Goal: Task Accomplishment & Management: Manage account settings

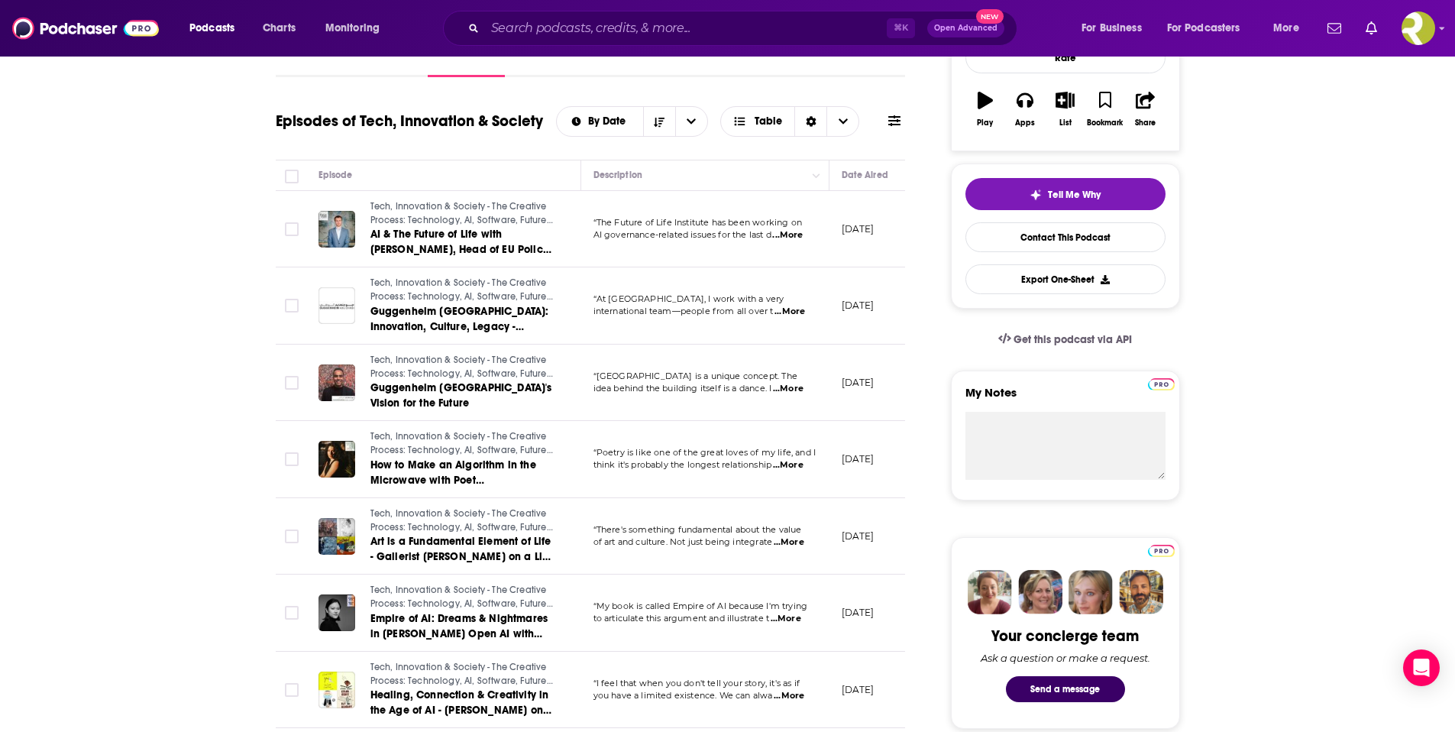
scroll to position [270, 0]
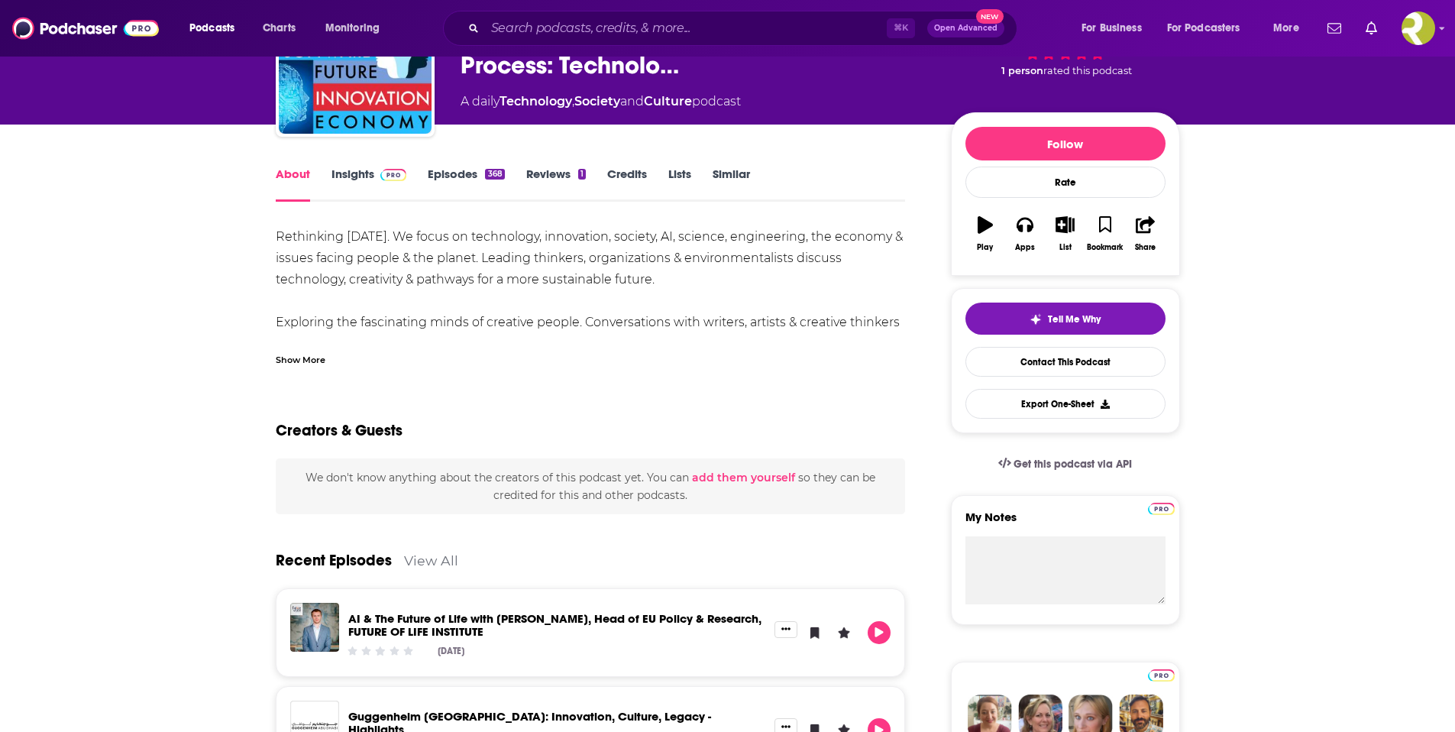
scroll to position [86, 0]
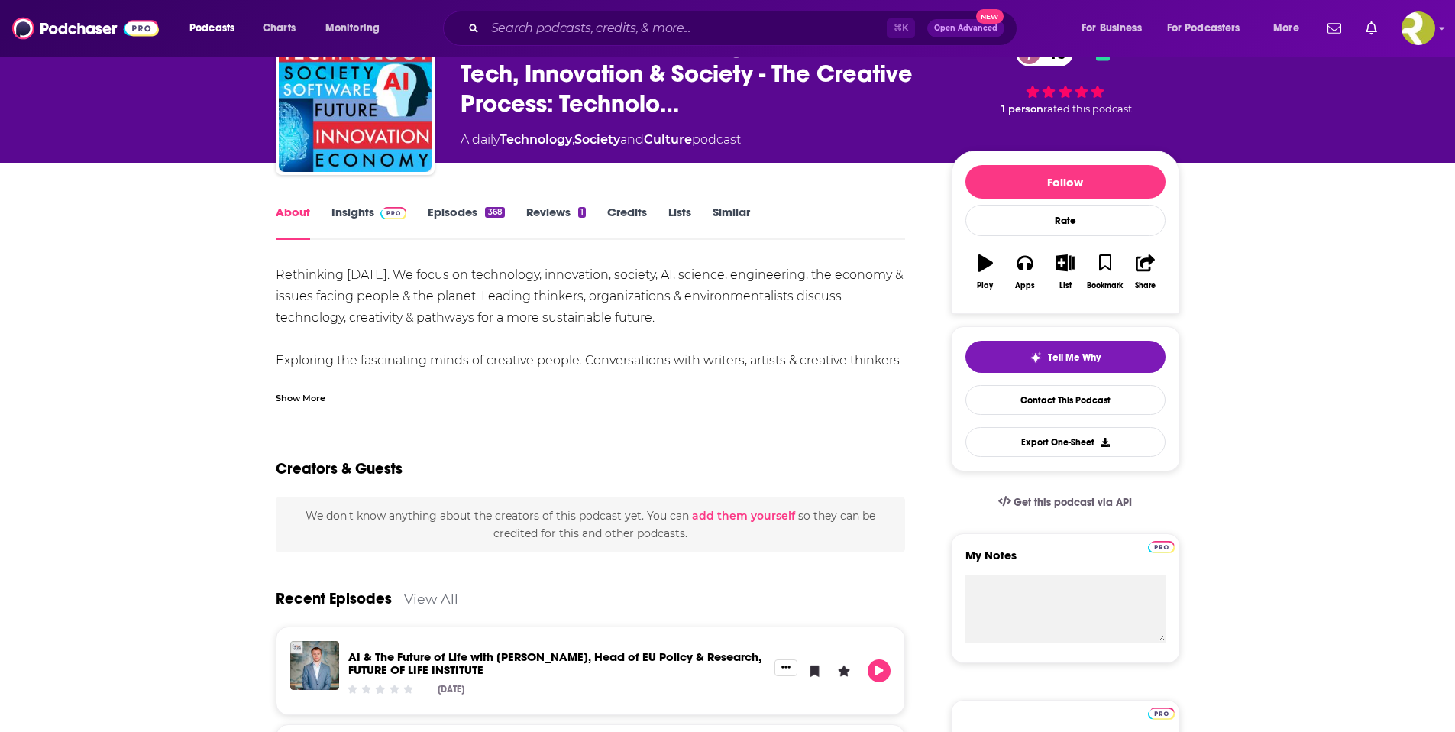
click at [450, 215] on link "Episodes 368" at bounding box center [466, 222] width 76 height 35
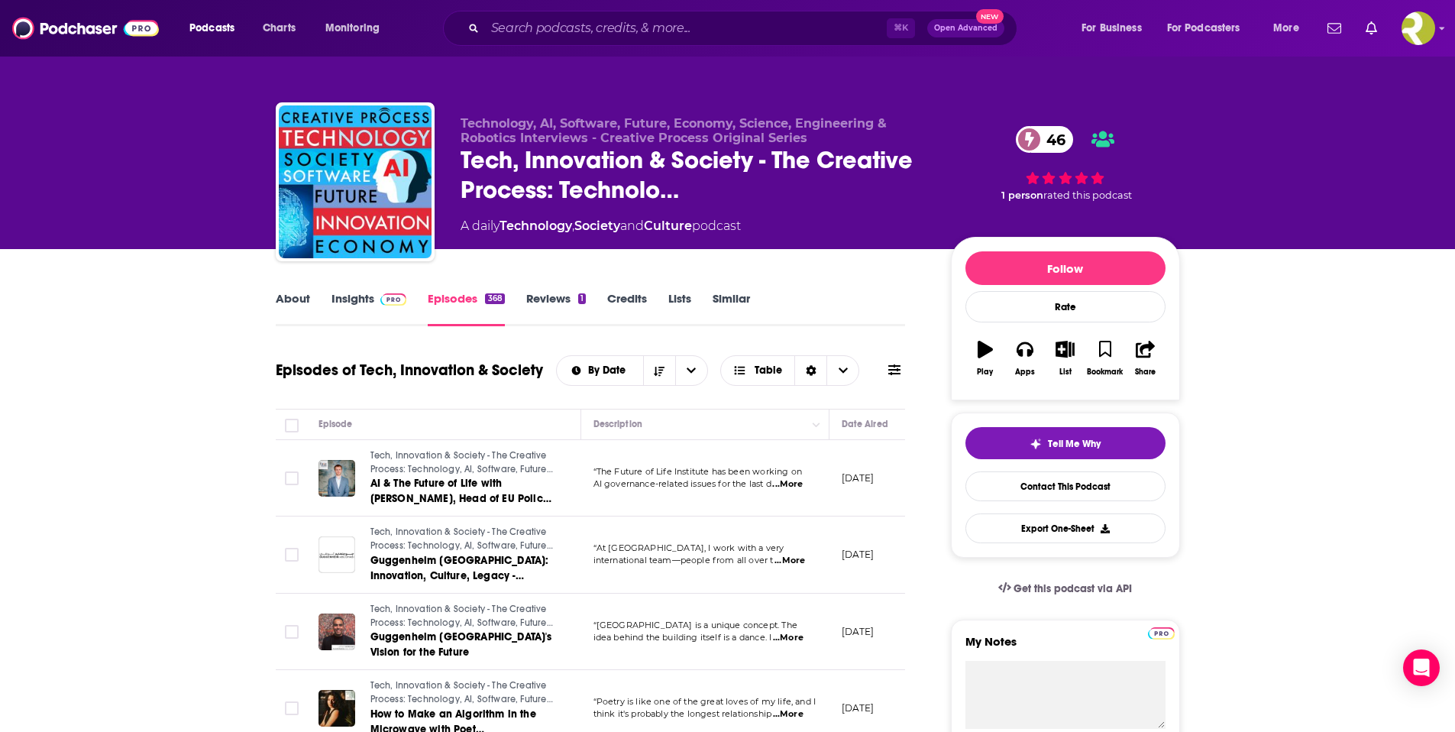
click at [305, 303] on link "About" at bounding box center [293, 308] width 34 height 35
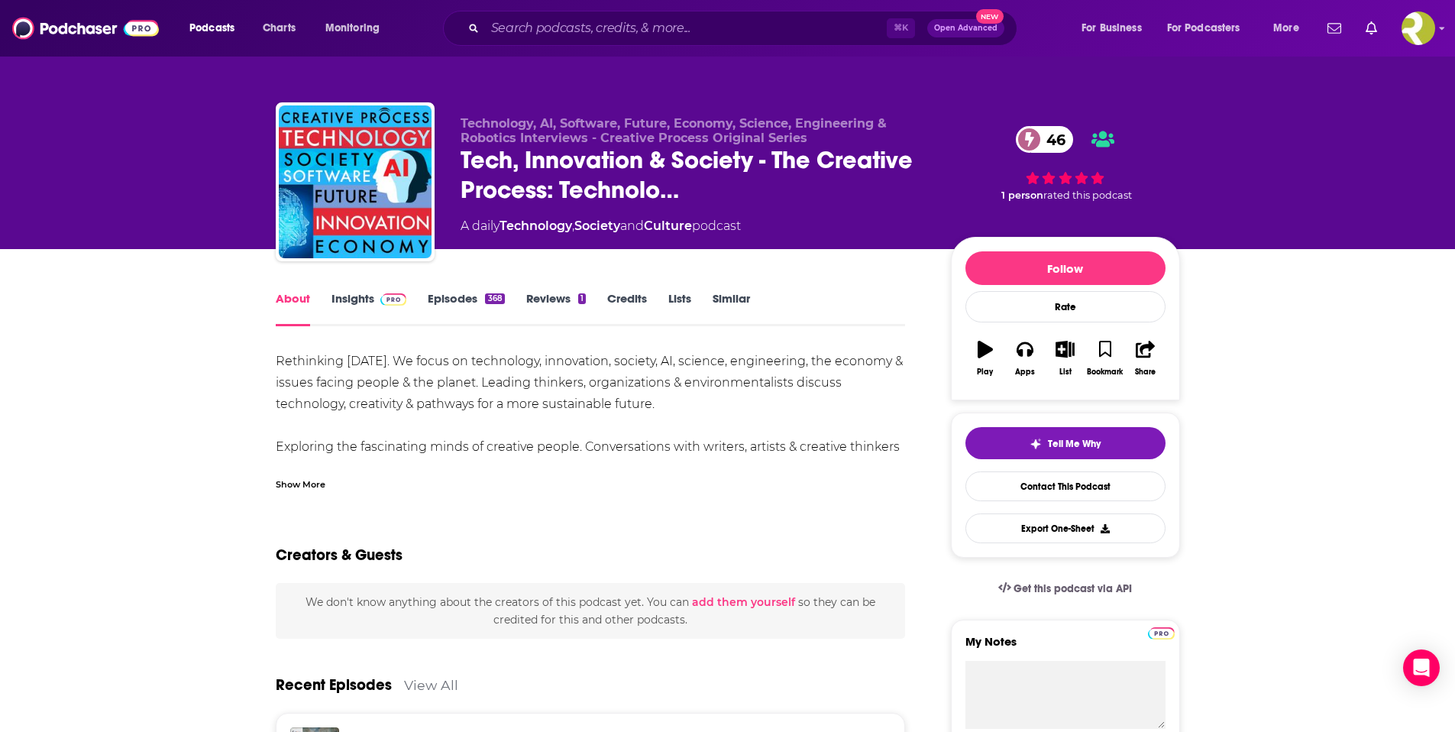
click at [306, 481] on div "Show More" at bounding box center [301, 483] width 50 height 15
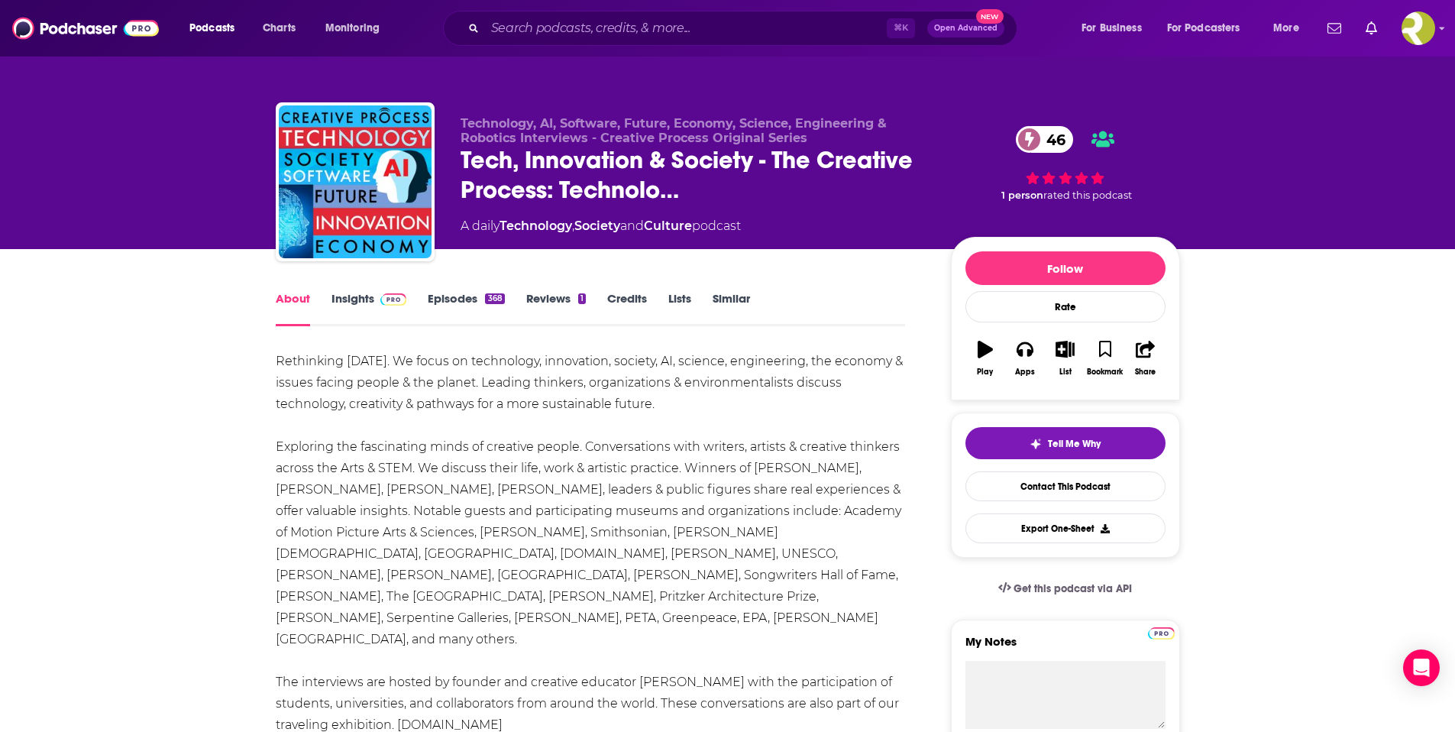
click at [538, 302] on link "Reviews 1" at bounding box center [556, 308] width 60 height 35
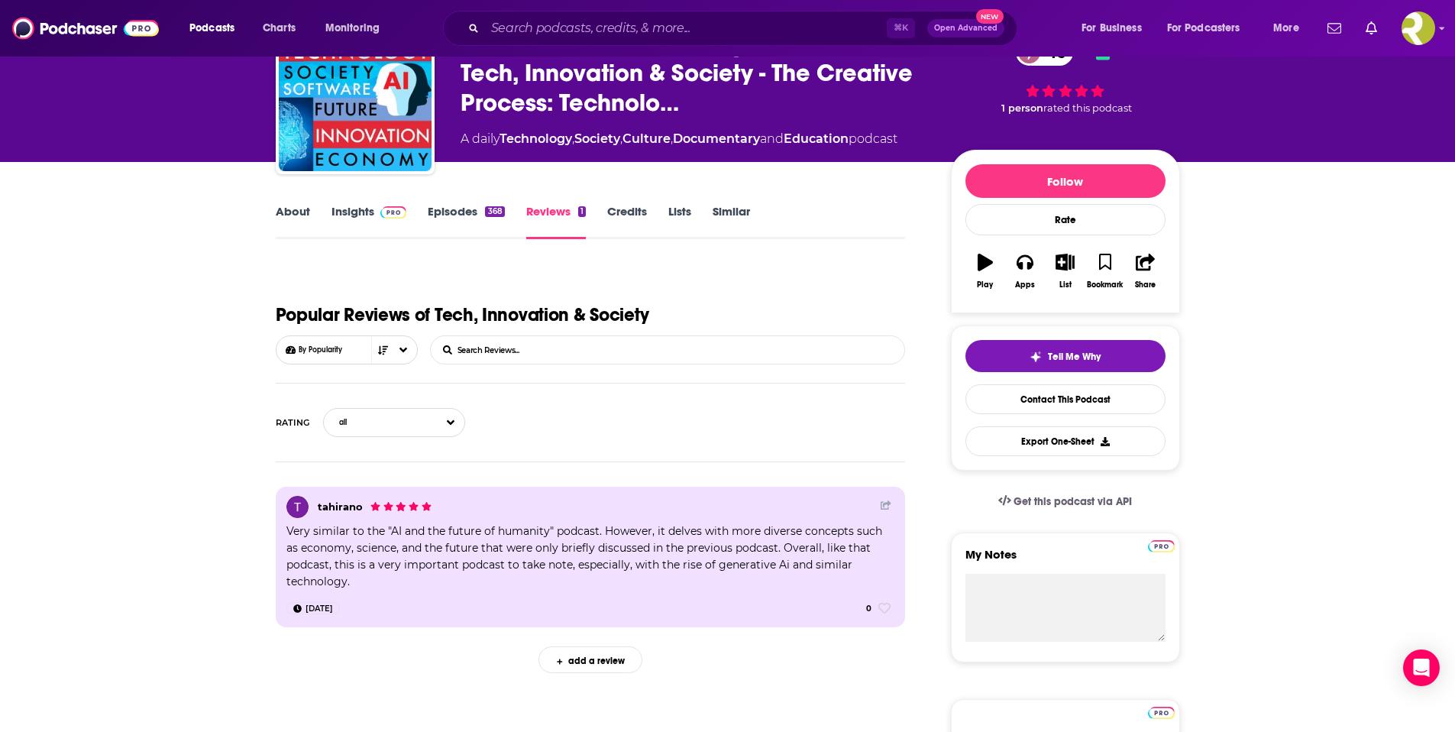
scroll to position [63, 0]
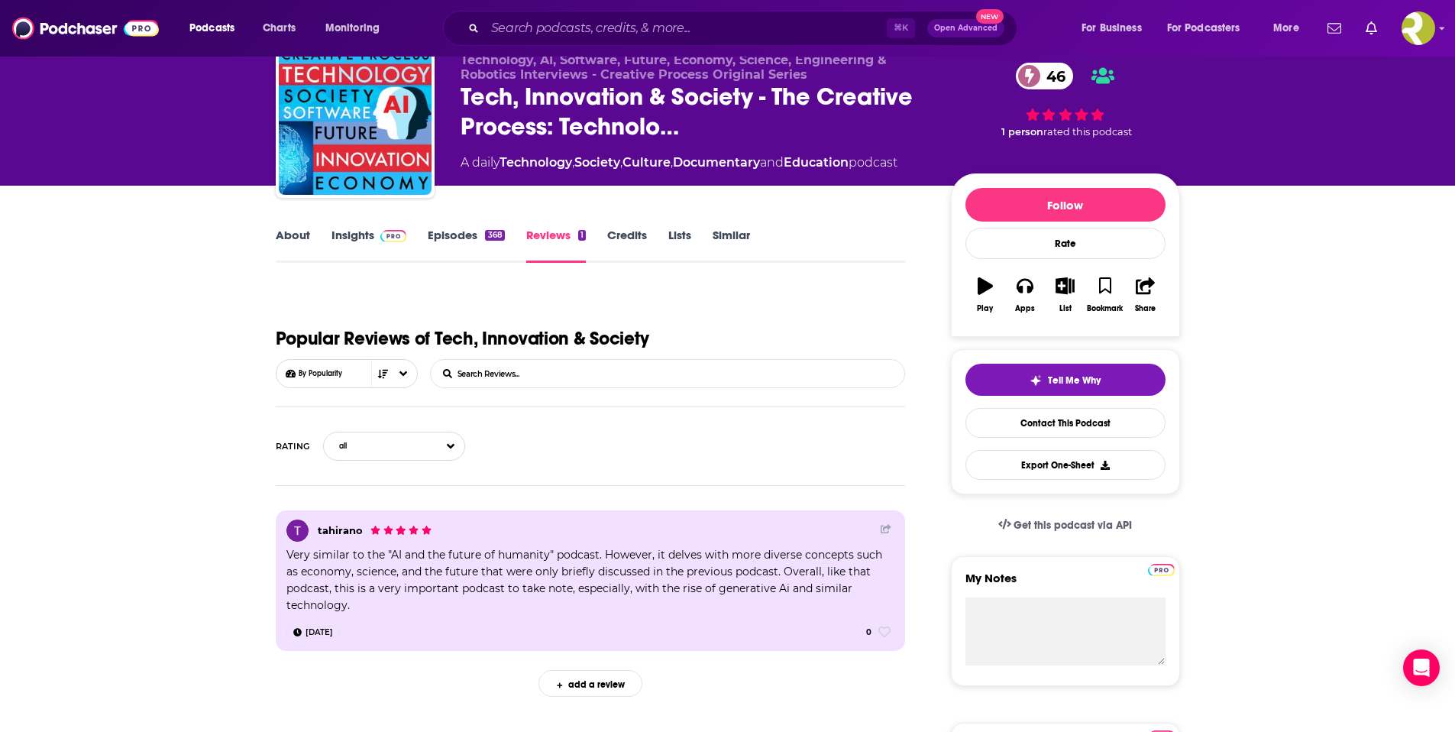
click at [303, 245] on link "About" at bounding box center [293, 245] width 34 height 35
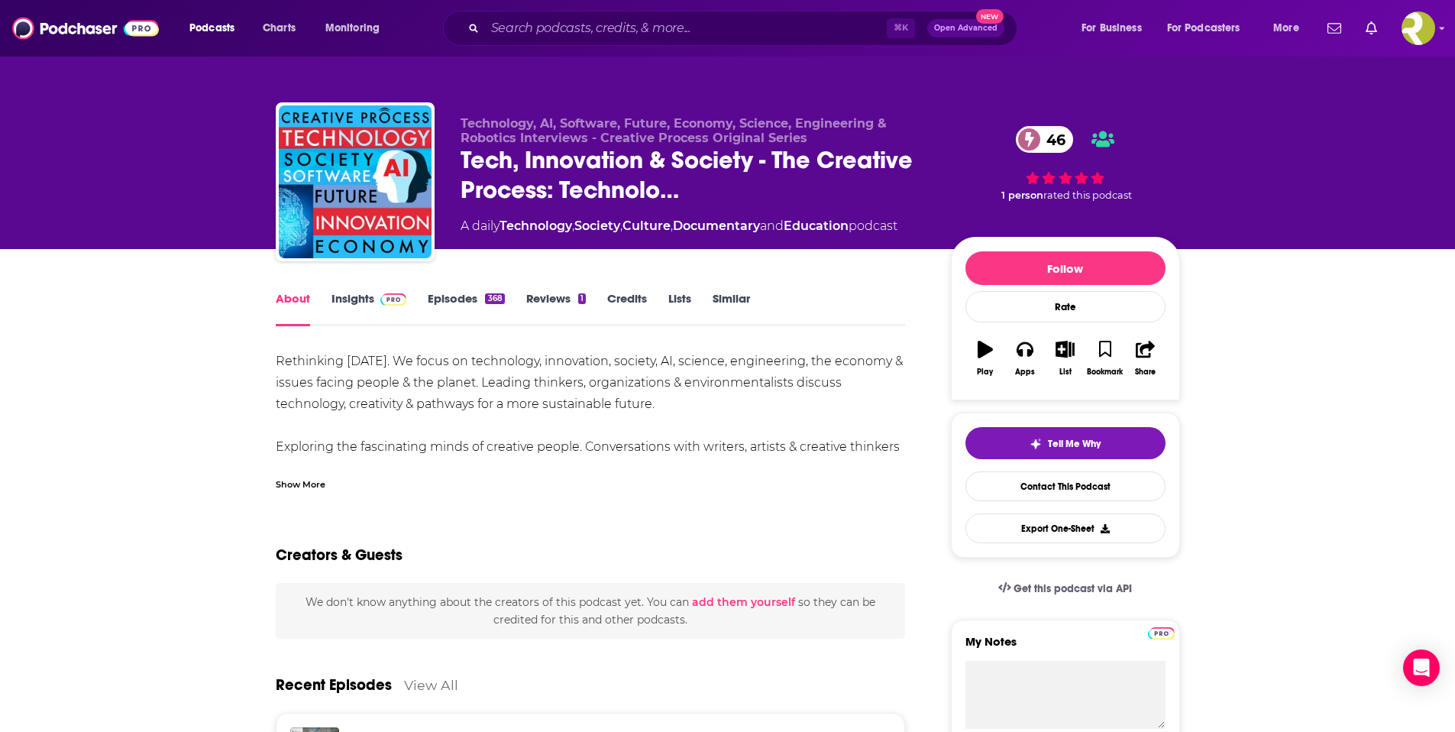
click at [367, 302] on link "Insights" at bounding box center [369, 308] width 76 height 35
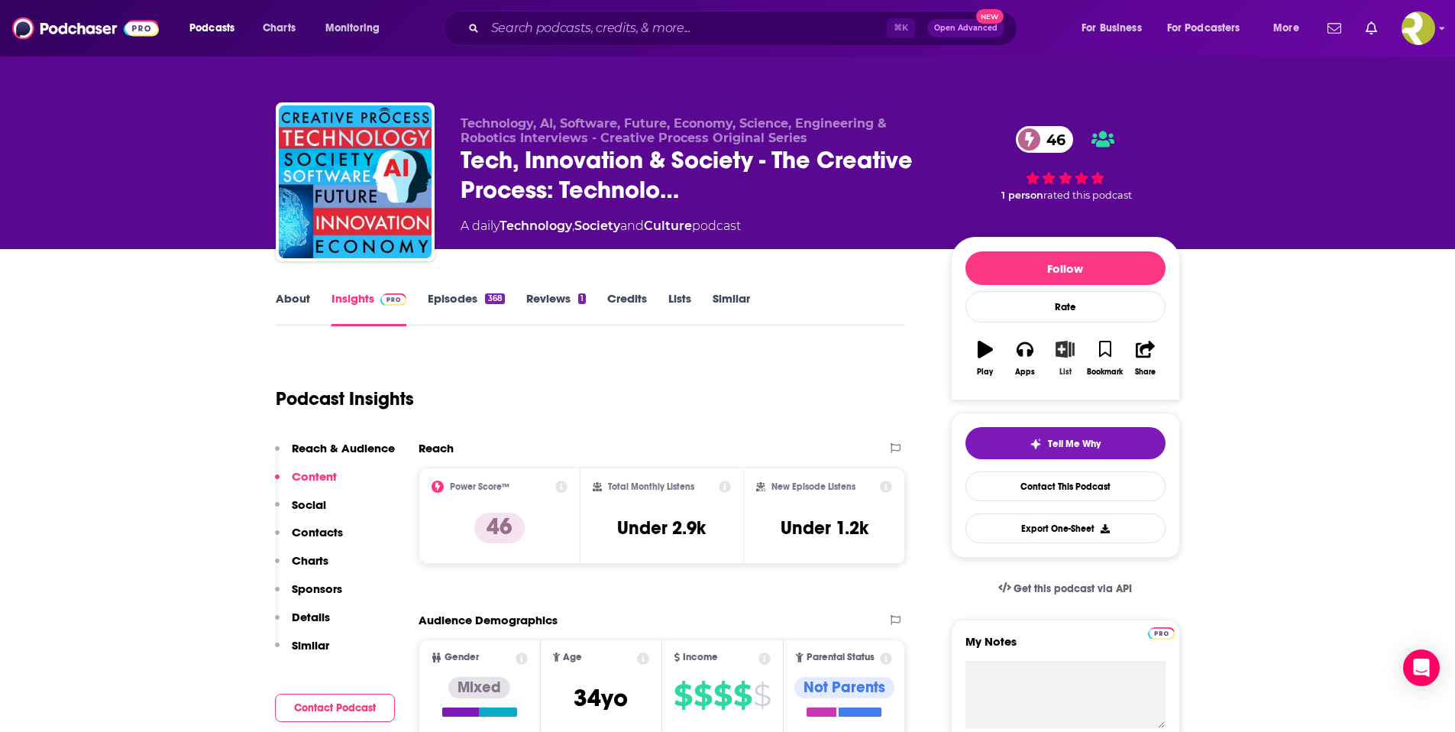
click at [1066, 353] on icon "button" at bounding box center [1065, 349] width 19 height 17
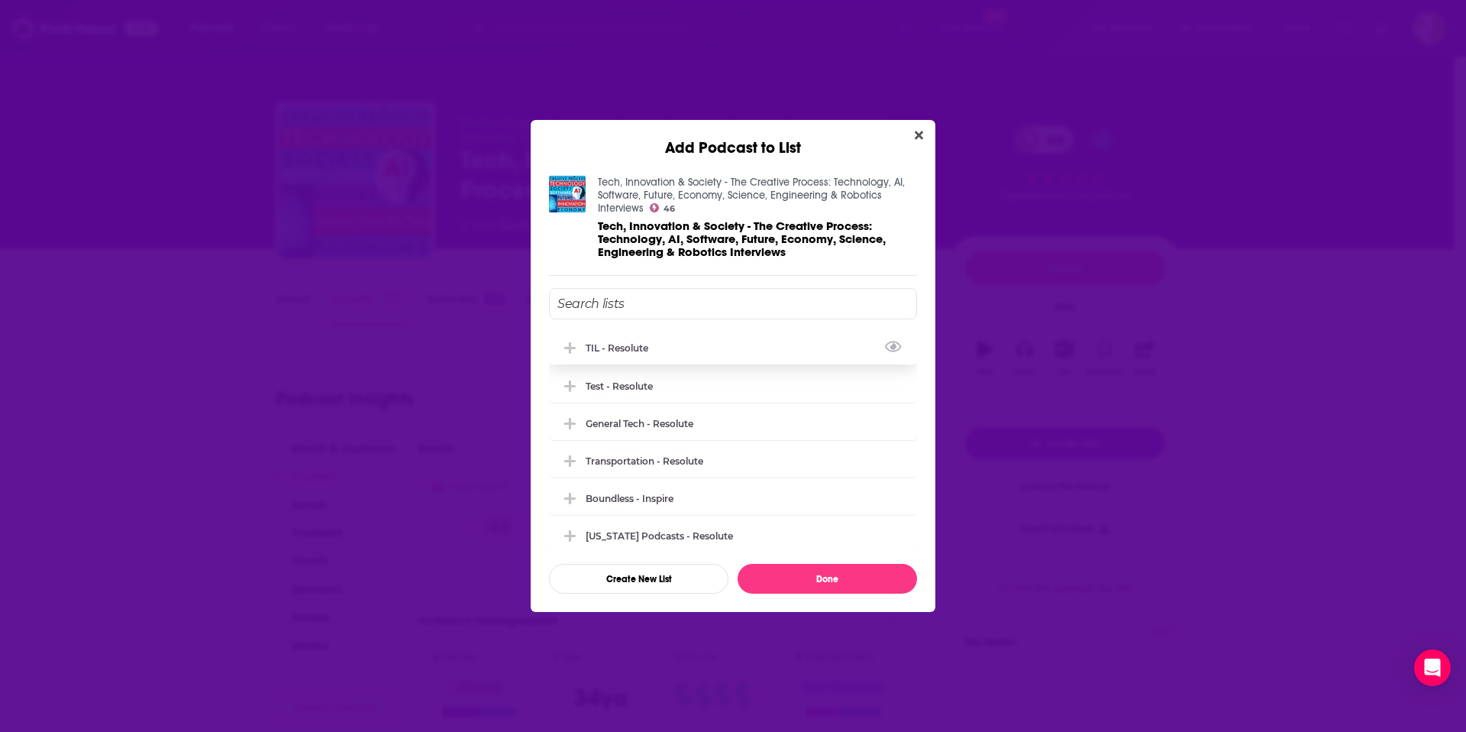
click at [617, 348] on div "TIL - Resolute" at bounding box center [622, 347] width 72 height 11
click at [810, 576] on button "Done" at bounding box center [827, 579] width 179 height 30
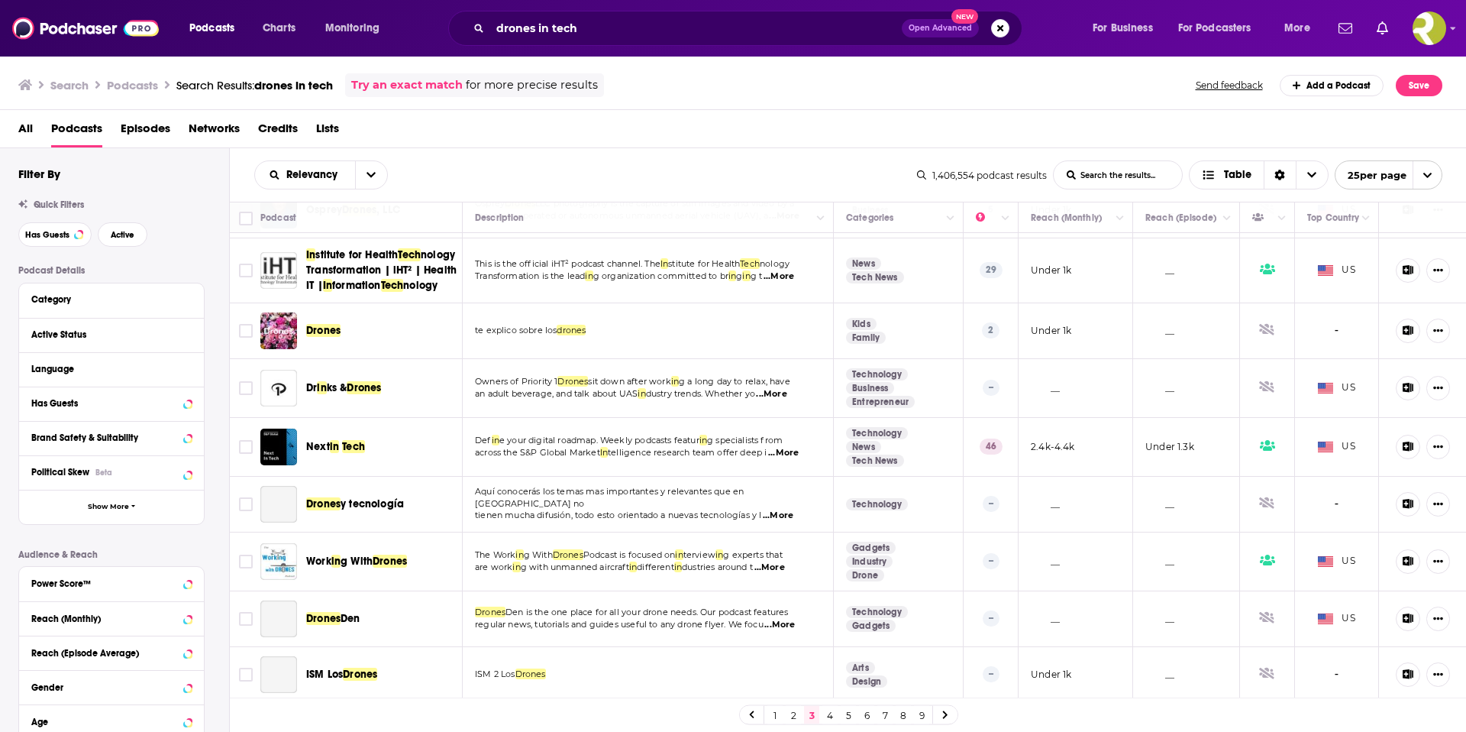
scroll to position [988, 0]
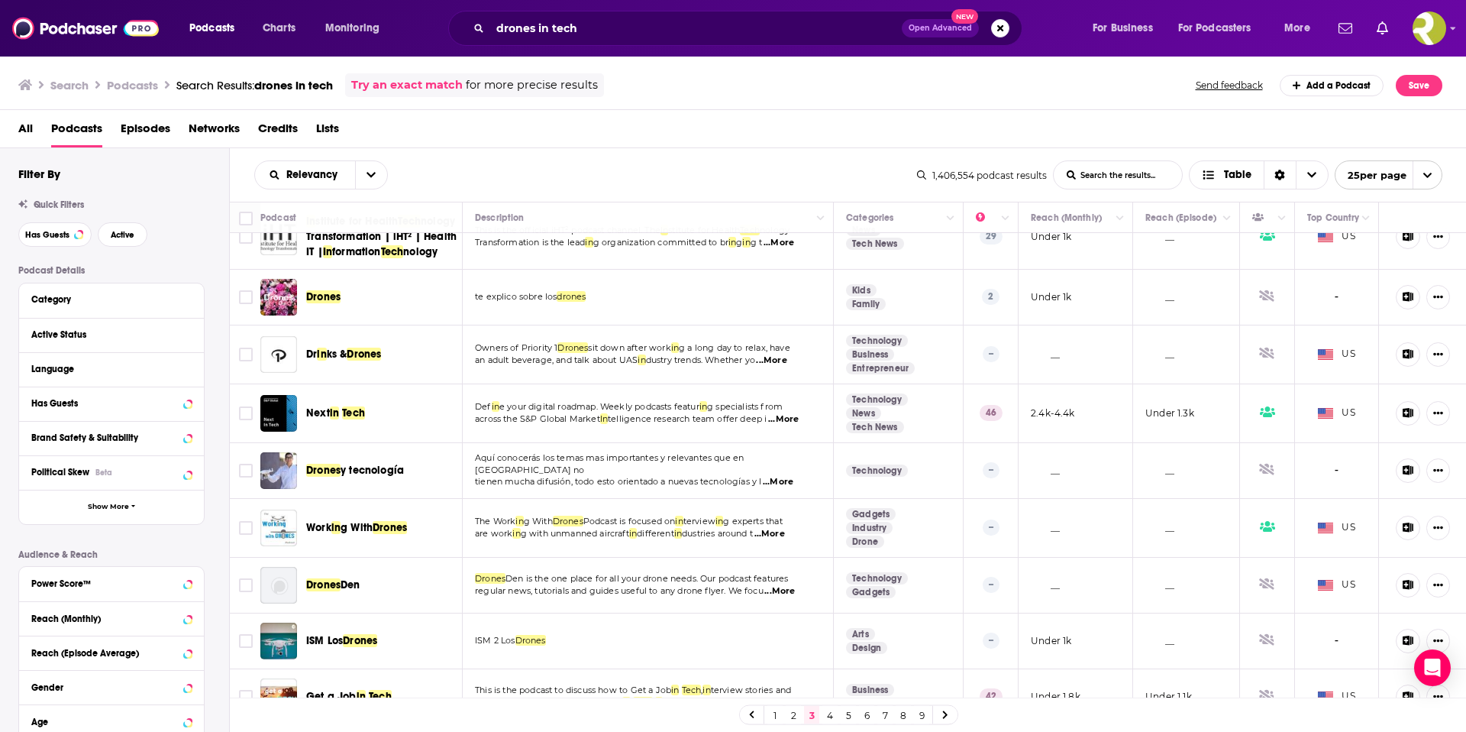
click at [783, 367] on span "...More" at bounding box center [771, 360] width 31 height 12
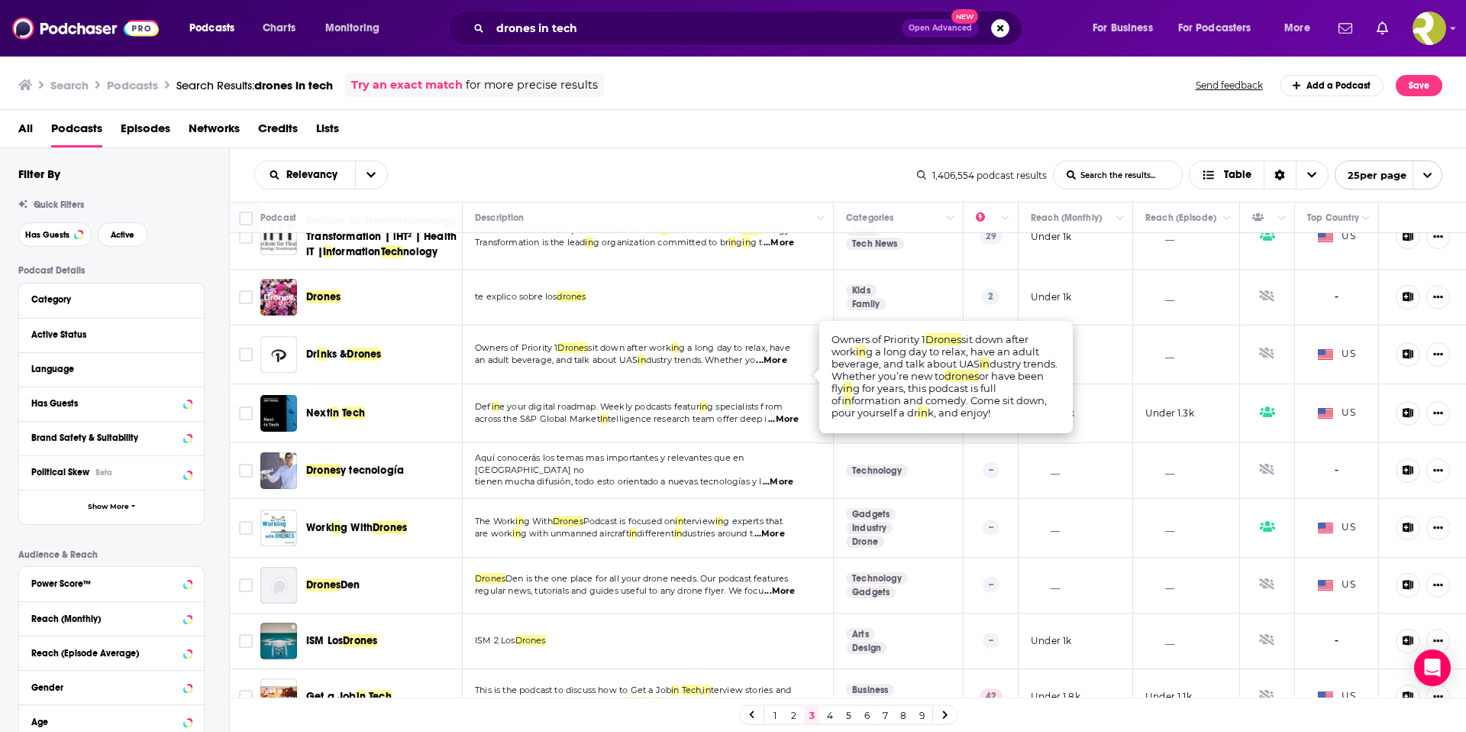
click at [782, 367] on span "...More" at bounding box center [771, 360] width 31 height 12
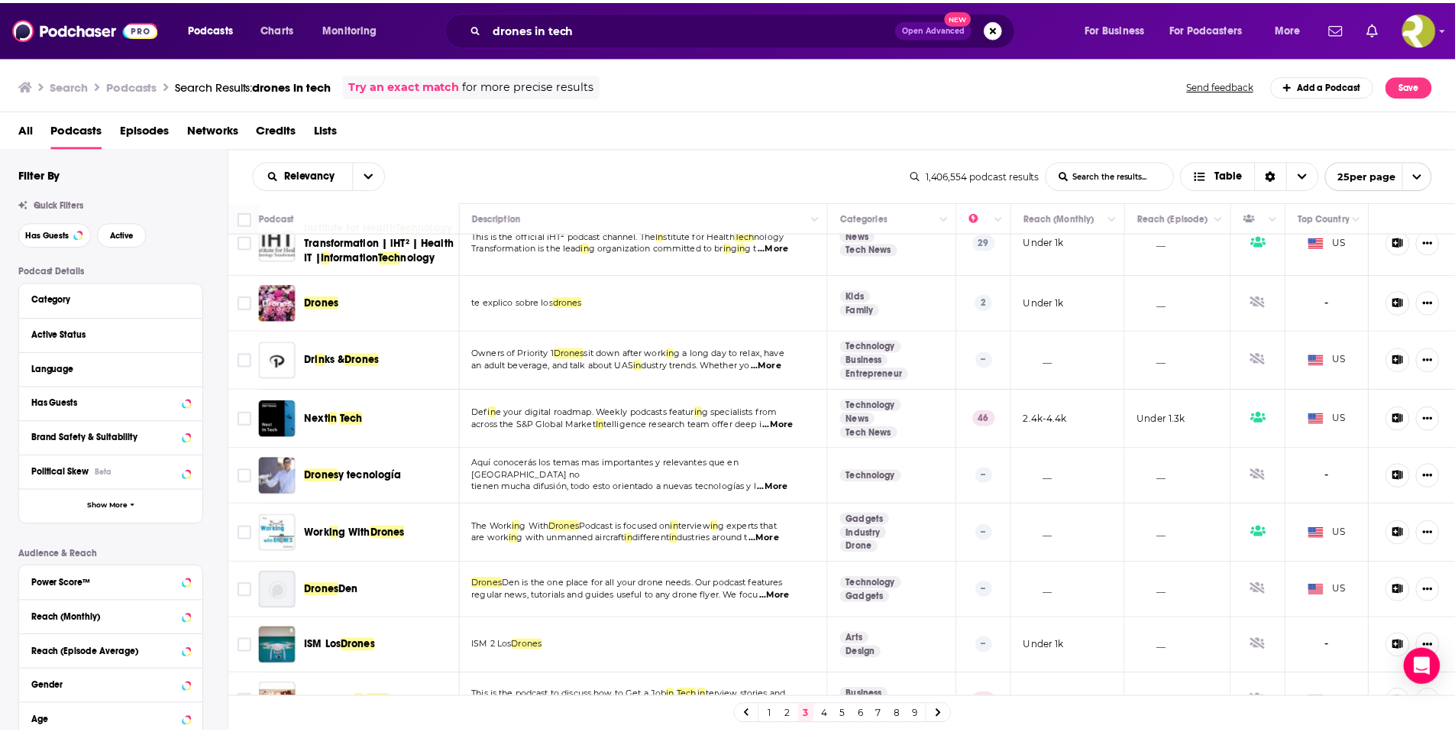
scroll to position [982, 0]
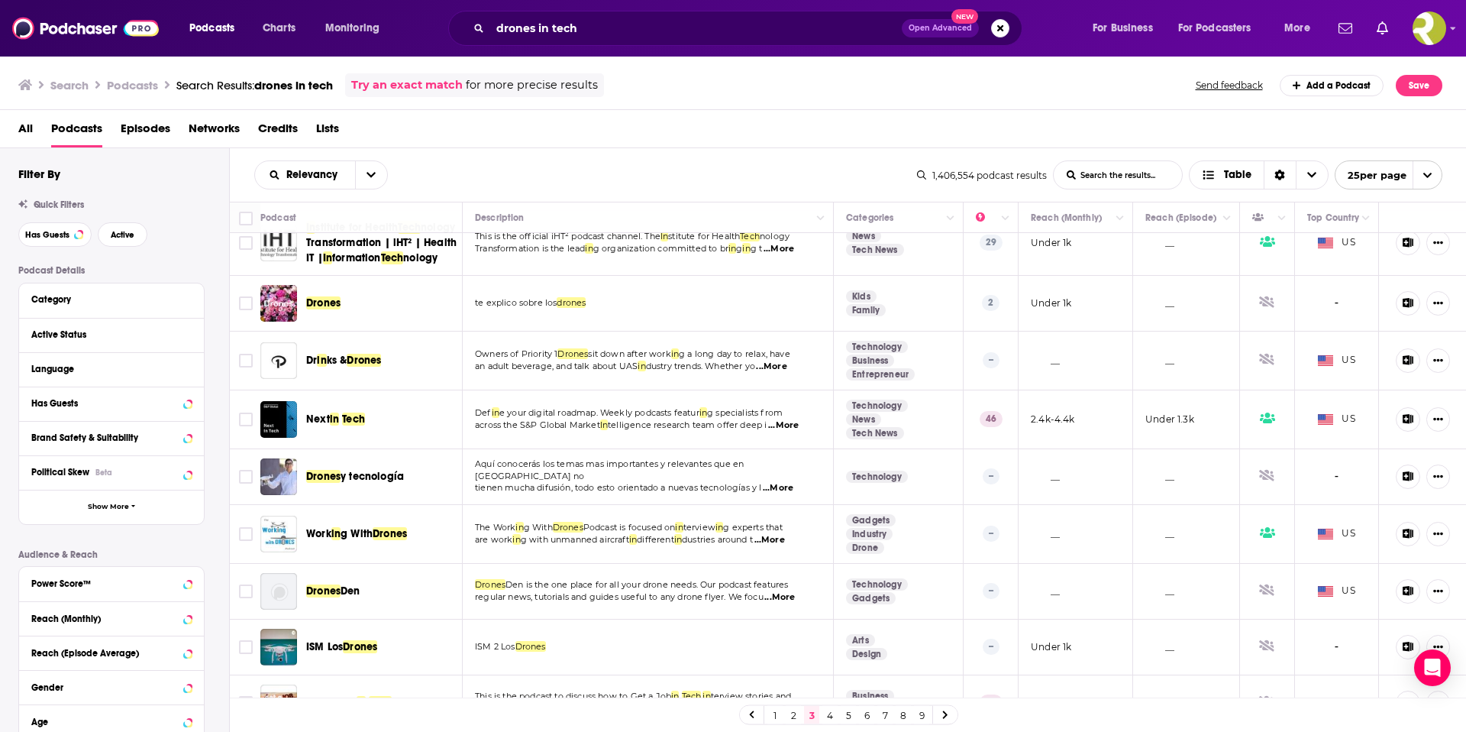
click at [784, 432] on span "...More" at bounding box center [783, 425] width 31 height 12
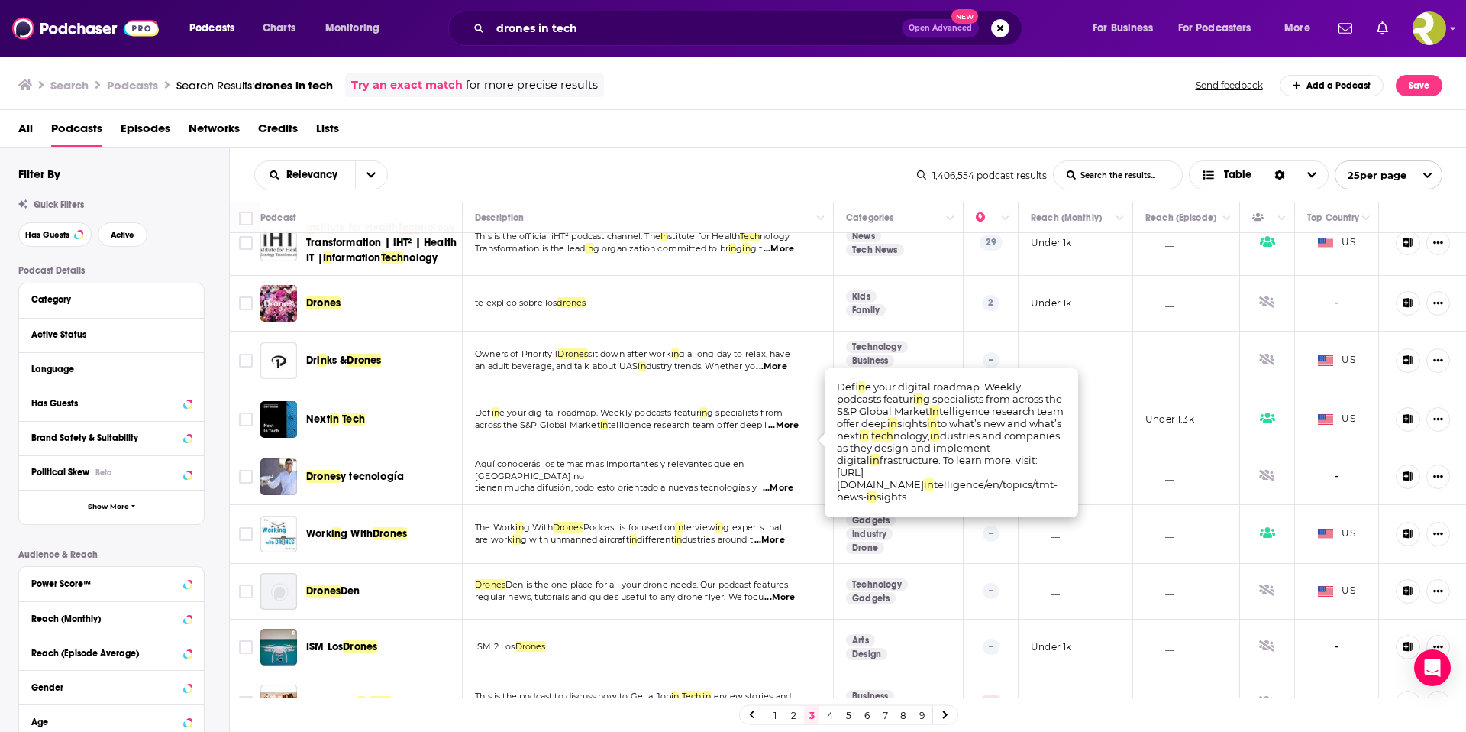
click at [785, 432] on span "...More" at bounding box center [783, 425] width 31 height 12
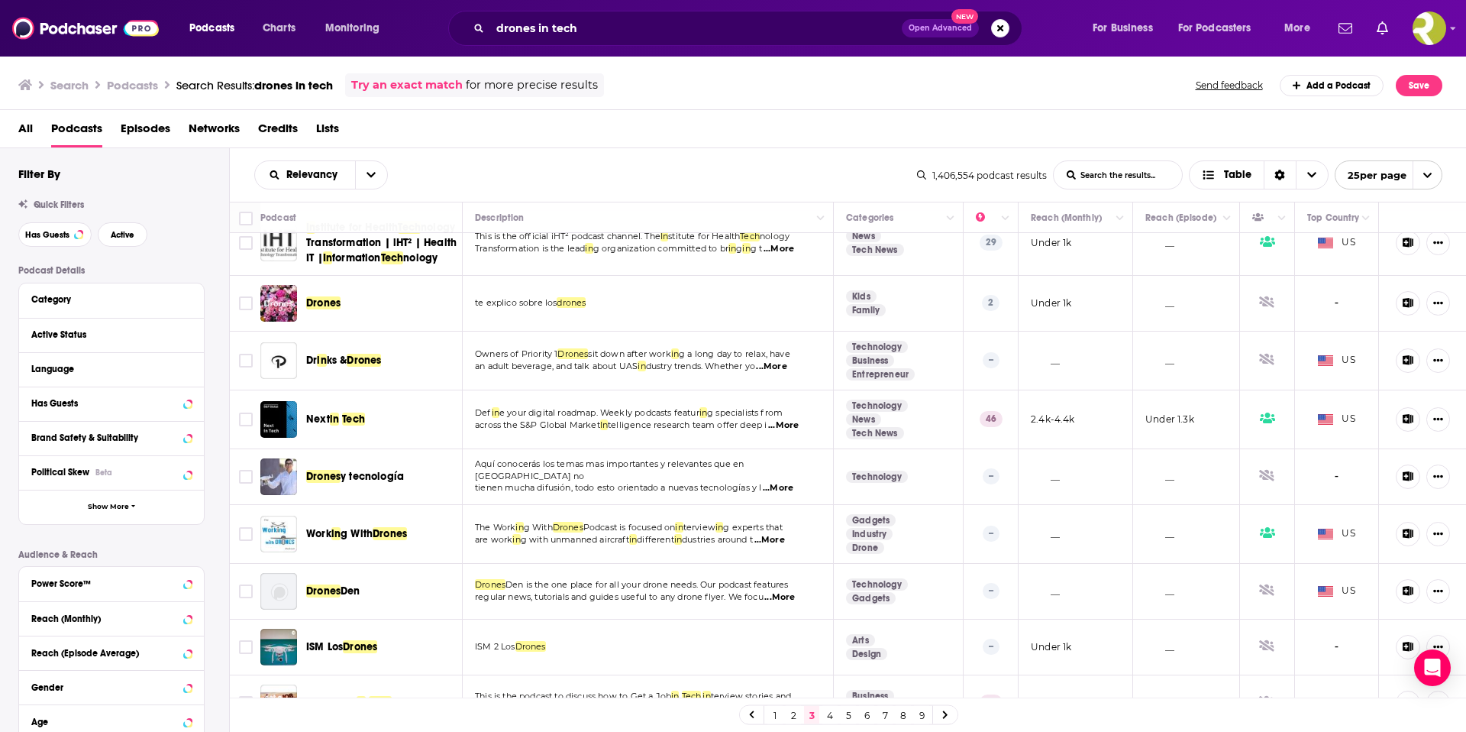
click at [337, 425] on span "in" at bounding box center [334, 418] width 9 height 13
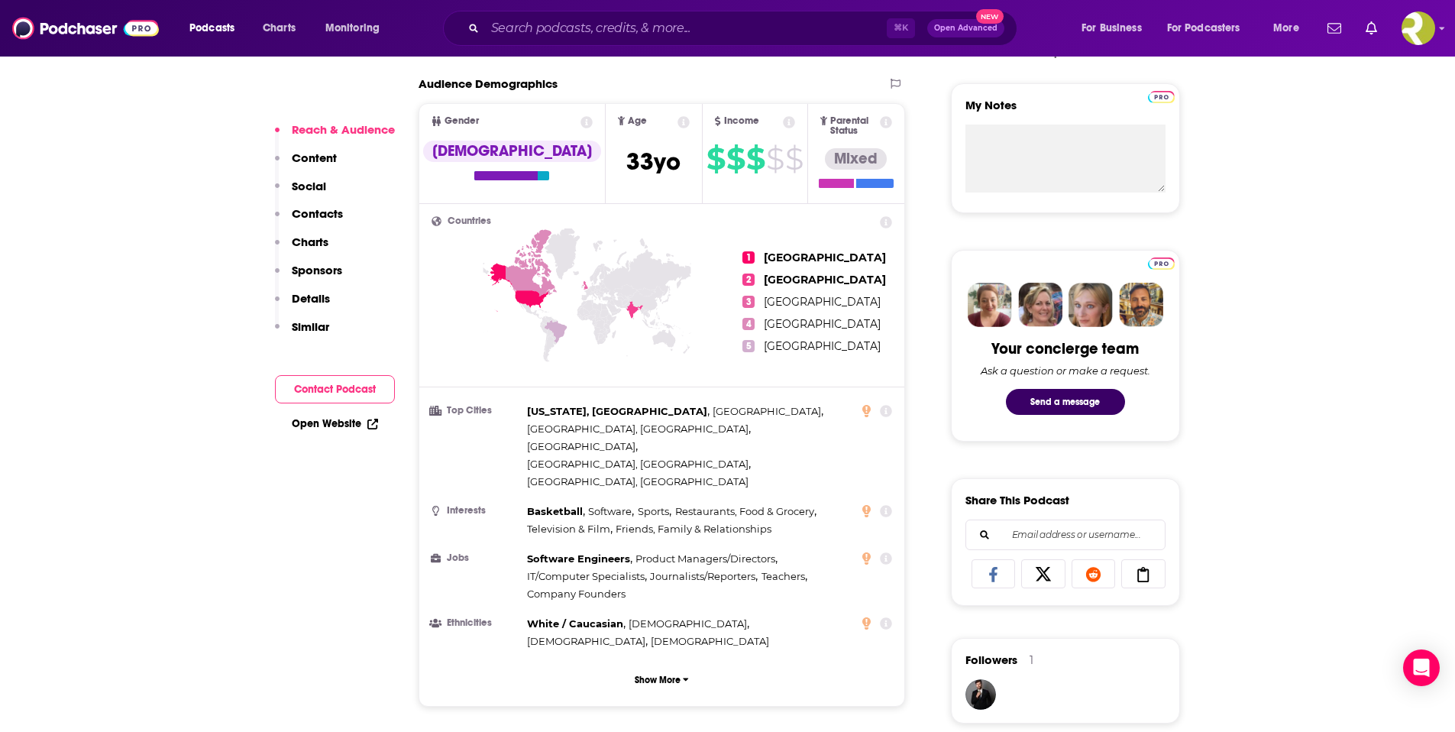
scroll to position [105, 0]
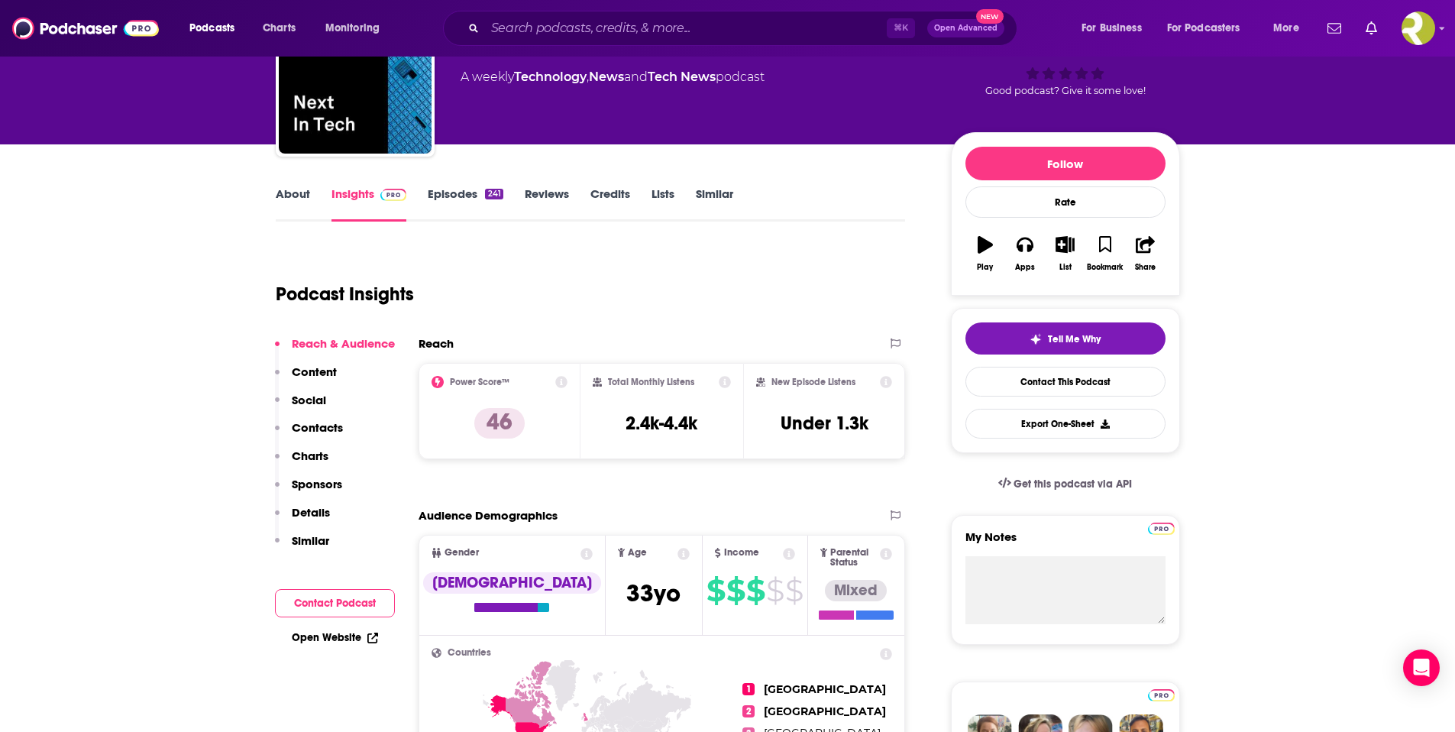
click at [292, 199] on link "About" at bounding box center [293, 203] width 34 height 35
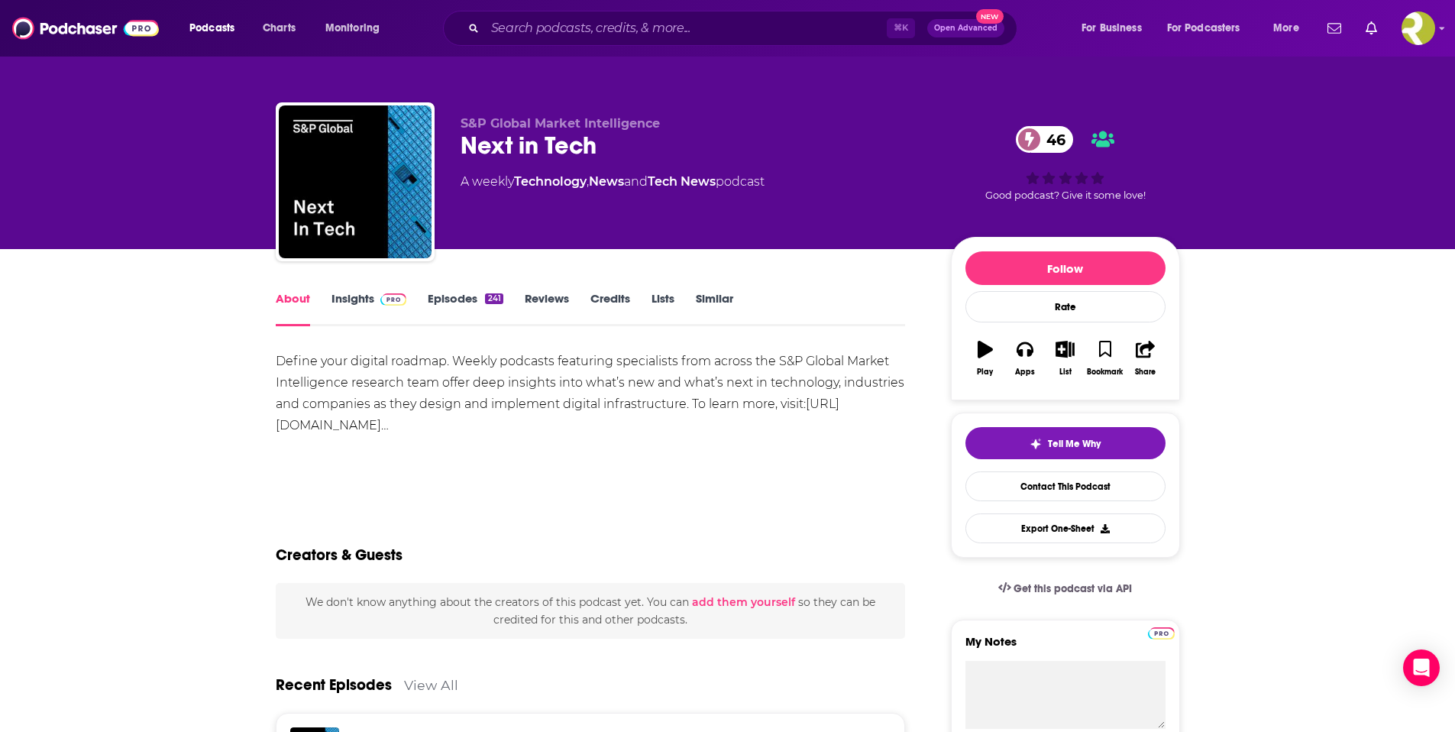
click at [475, 297] on link "Episodes 241" at bounding box center [465, 308] width 75 height 35
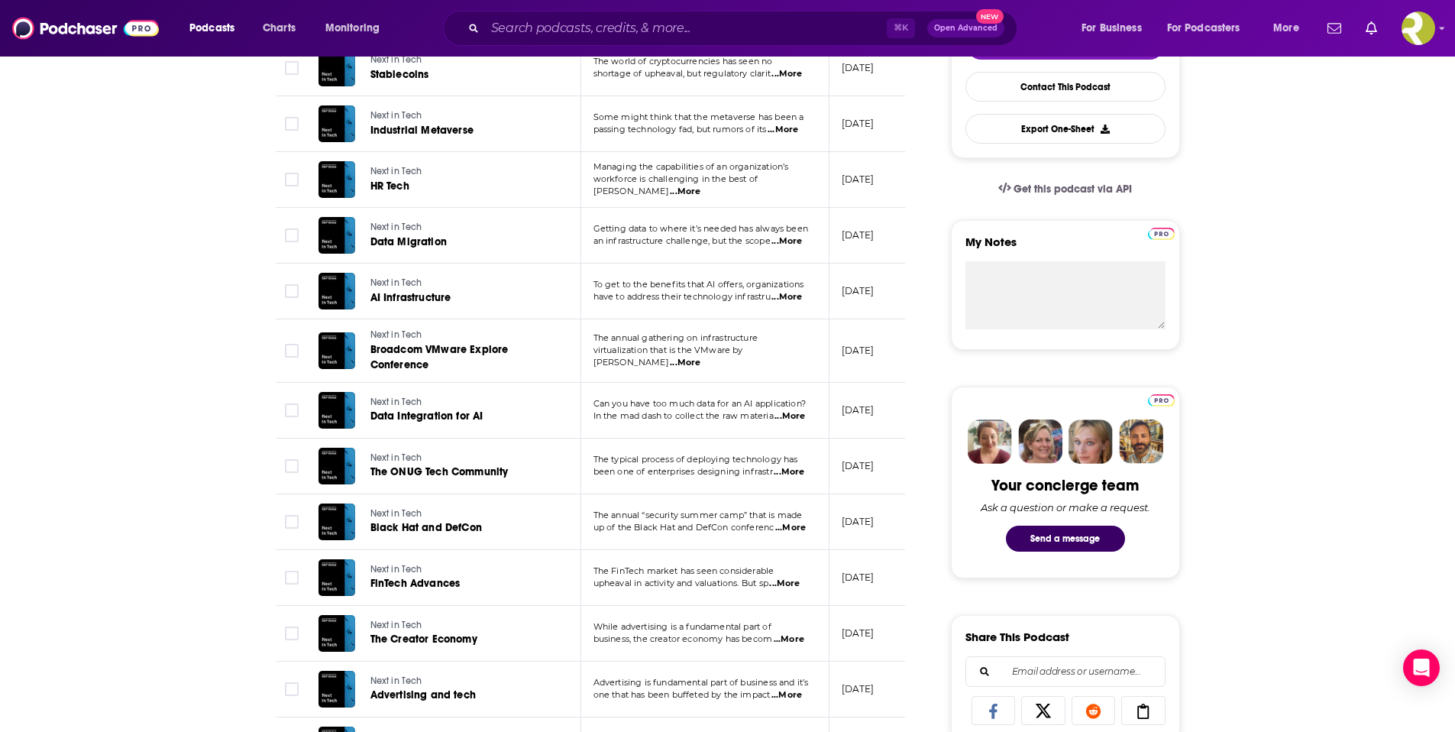
scroll to position [401, 0]
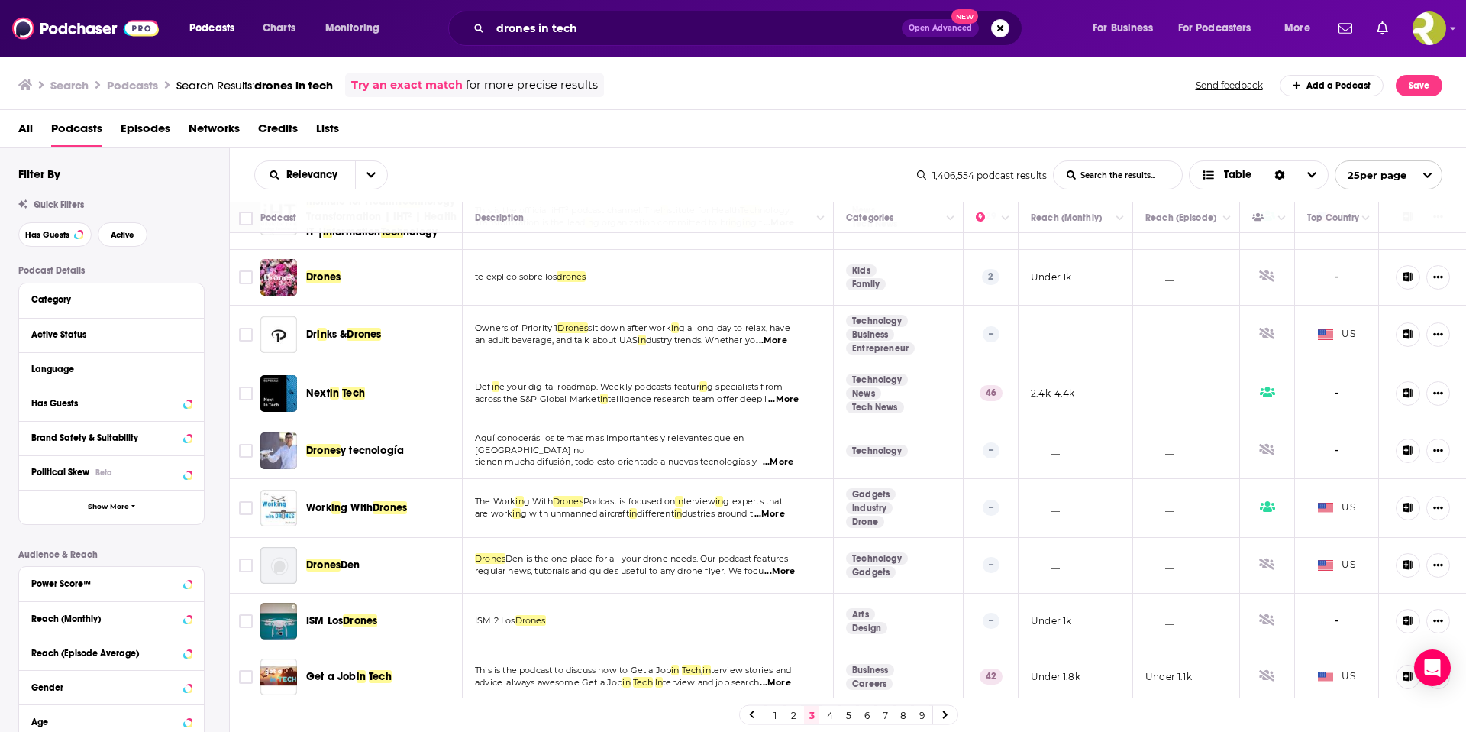
scroll to position [1026, 0]
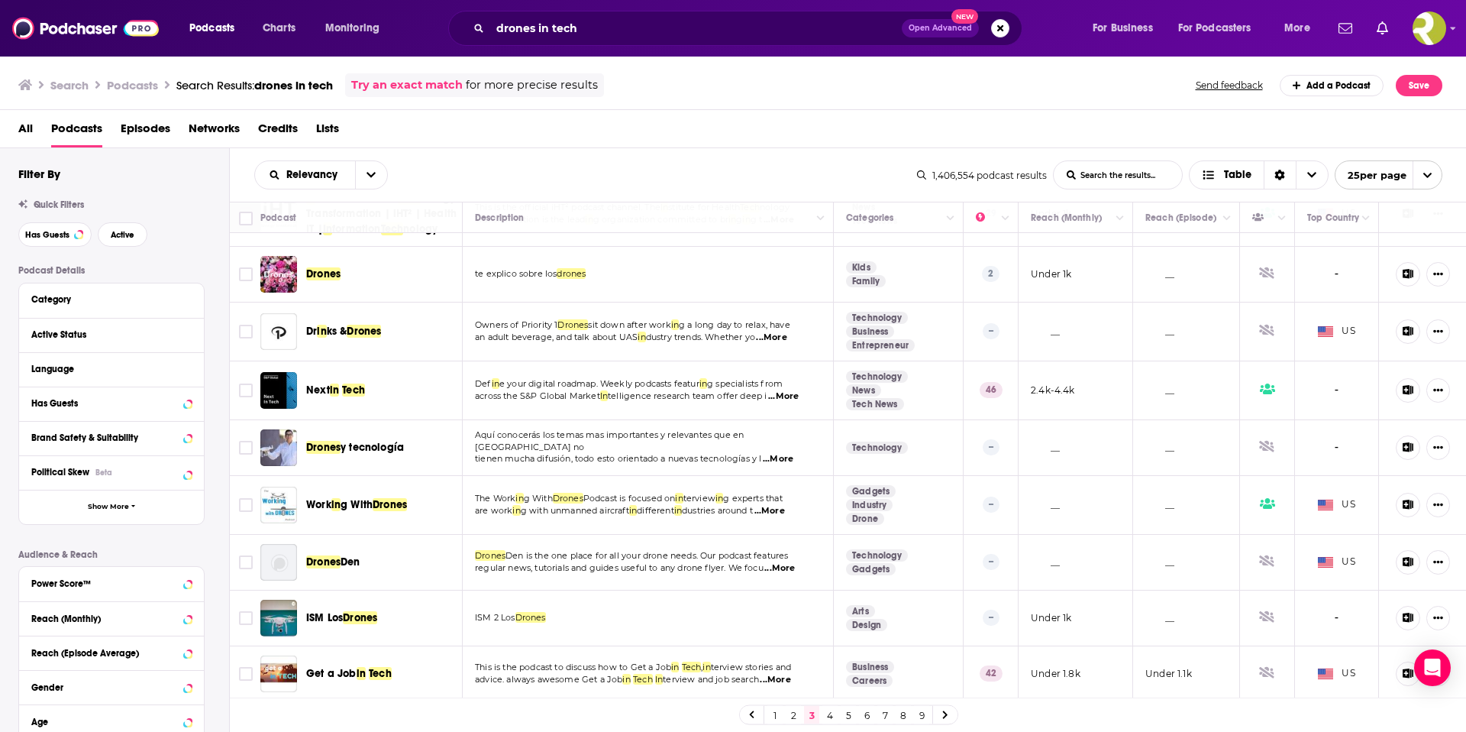
click at [785, 509] on span "...More" at bounding box center [770, 511] width 31 height 12
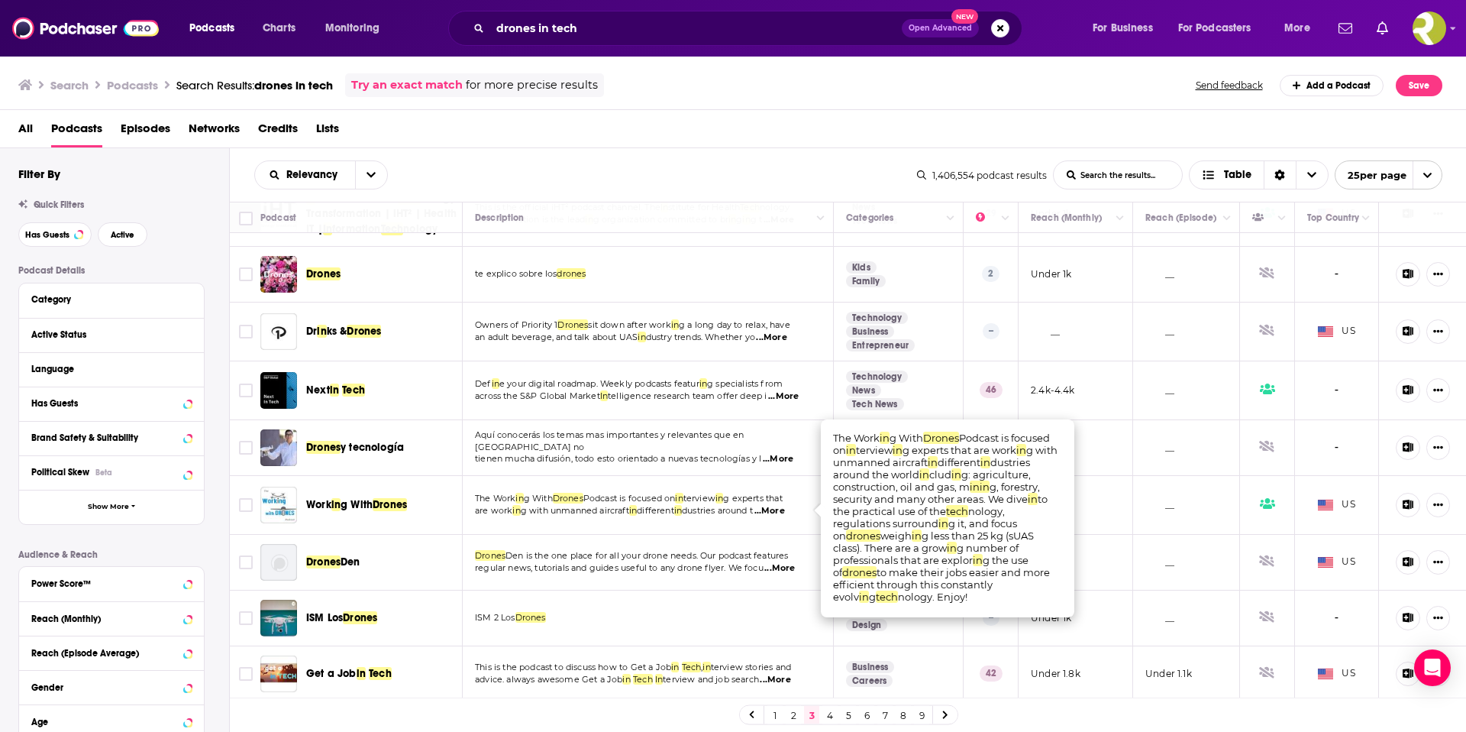
click at [785, 509] on span "...More" at bounding box center [770, 511] width 31 height 12
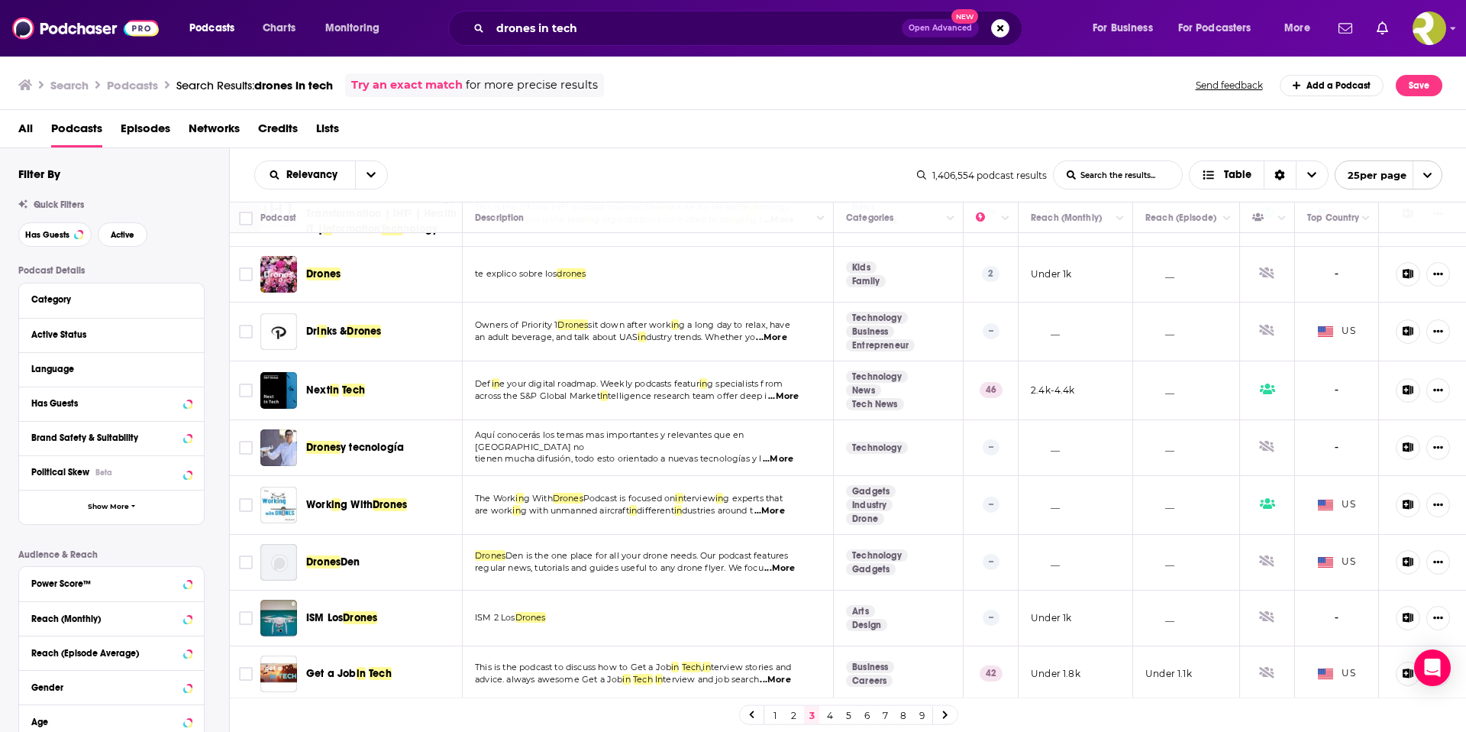
click at [789, 677] on span "...More" at bounding box center [775, 680] width 31 height 12
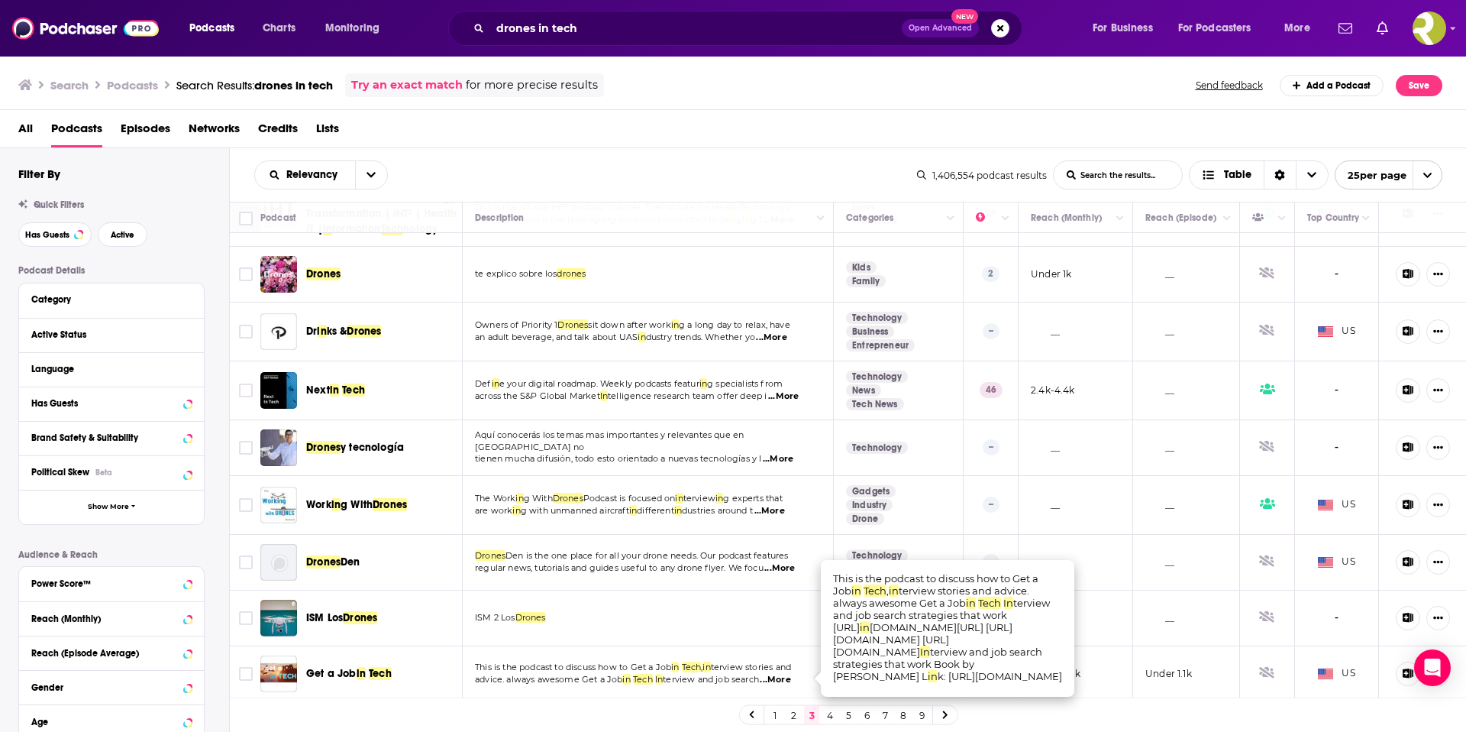
click at [789, 677] on span "...More" at bounding box center [775, 680] width 31 height 12
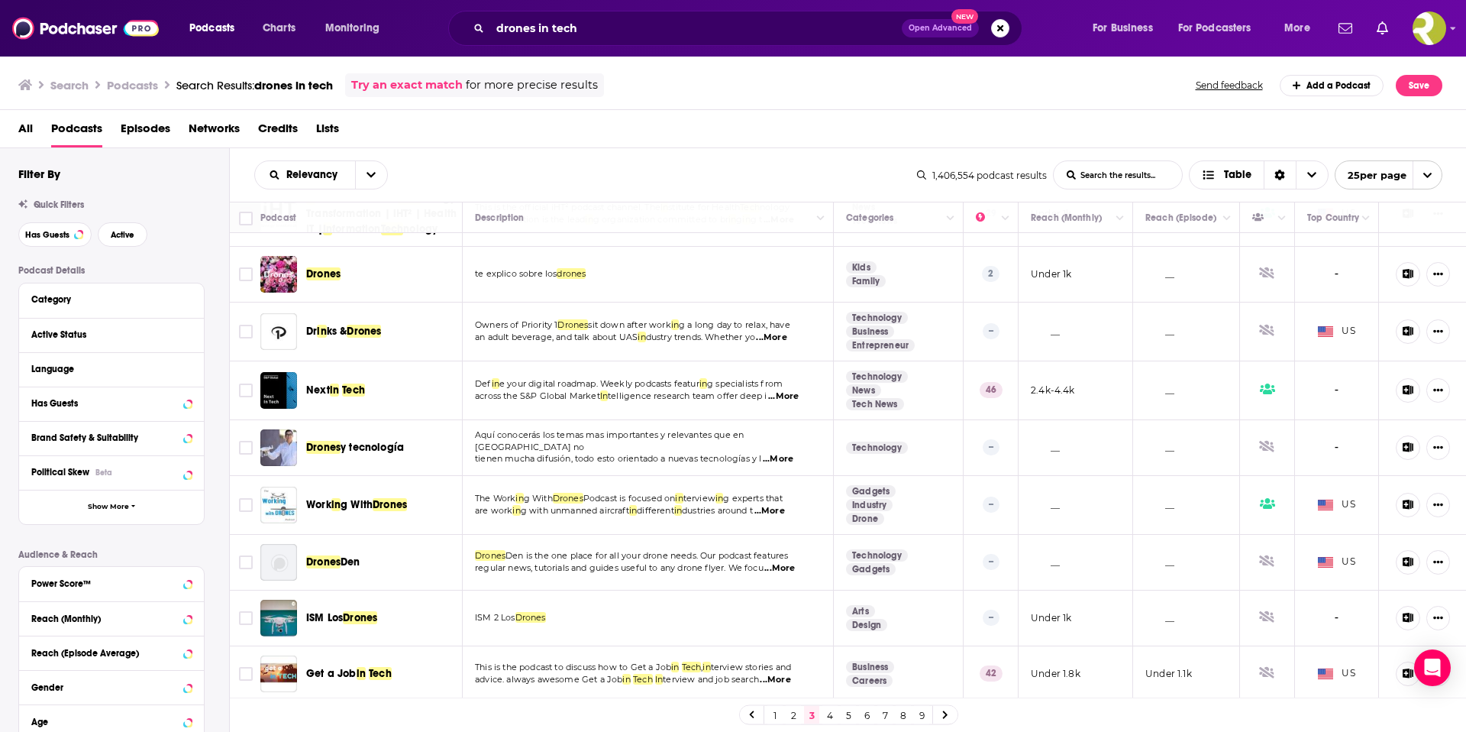
click at [831, 715] on link "4" at bounding box center [830, 715] width 15 height 18
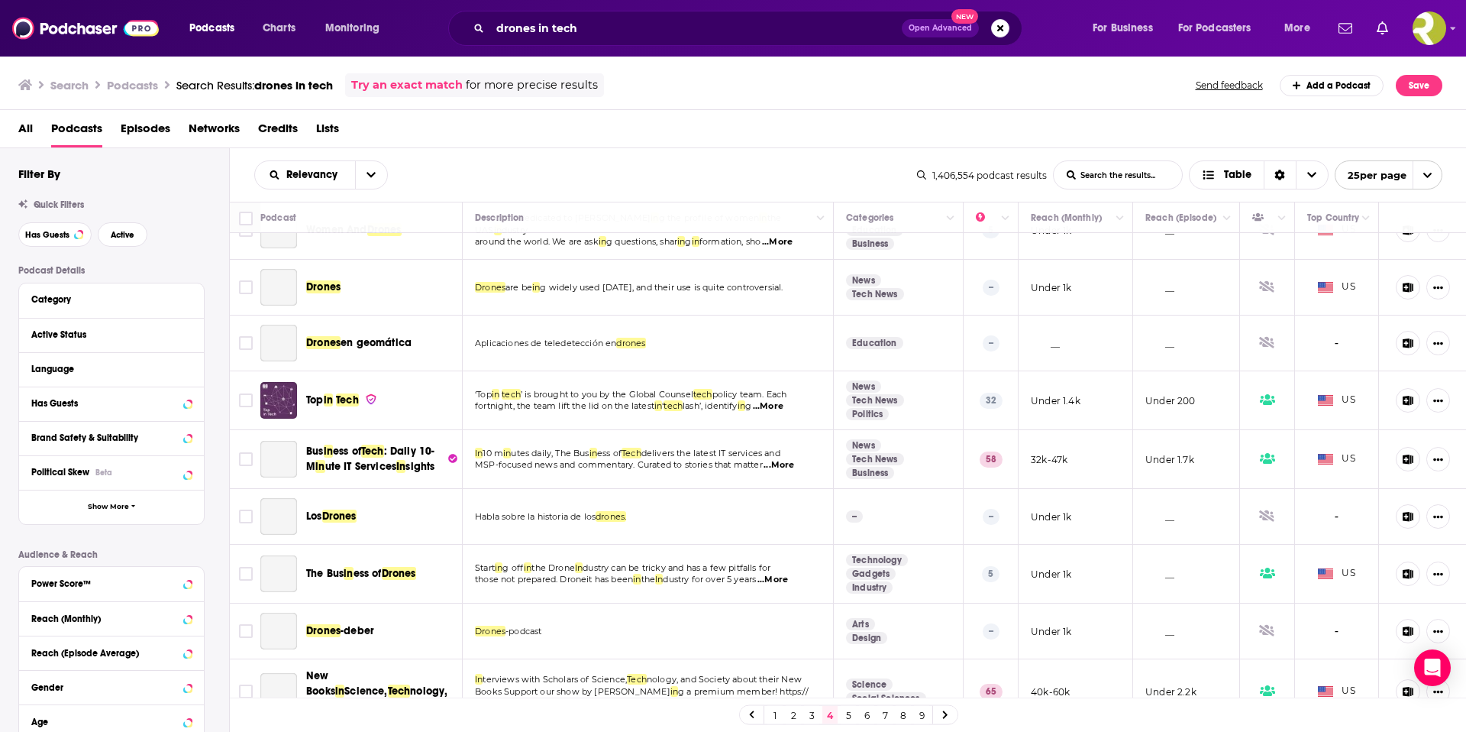
scroll to position [796, 0]
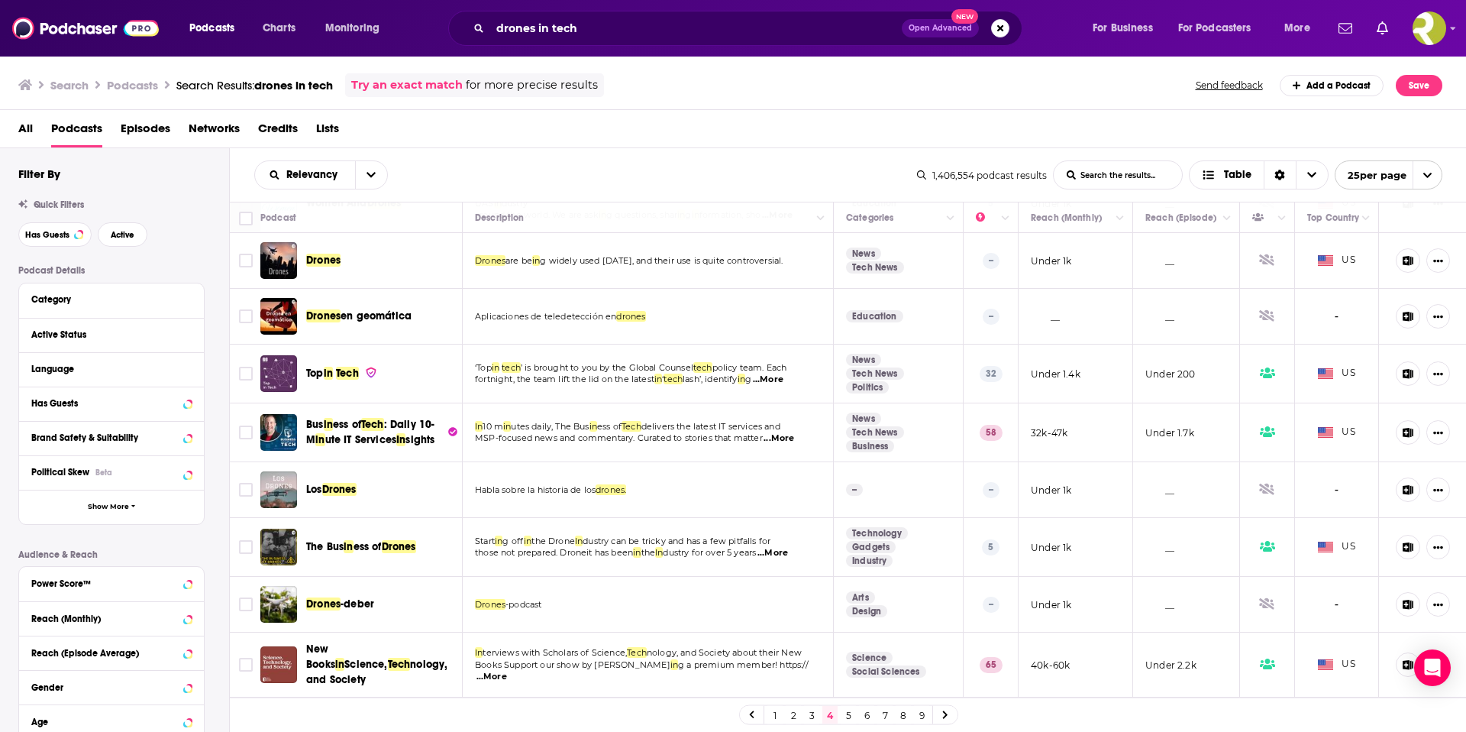
click at [784, 380] on span "...More" at bounding box center [768, 379] width 31 height 12
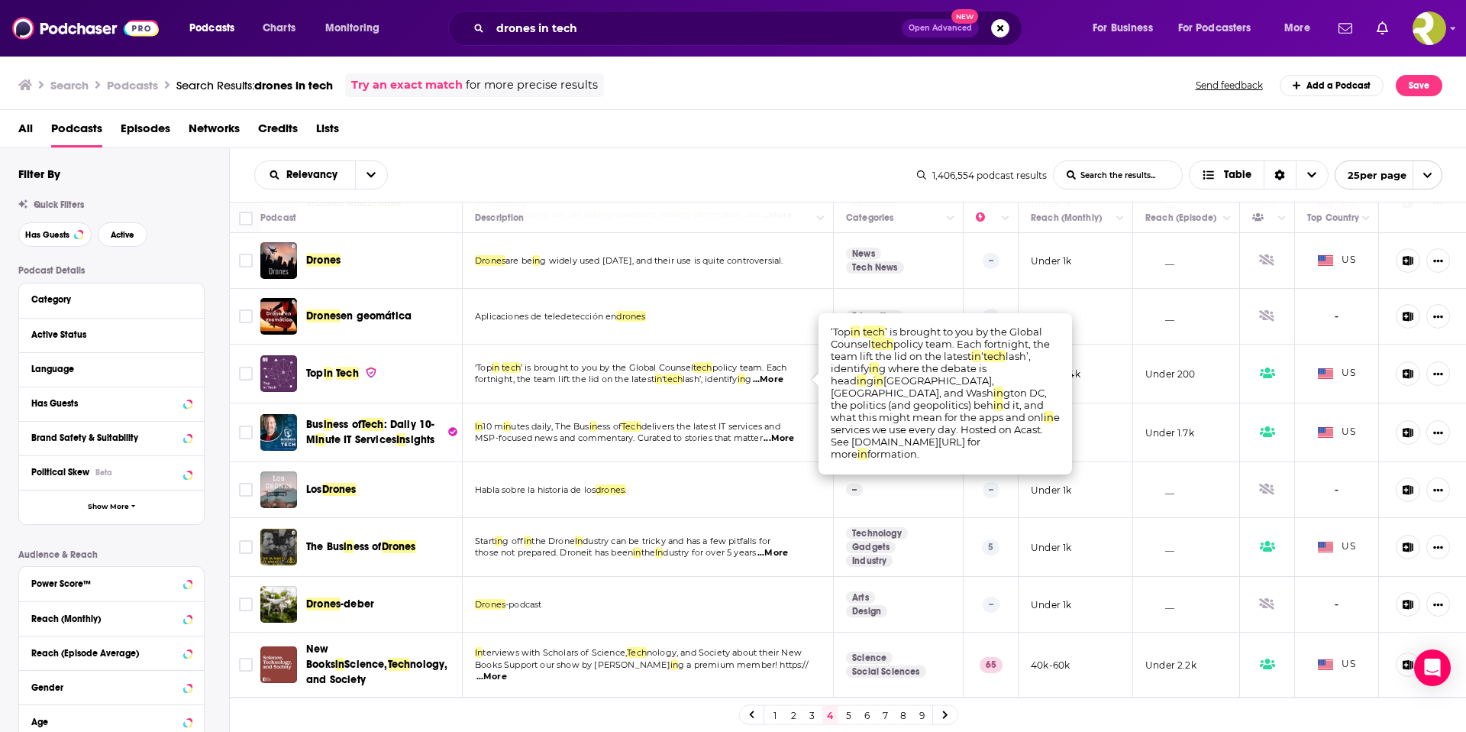
click at [784, 378] on span "...More" at bounding box center [768, 379] width 31 height 12
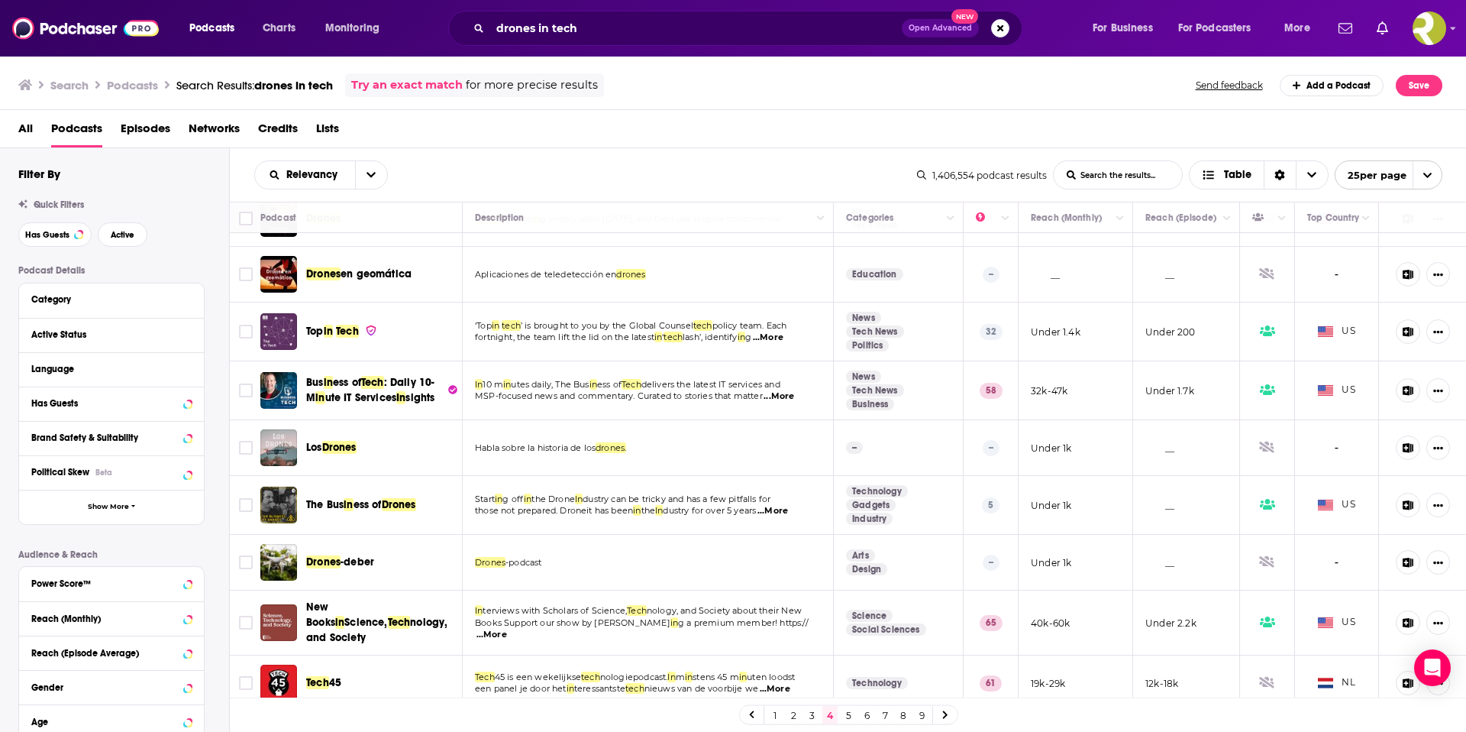
scroll to position [878, 0]
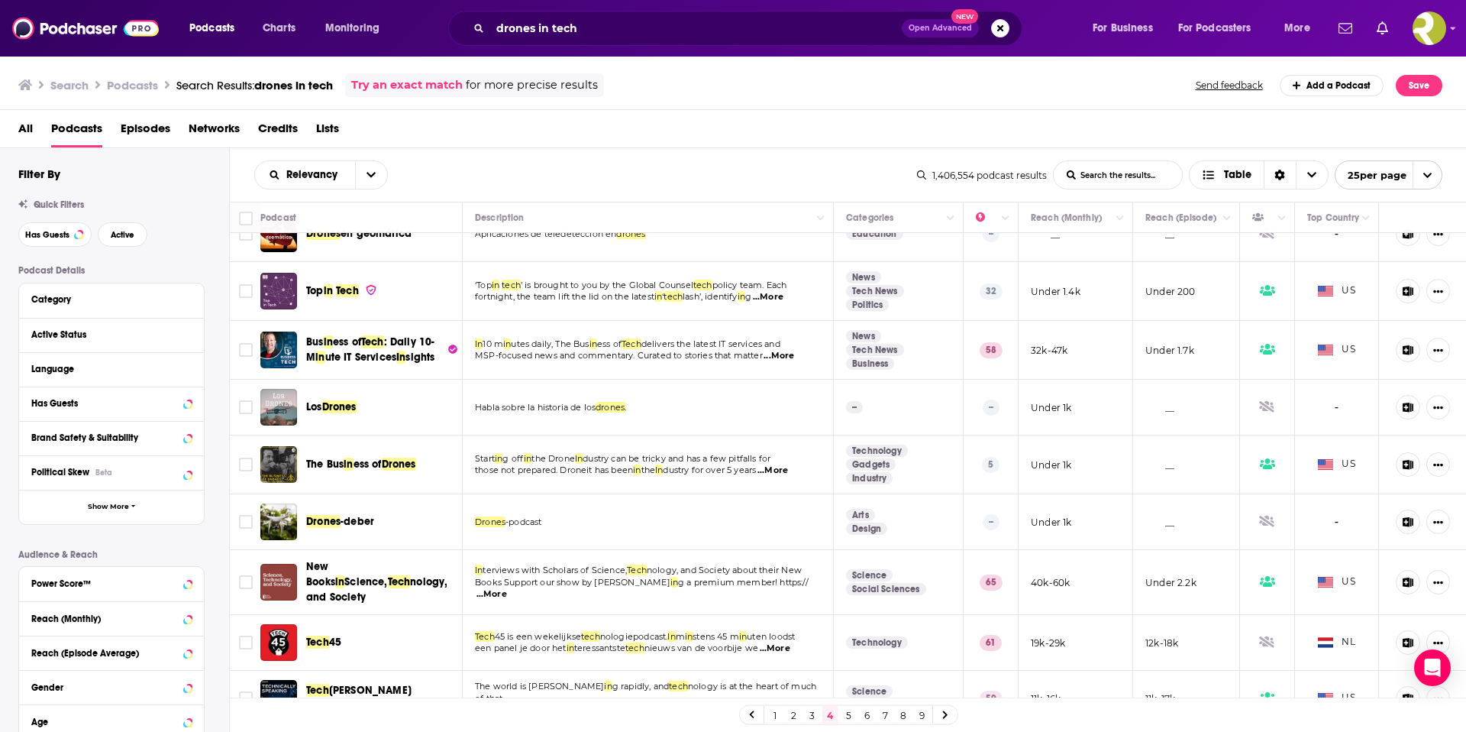
click at [780, 471] on span "...More" at bounding box center [773, 470] width 31 height 12
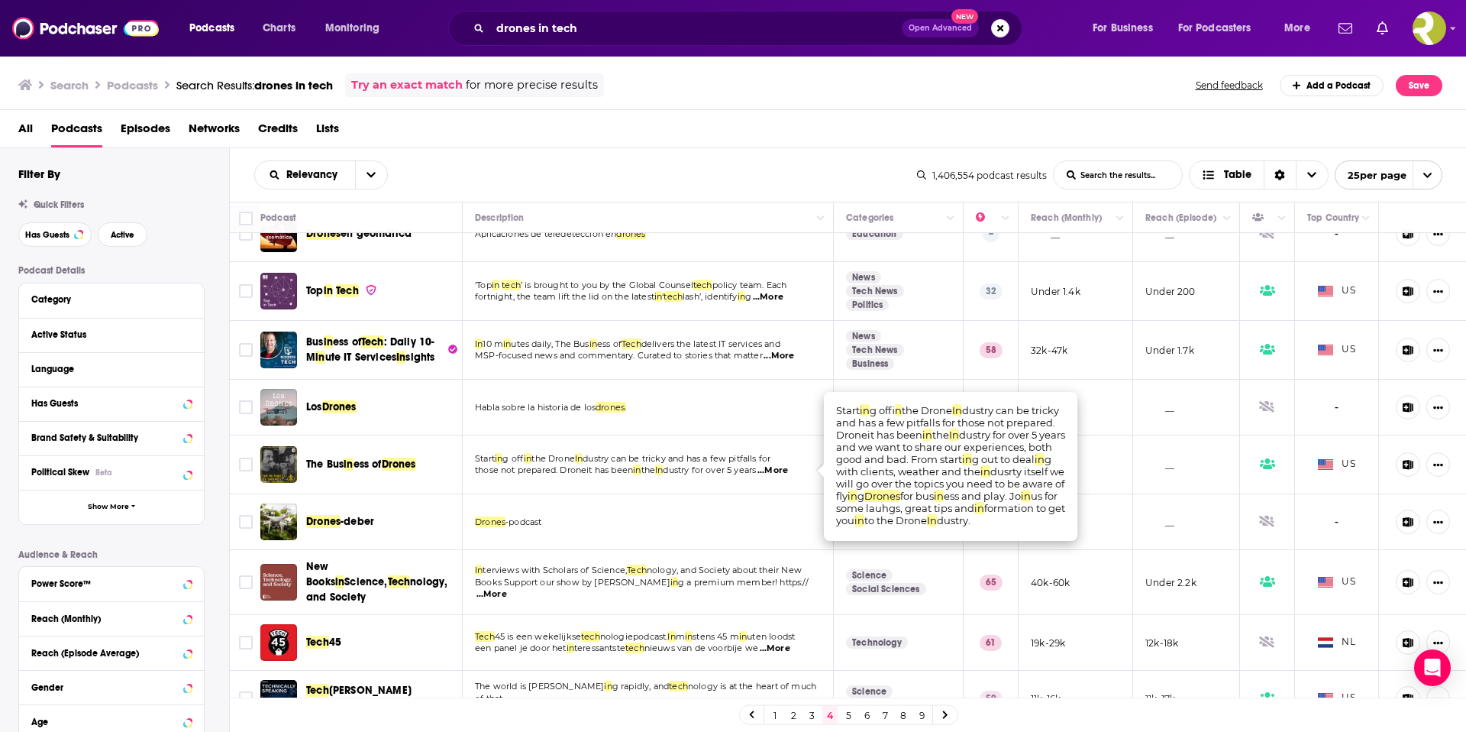
click at [788, 465] on span "...More" at bounding box center [773, 470] width 31 height 12
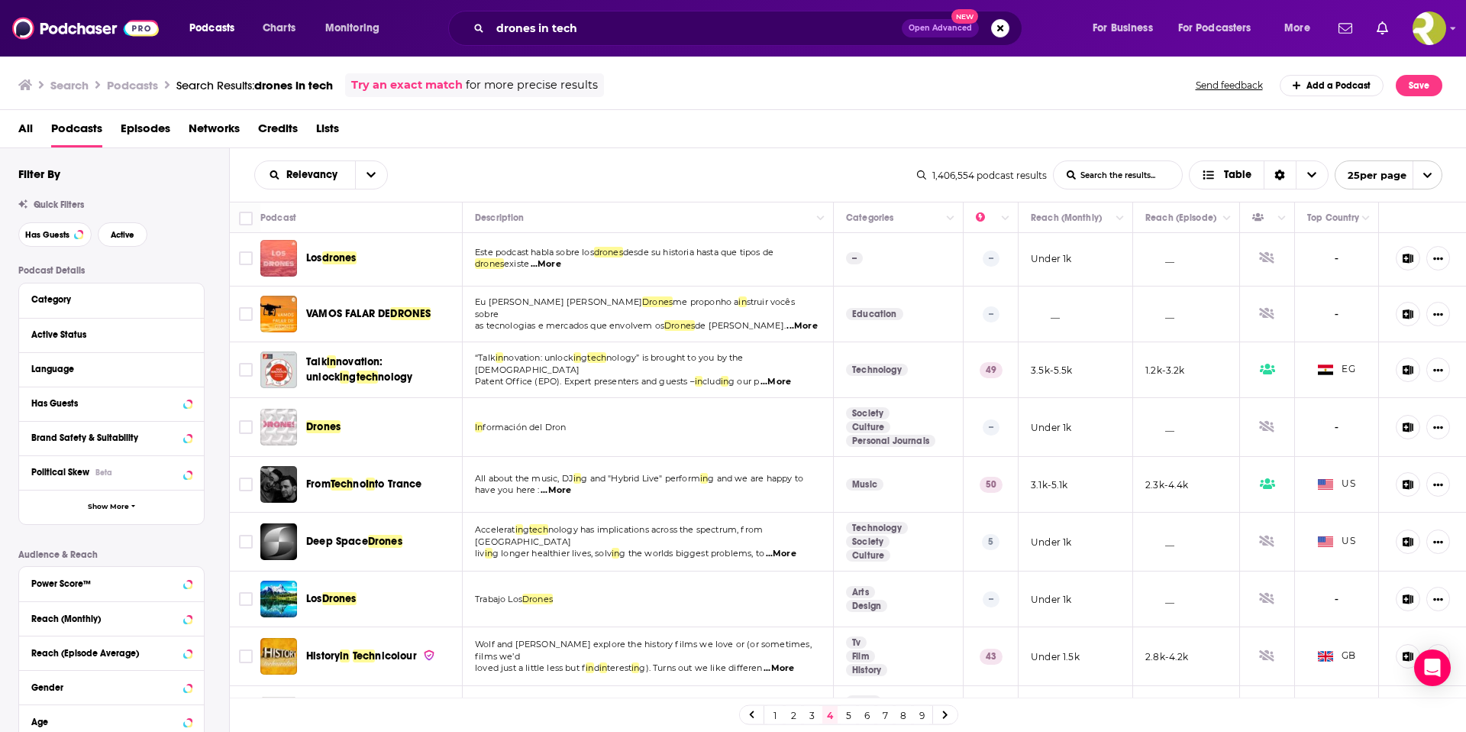
scroll to position [0, 0]
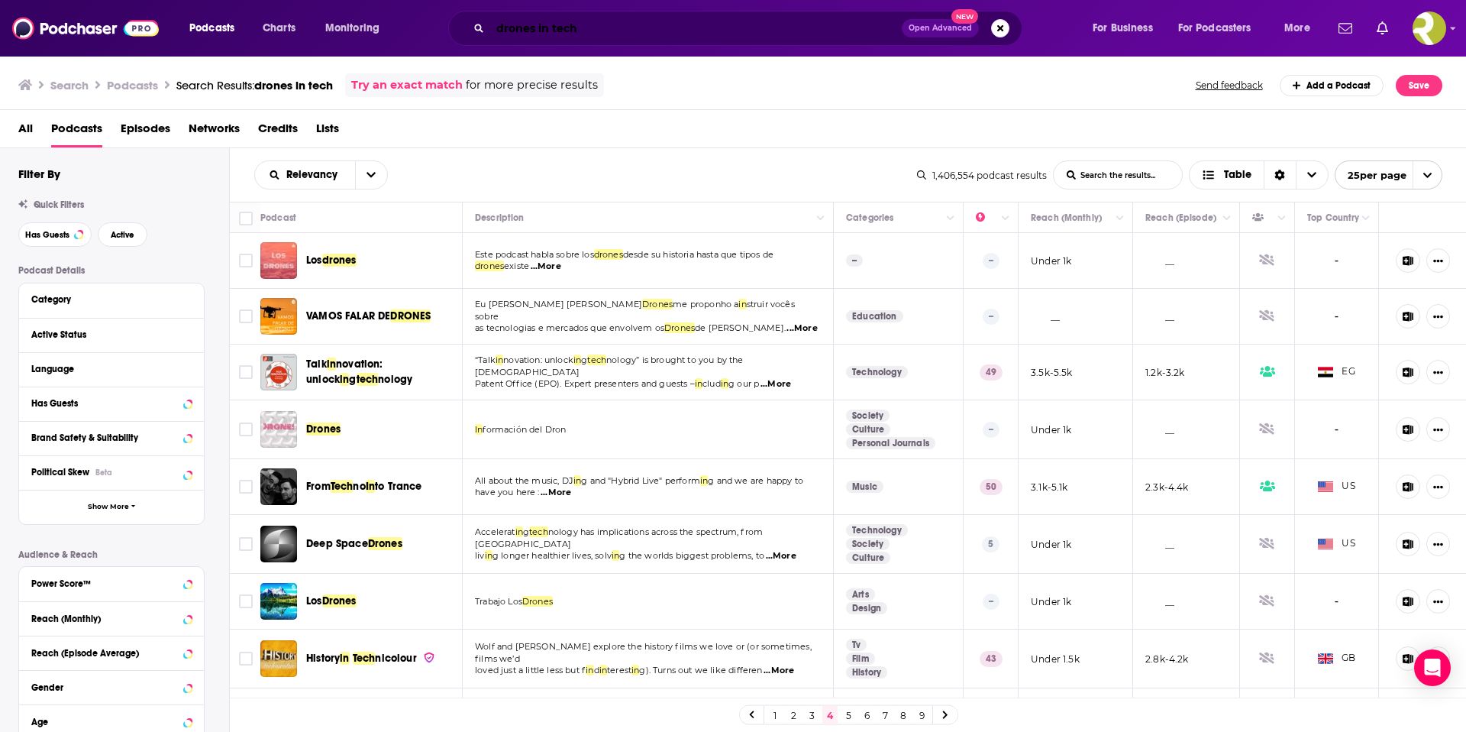
click at [567, 16] on input "drones in tech" at bounding box center [696, 28] width 412 height 24
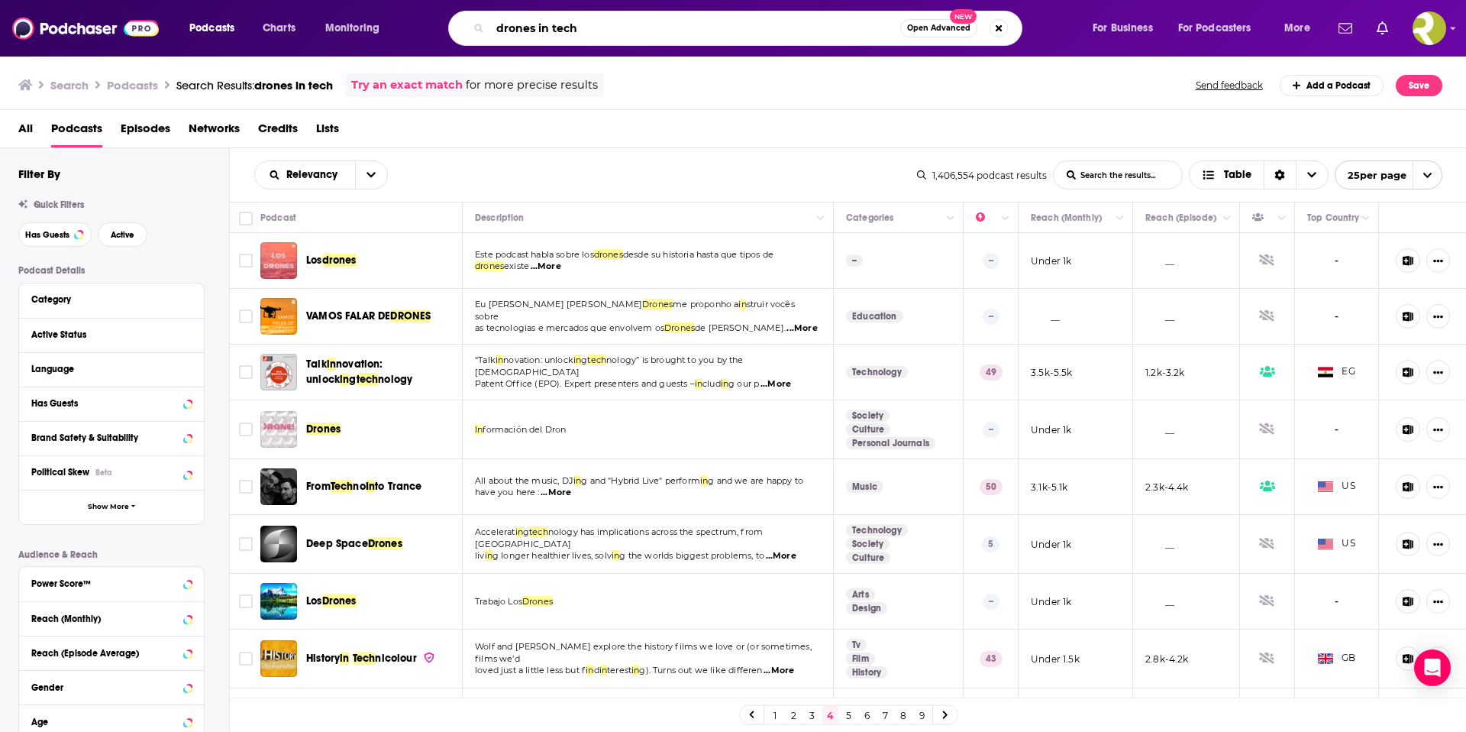
drag, startPoint x: 609, startPoint y: 31, endPoint x: 457, endPoint y: 24, distance: 151.3
click at [457, 24] on div "drones in tech Open Advanced New" at bounding box center [735, 28] width 574 height 35
type input "autonomous vehicles"
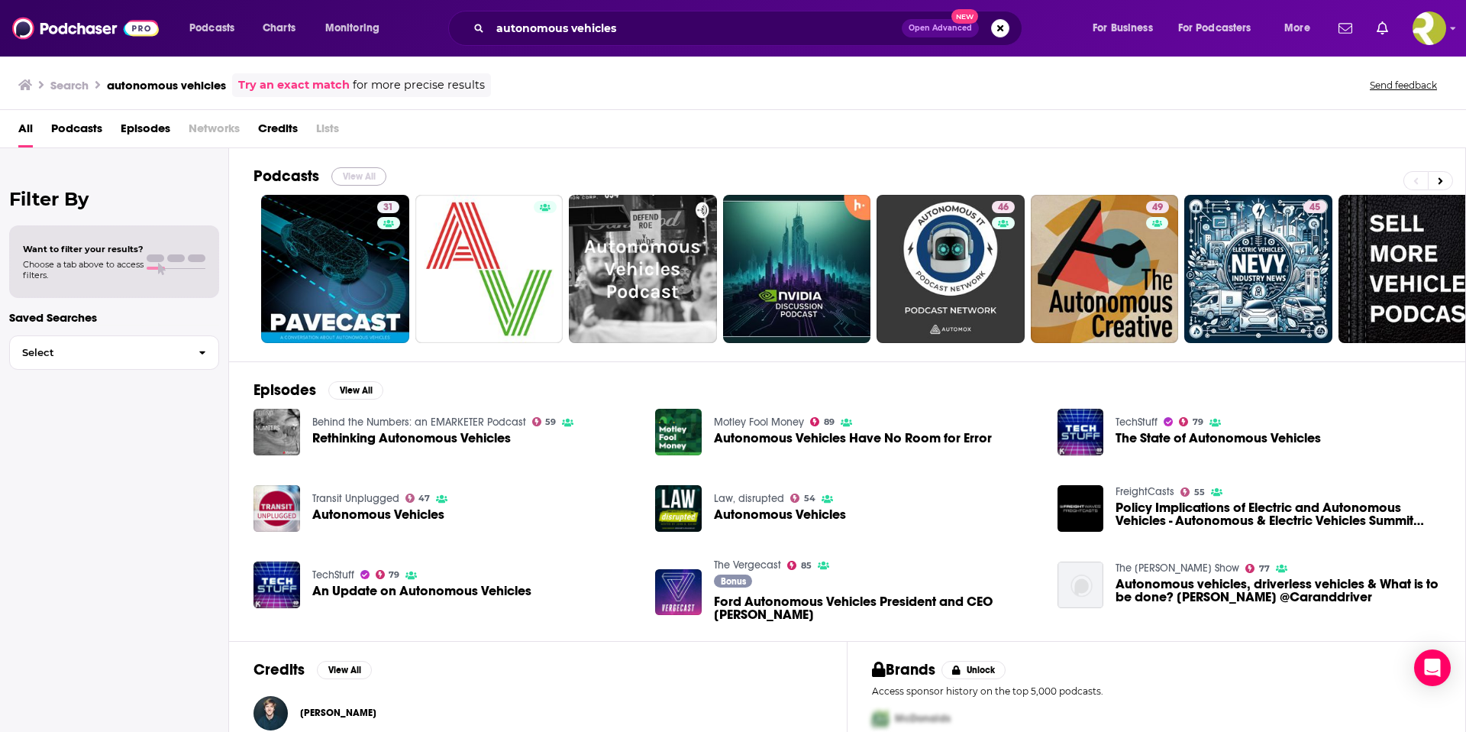
click at [355, 180] on button "View All" at bounding box center [358, 176] width 55 height 18
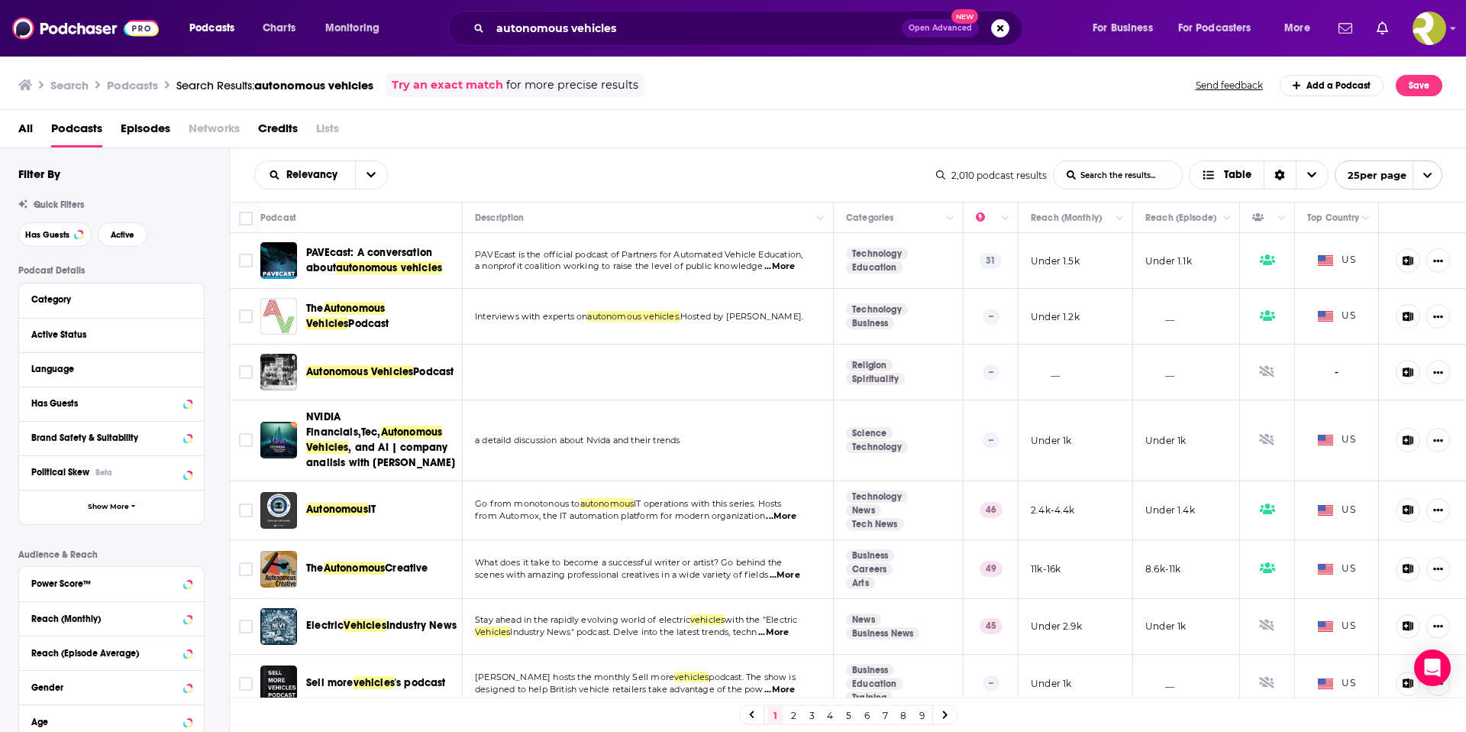
click at [793, 269] on span "...More" at bounding box center [780, 266] width 31 height 12
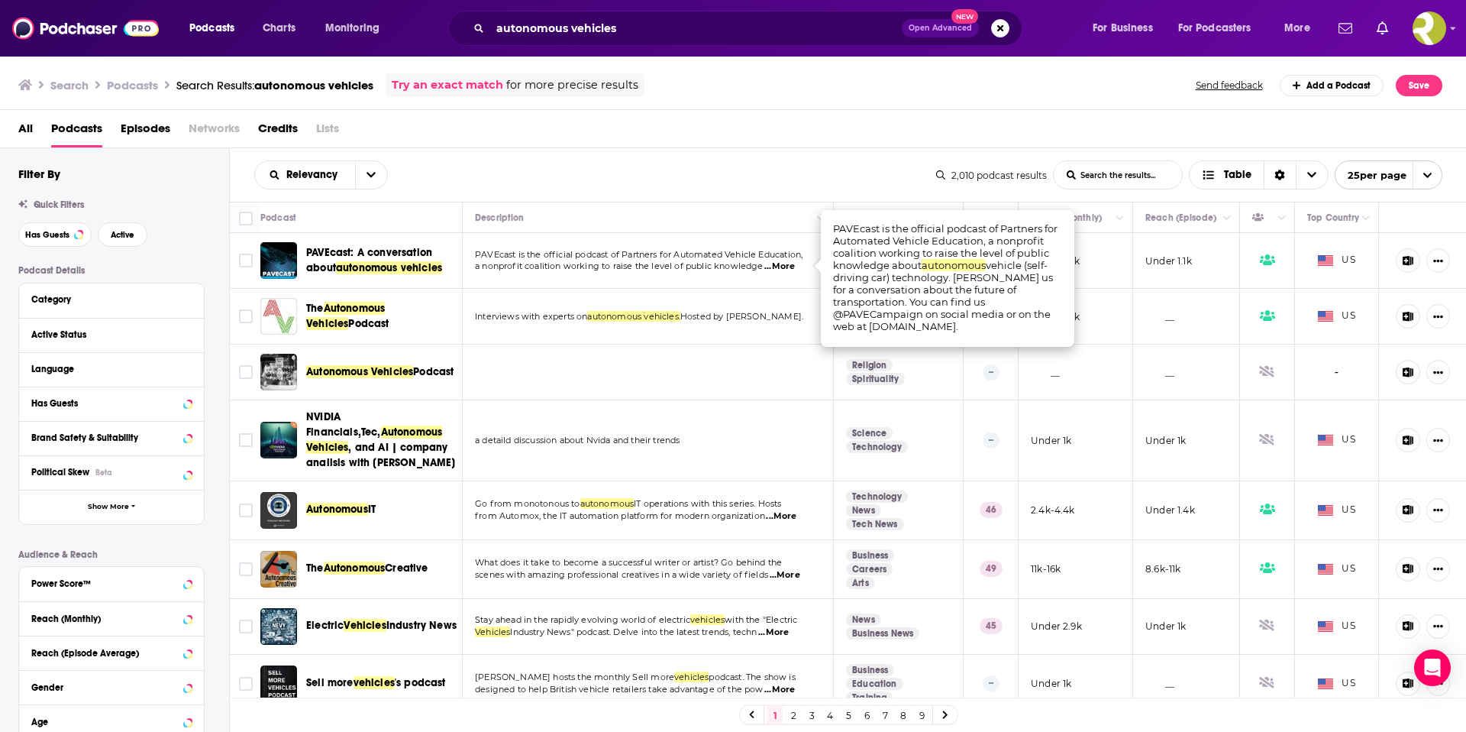
click at [771, 270] on span "...More" at bounding box center [780, 266] width 31 height 12
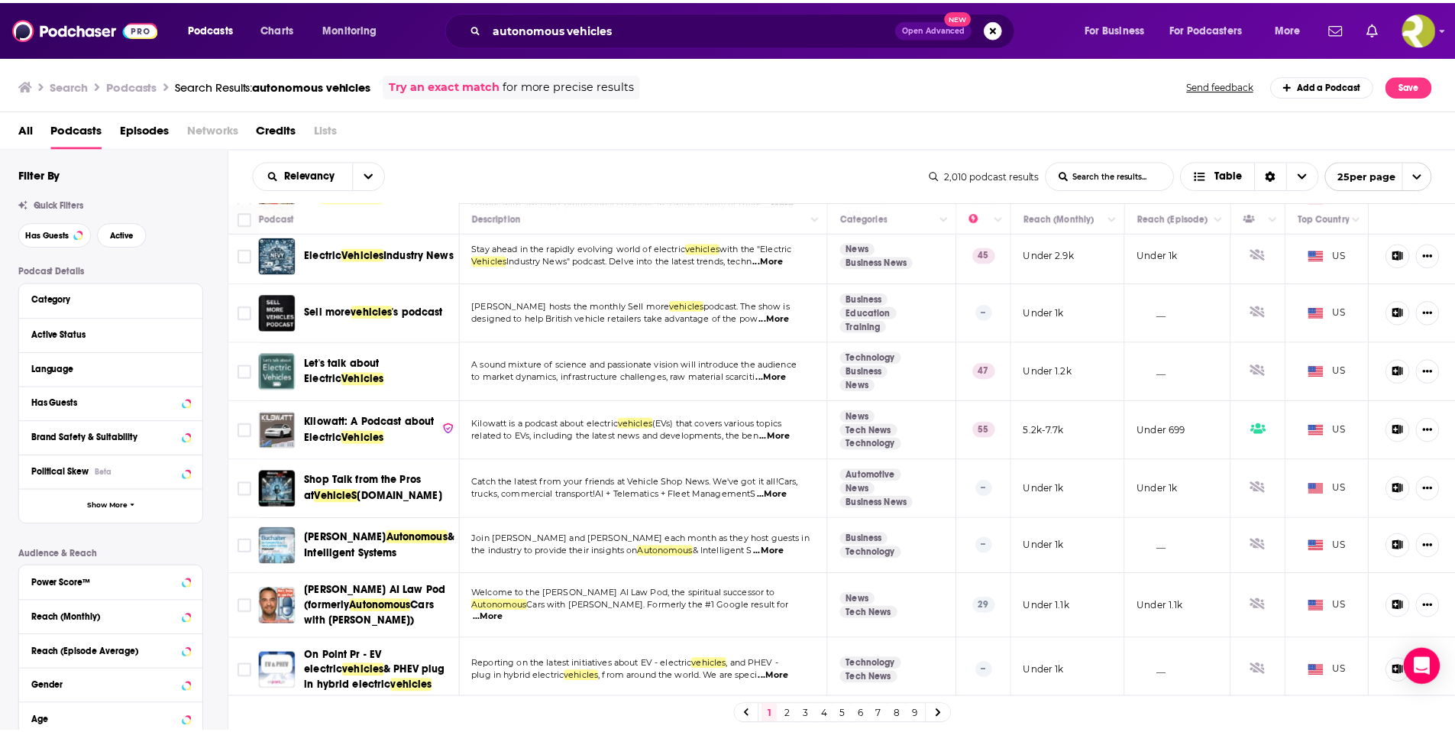
scroll to position [403, 0]
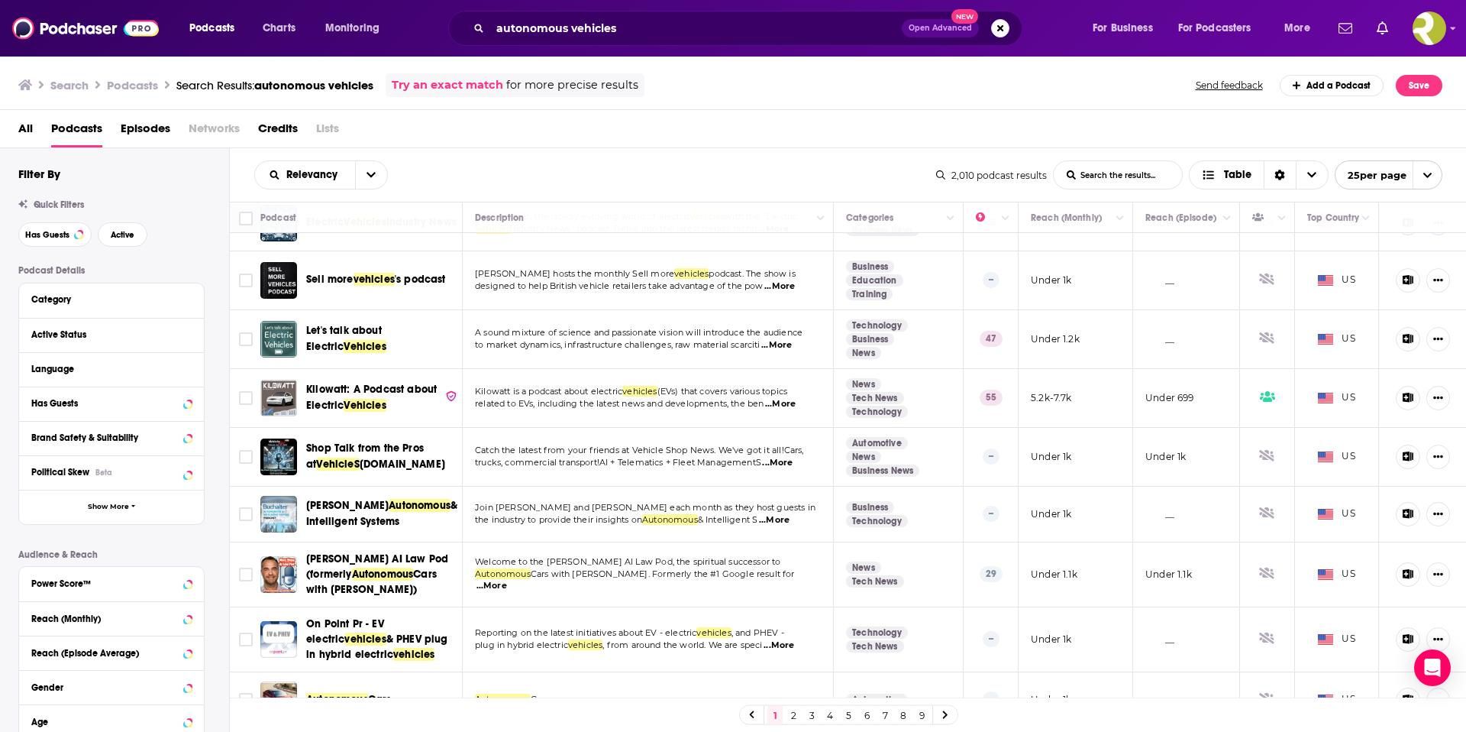
click at [783, 516] on span "...More" at bounding box center [774, 520] width 31 height 12
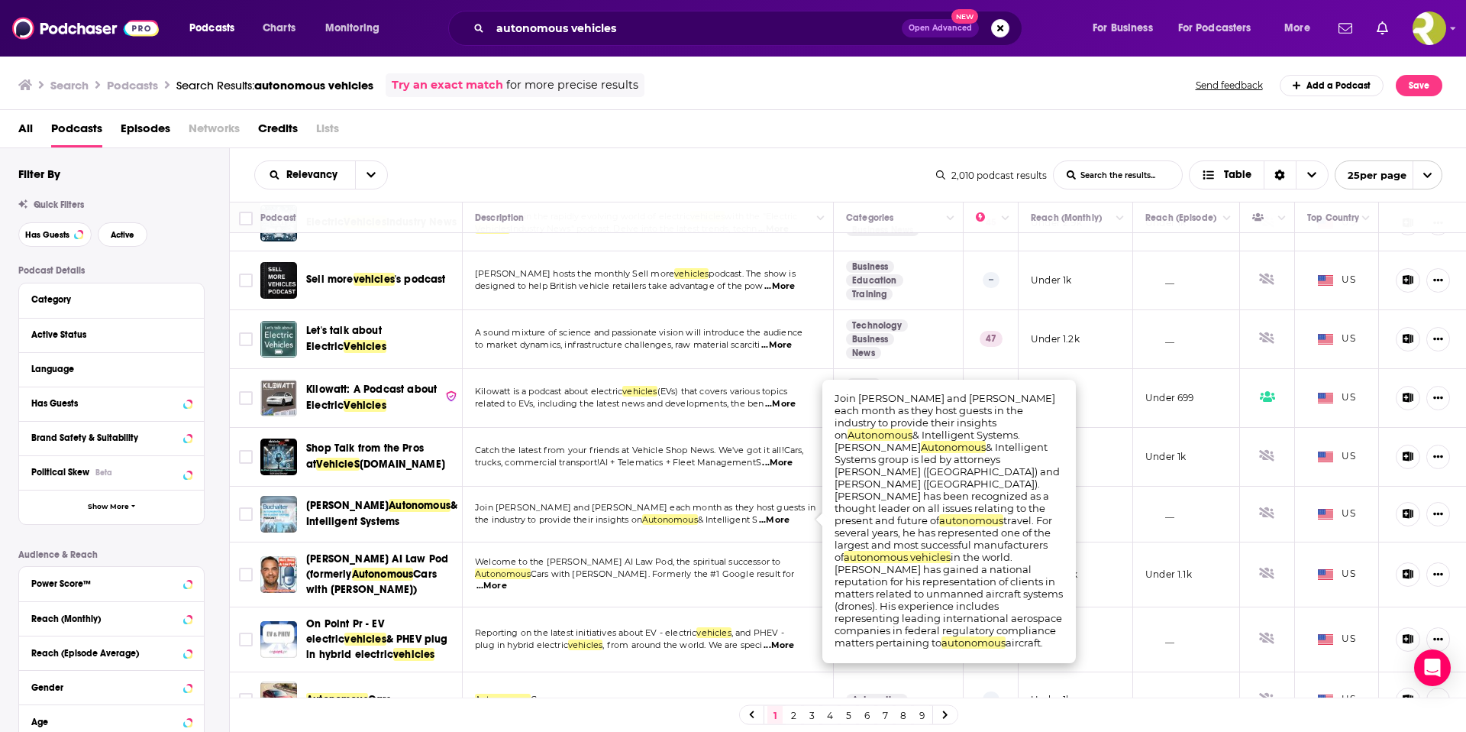
click at [788, 518] on span "...More" at bounding box center [774, 520] width 31 height 12
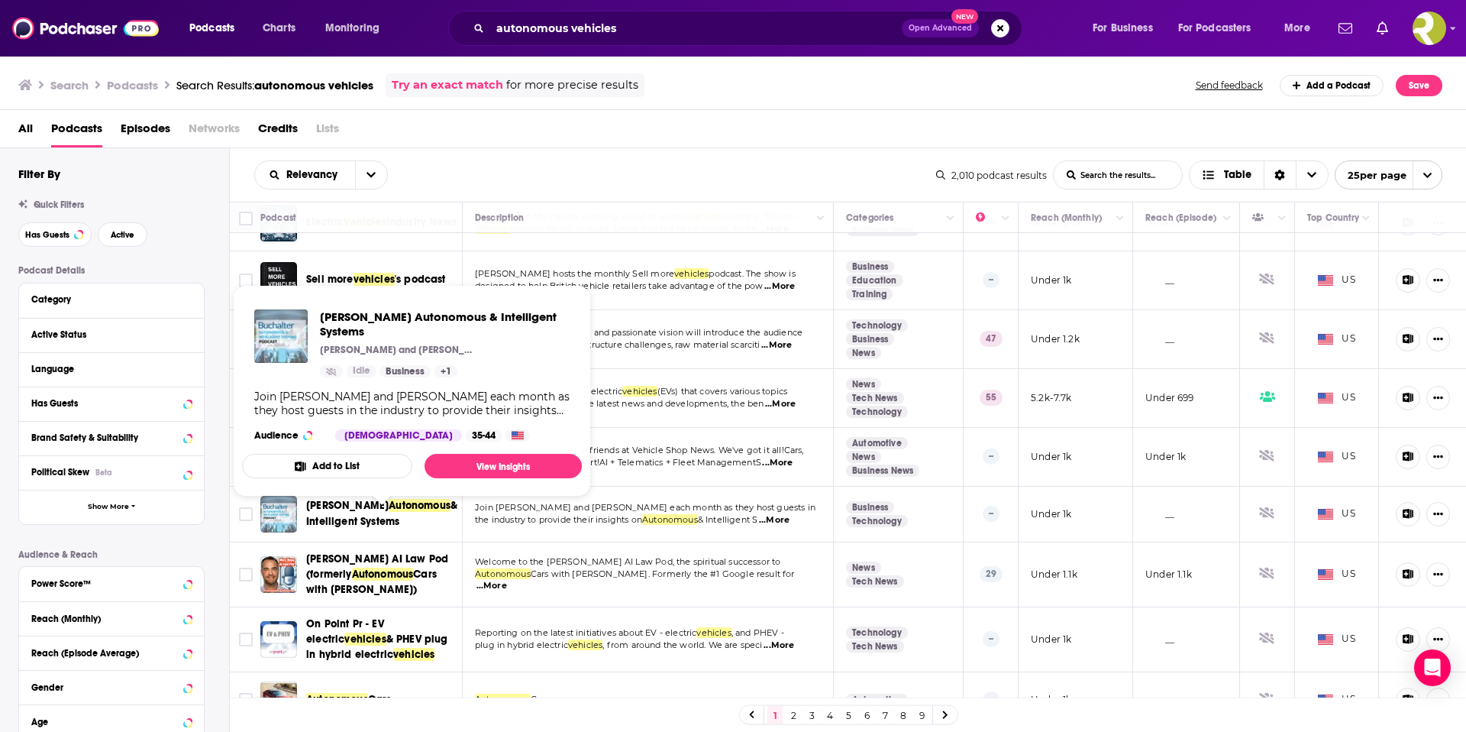
click at [389, 508] on span "Autonomous" at bounding box center [420, 505] width 62 height 13
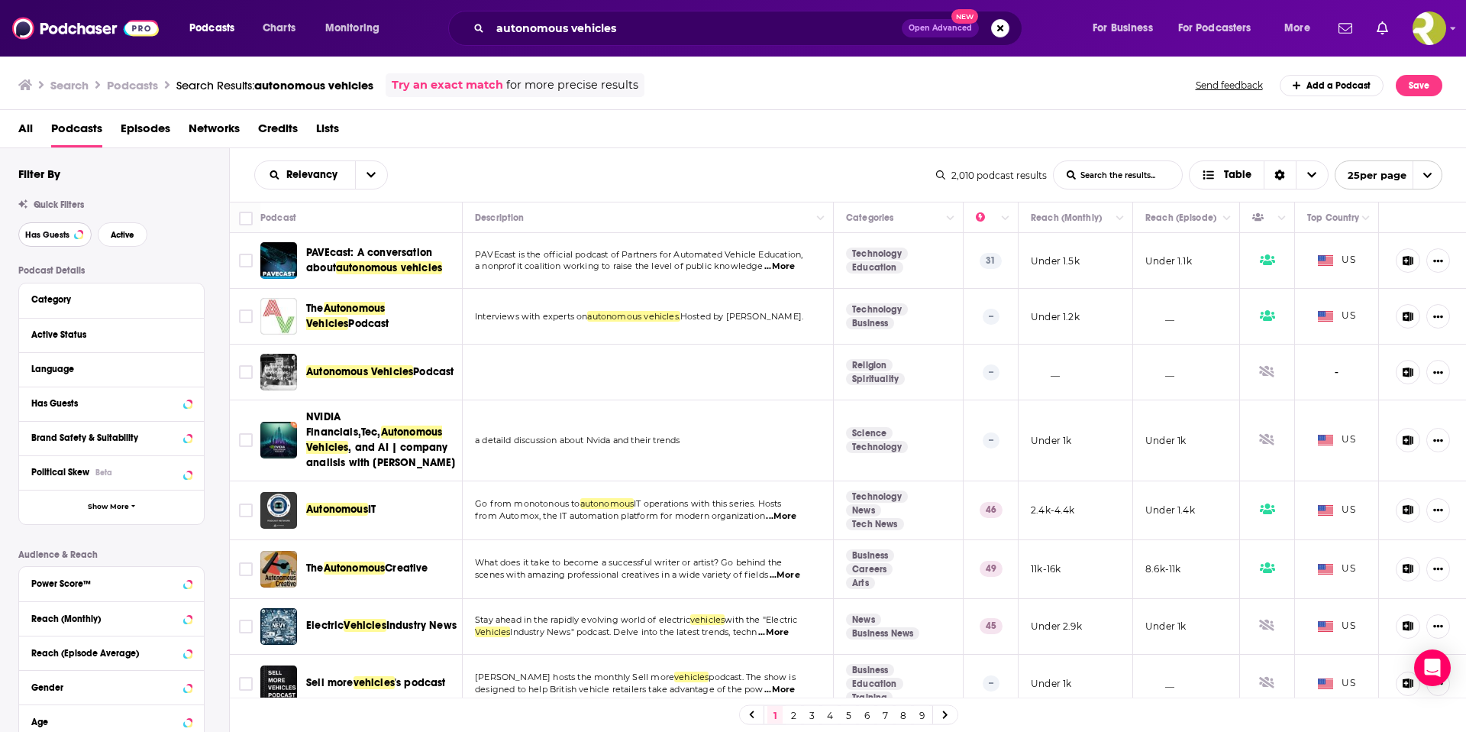
click at [34, 235] on span "Has Guests" at bounding box center [47, 235] width 44 height 8
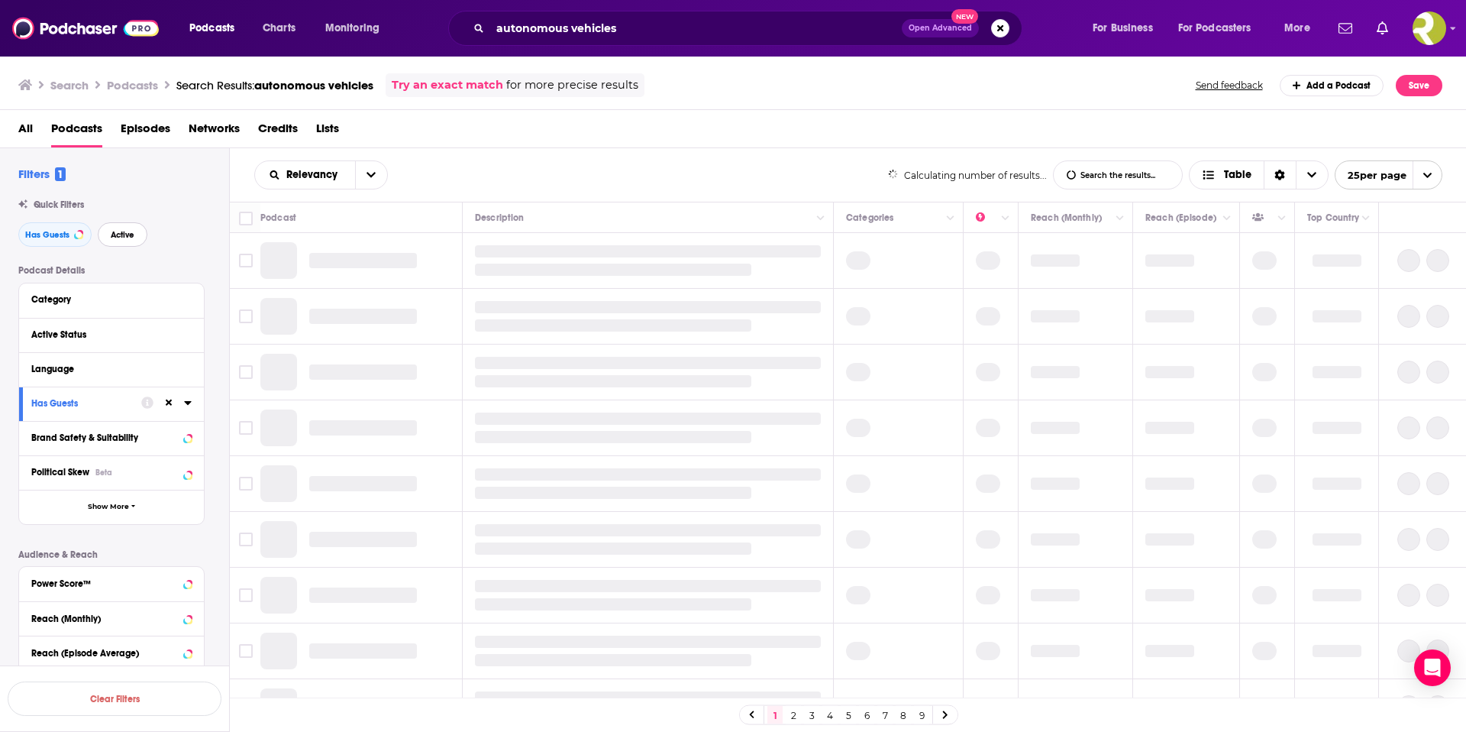
click at [121, 231] on span "Active" at bounding box center [123, 235] width 24 height 8
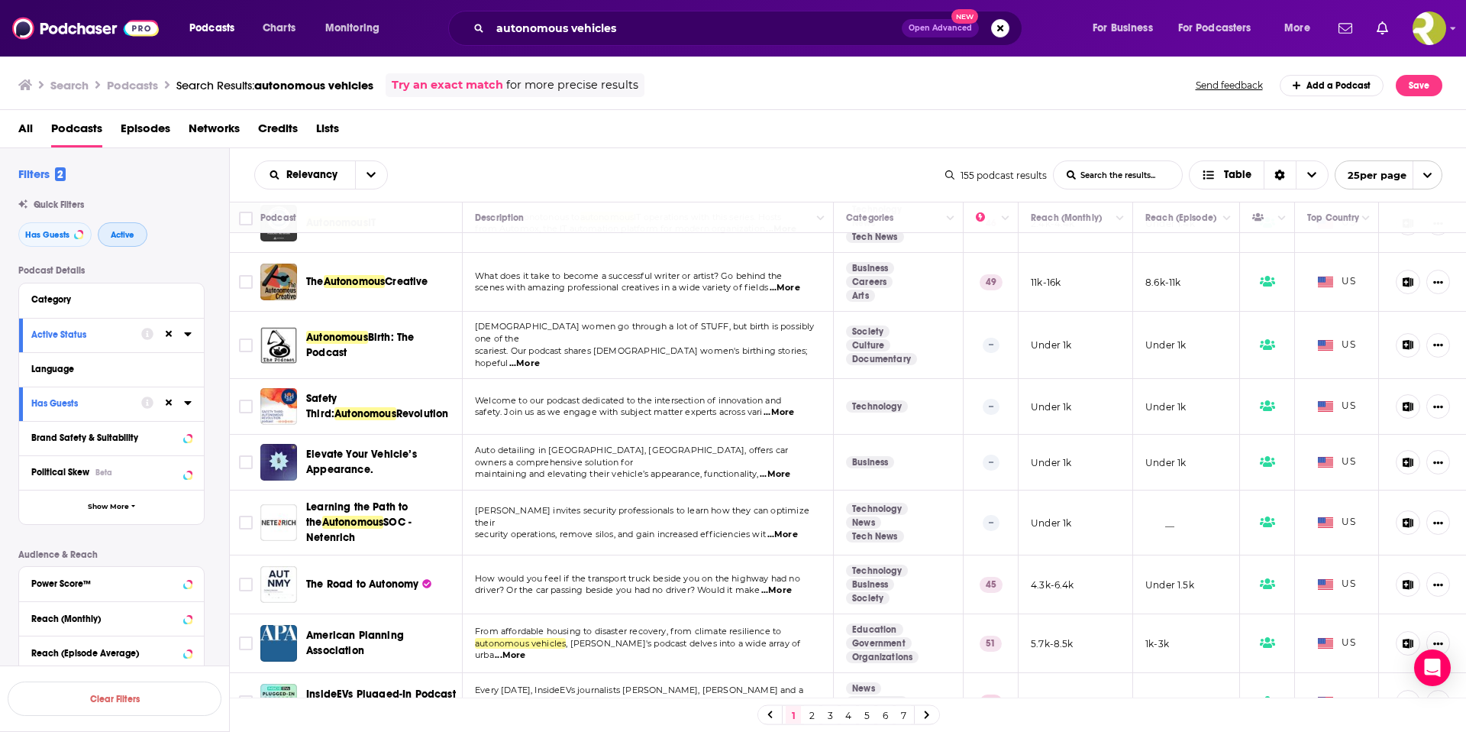
scroll to position [103, 0]
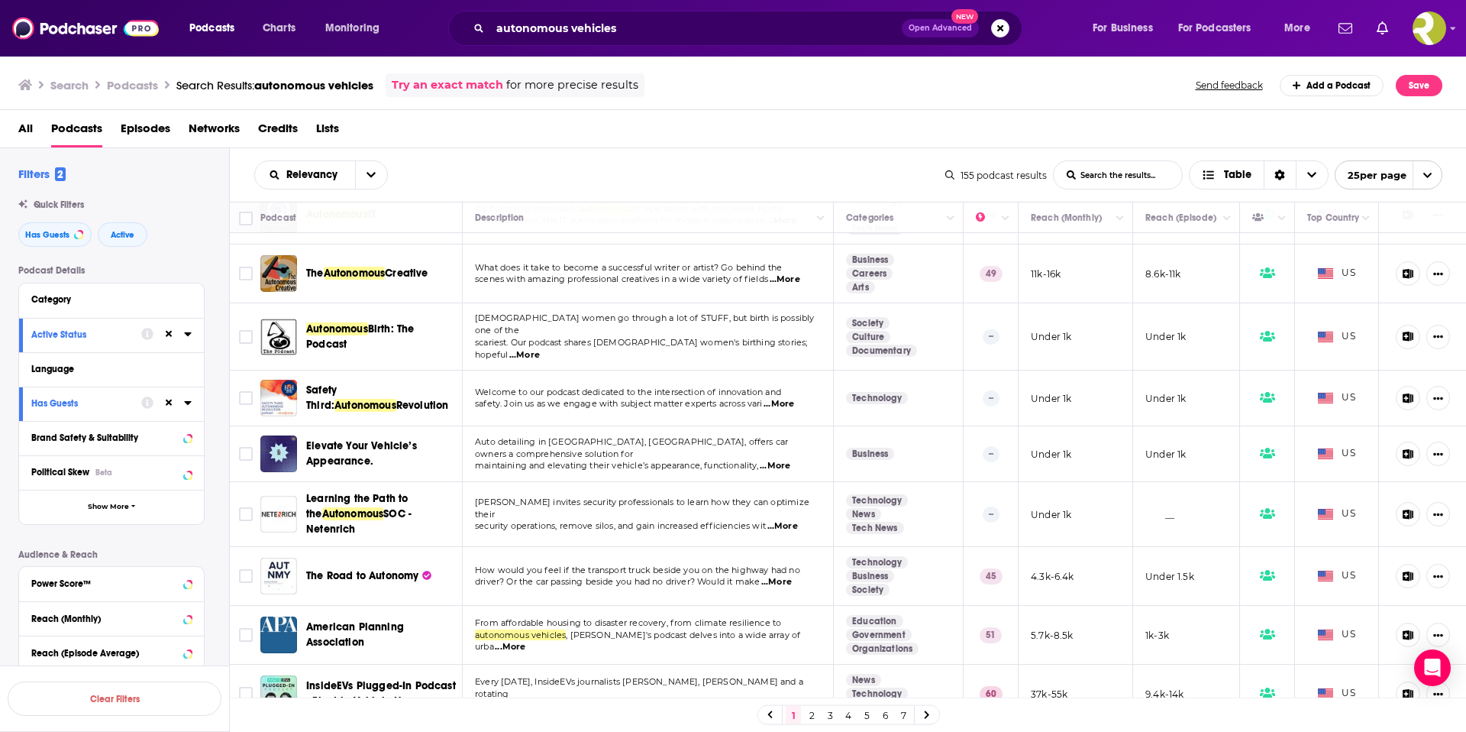
click at [787, 398] on span "...More" at bounding box center [779, 404] width 31 height 12
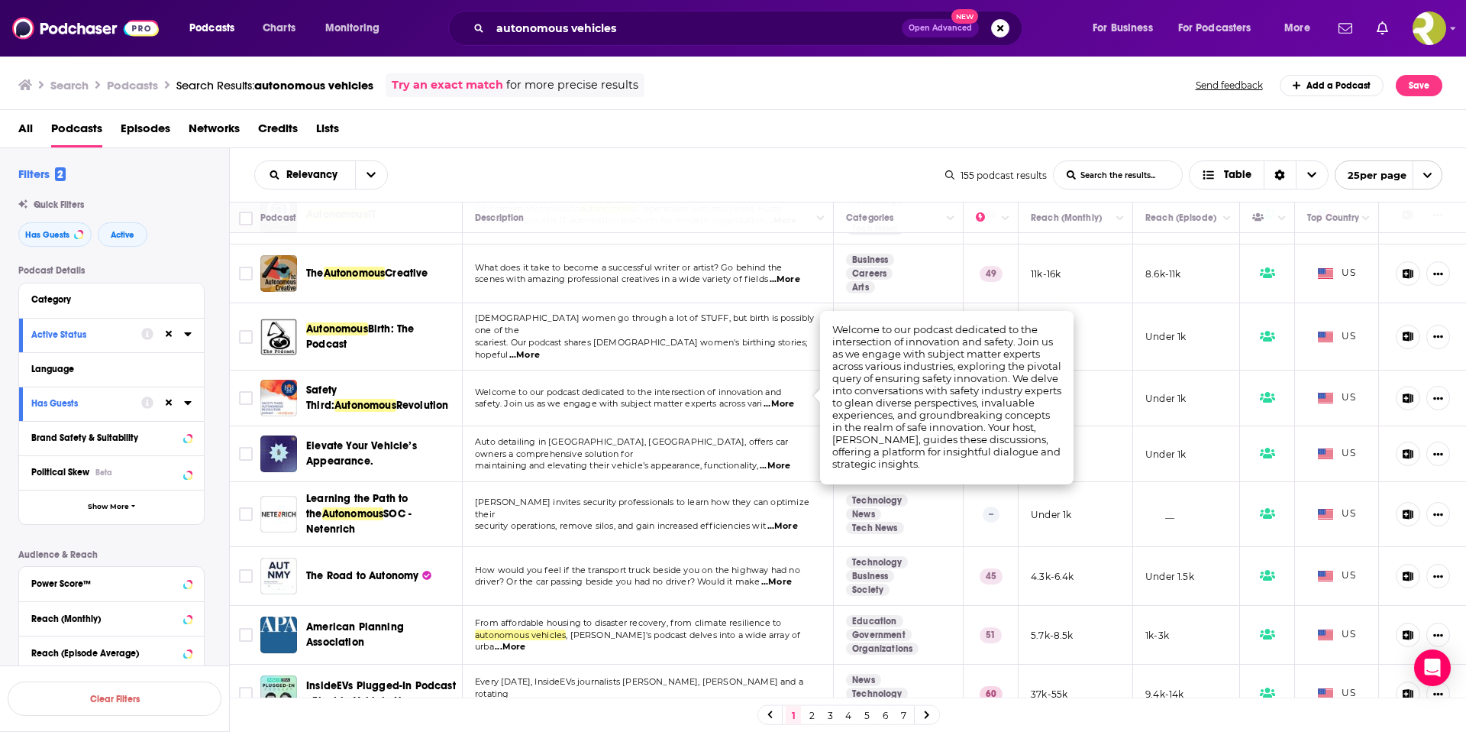
click at [779, 398] on span "...More" at bounding box center [779, 404] width 31 height 12
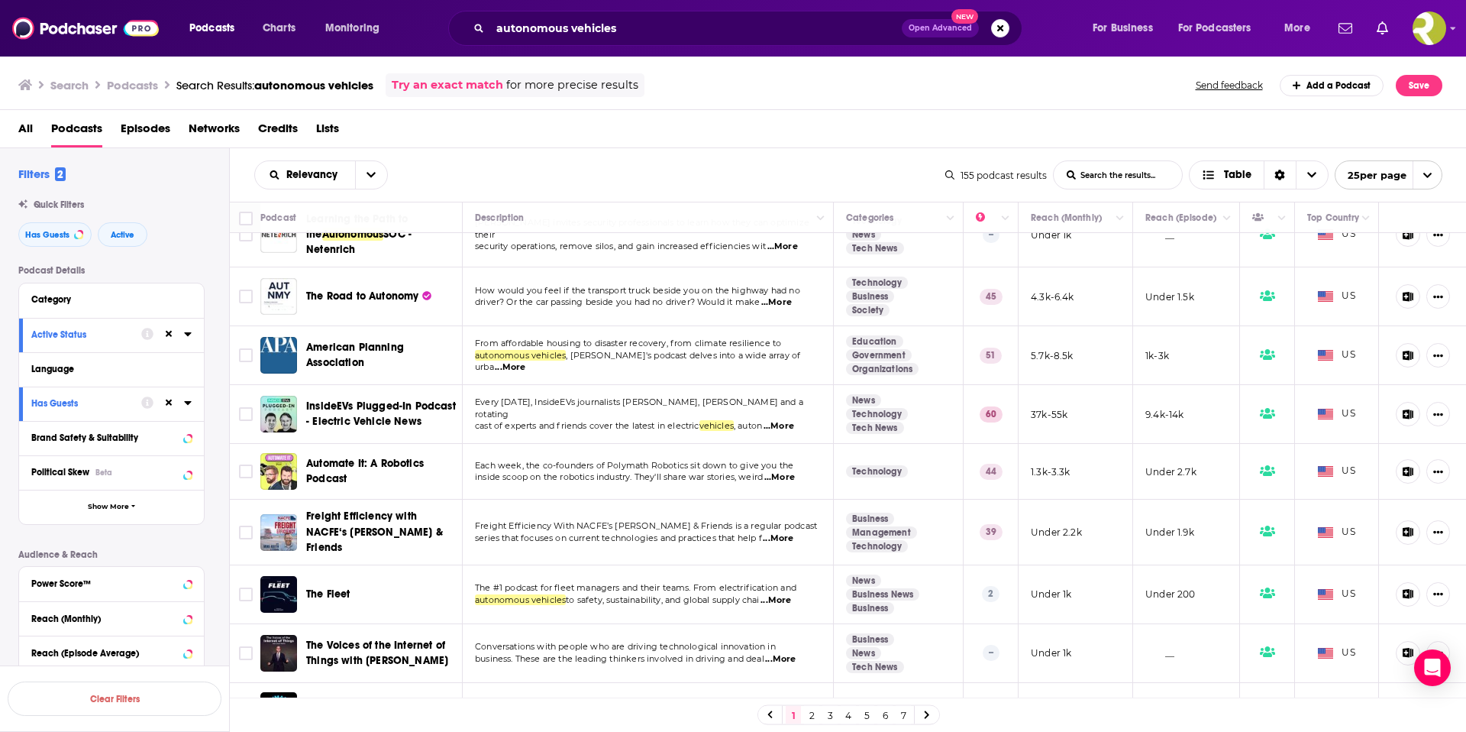
scroll to position [407, 0]
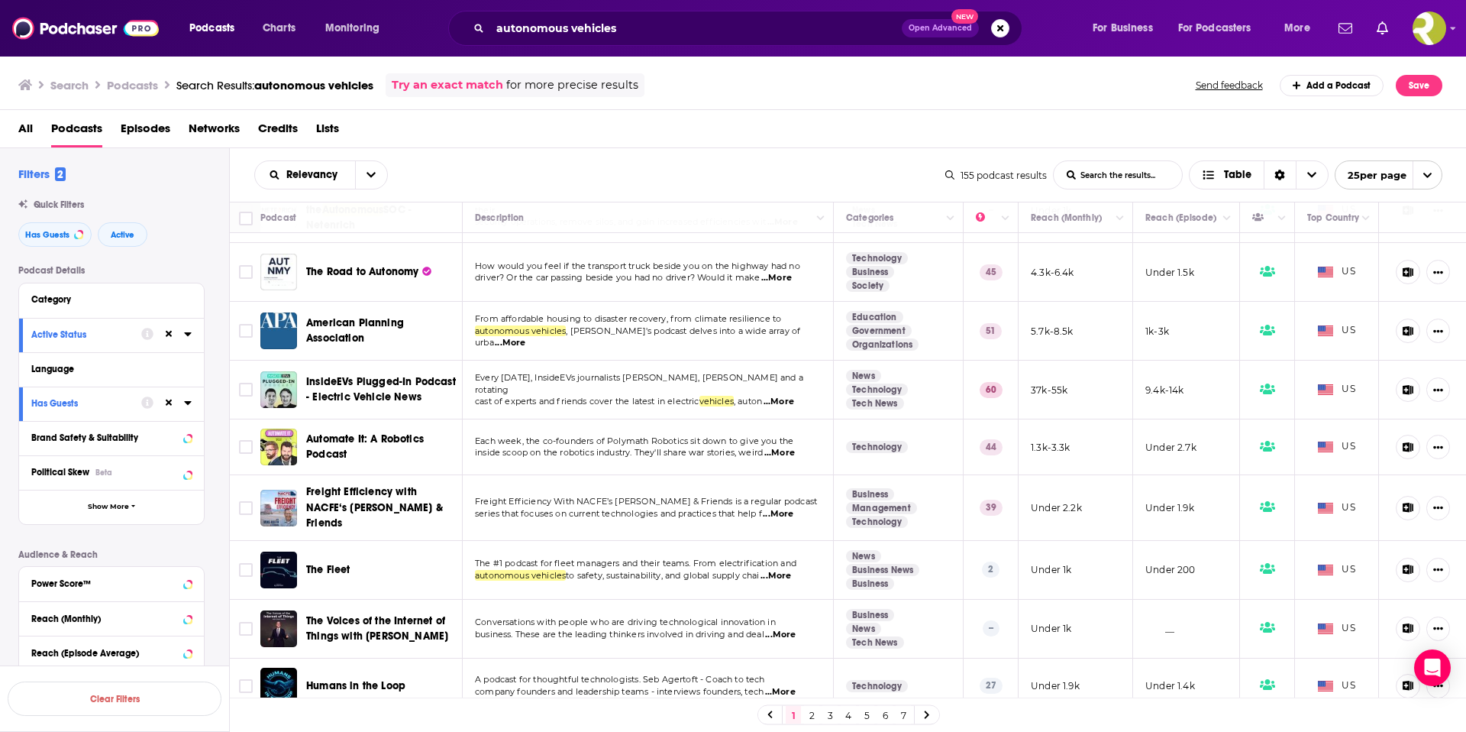
click at [791, 447] on span "...More" at bounding box center [780, 453] width 31 height 12
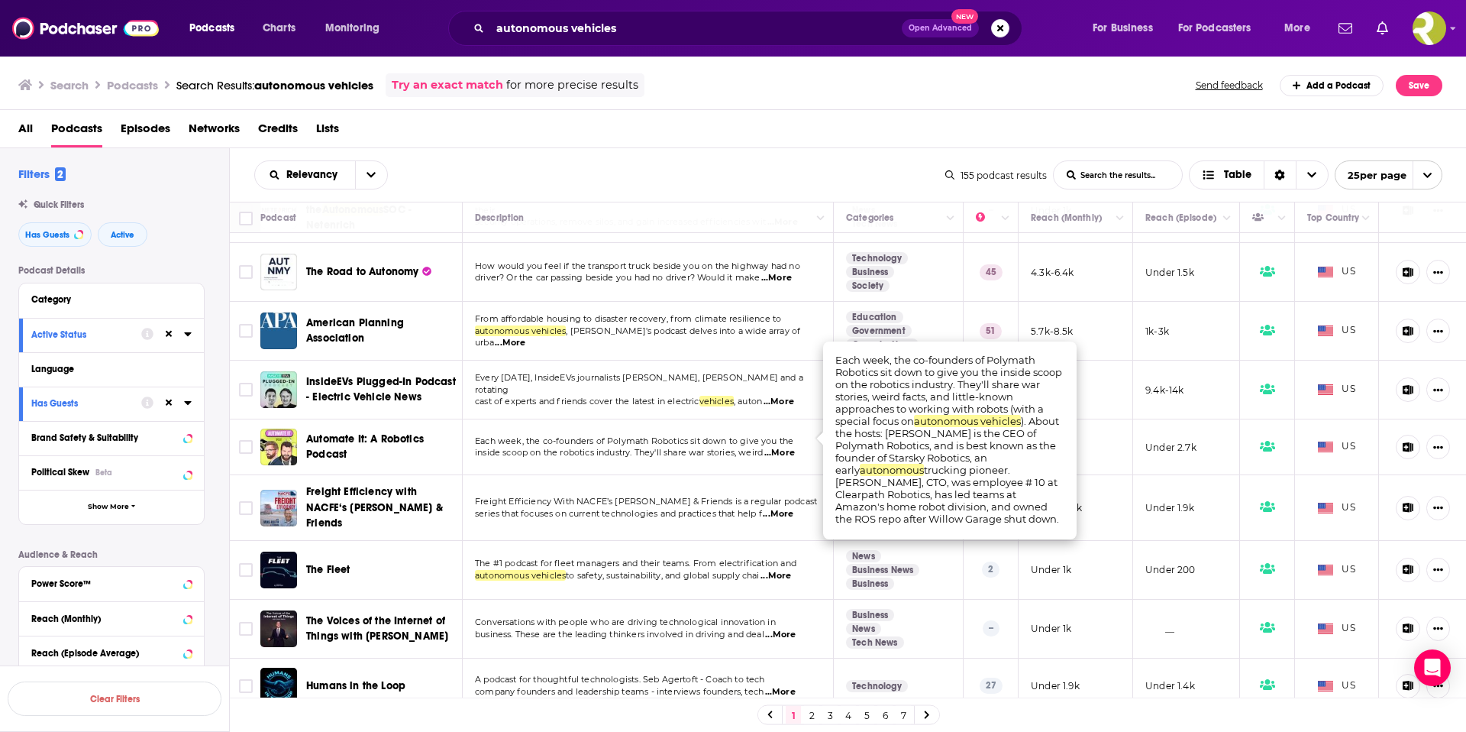
click at [794, 447] on span "...More" at bounding box center [780, 453] width 31 height 12
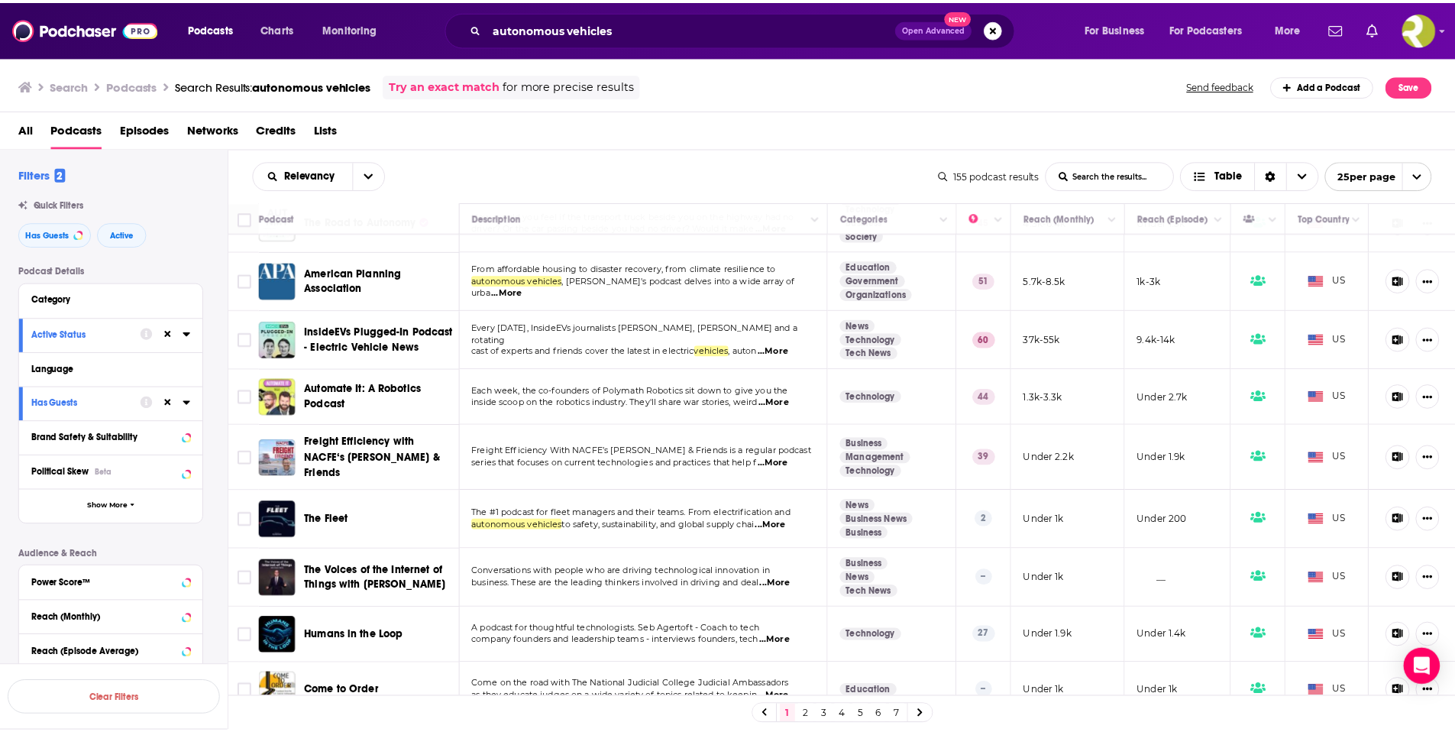
scroll to position [467, 0]
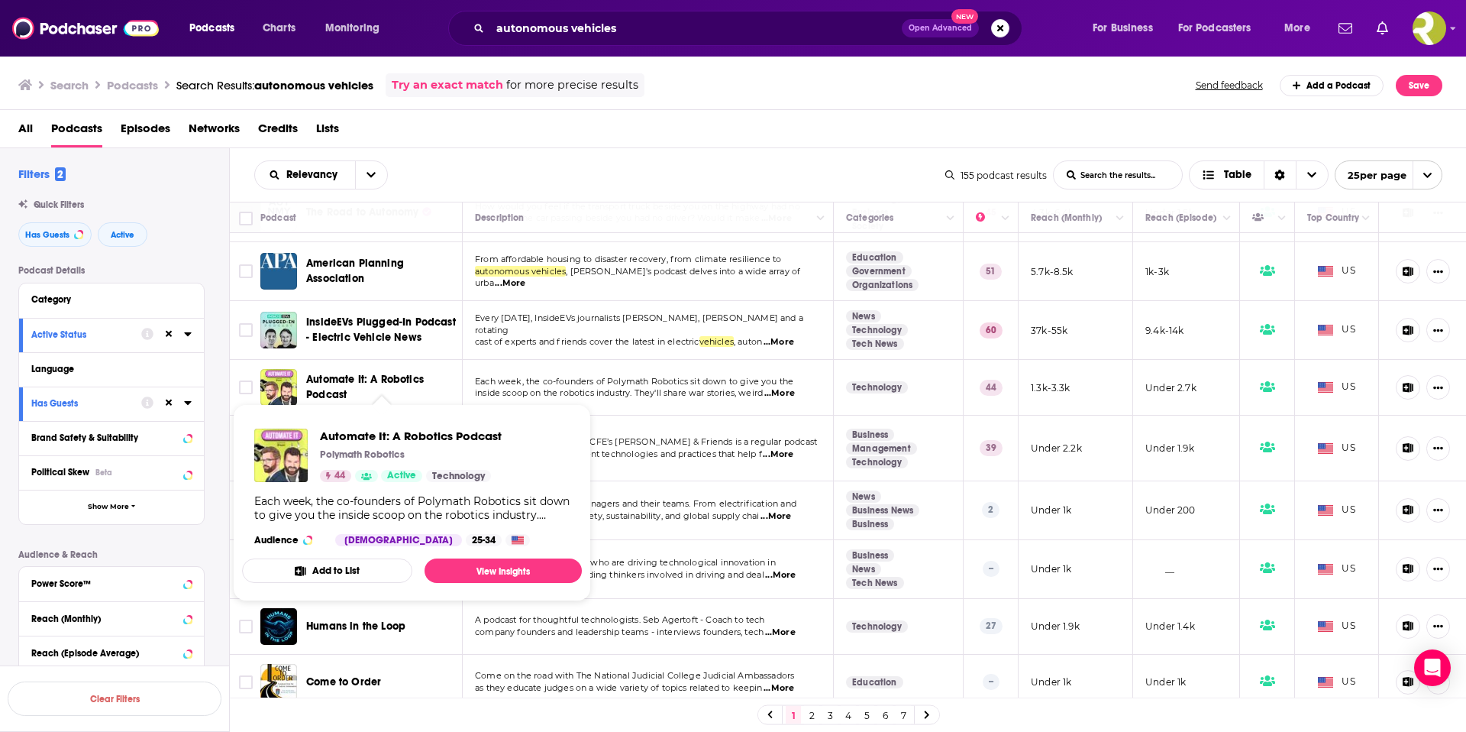
click at [380, 373] on span "Automate It: A Robotics Podcast" at bounding box center [365, 387] width 118 height 28
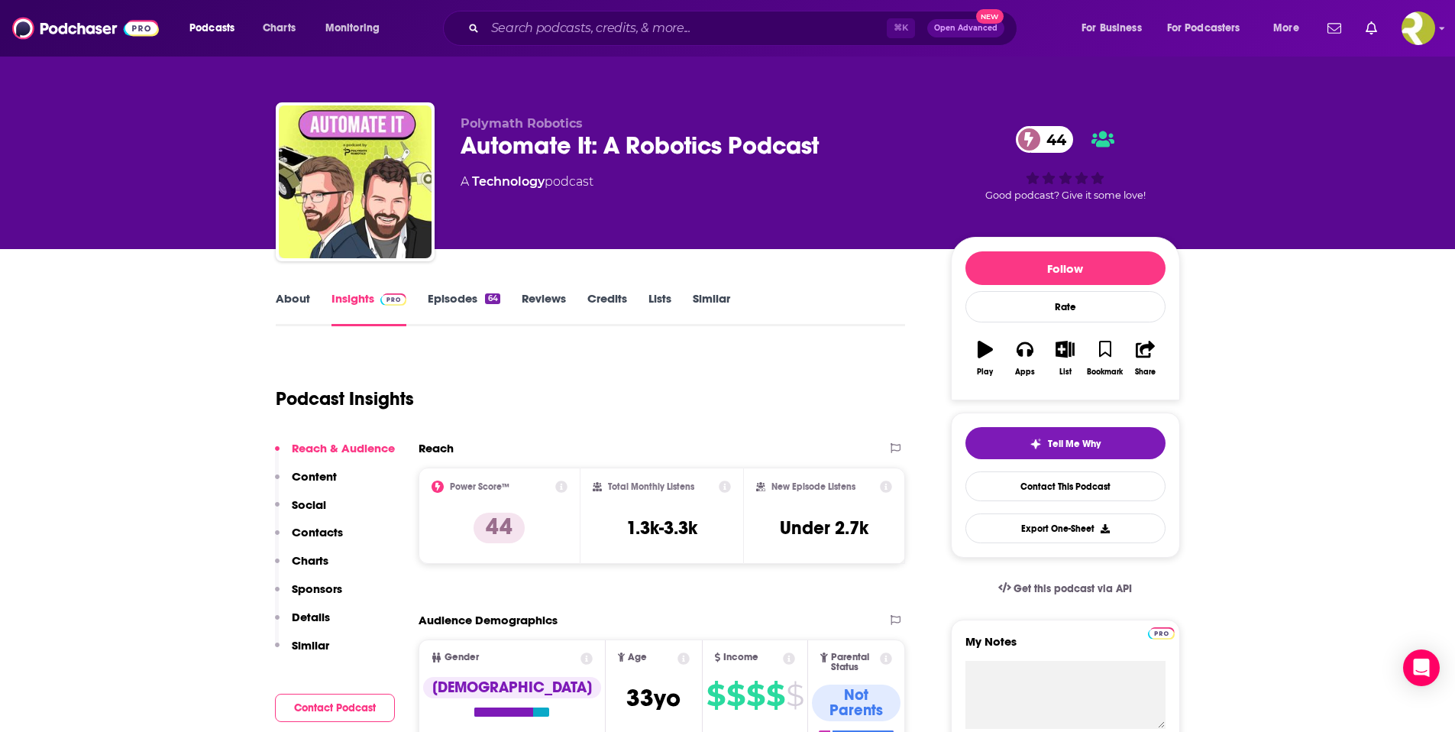
click at [456, 299] on link "Episodes 64" at bounding box center [464, 308] width 72 height 35
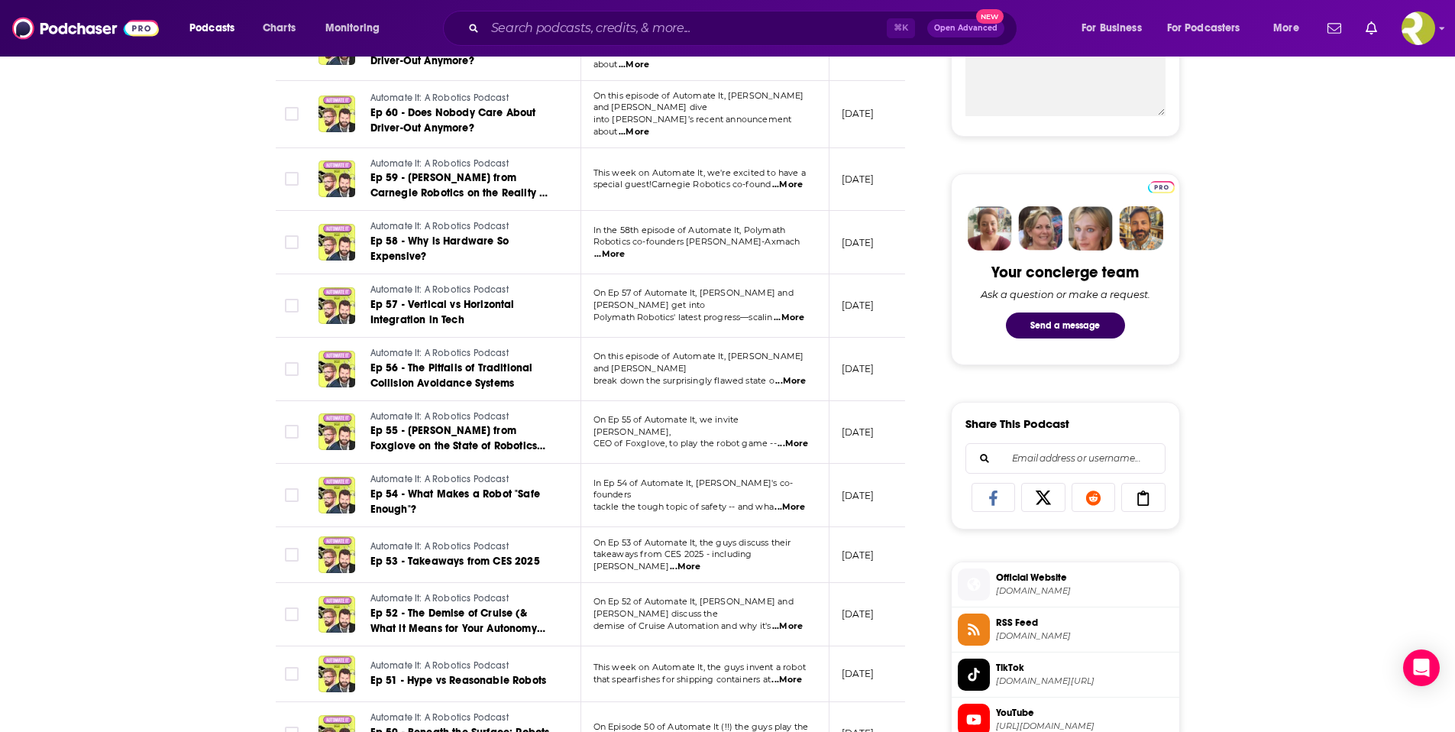
scroll to position [668, 0]
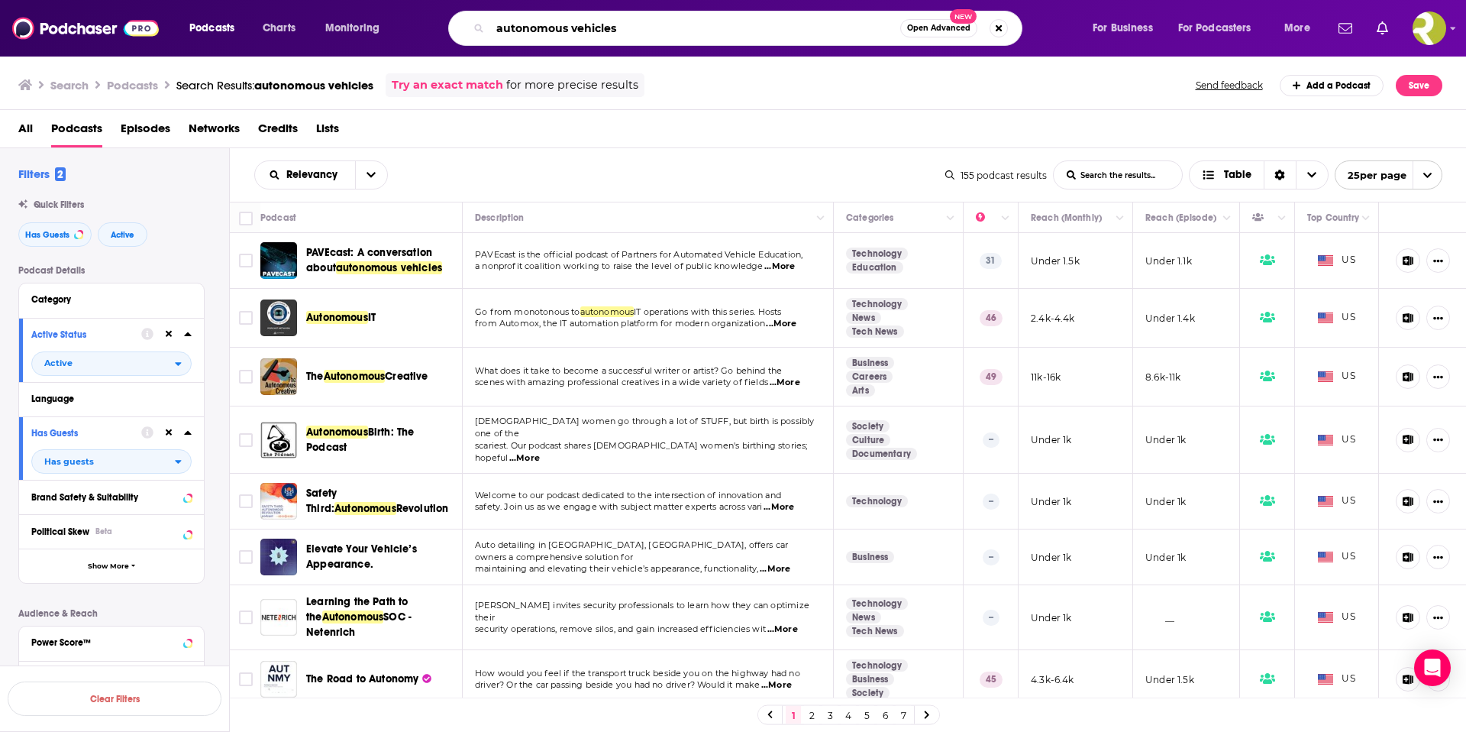
click at [625, 33] on input "autonomous vehicles" at bounding box center [695, 28] width 410 height 24
drag, startPoint x: 997, startPoint y: 27, endPoint x: 923, endPoint y: 34, distance: 73.6
click at [997, 27] on button "Search podcasts, credits, & more..." at bounding box center [999, 28] width 18 height 18
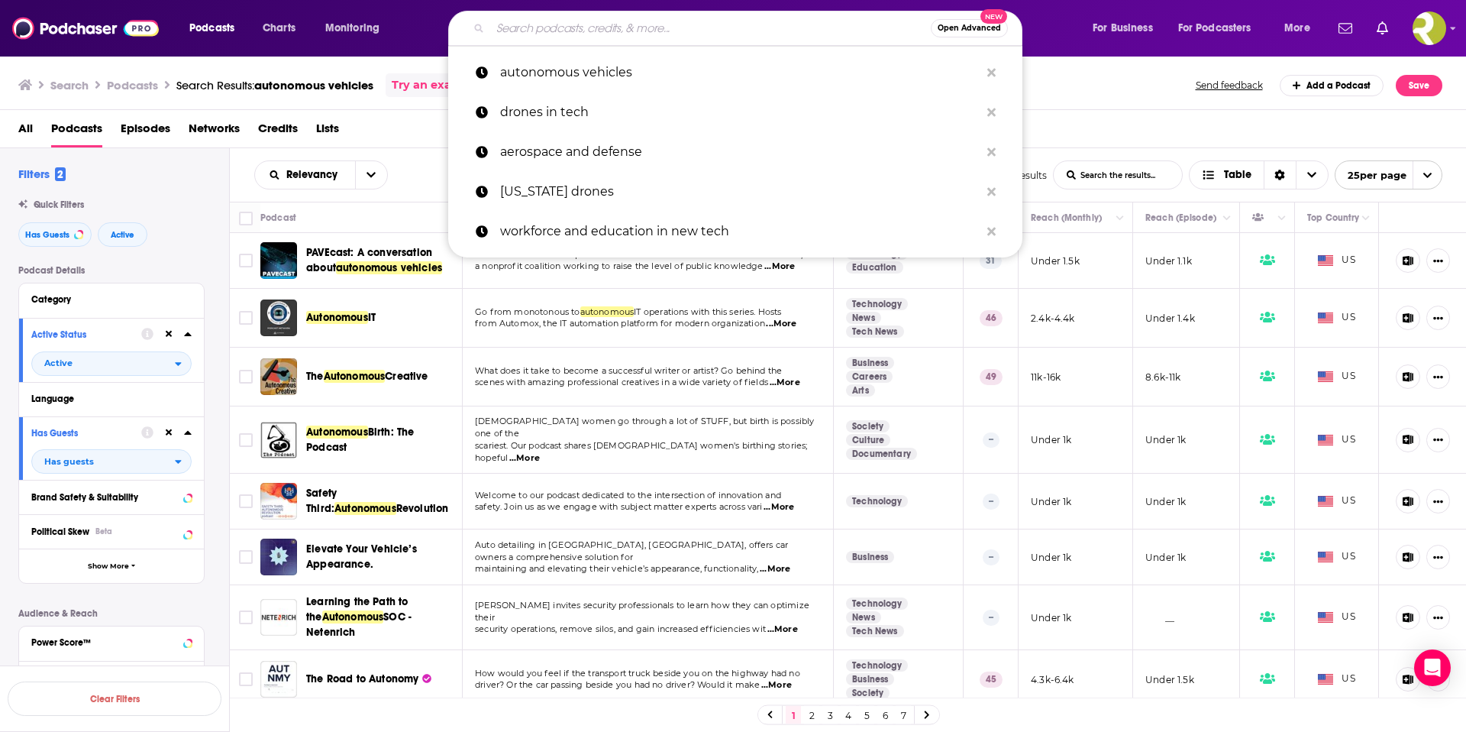
click at [530, 20] on input "Search podcasts, credits, & more..." at bounding box center [710, 28] width 441 height 24
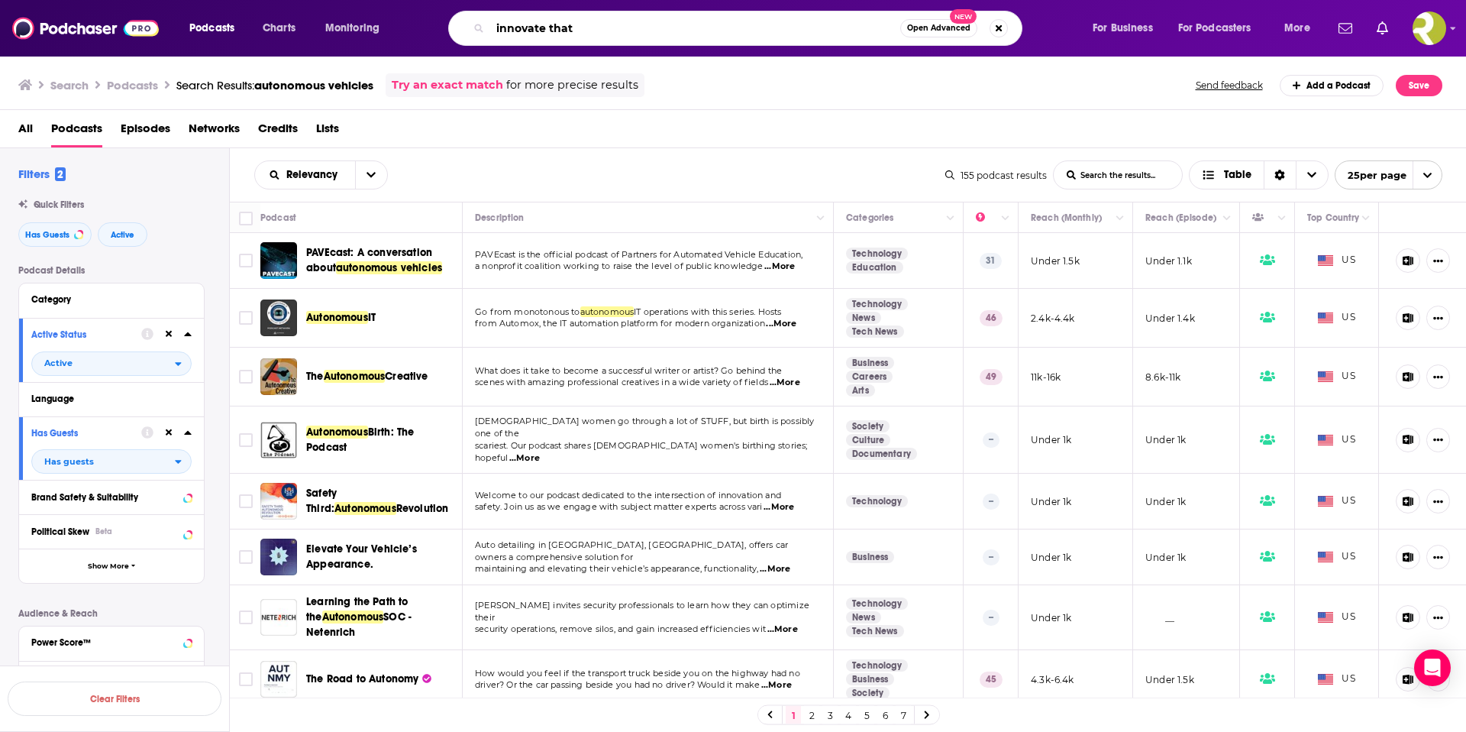
type input "innovate that"
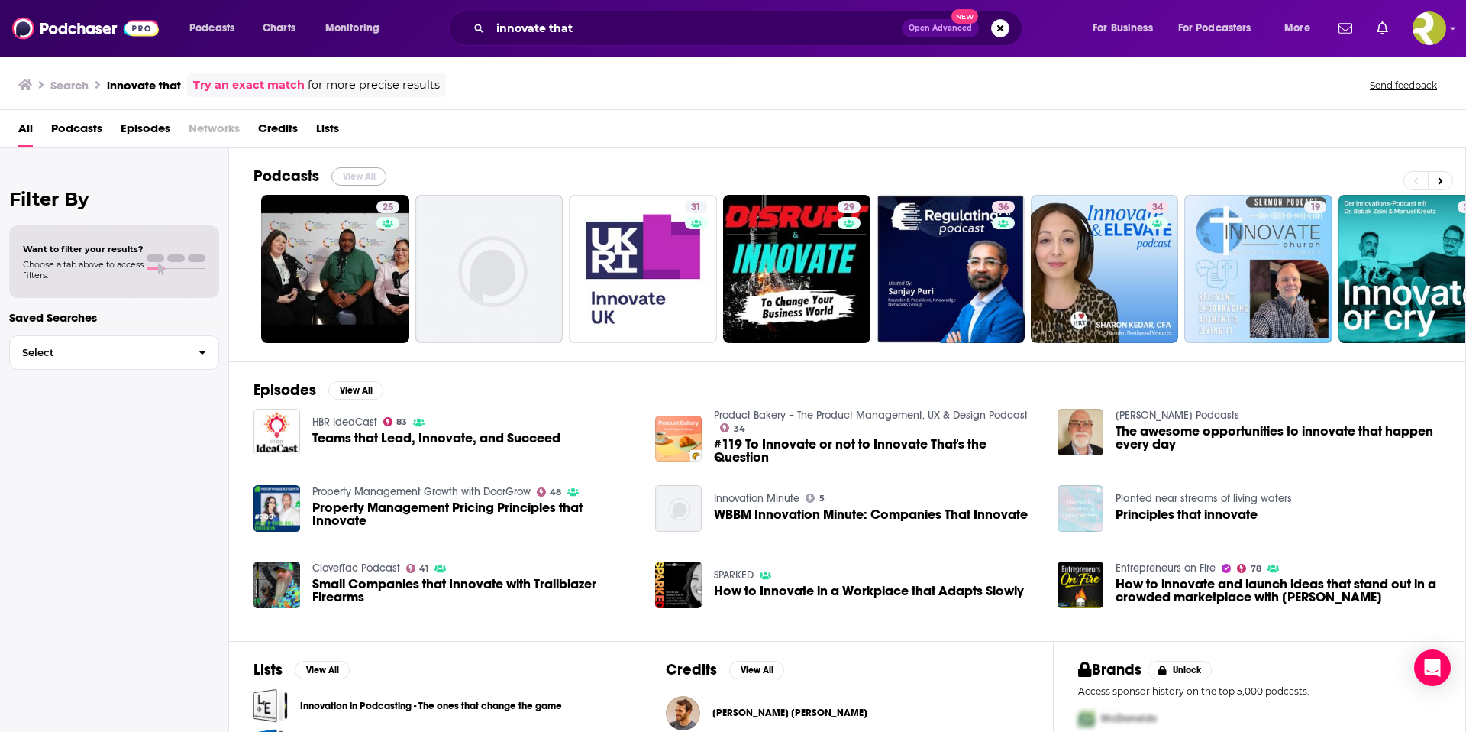
click at [350, 176] on button "View All" at bounding box center [358, 176] width 55 height 18
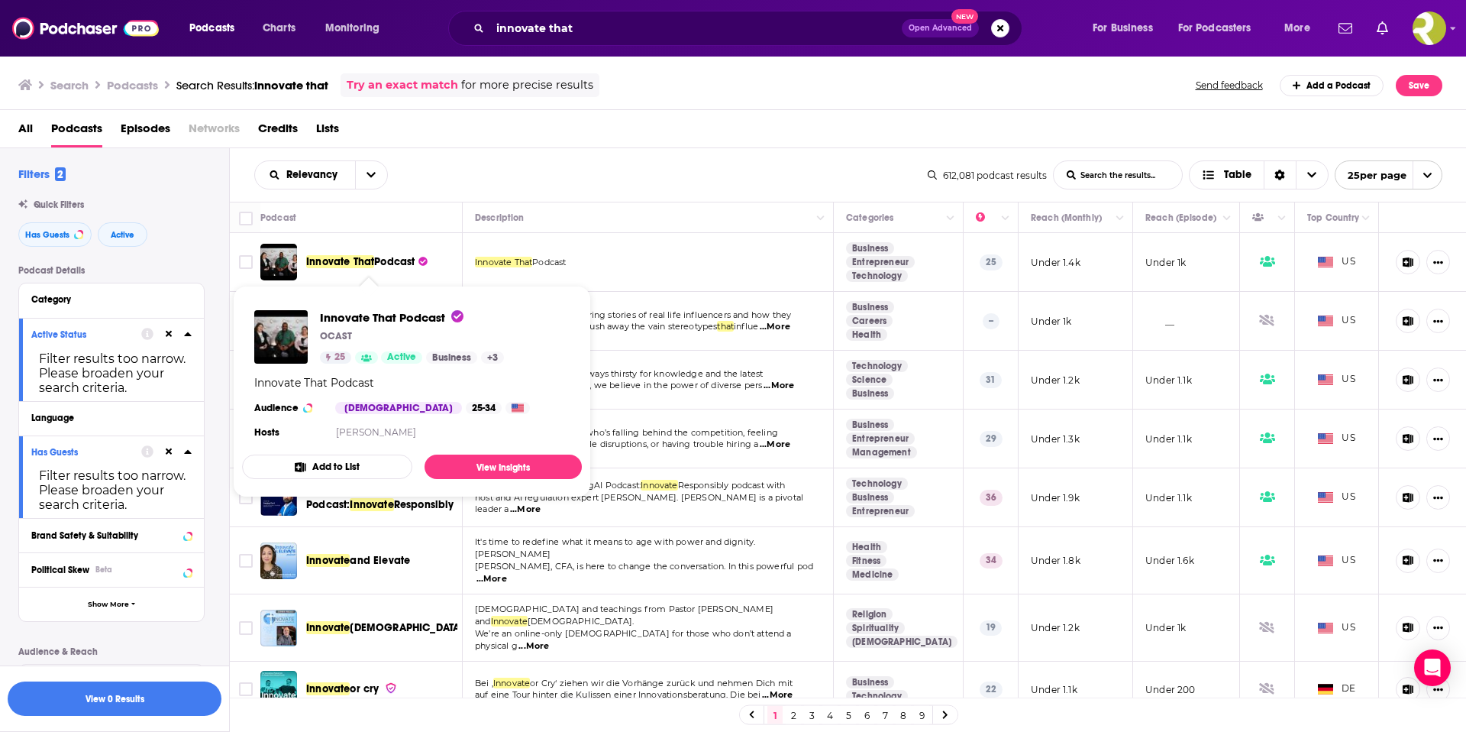
click at [359, 263] on span "Innovate That" at bounding box center [340, 261] width 68 height 13
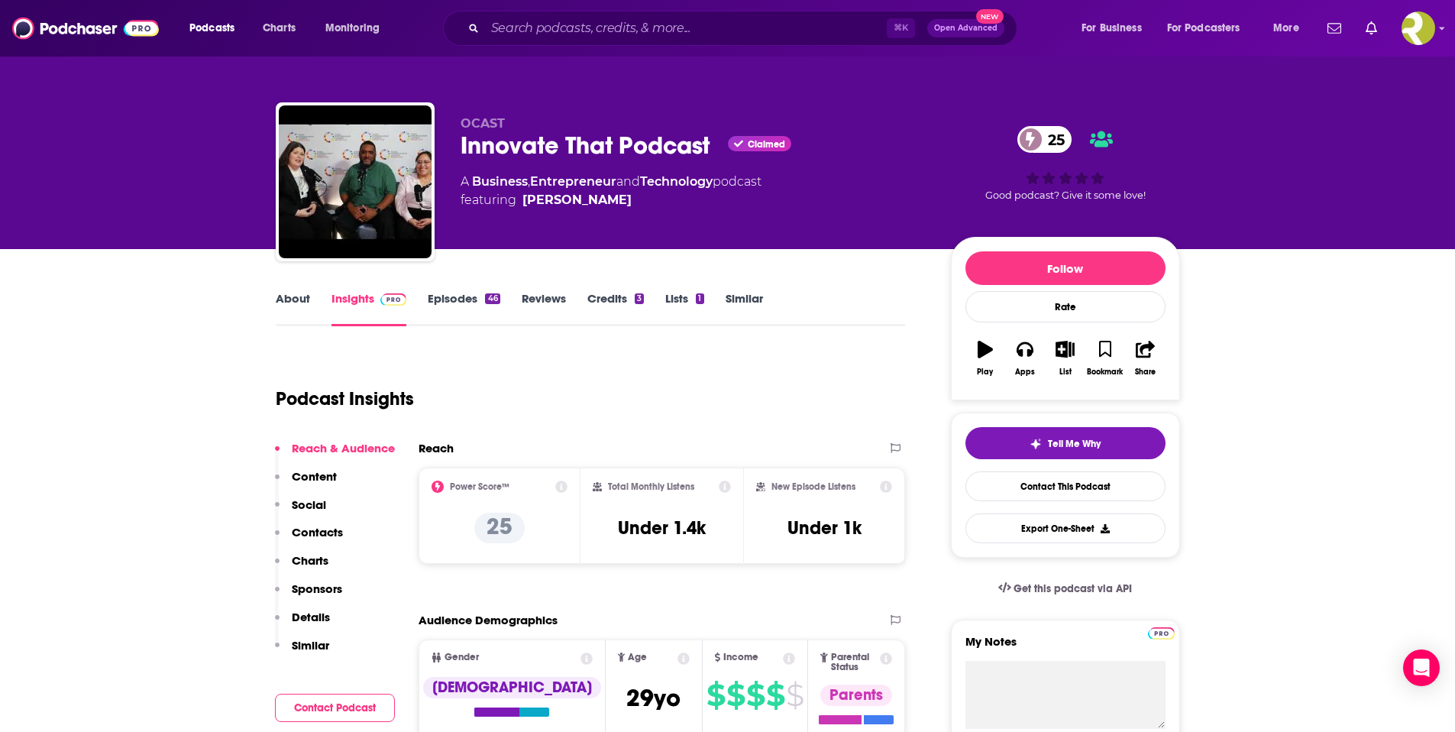
click at [477, 302] on link "Episodes 46" at bounding box center [464, 308] width 72 height 35
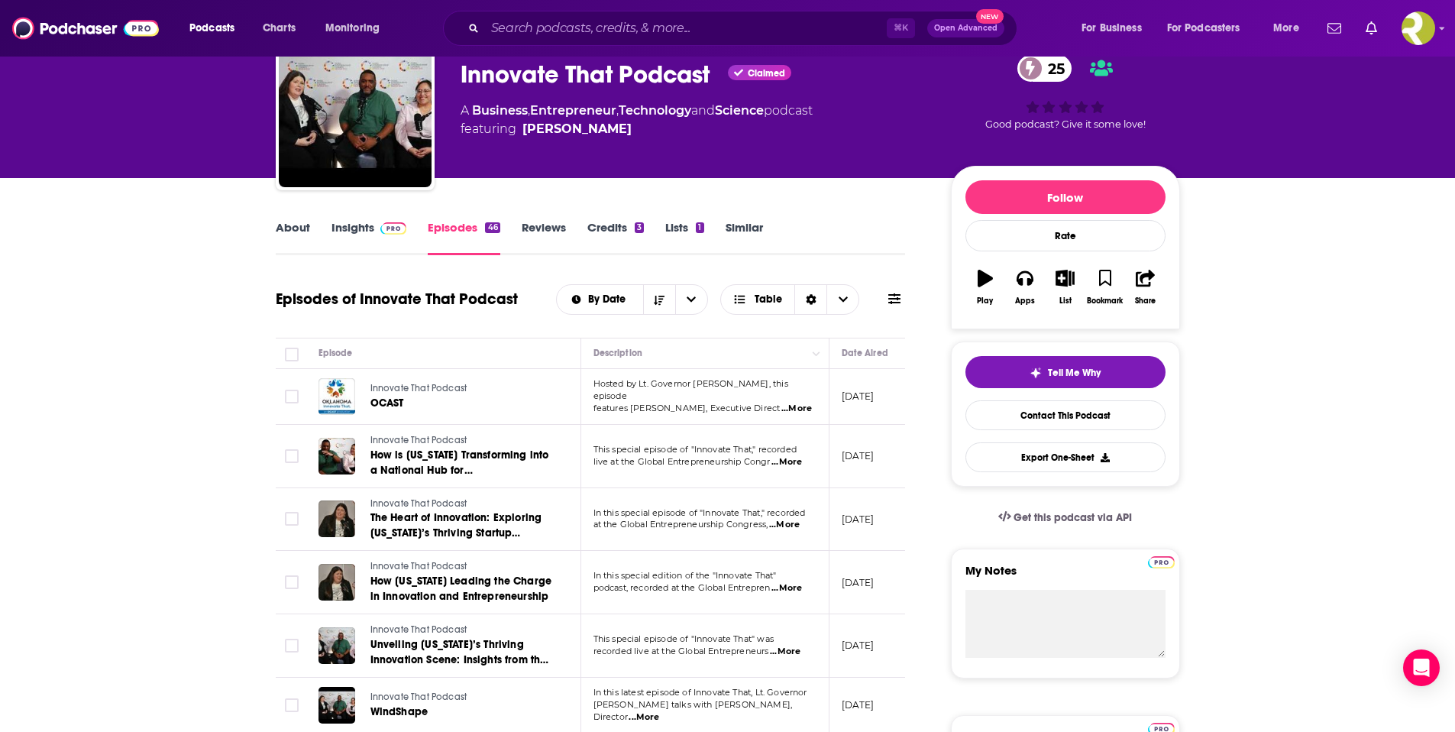
scroll to position [74, 0]
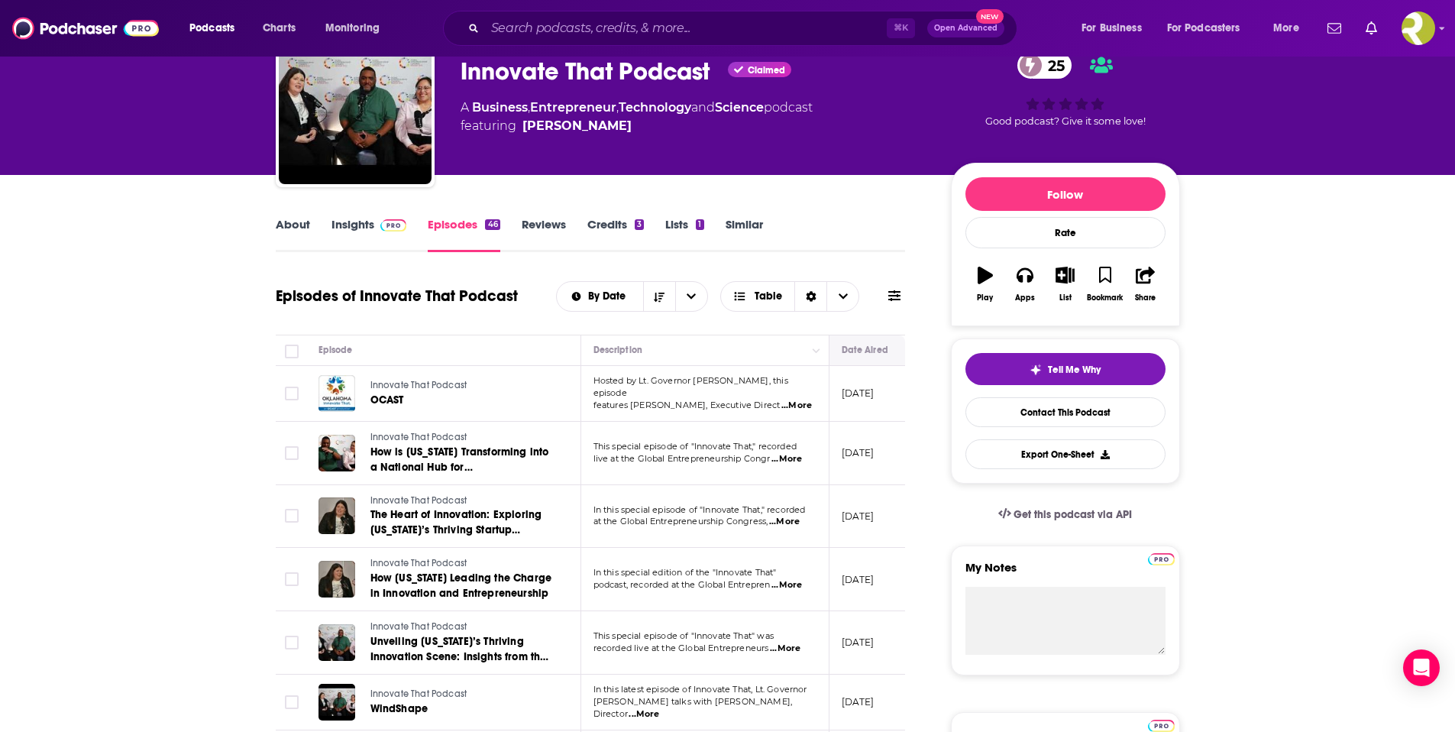
click at [865, 342] on button "Move" at bounding box center [877, 350] width 74 height 18
drag, startPoint x: 901, startPoint y: 343, endPoint x: 849, endPoint y: 374, distance: 60.6
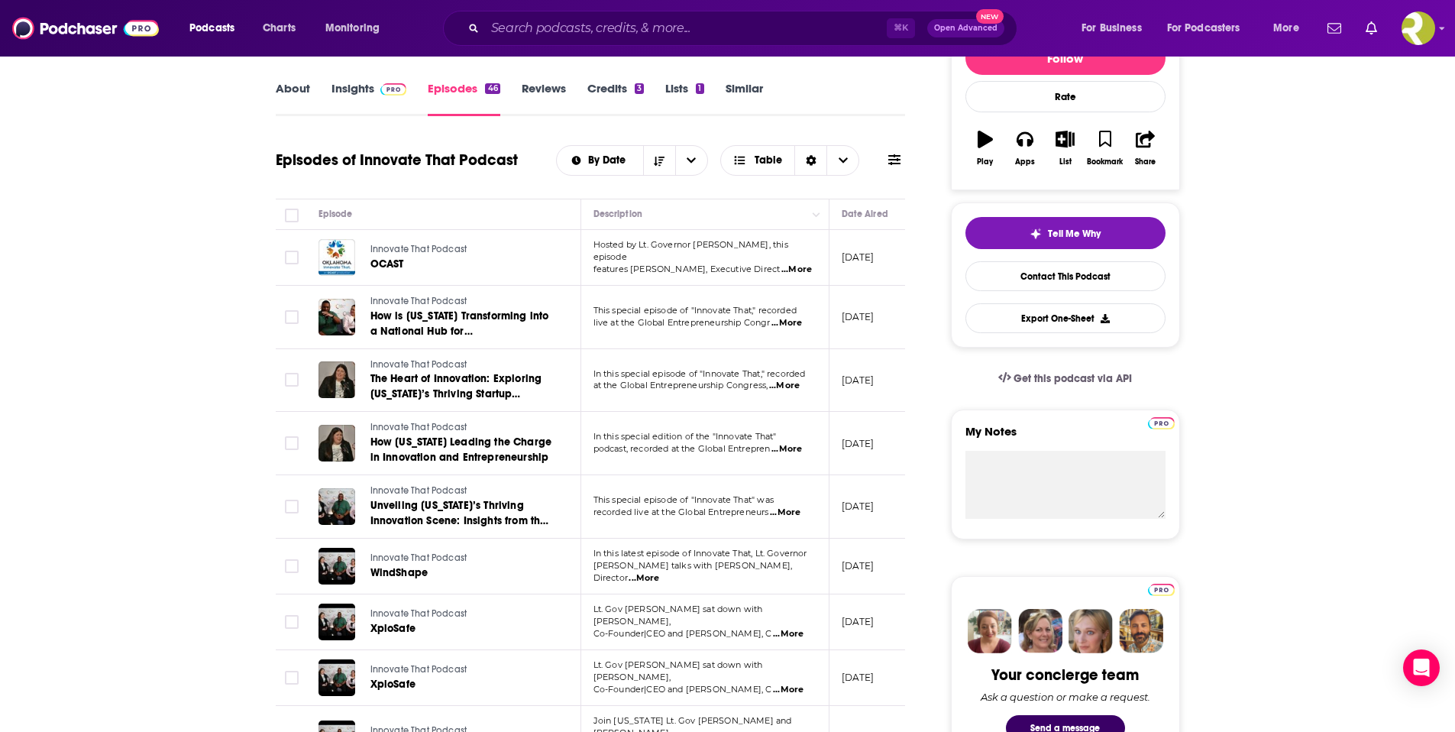
scroll to position [212, 0]
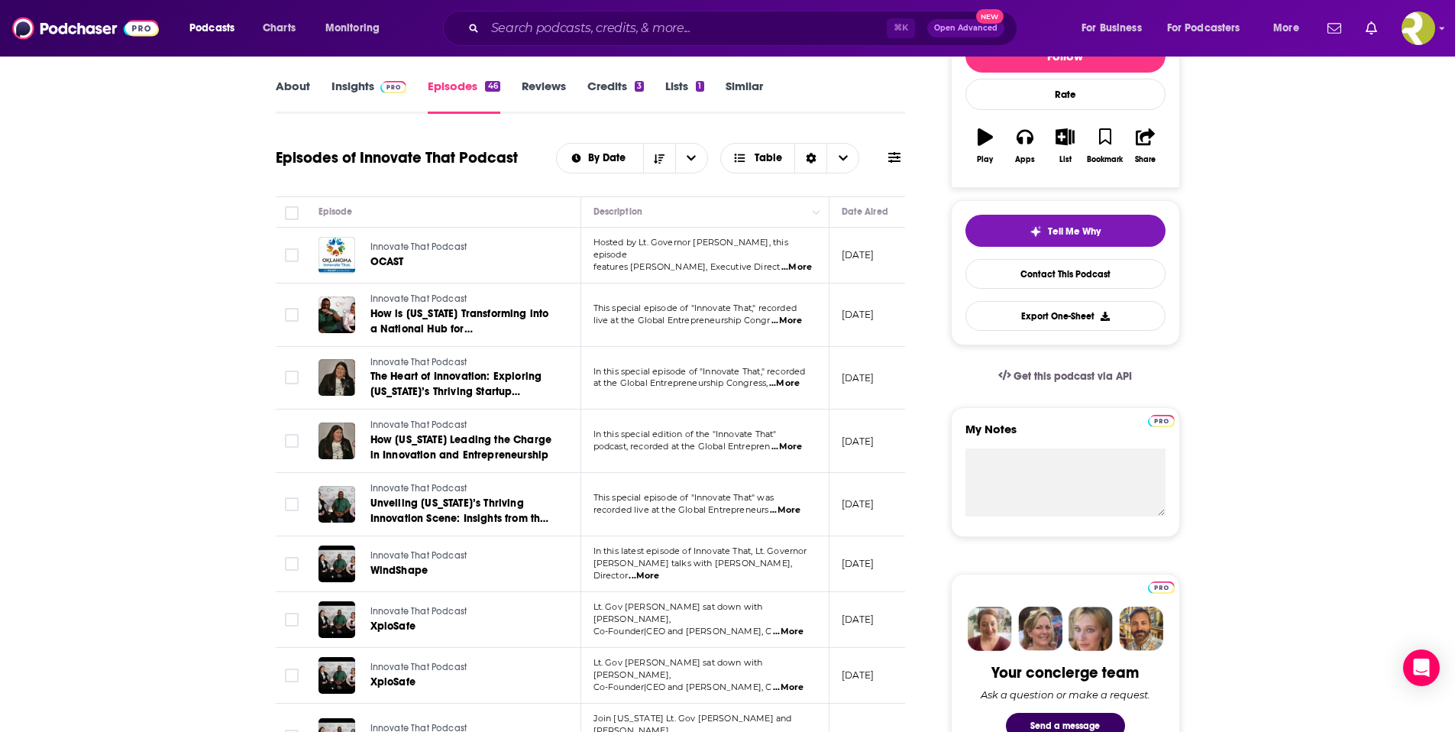
click at [795, 321] on span "...More" at bounding box center [786, 321] width 31 height 12
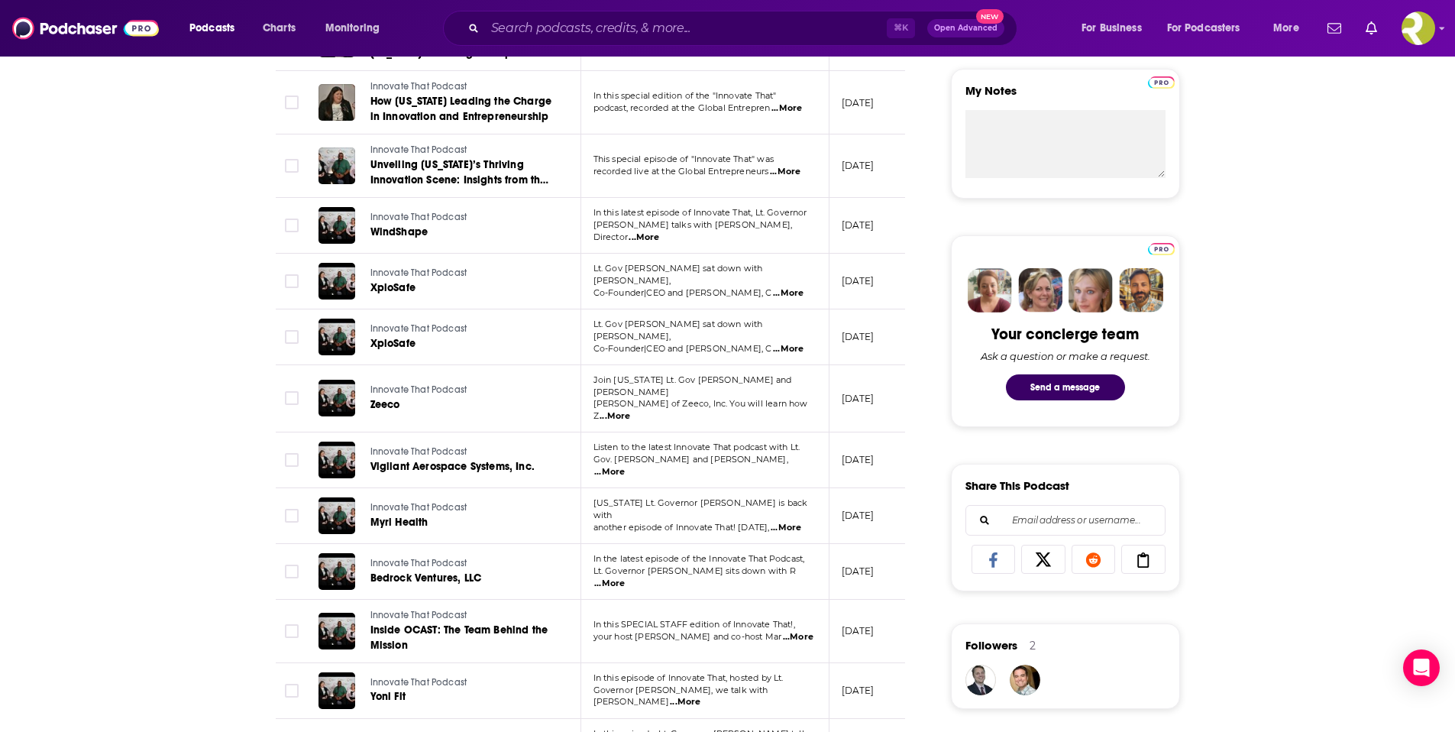
scroll to position [548, 0]
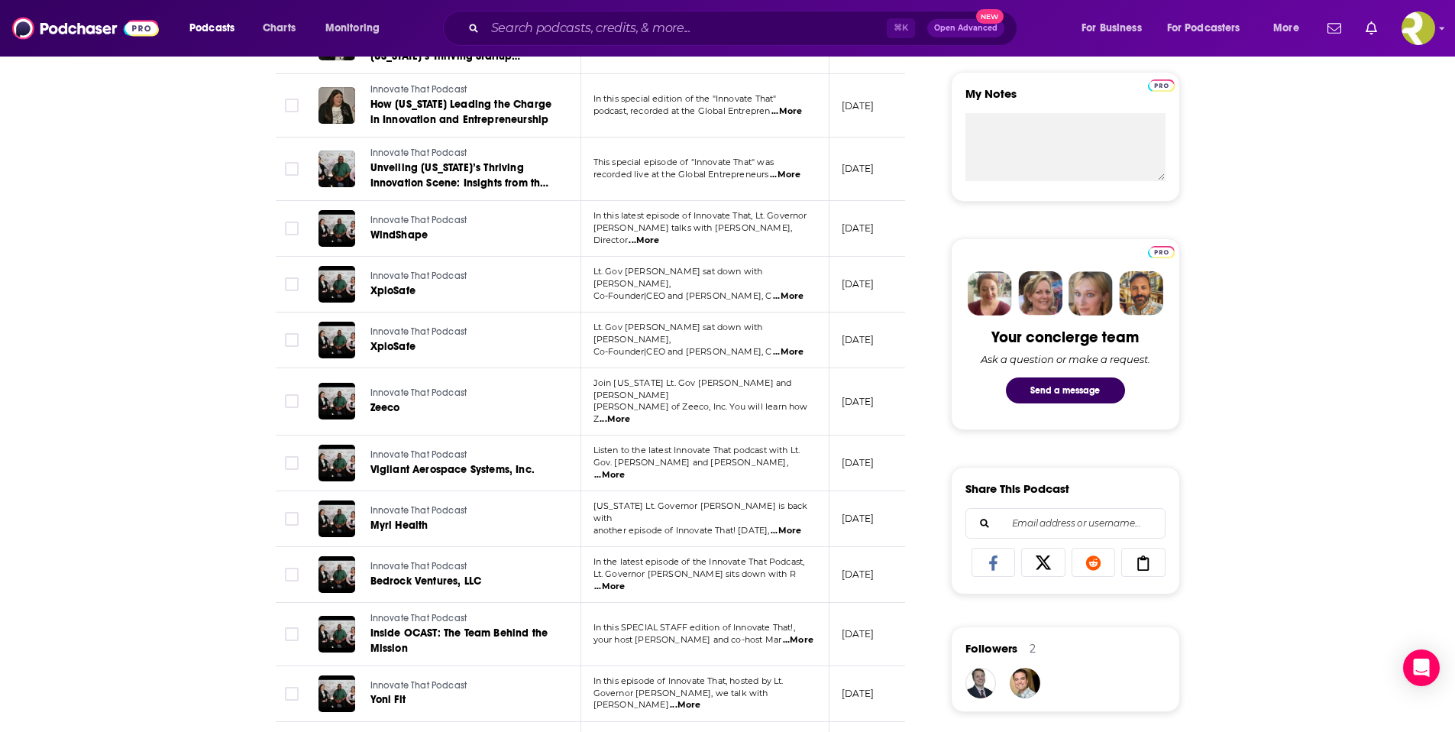
click at [659, 234] on span "...More" at bounding box center [644, 240] width 31 height 12
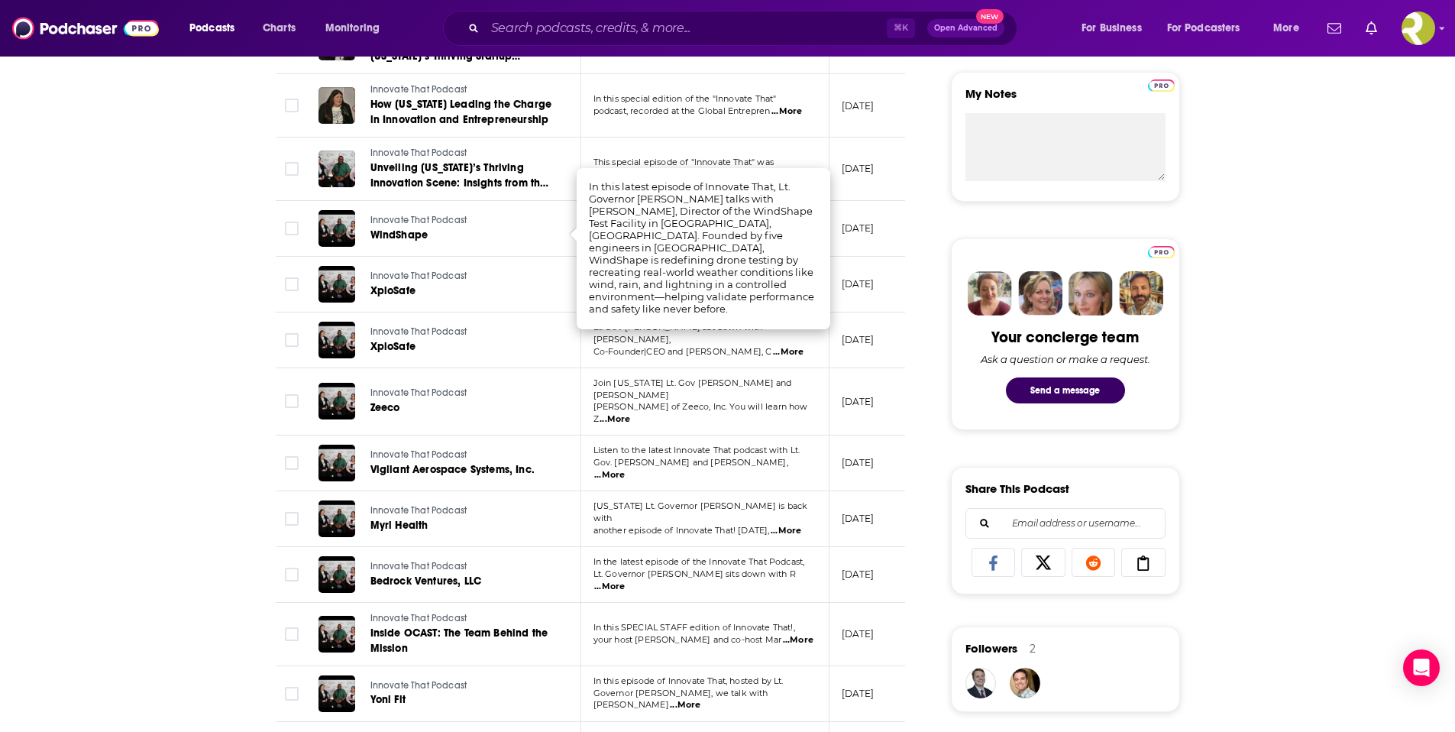
click at [212, 263] on div "About Insights Episodes 46 Reviews Credits 3 Lists 1 Similar Episodes of Innova…" at bounding box center [727, 723] width 1455 height 2045
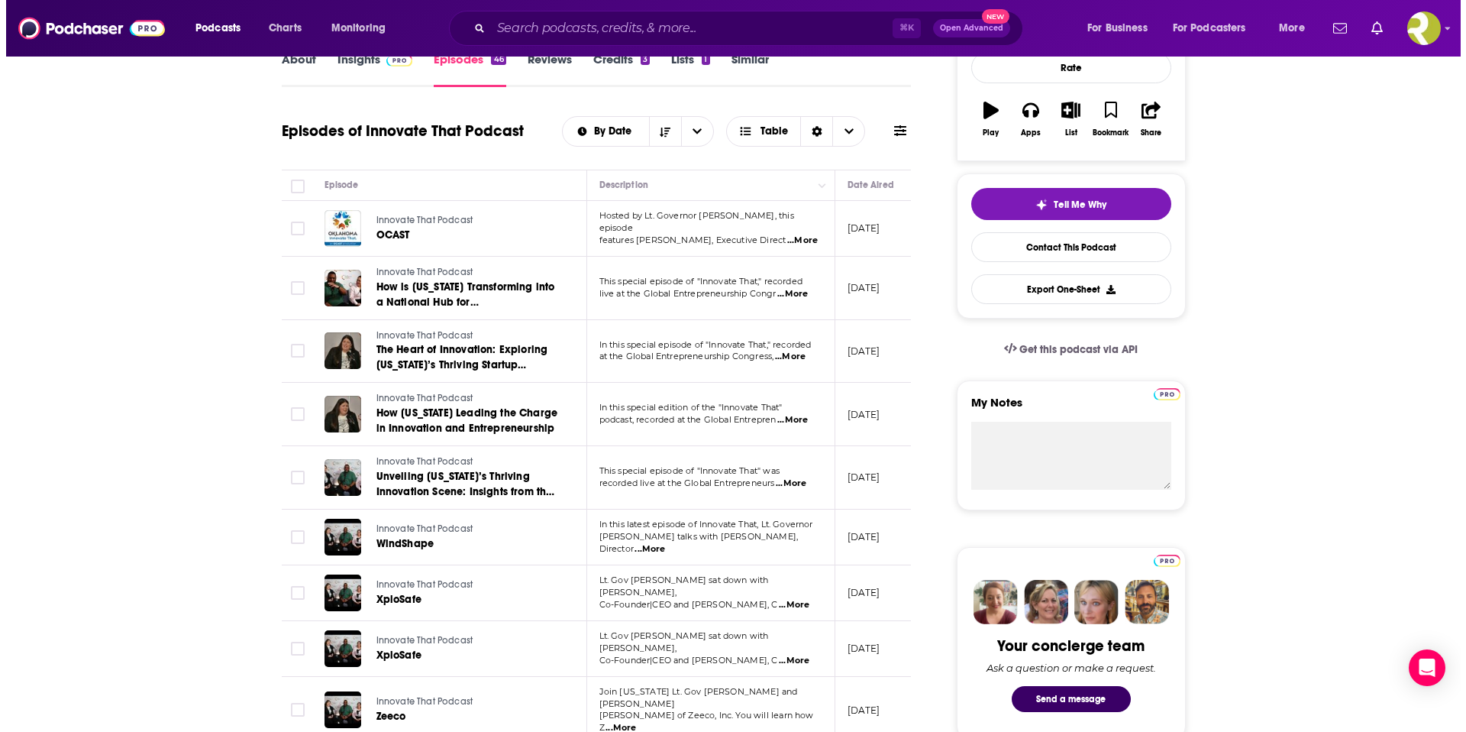
scroll to position [0, 0]
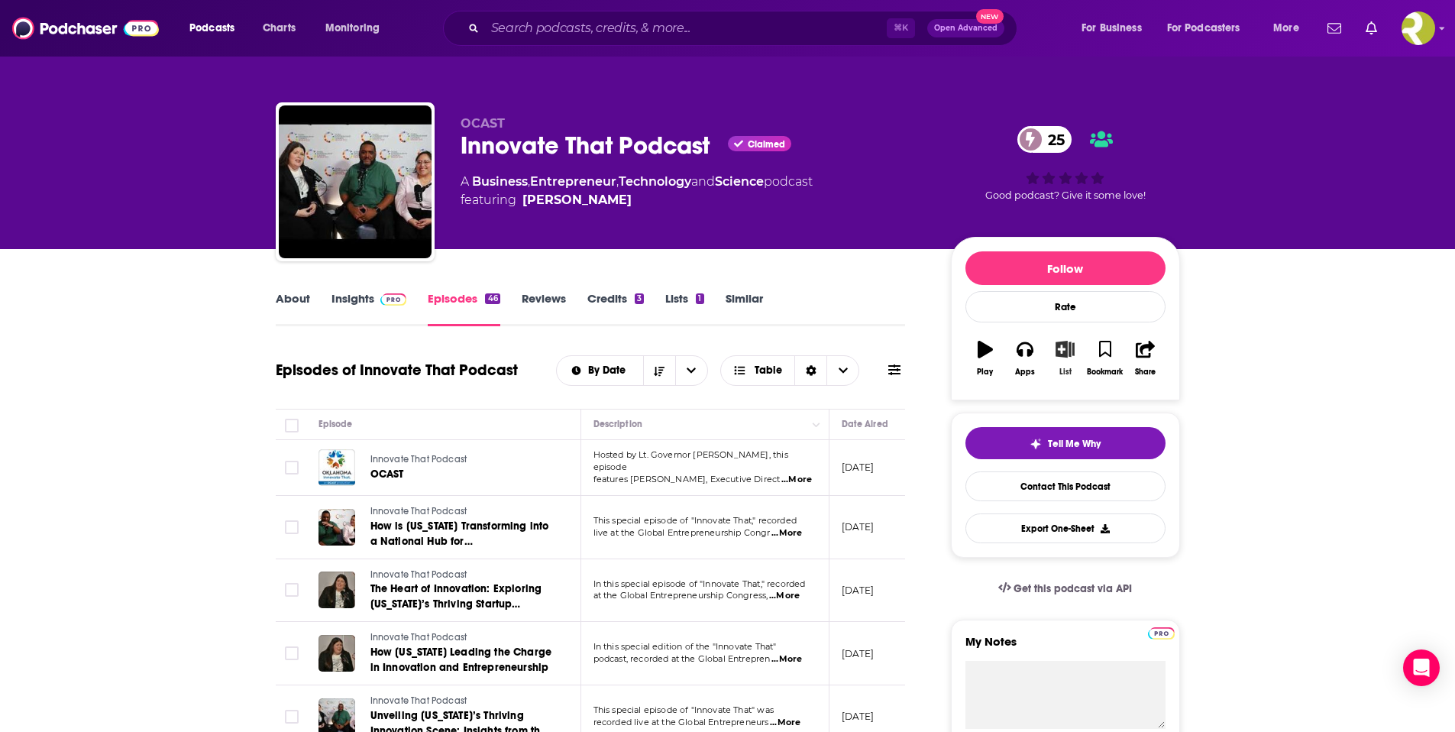
click at [1066, 348] on icon "button" at bounding box center [1065, 349] width 19 height 17
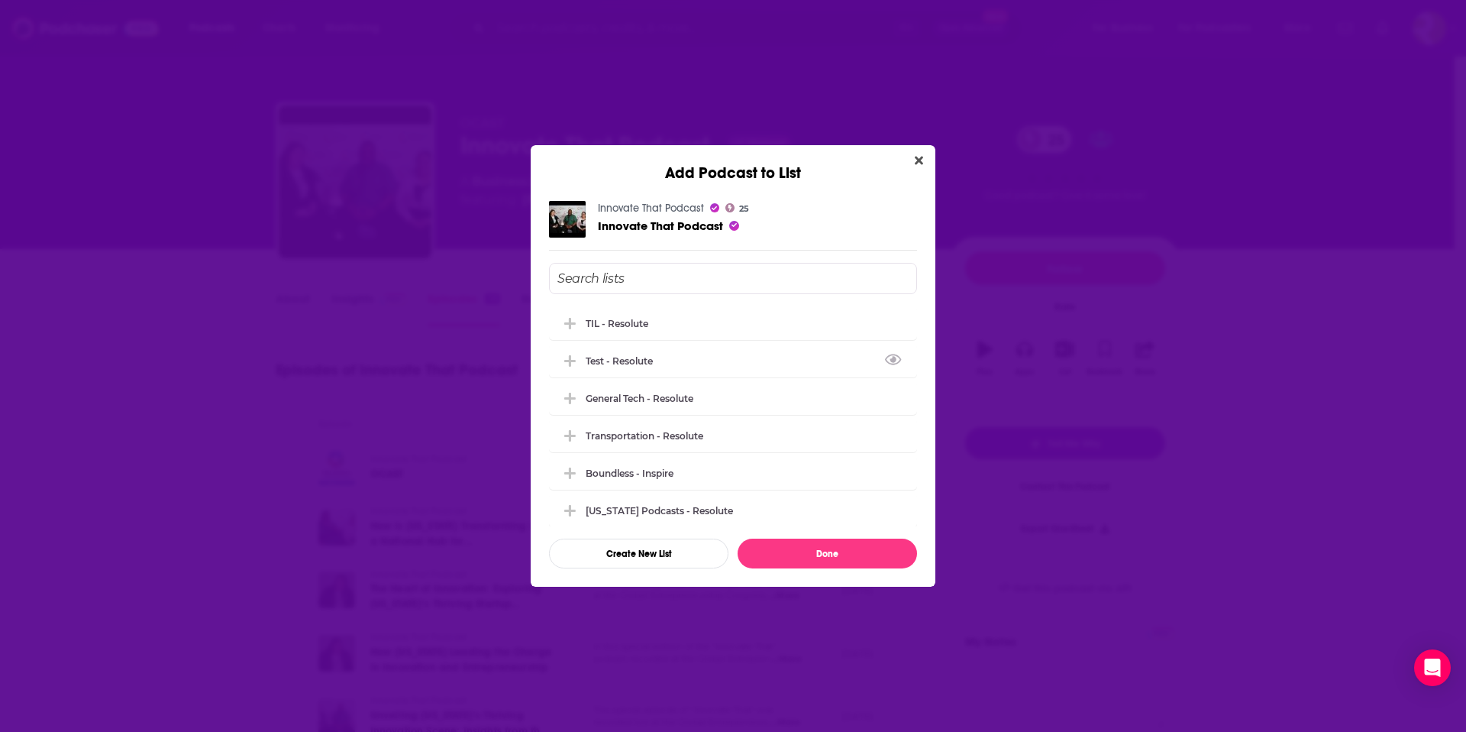
click at [648, 363] on div "Test - Resolute" at bounding box center [624, 360] width 76 height 11
click at [571, 356] on icon "Add Podcast To List" at bounding box center [569, 361] width 11 height 14
click at [571, 323] on icon "Add Podcast To List" at bounding box center [569, 322] width 11 height 11
click at [827, 551] on button "Done" at bounding box center [827, 553] width 179 height 30
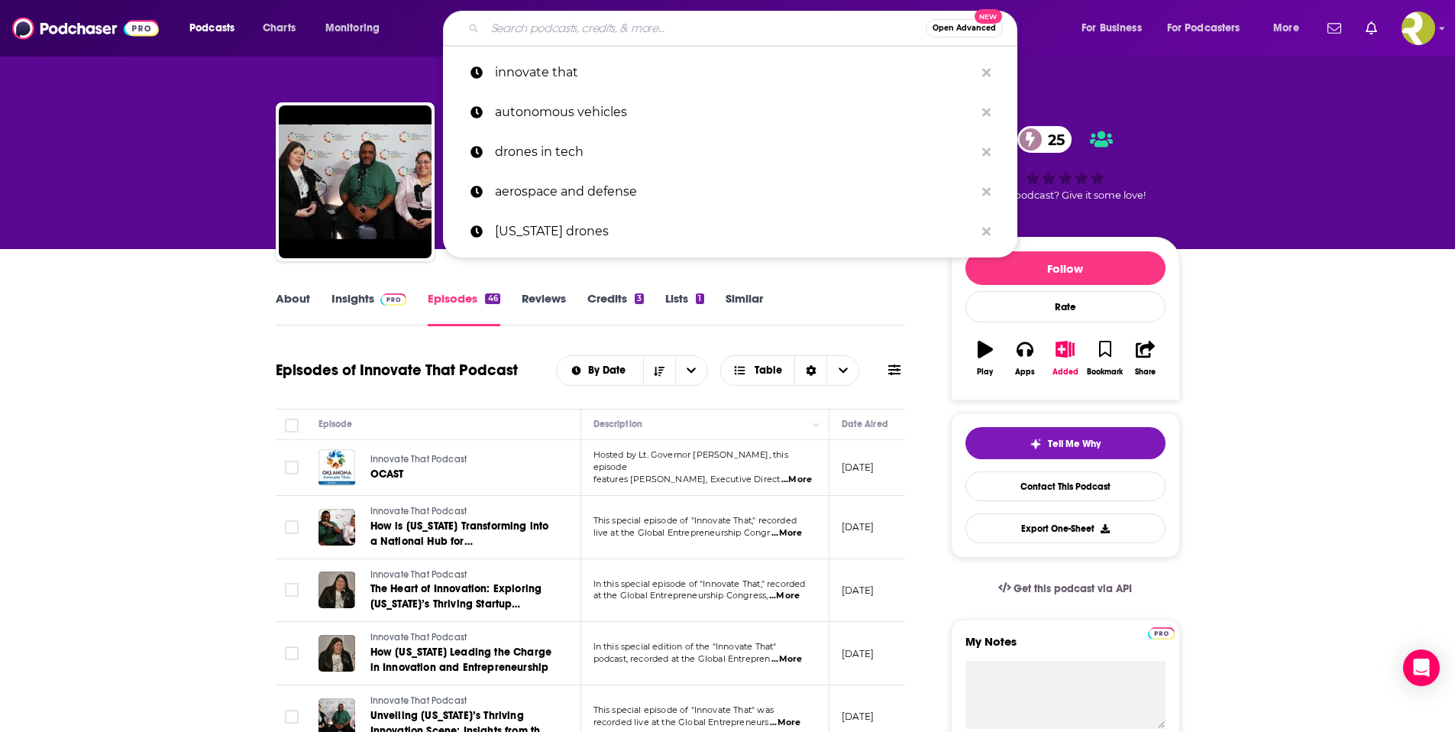
click at [527, 26] on input "Search podcasts, credits, & more..." at bounding box center [705, 28] width 441 height 24
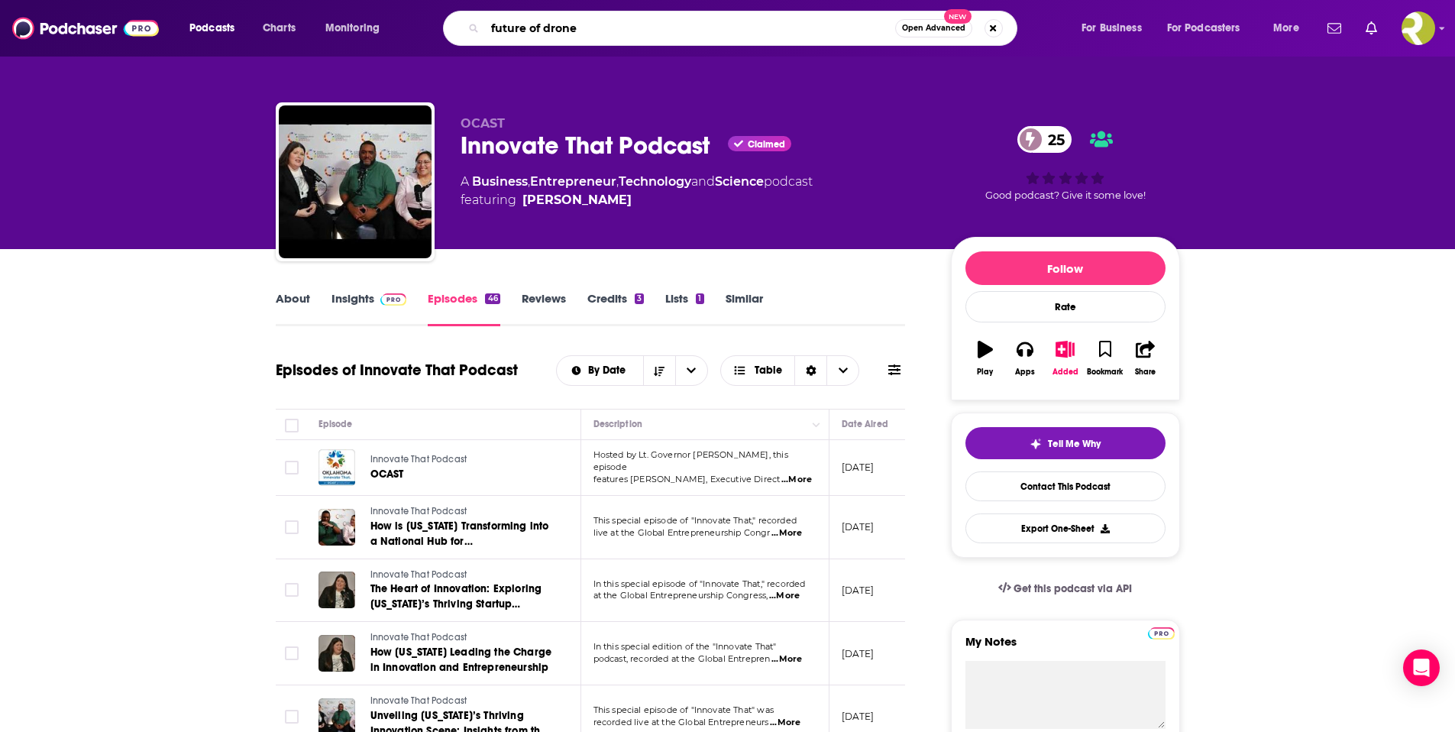
type input "future of drones"
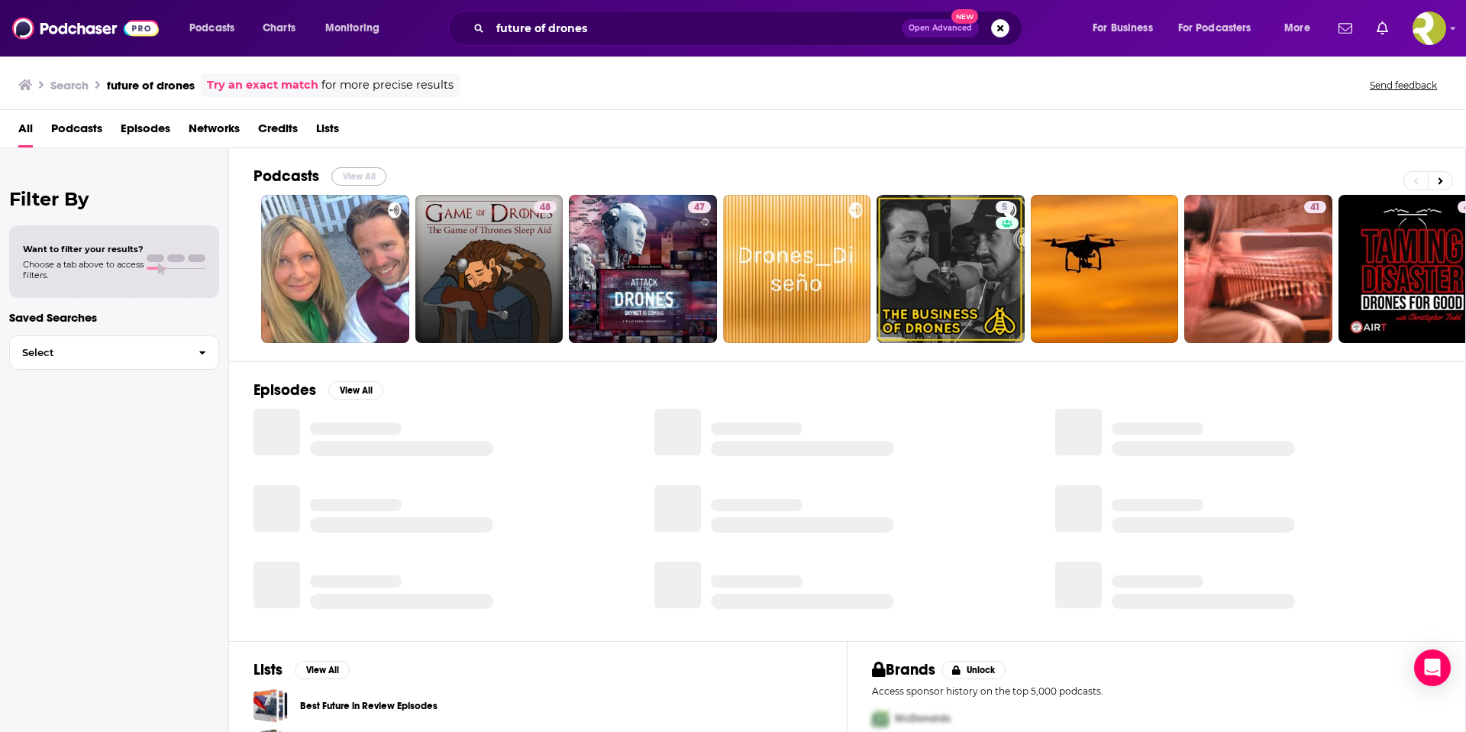
click at [354, 175] on button "View All" at bounding box center [358, 176] width 55 height 18
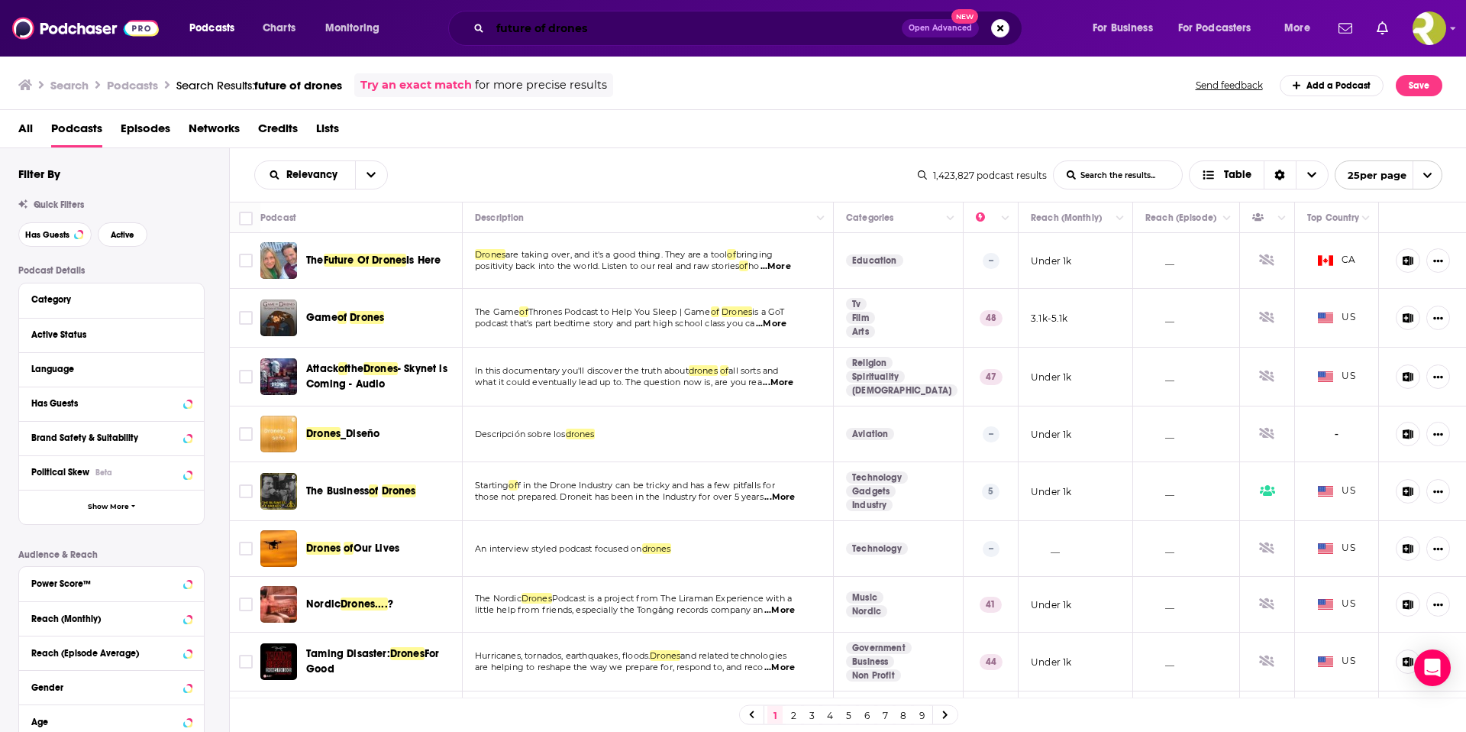
click at [612, 27] on input "future of drones" at bounding box center [696, 28] width 412 height 24
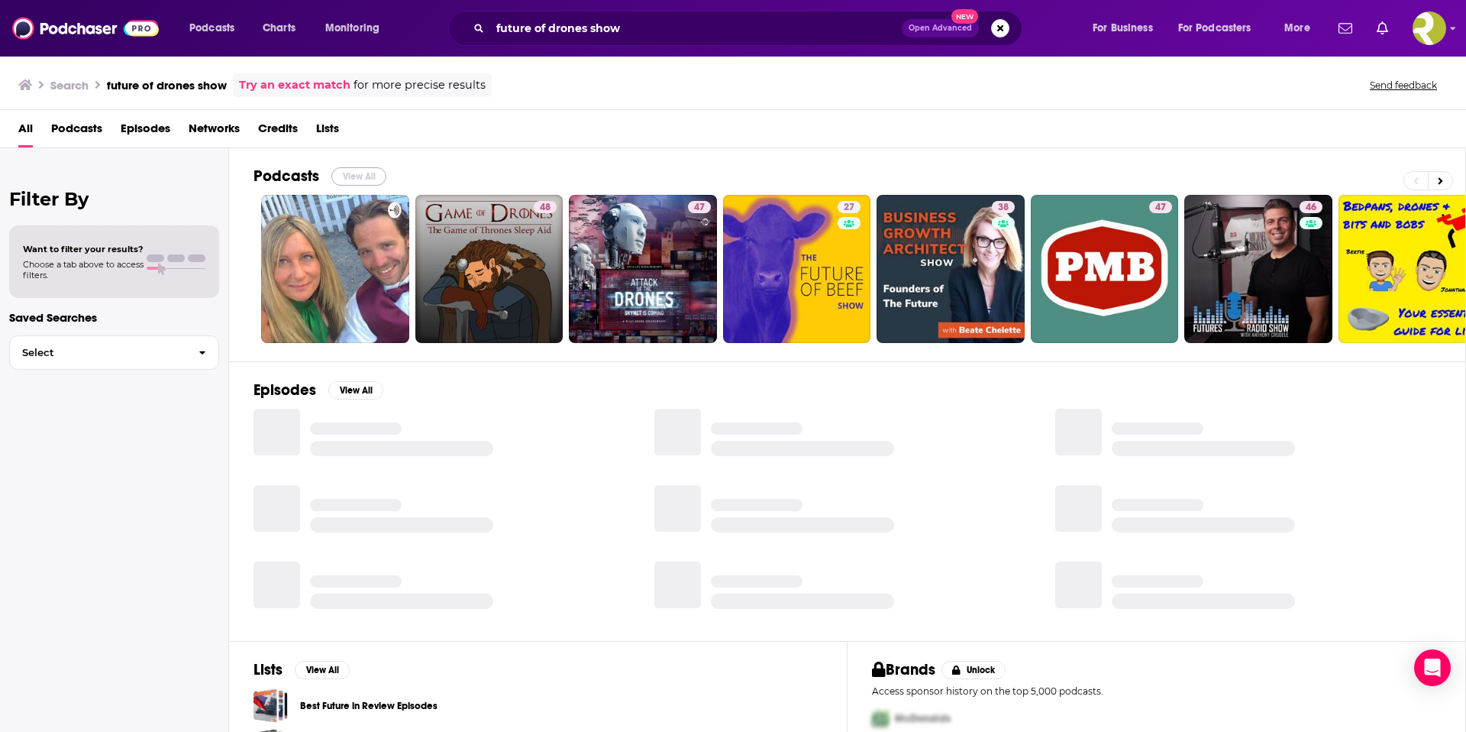
click at [370, 175] on button "View All" at bounding box center [358, 176] width 55 height 18
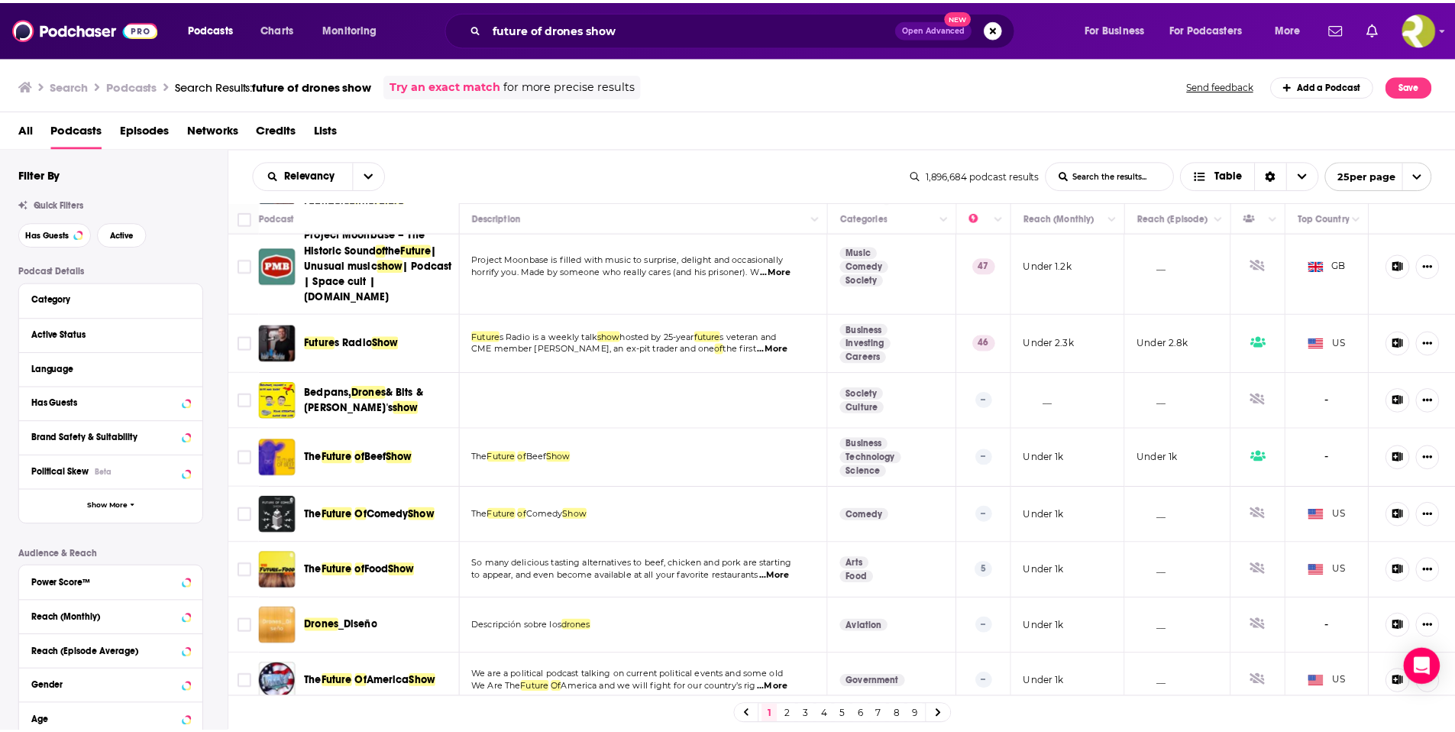
scroll to position [743, 0]
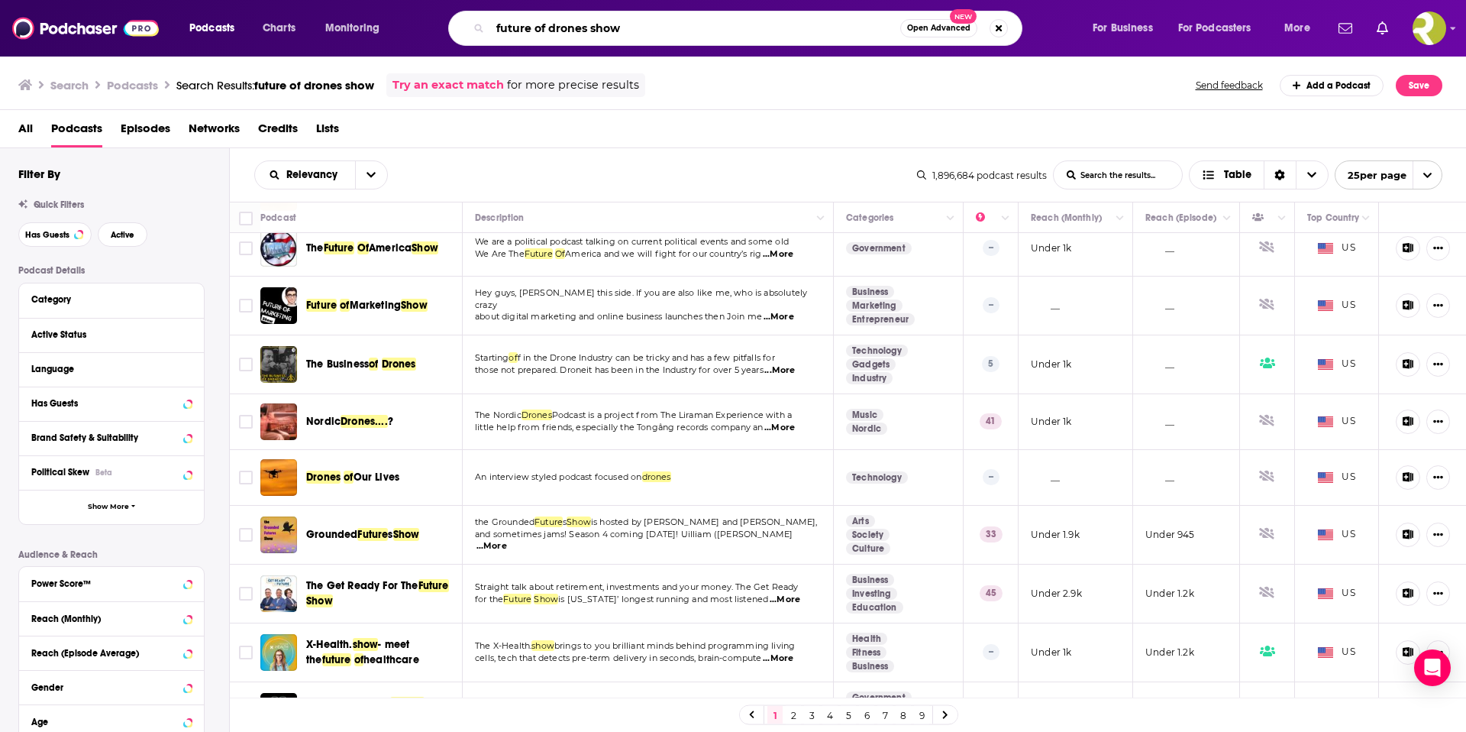
click at [632, 34] on input "future of drones show" at bounding box center [695, 28] width 410 height 24
type input "future of drones"
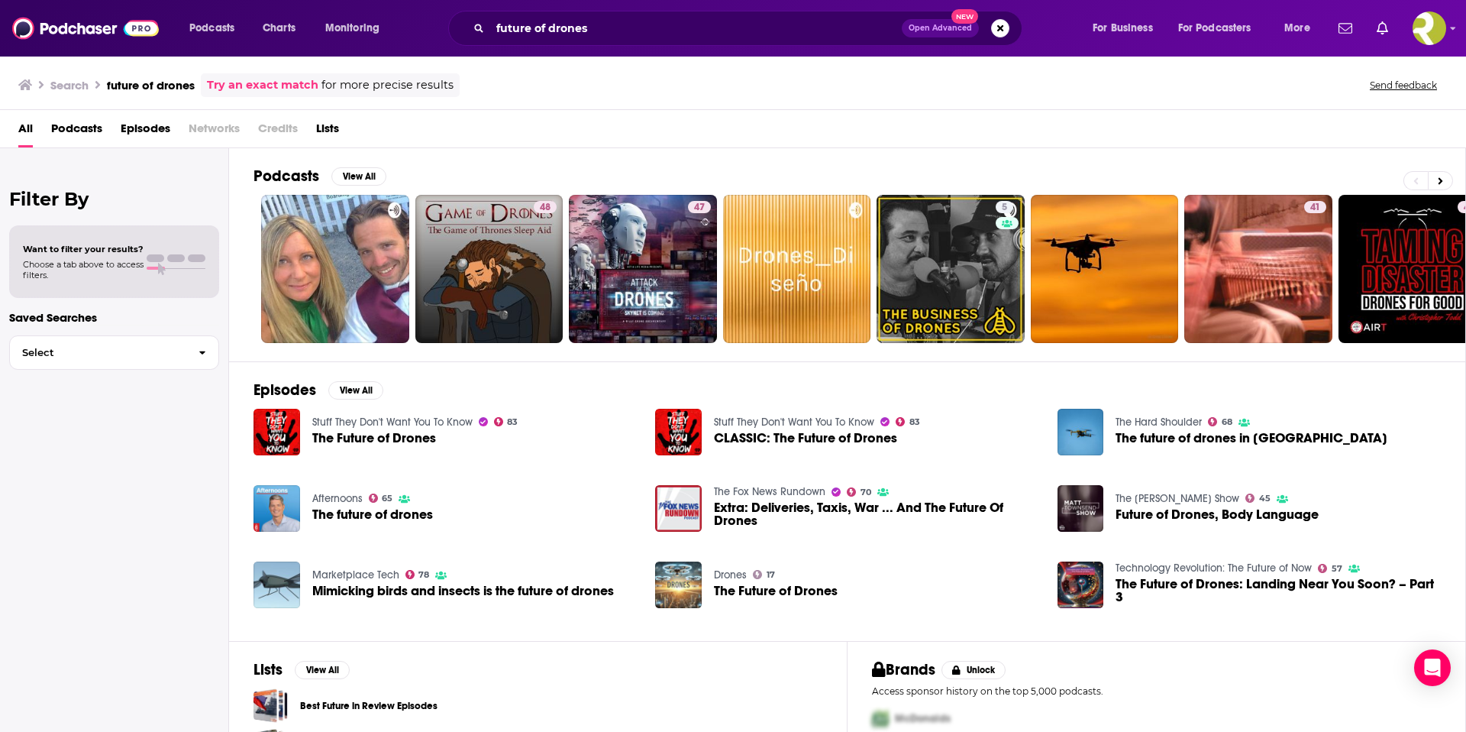
click at [729, 588] on span "The Future of Drones" at bounding box center [776, 590] width 124 height 13
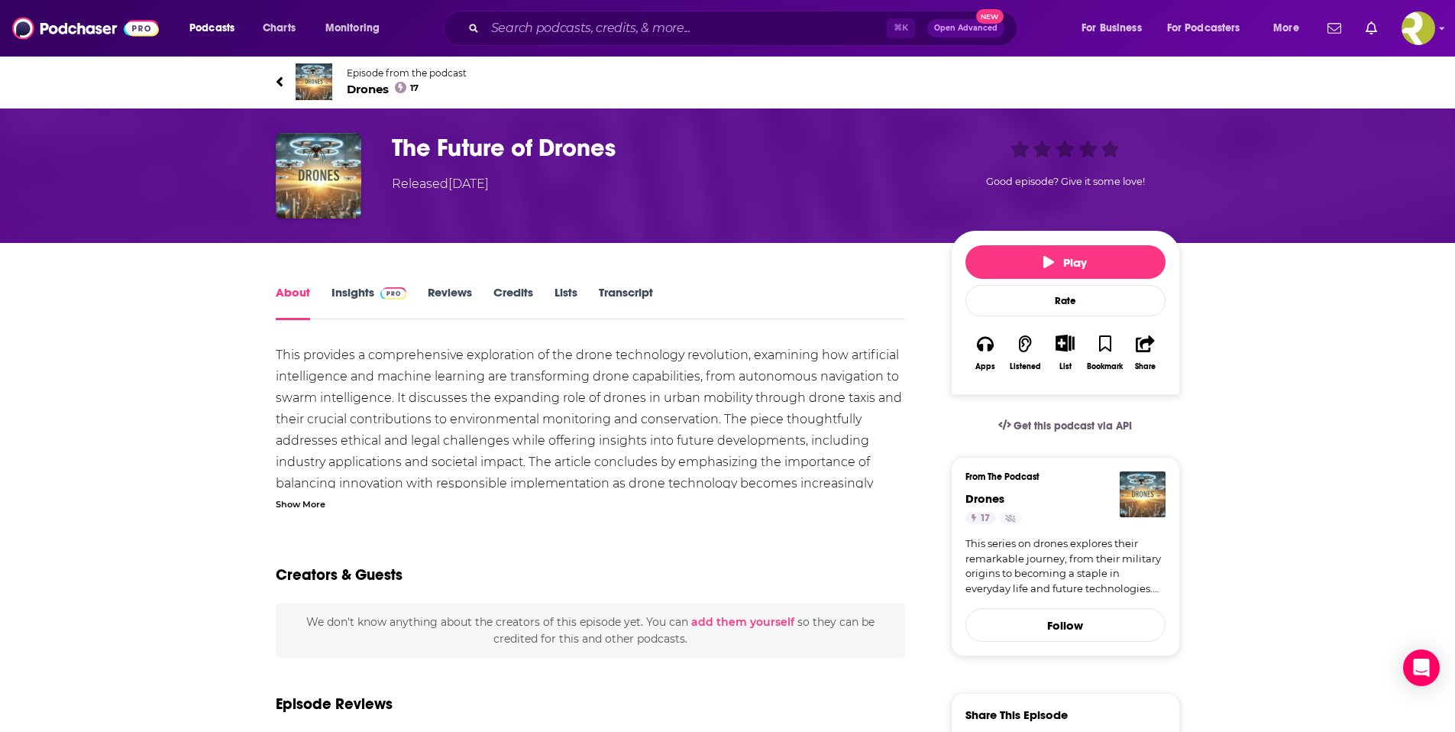
click at [375, 289] on span at bounding box center [390, 292] width 33 height 15
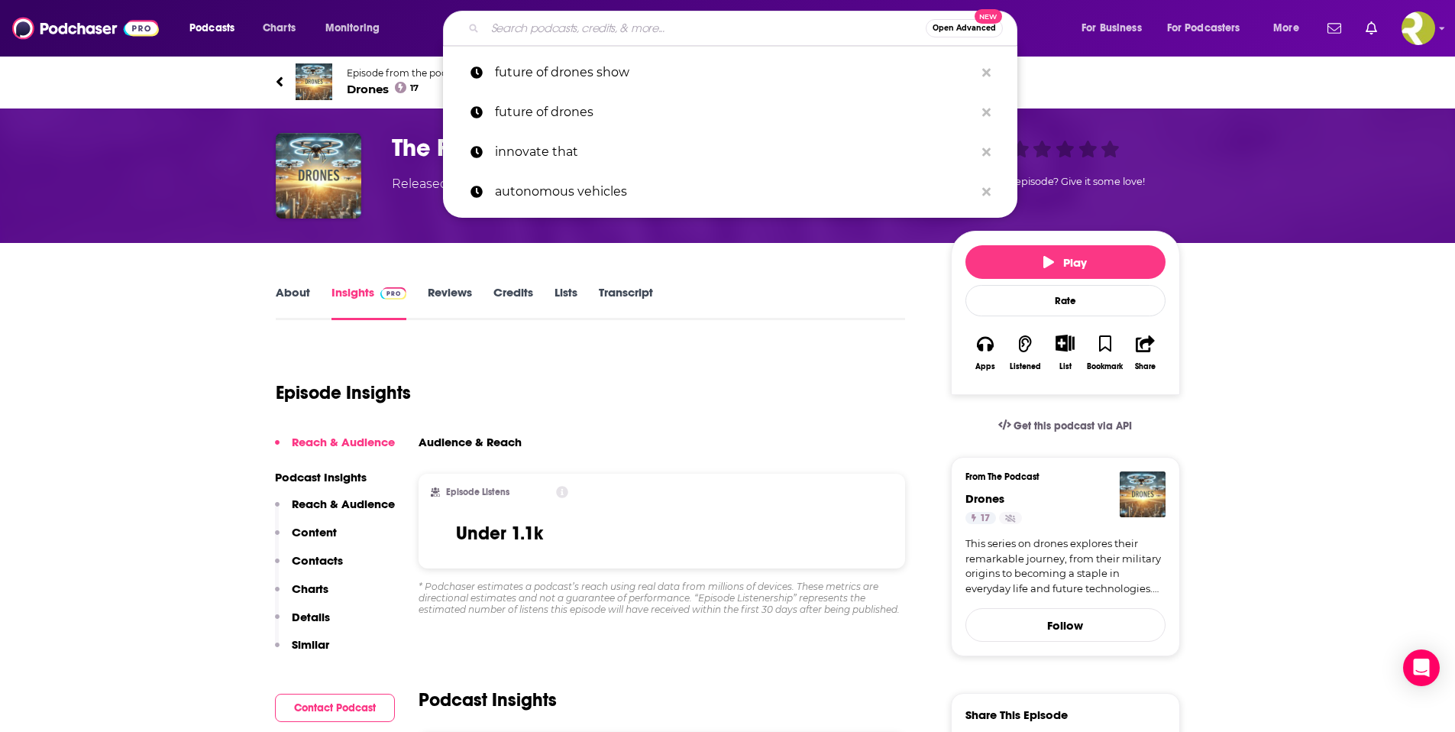
click at [611, 27] on input "Search podcasts, credits, & more..." at bounding box center [705, 28] width 441 height 24
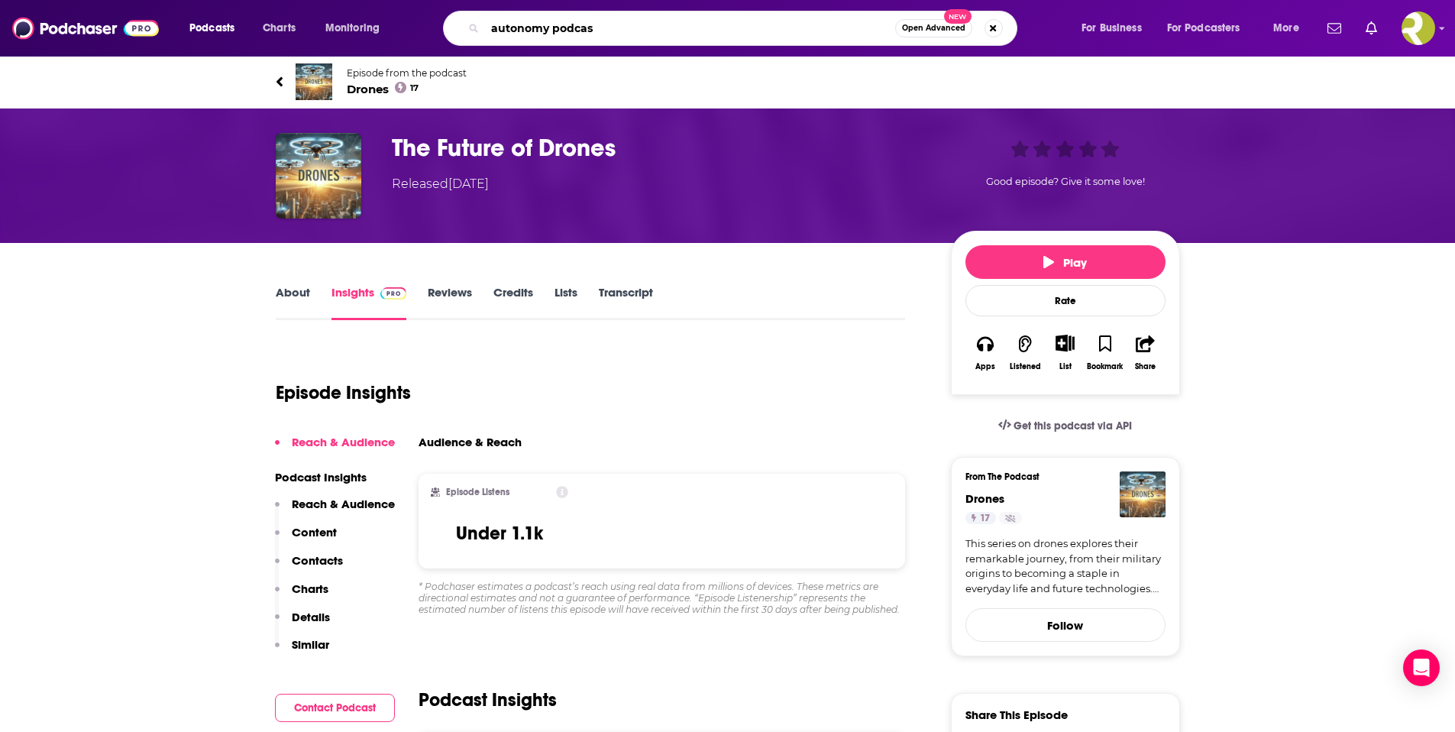
type input "autonomy podcast"
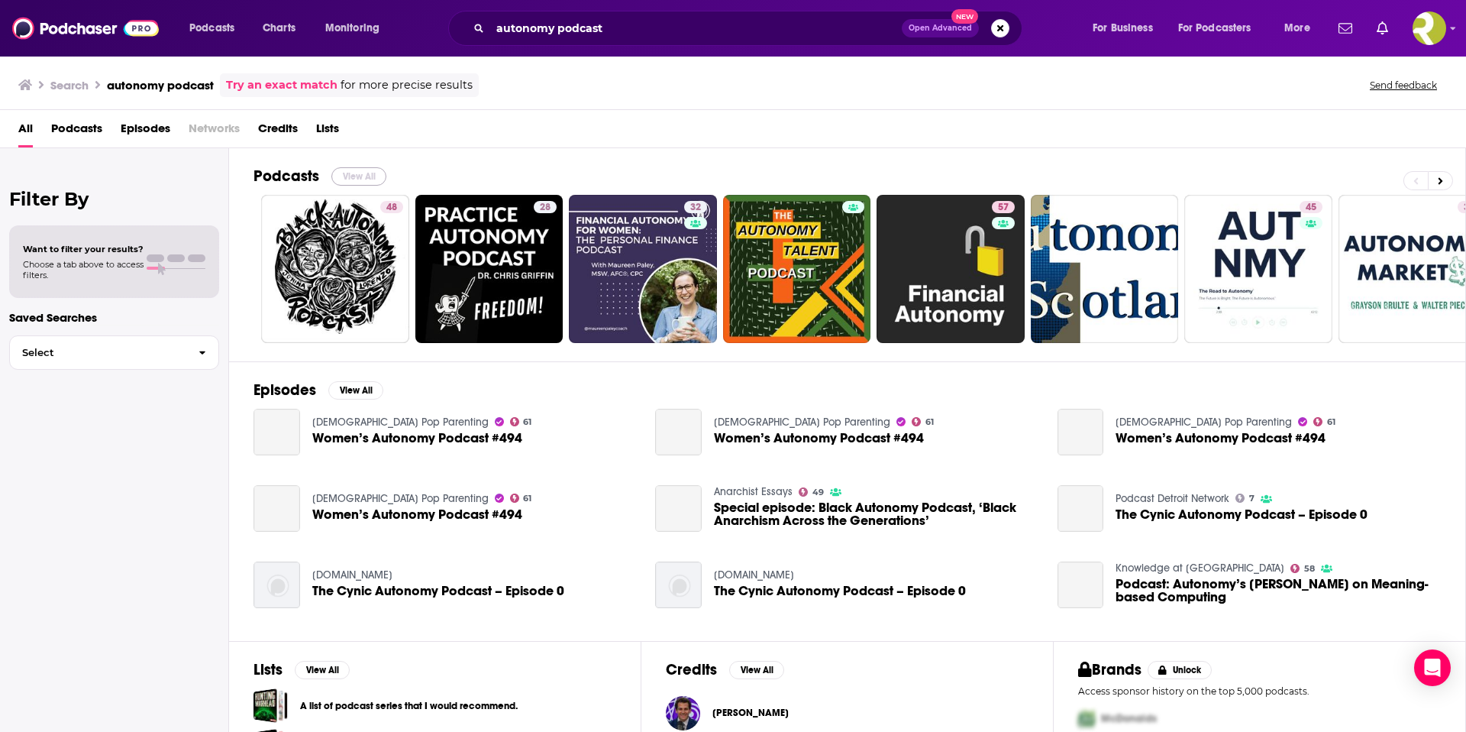
click at [370, 177] on button "View All" at bounding box center [358, 176] width 55 height 18
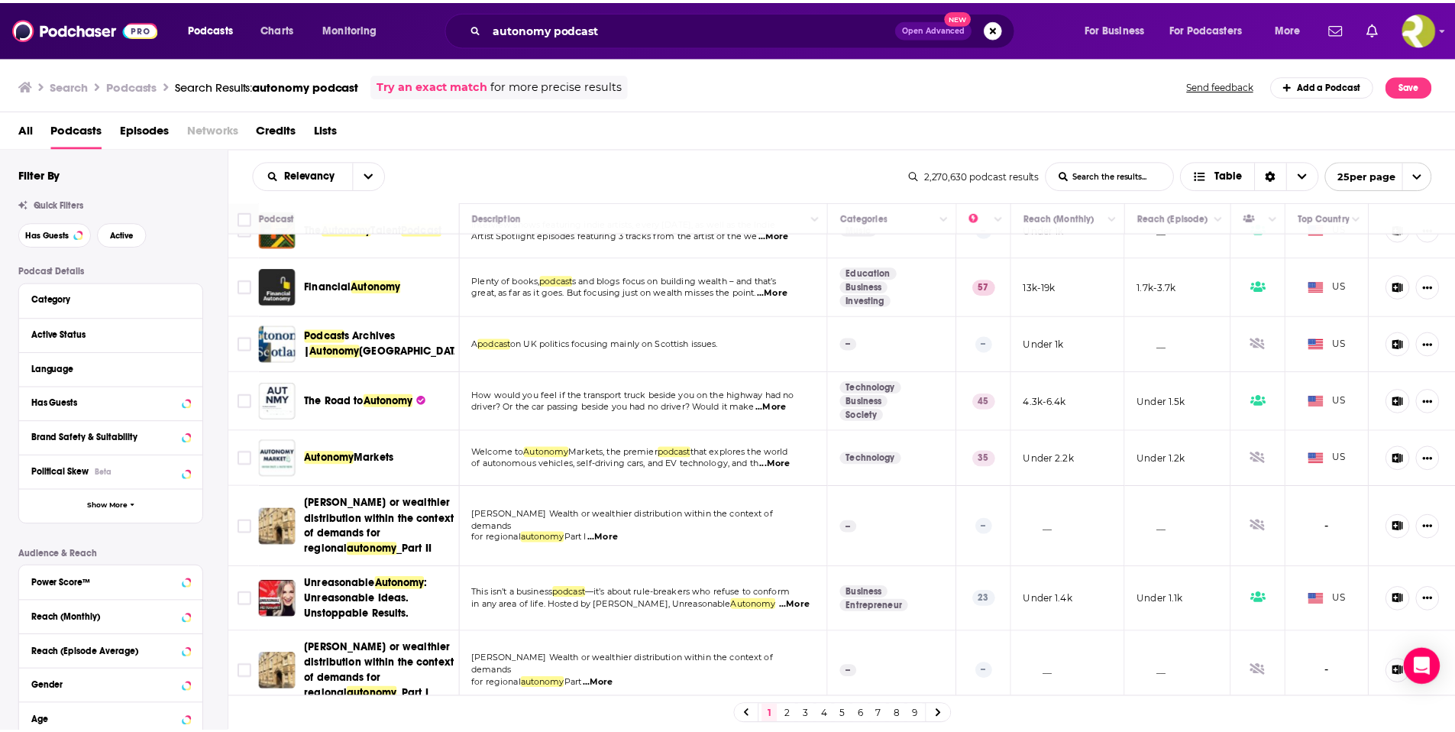
scroll to position [223, 0]
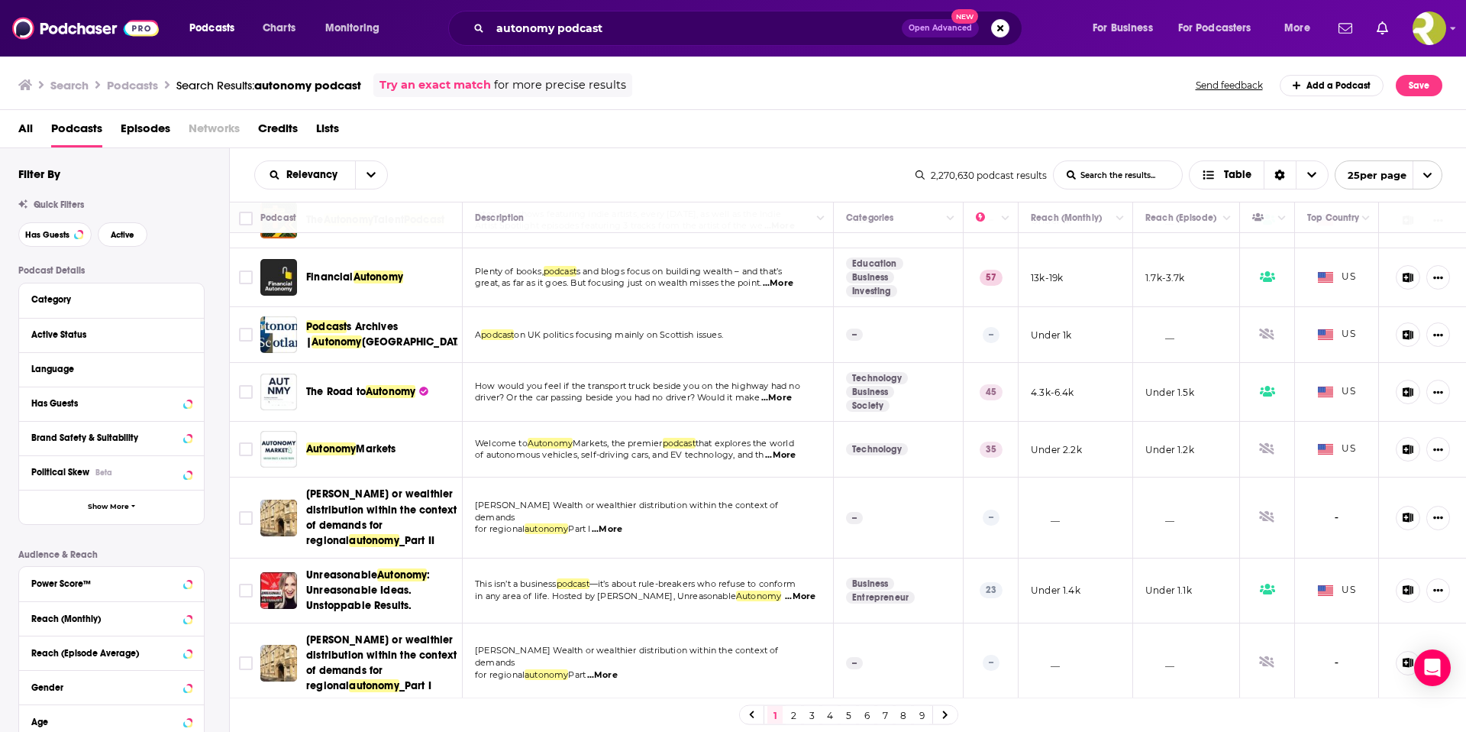
click at [786, 396] on span "...More" at bounding box center [776, 398] width 31 height 12
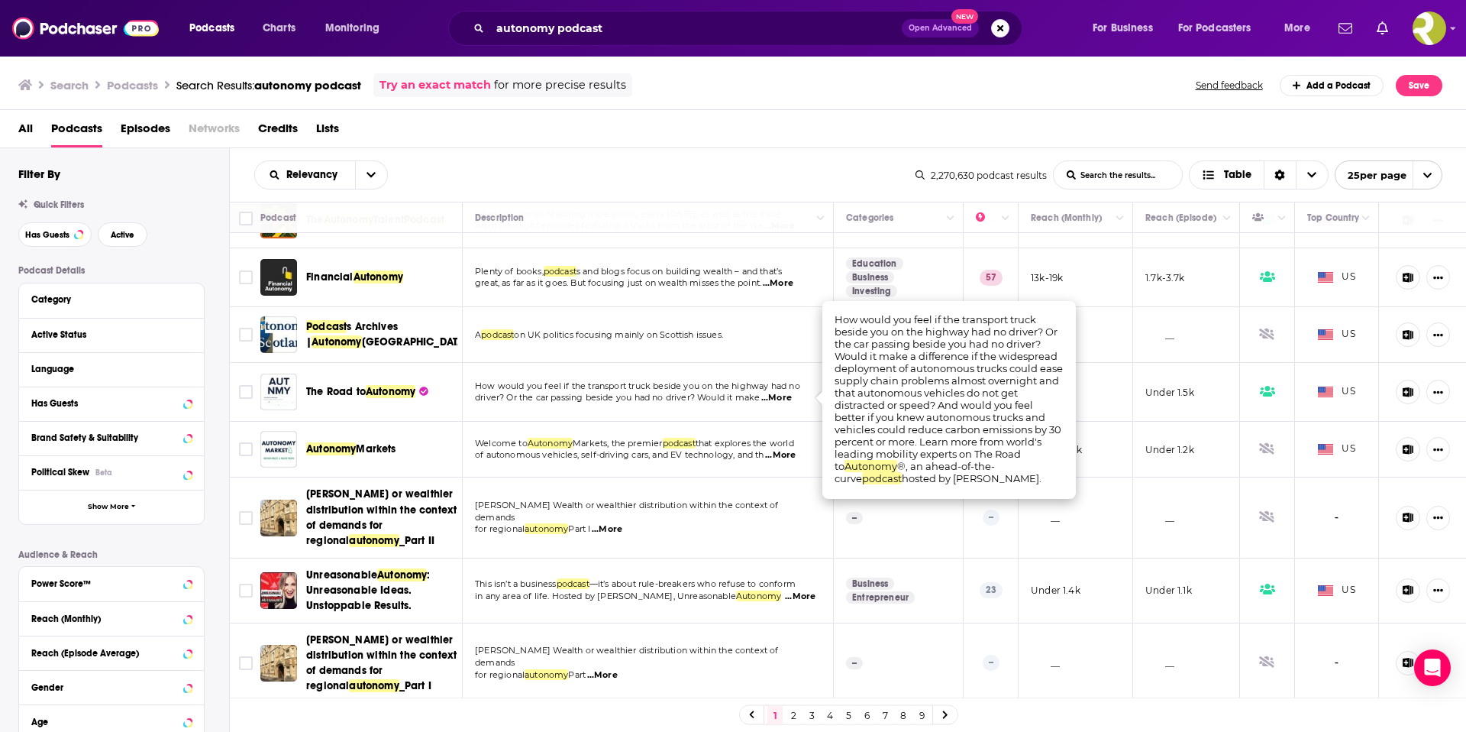
click at [792, 397] on span "...More" at bounding box center [776, 398] width 31 height 12
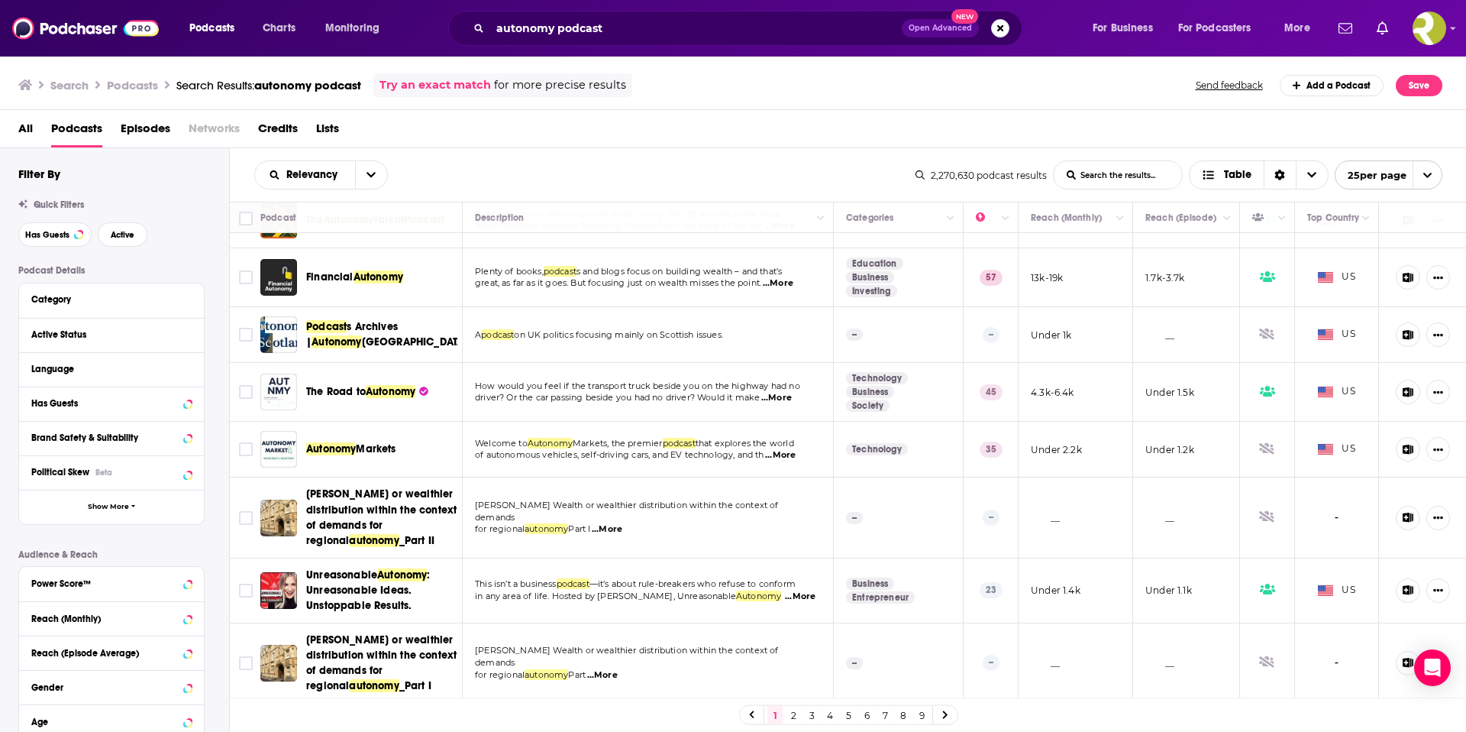
click at [357, 390] on span "The Road to" at bounding box center [336, 391] width 60 height 13
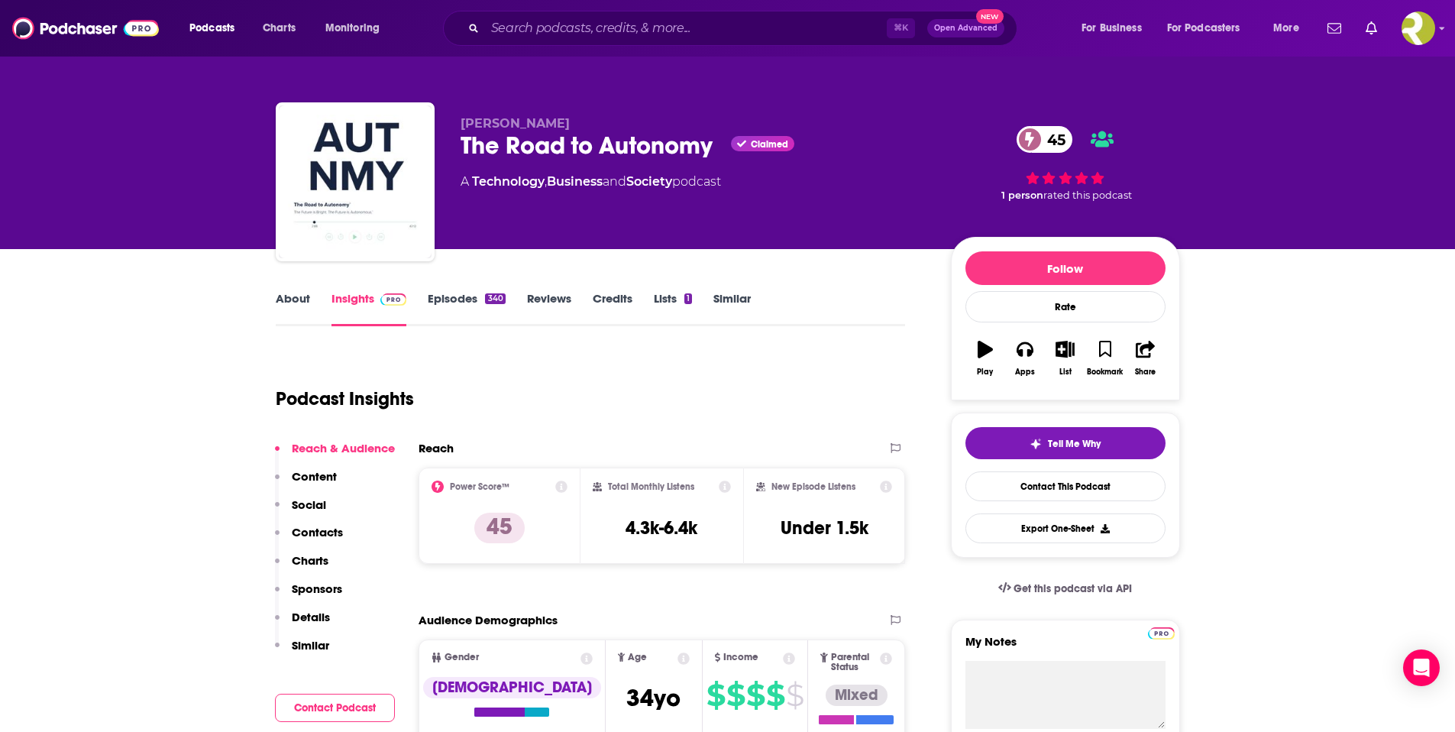
click at [460, 301] on link "Episodes 340" at bounding box center [466, 308] width 77 height 35
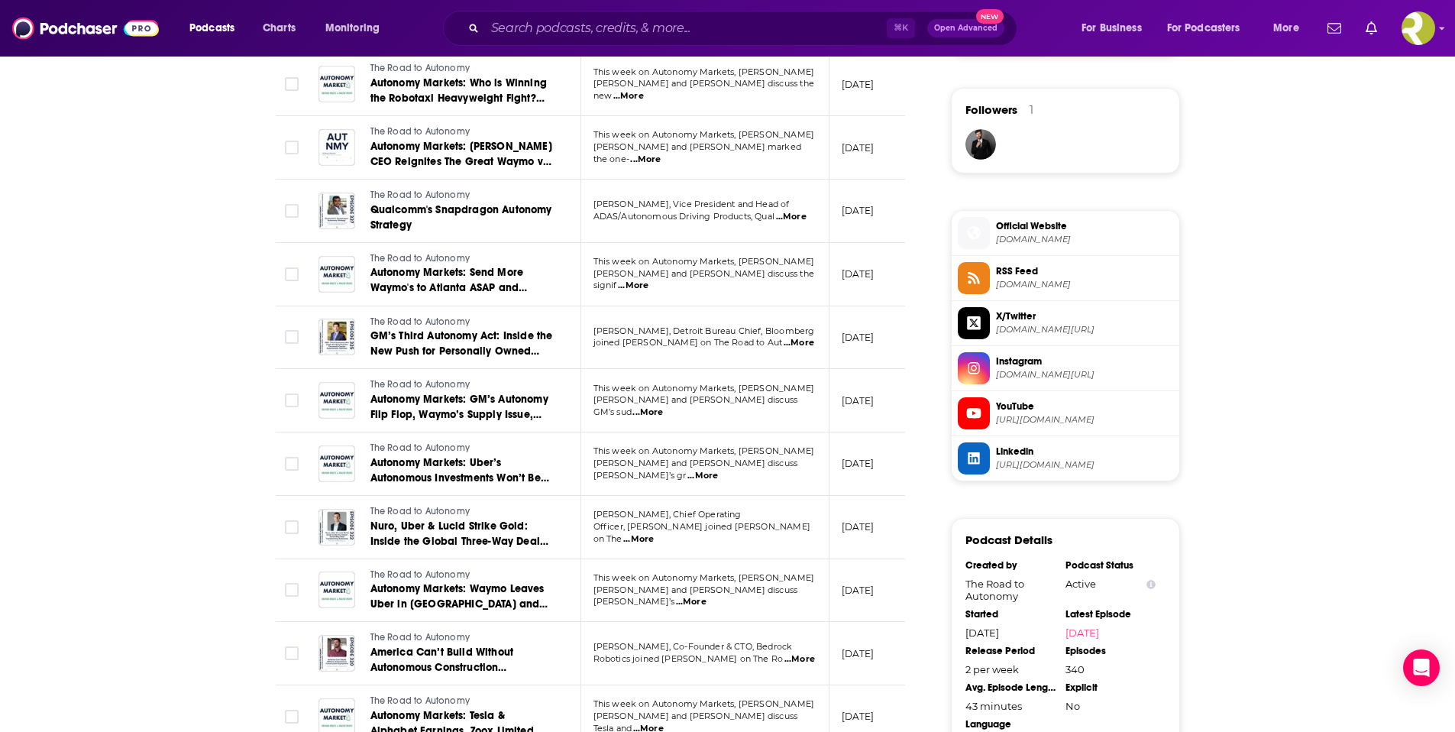
scroll to position [1087, 0]
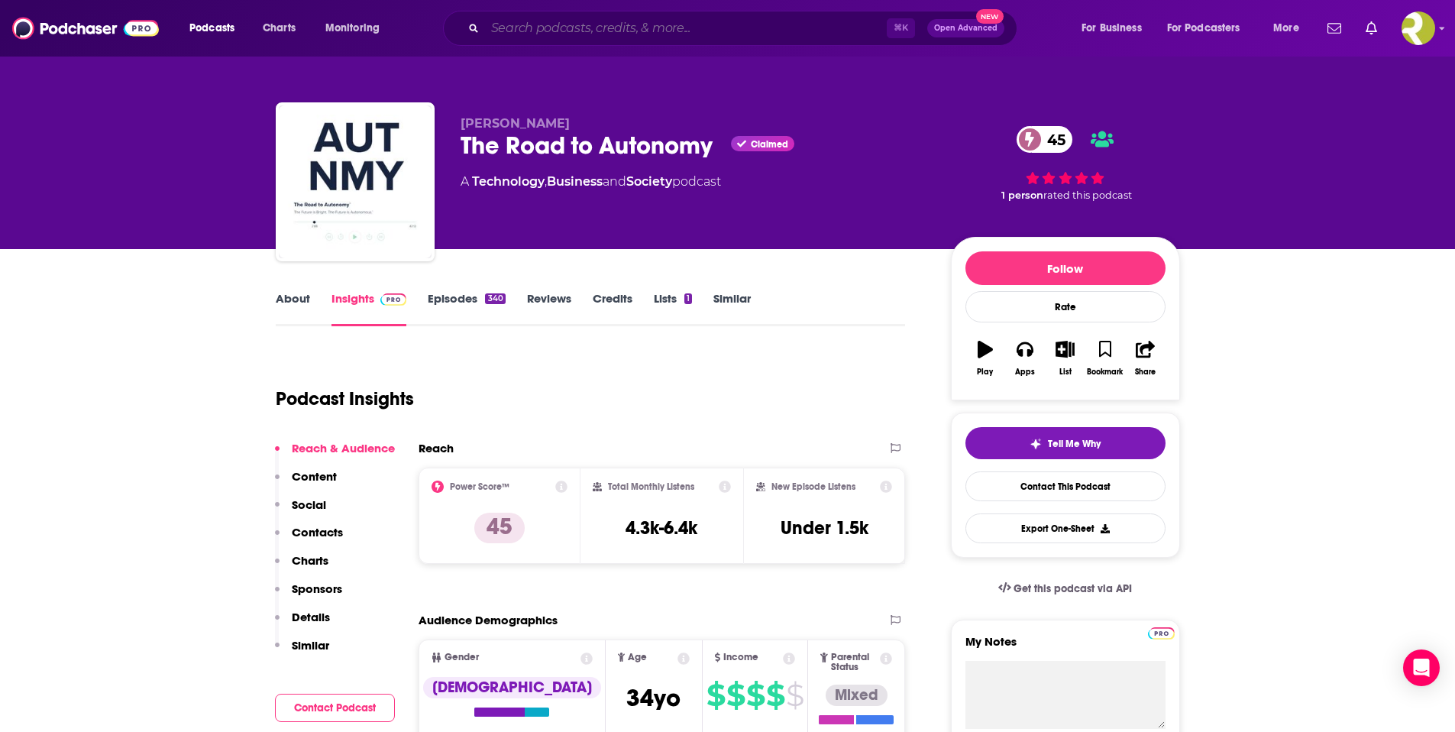
click at [694, 28] on input "Search podcasts, credits, & more..." at bounding box center [686, 28] width 402 height 24
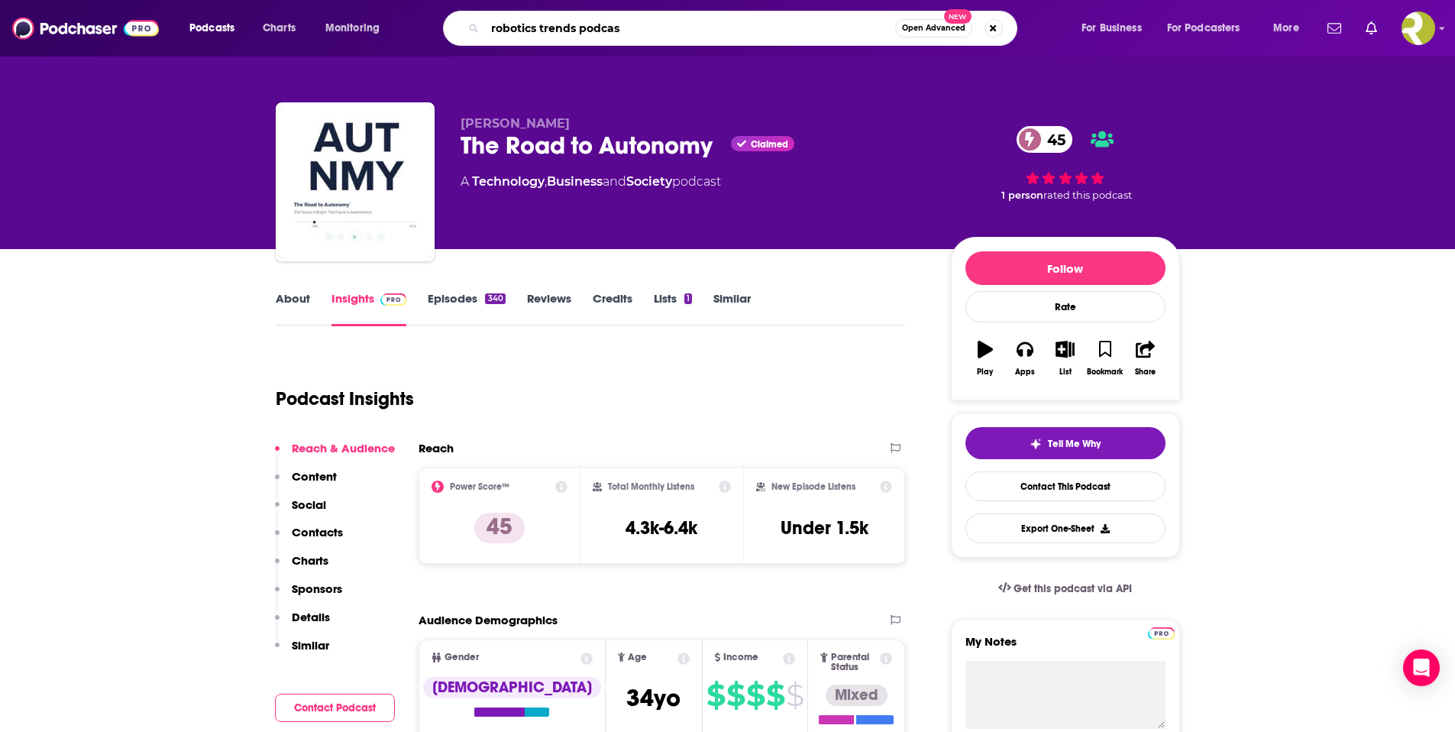
type input "robotics trends podcast"
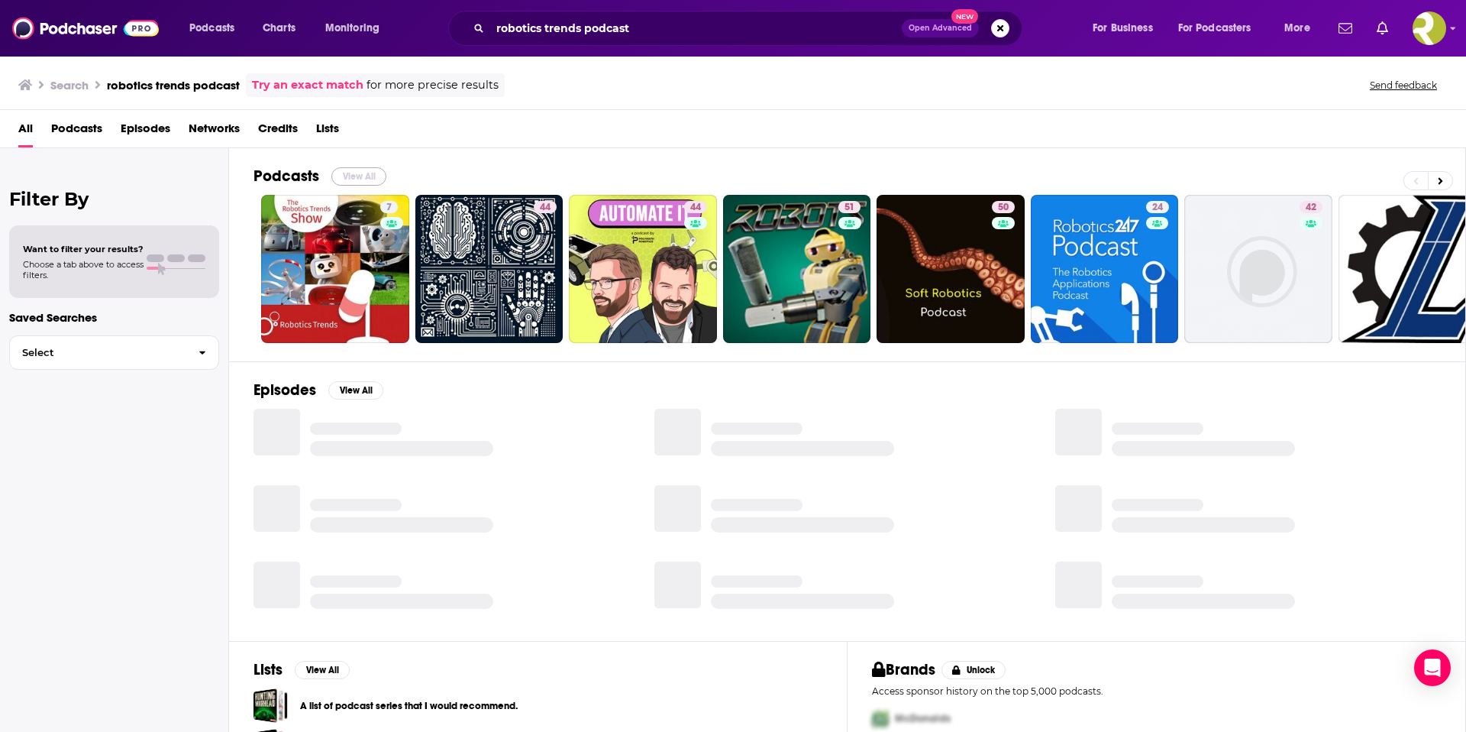
click at [356, 179] on button "View All" at bounding box center [358, 176] width 55 height 18
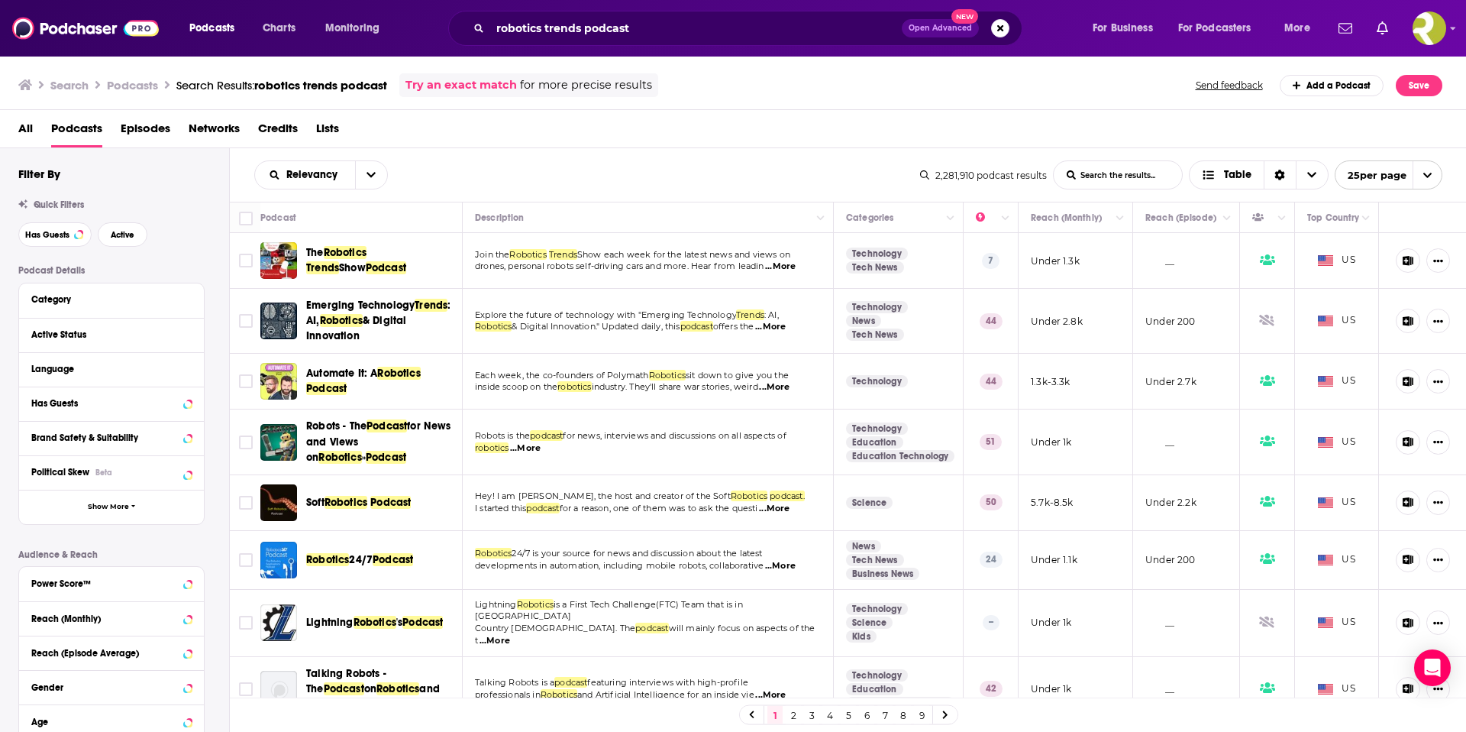
click at [784, 267] on span "...More" at bounding box center [780, 266] width 31 height 12
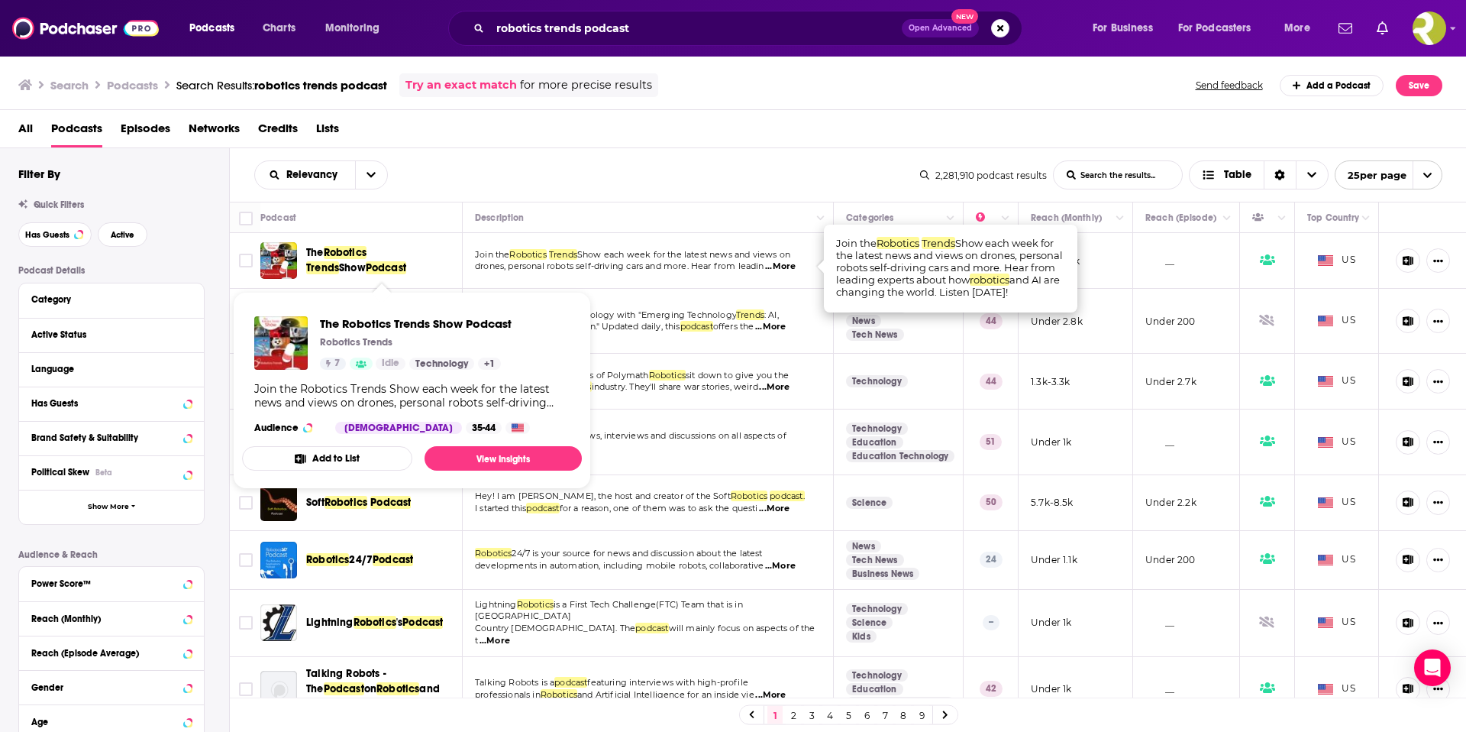
click at [366, 261] on span "Show" at bounding box center [352, 267] width 27 height 13
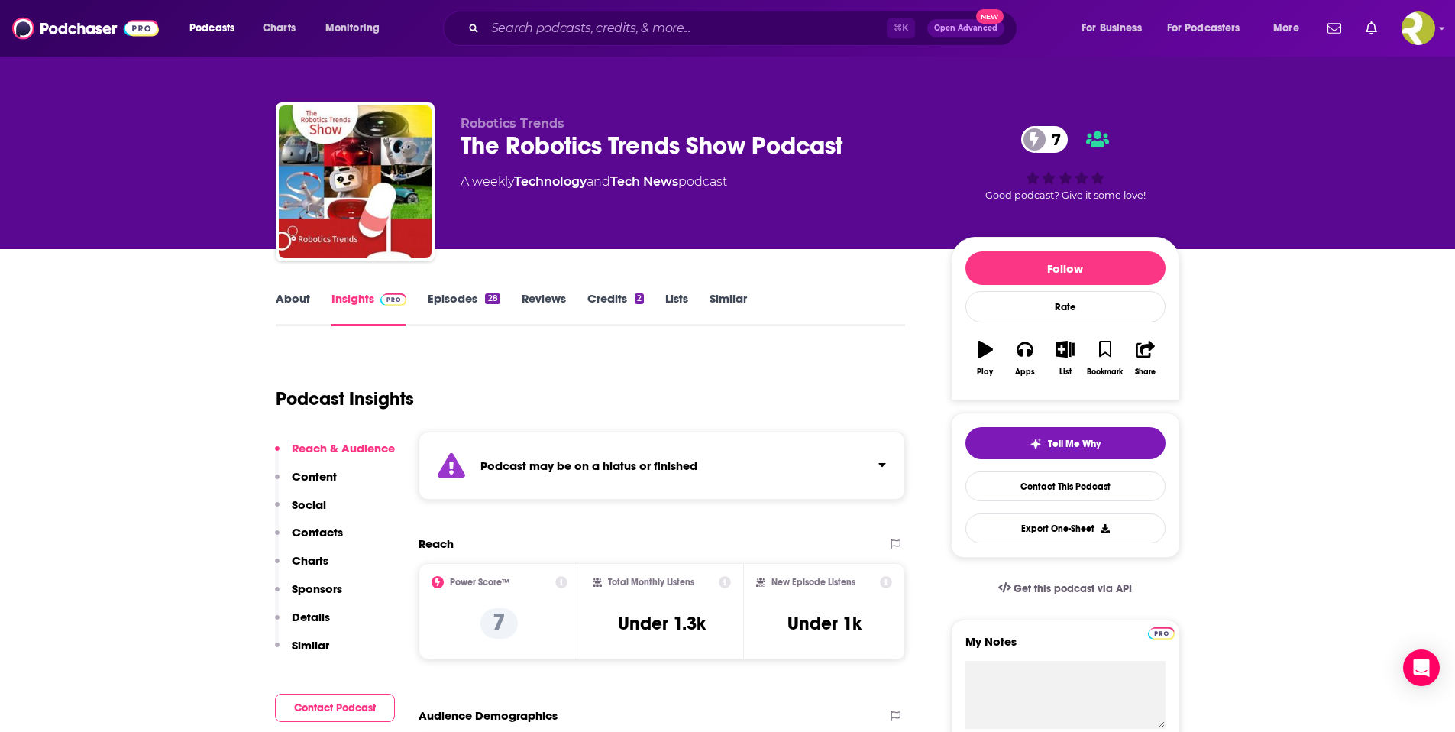
scroll to position [3, 0]
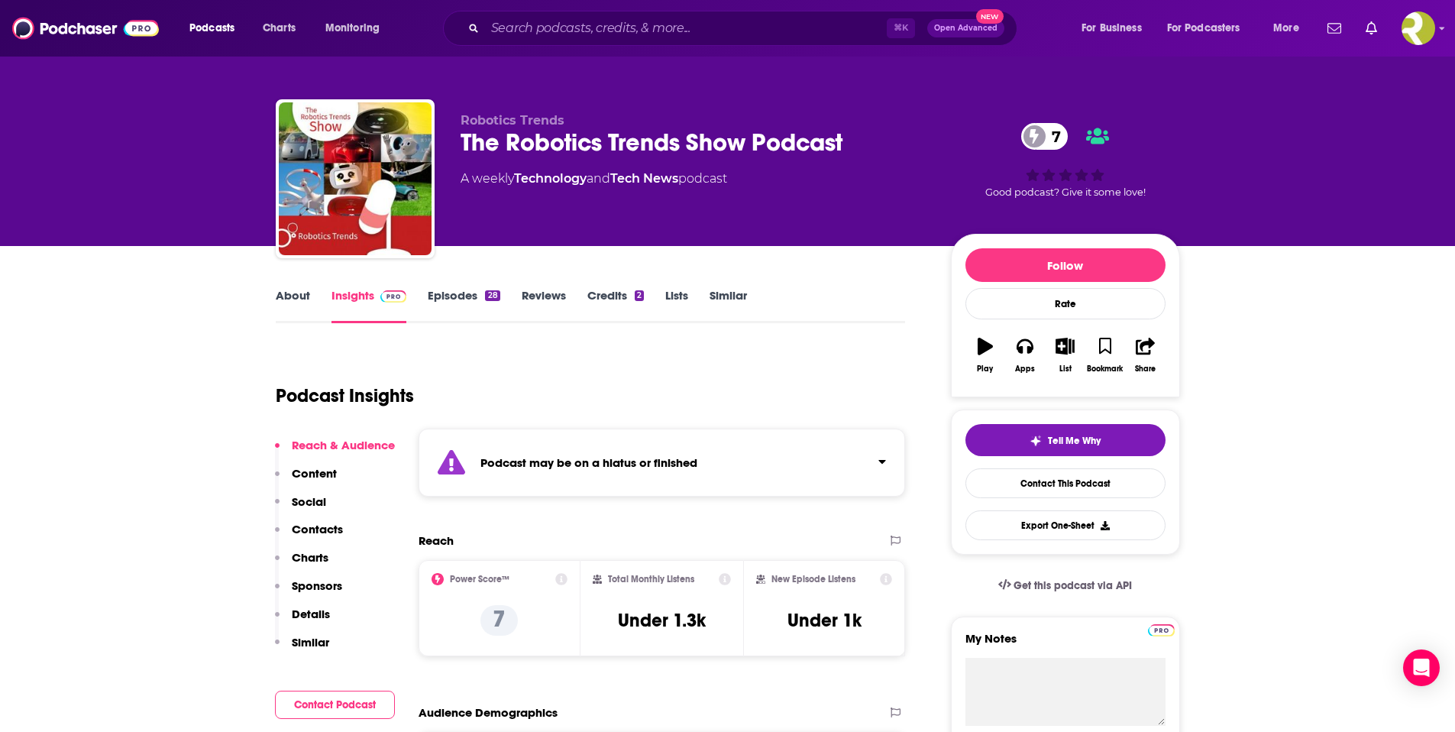
click at [456, 297] on link "Episodes 28" at bounding box center [464, 305] width 72 height 35
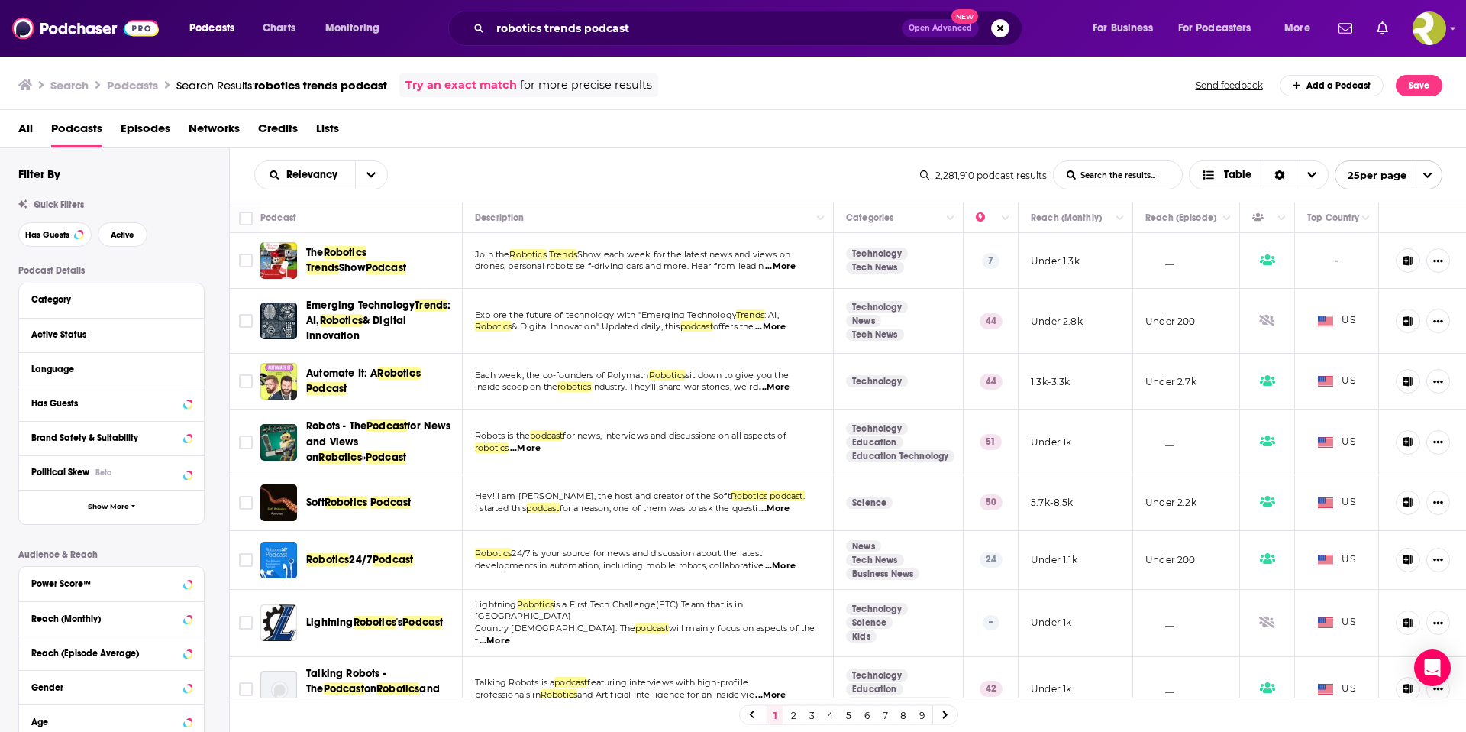
click at [786, 327] on span "...More" at bounding box center [770, 327] width 31 height 12
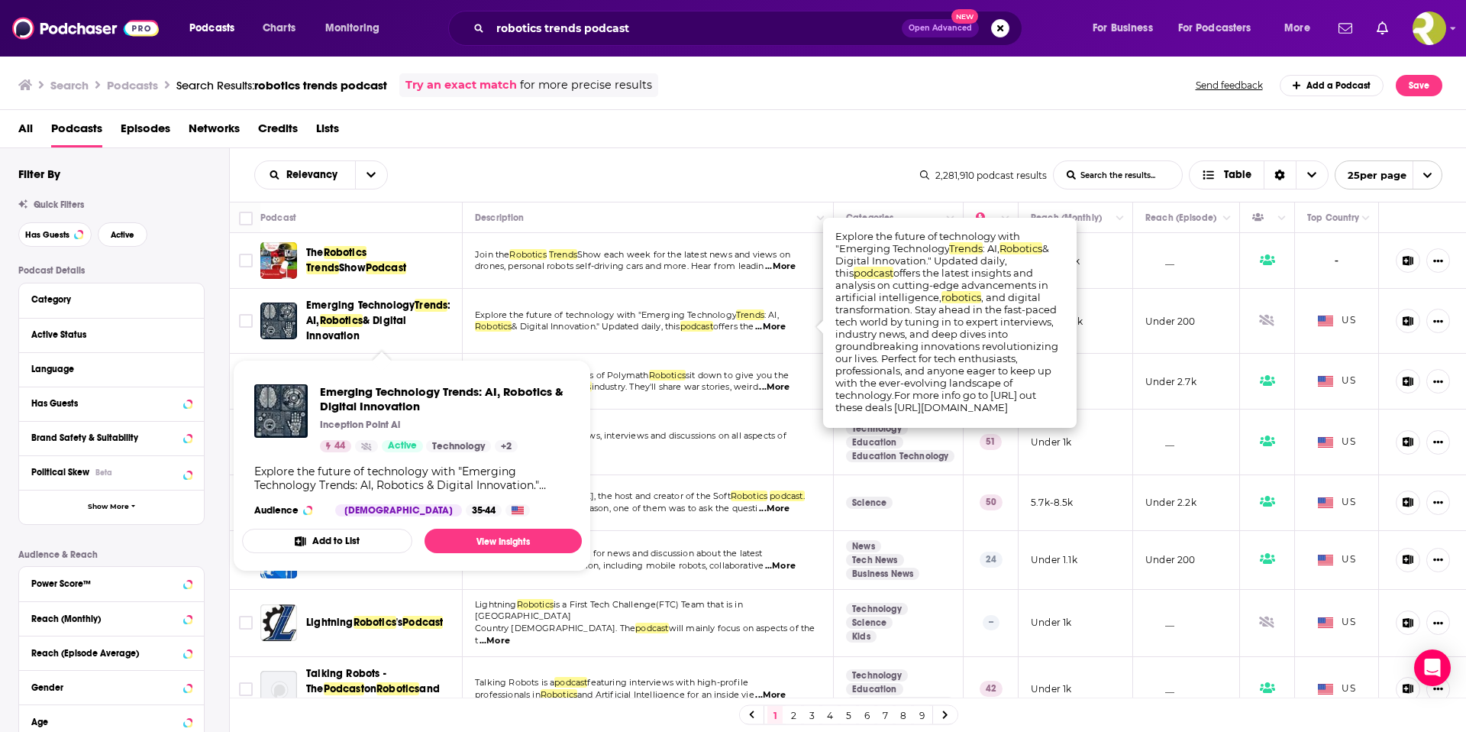
click at [358, 315] on span "Robotics" at bounding box center [341, 320] width 43 height 13
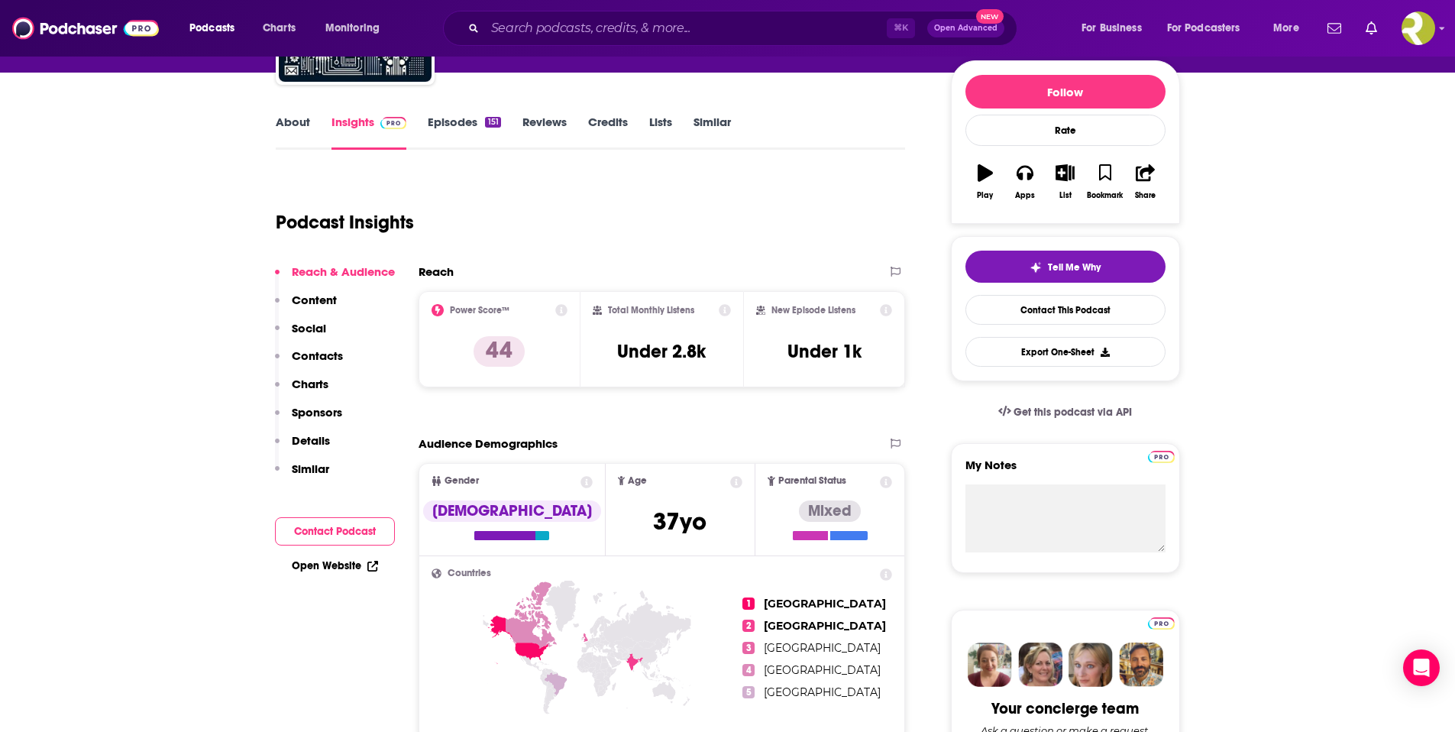
scroll to position [178, 0]
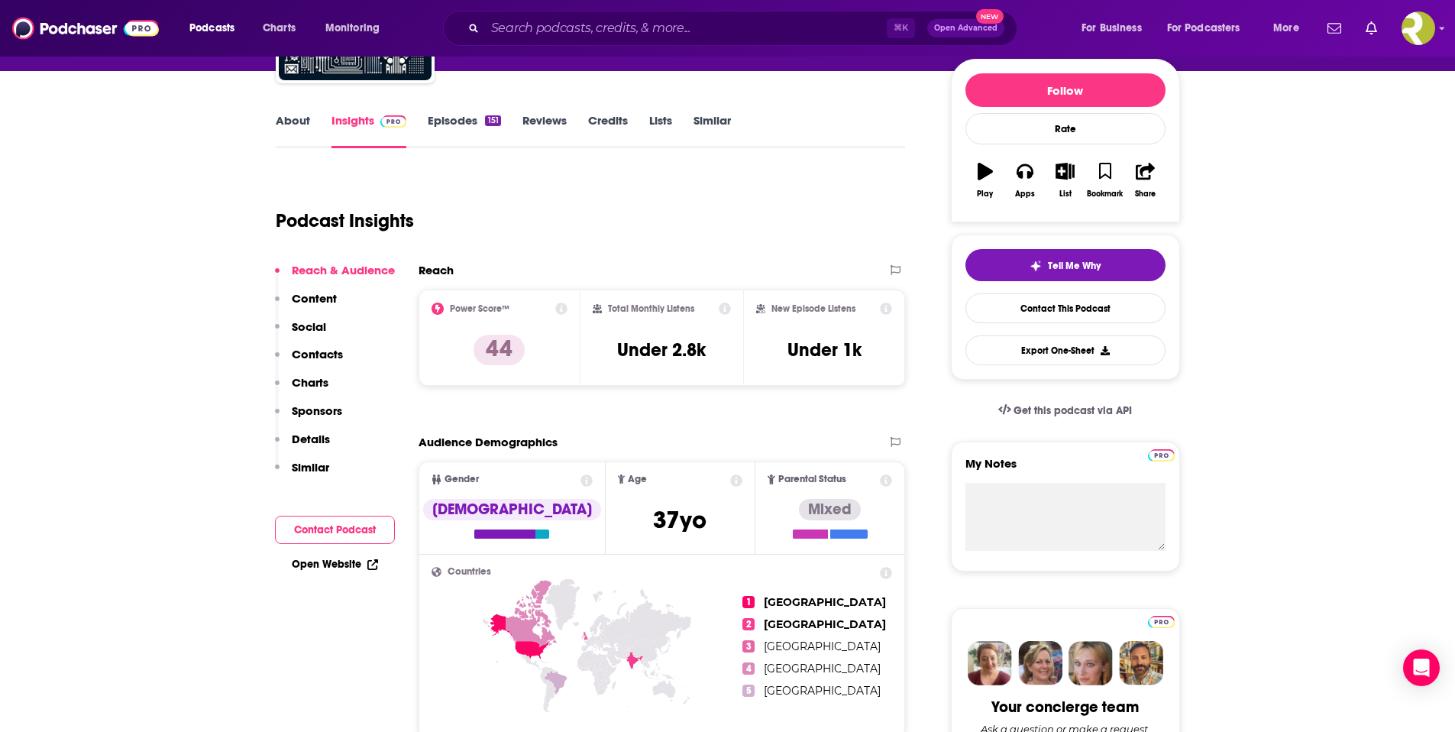
click at [454, 128] on link "Episodes 151" at bounding box center [464, 130] width 73 height 35
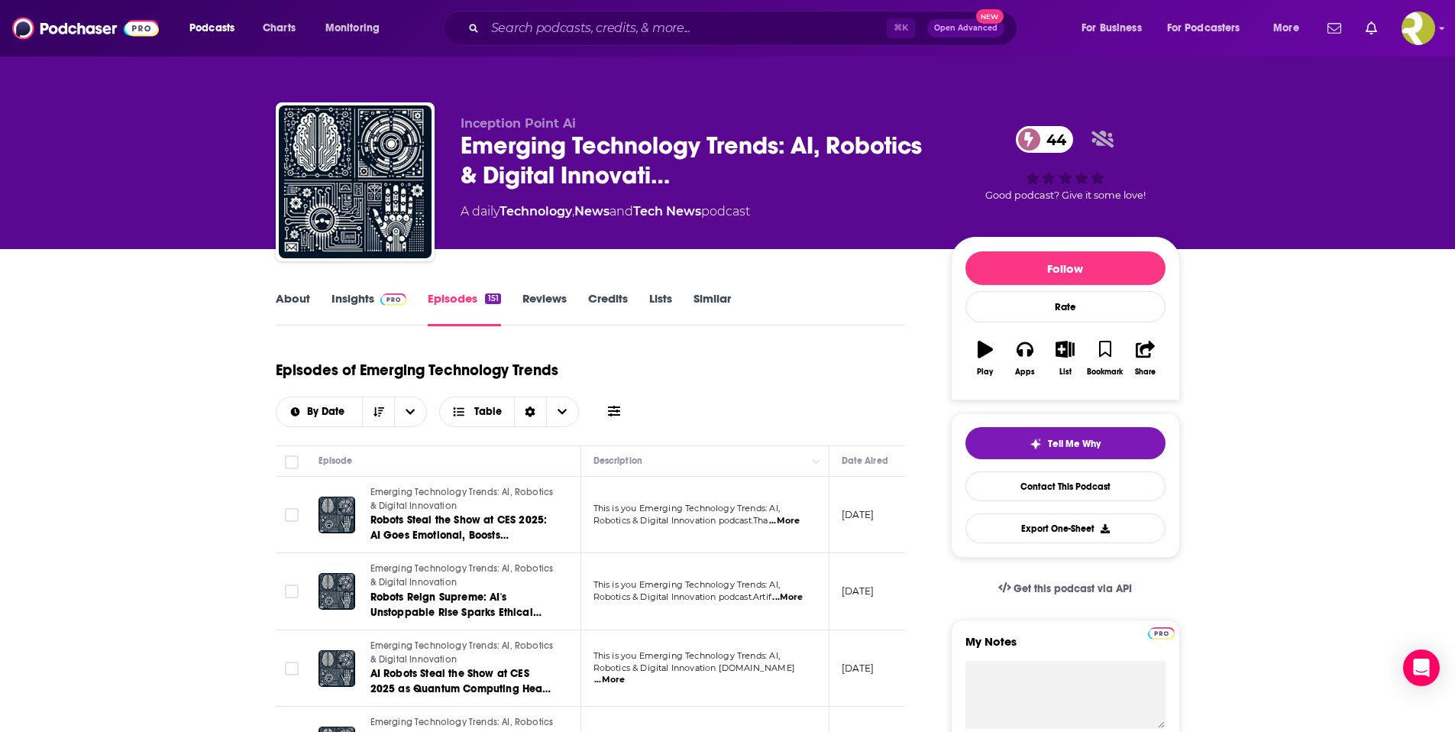
click at [303, 306] on link "About" at bounding box center [293, 308] width 34 height 35
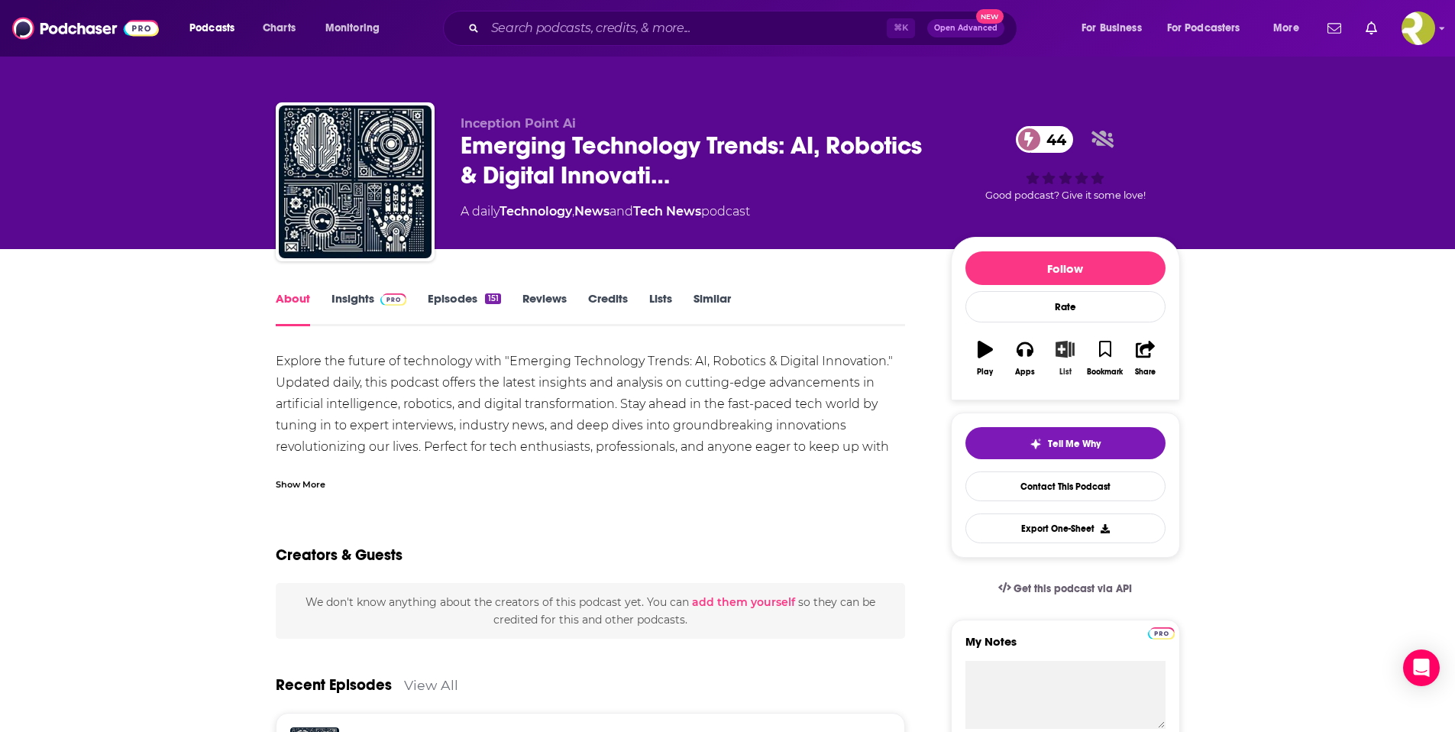
click at [1066, 348] on icon "button" at bounding box center [1065, 349] width 19 height 17
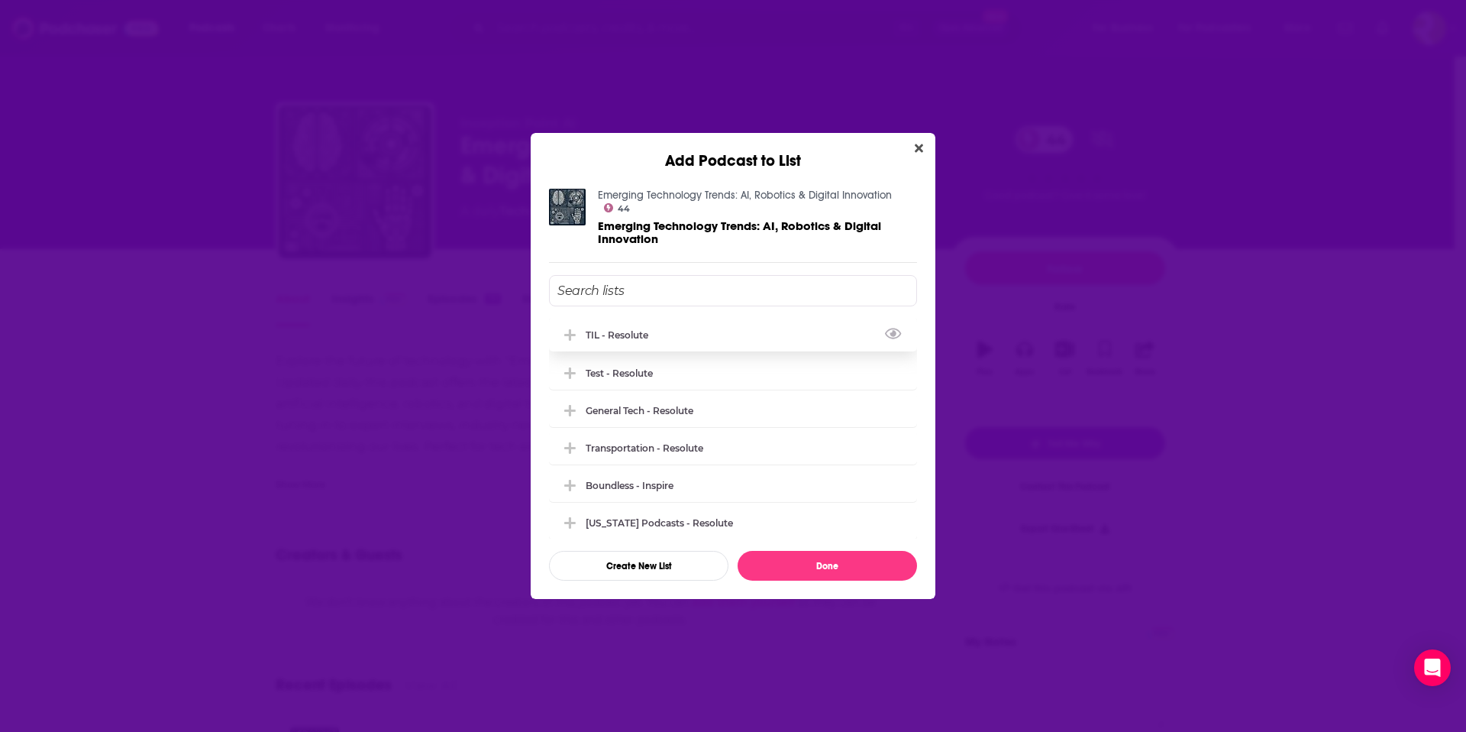
click at [637, 332] on div "TIL - Resolute" at bounding box center [622, 334] width 72 height 11
click at [845, 561] on button "Done" at bounding box center [827, 566] width 179 height 30
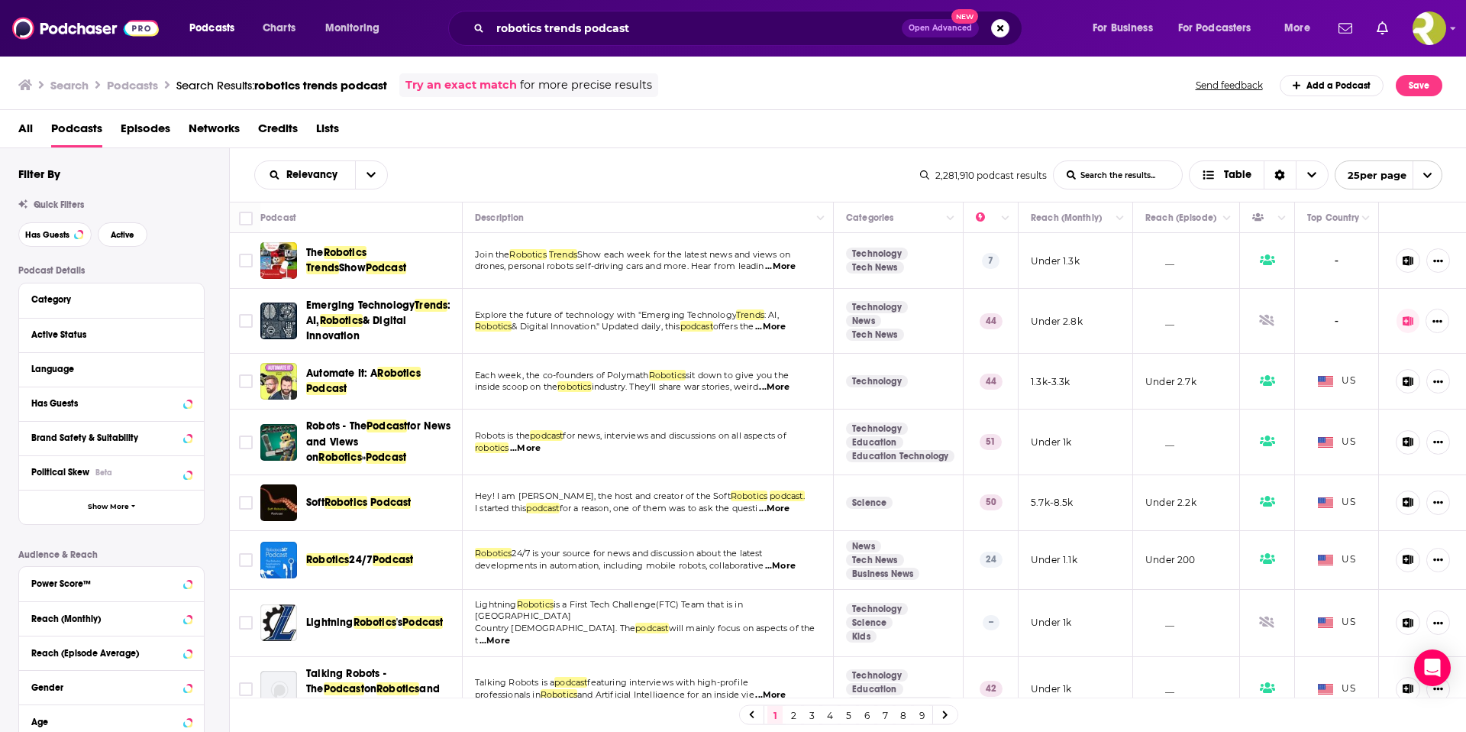
click at [539, 448] on span "...More" at bounding box center [525, 448] width 31 height 12
click at [496, 439] on span "Robots is the" at bounding box center [502, 435] width 55 height 11
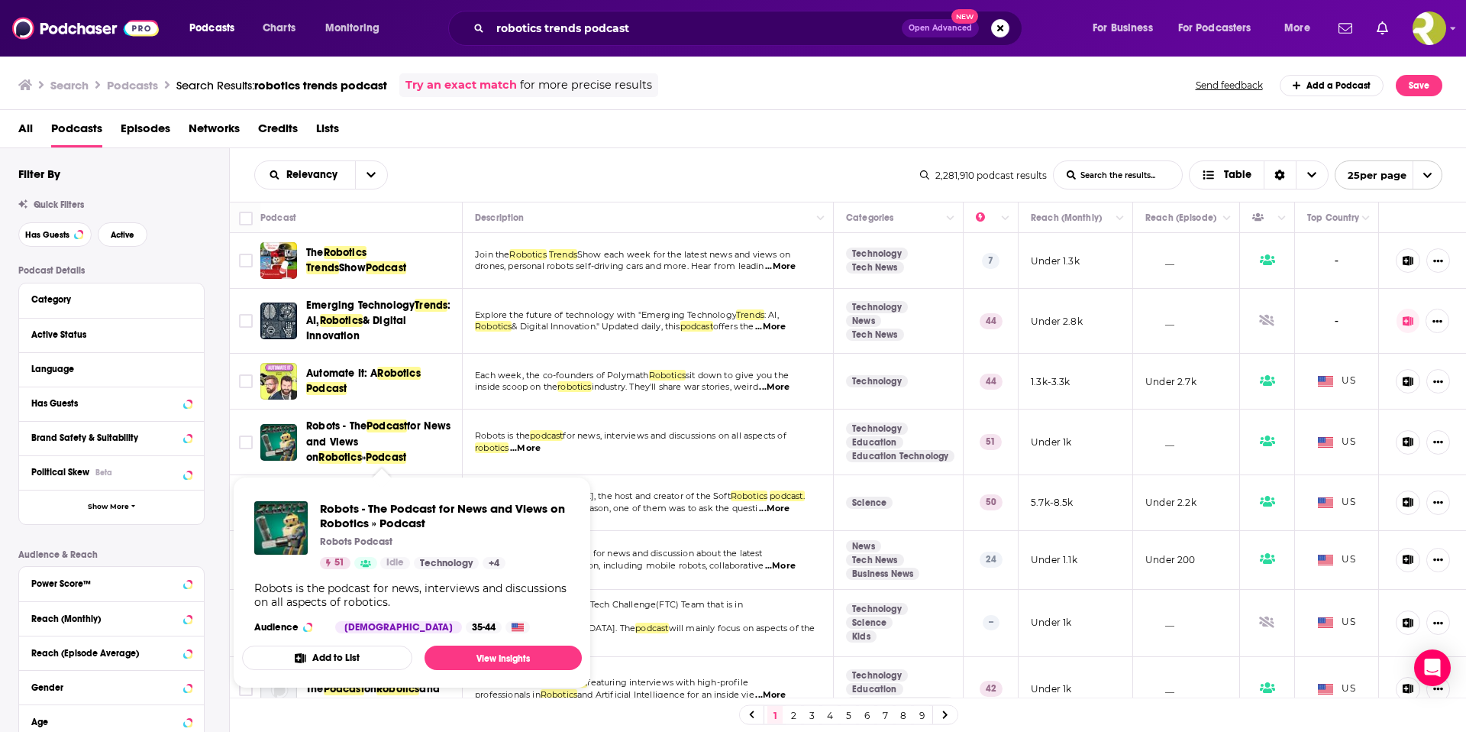
click at [415, 431] on span "for News and Views on" at bounding box center [378, 441] width 145 height 44
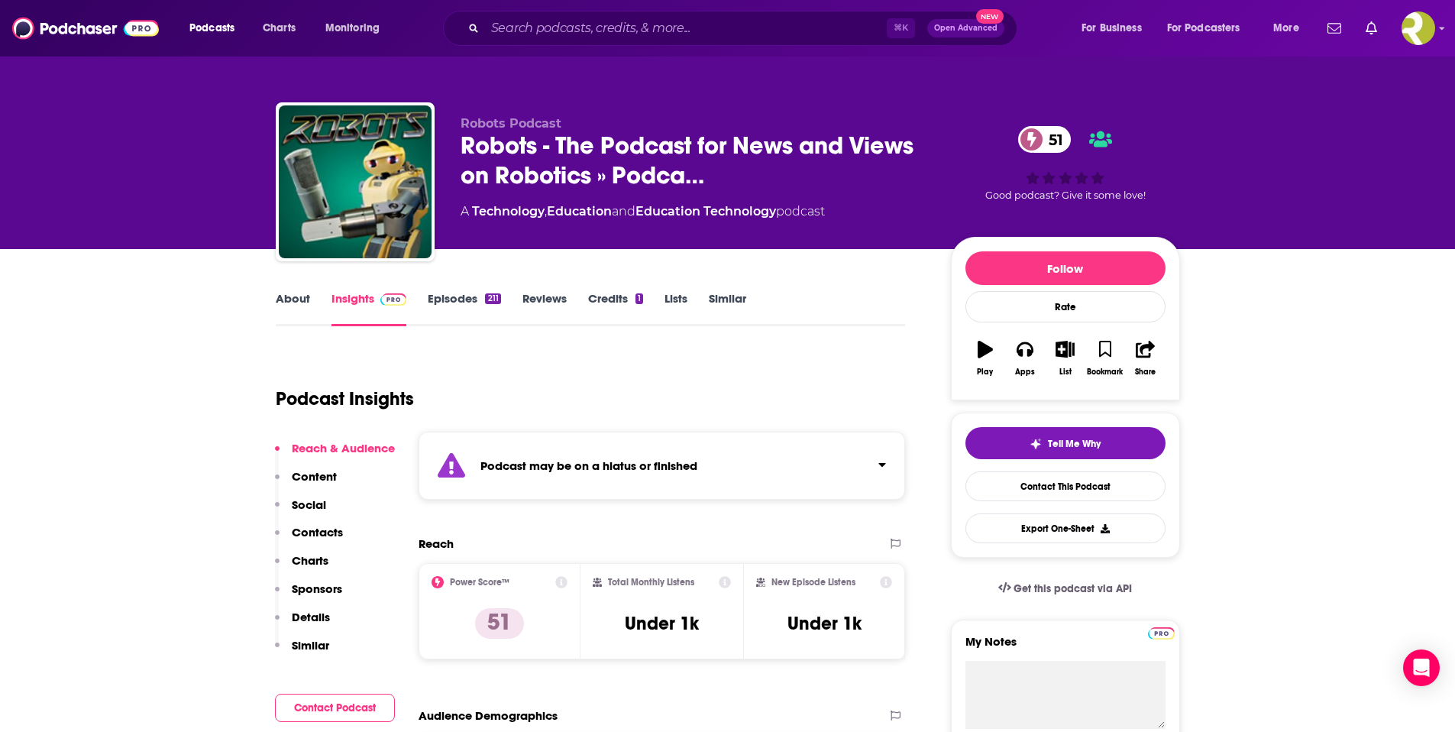
click at [467, 293] on link "Episodes 211" at bounding box center [464, 308] width 73 height 35
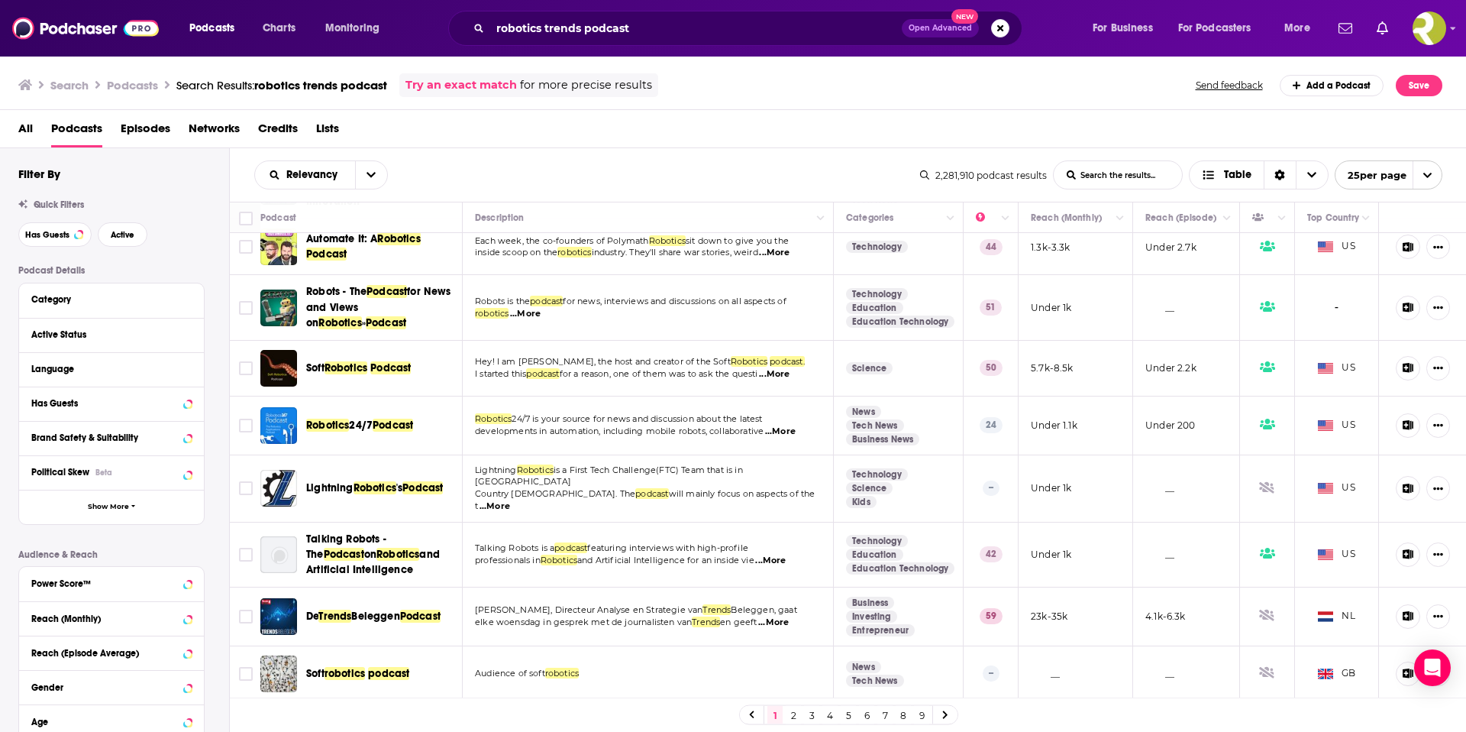
scroll to position [137, 0]
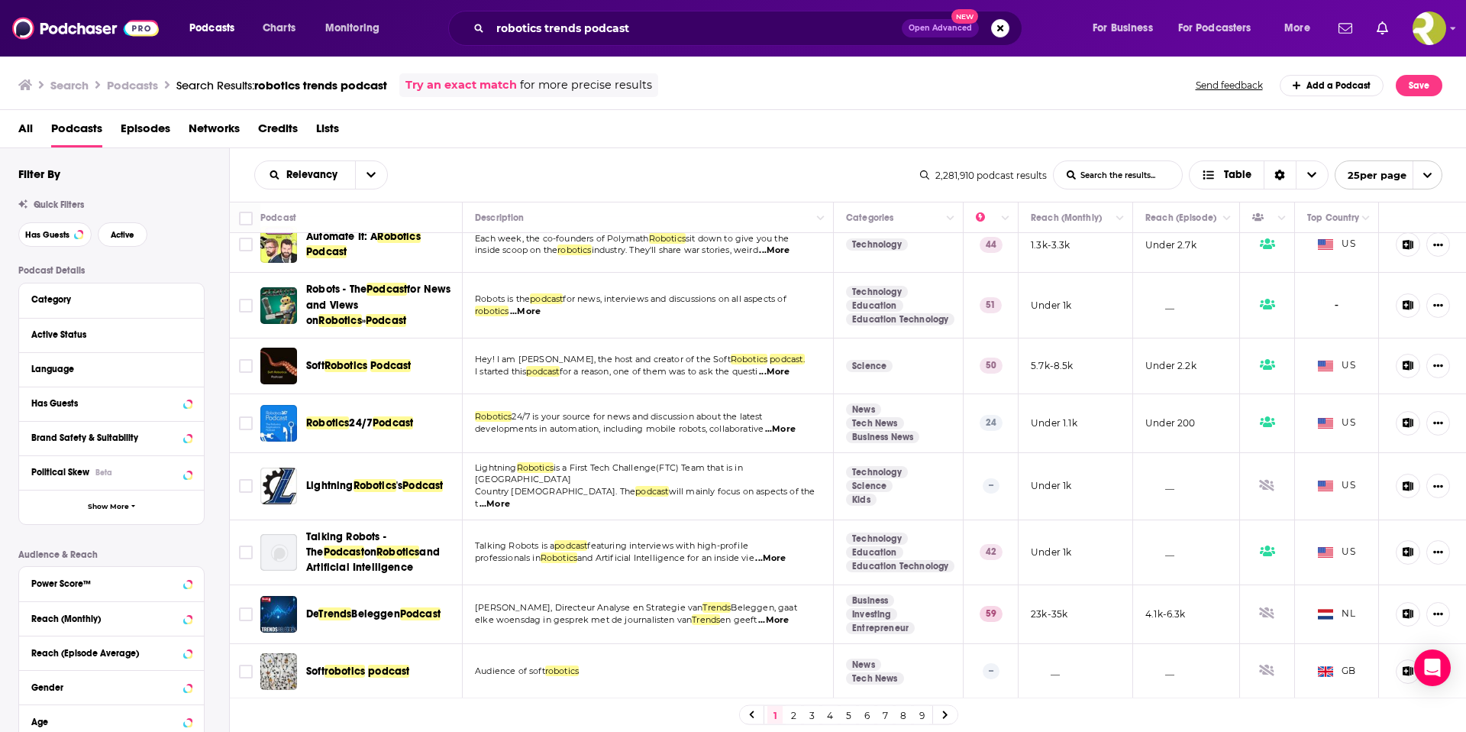
click at [790, 372] on span "...More" at bounding box center [774, 372] width 31 height 12
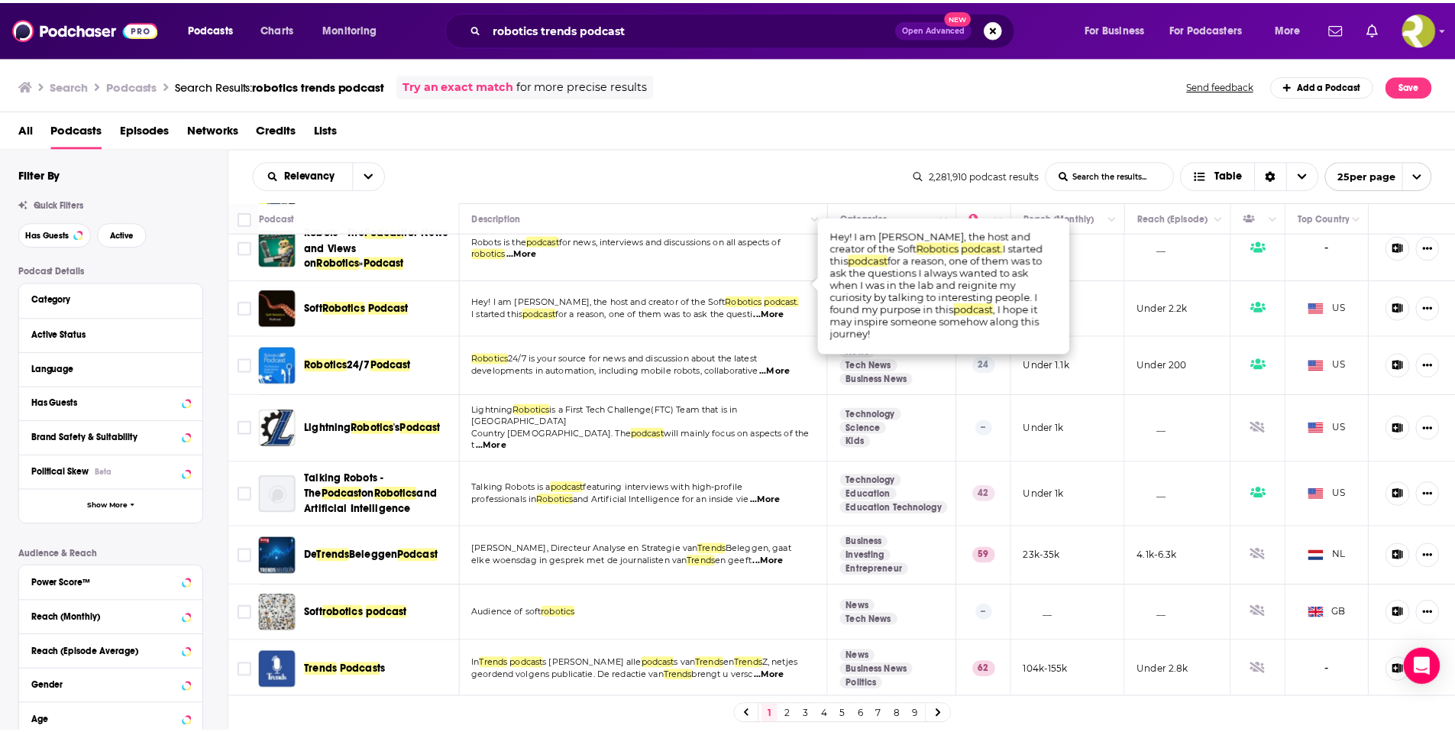
scroll to position [228, 0]
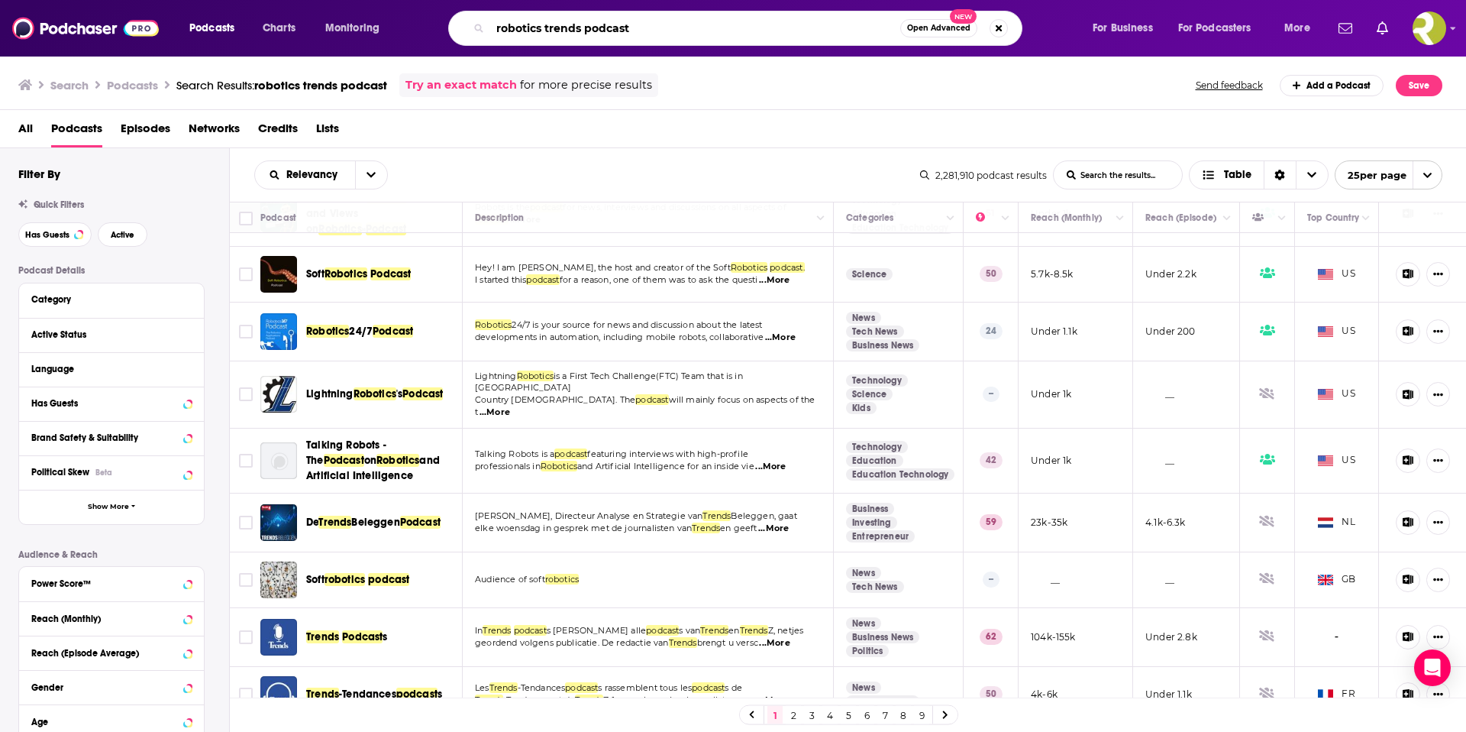
drag, startPoint x: 653, startPoint y: 29, endPoint x: 445, endPoint y: 13, distance: 208.4
click at [445, 13] on div "robotics trends podcast Open Advanced New" at bounding box center [750, 28] width 653 height 35
type input "the drone podcast"
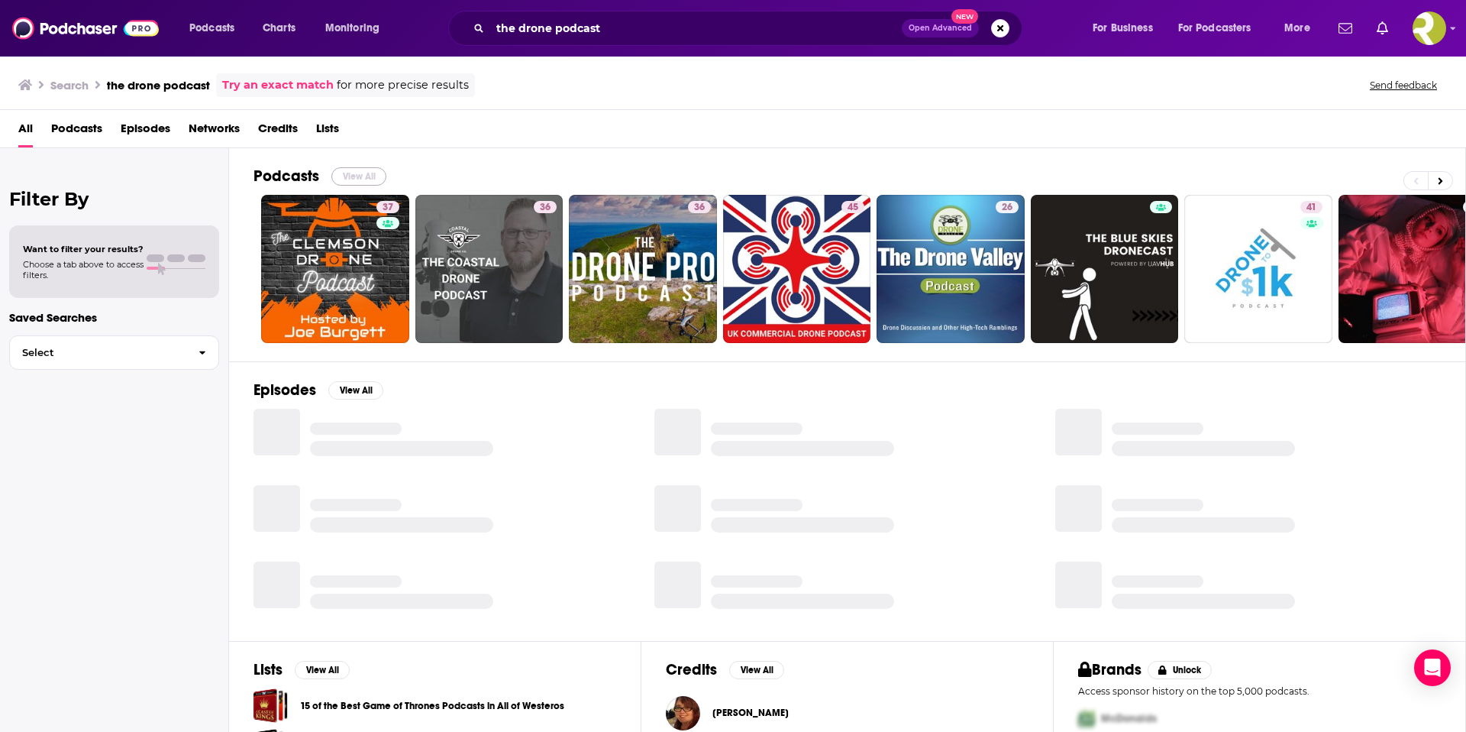
click at [352, 173] on button "View All" at bounding box center [358, 176] width 55 height 18
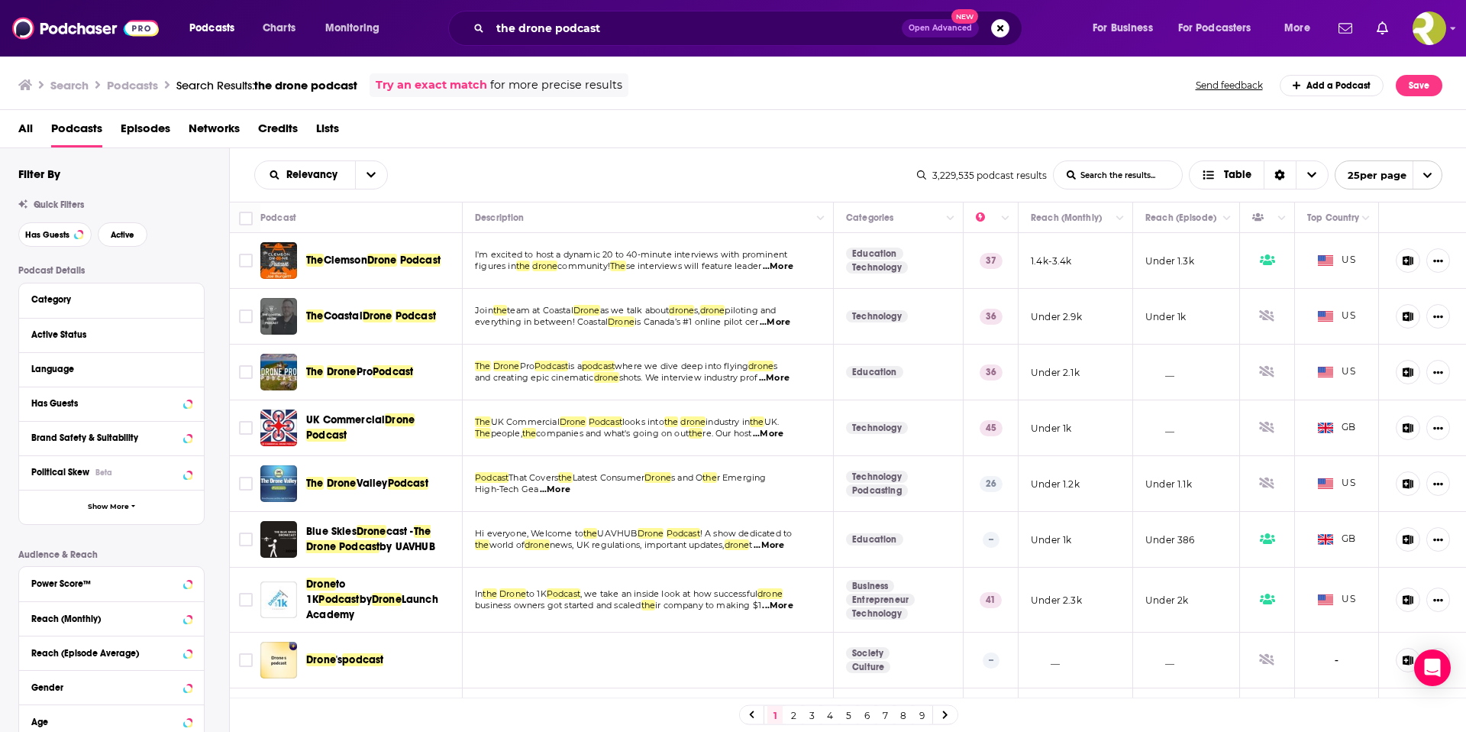
click at [790, 378] on span "...More" at bounding box center [774, 378] width 31 height 12
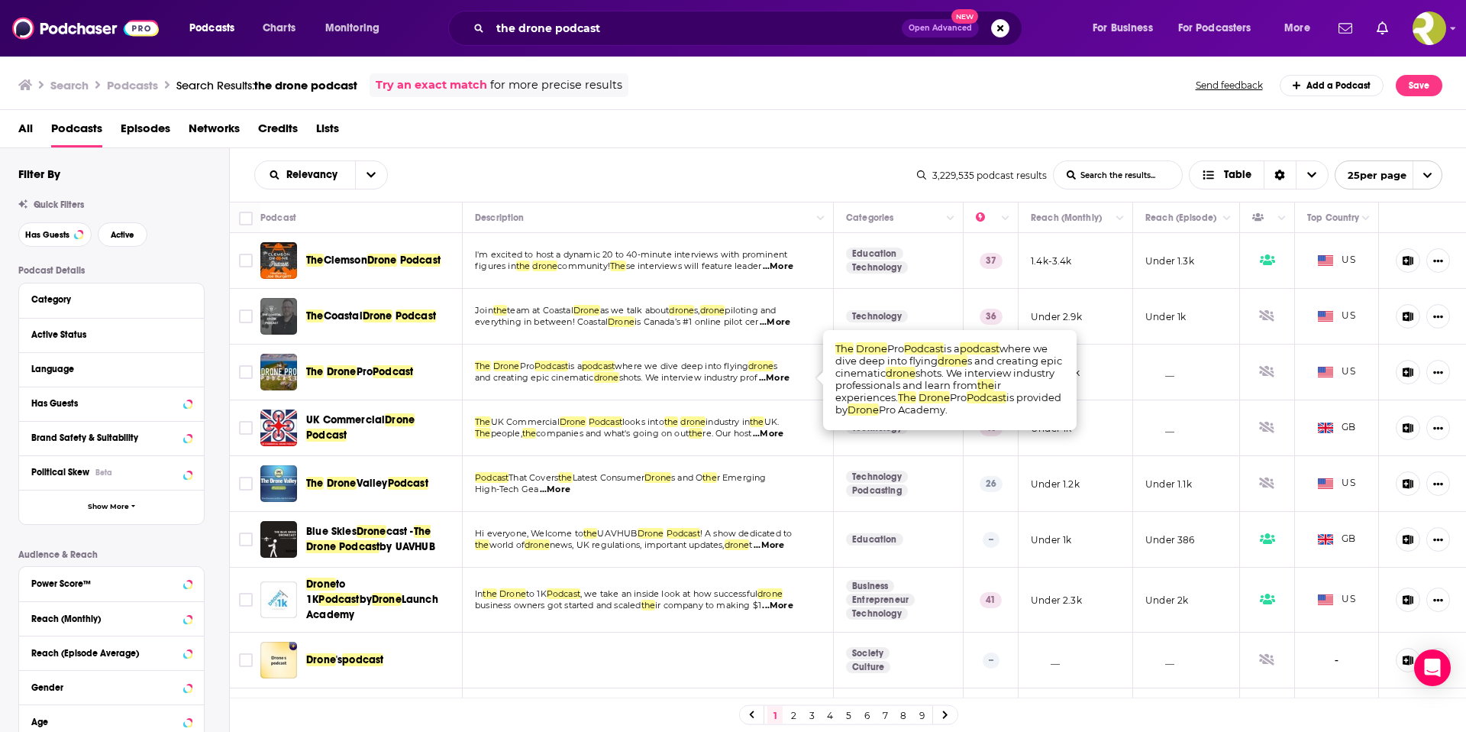
click at [790, 378] on span "...More" at bounding box center [774, 378] width 31 height 12
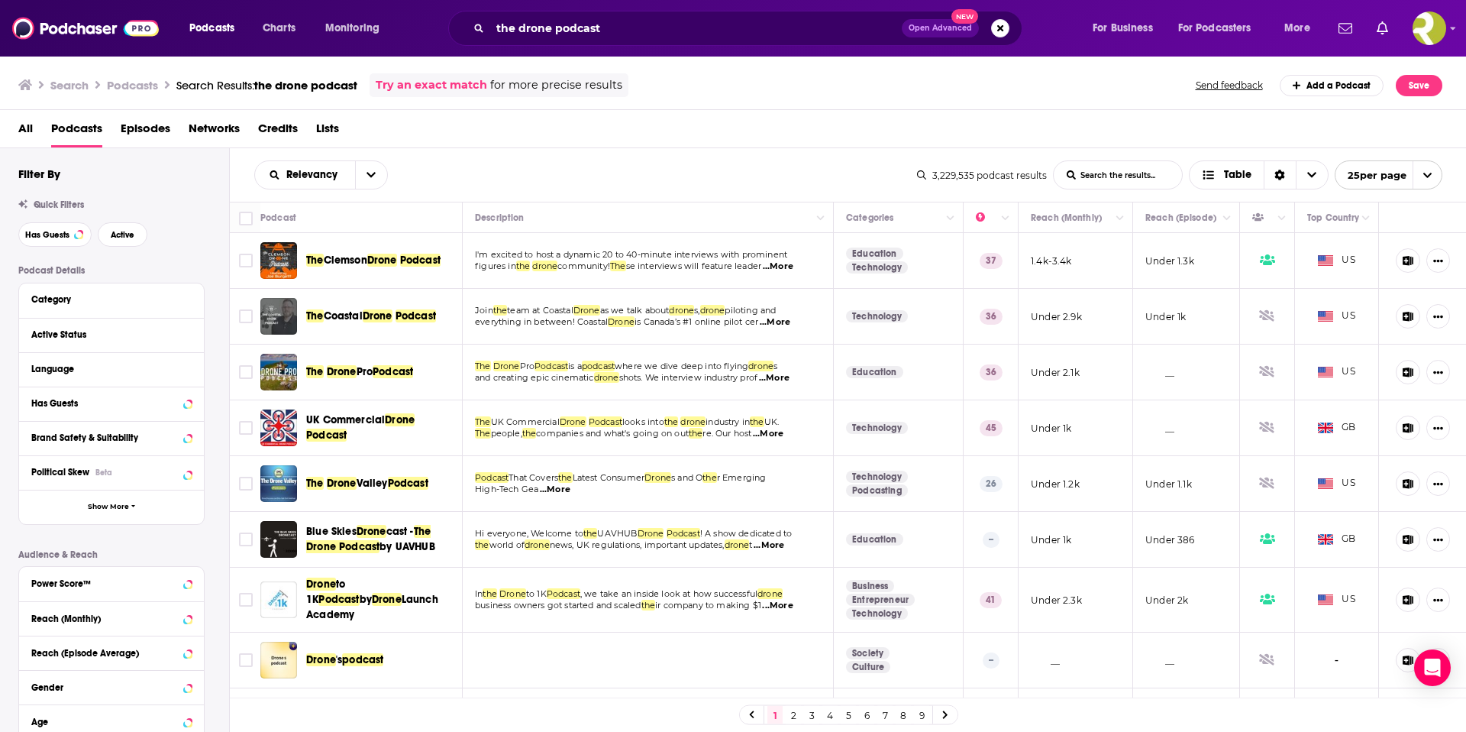
click at [794, 263] on span "...More" at bounding box center [778, 266] width 31 height 12
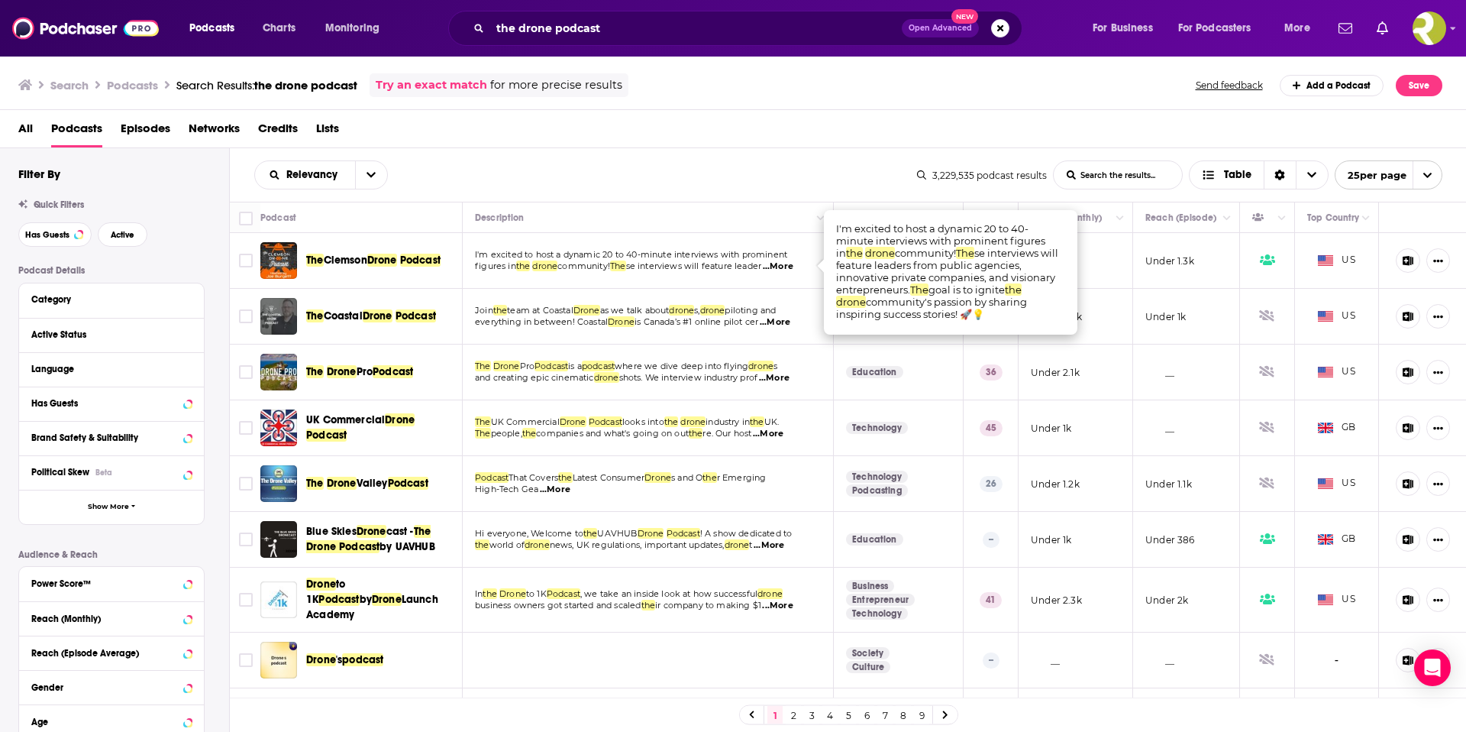
click at [361, 260] on span "Clemson" at bounding box center [346, 260] width 44 height 13
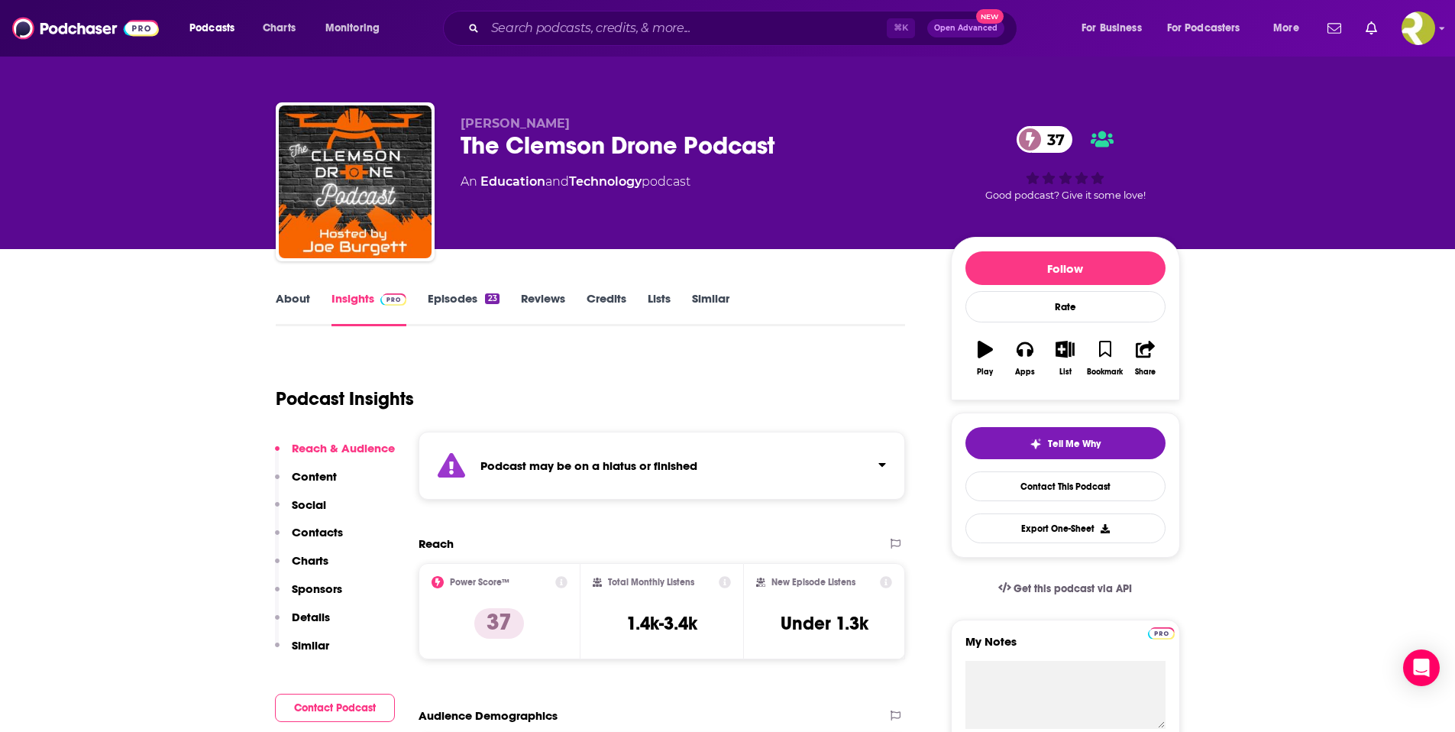
click at [471, 300] on link "Episodes 23" at bounding box center [463, 308] width 71 height 35
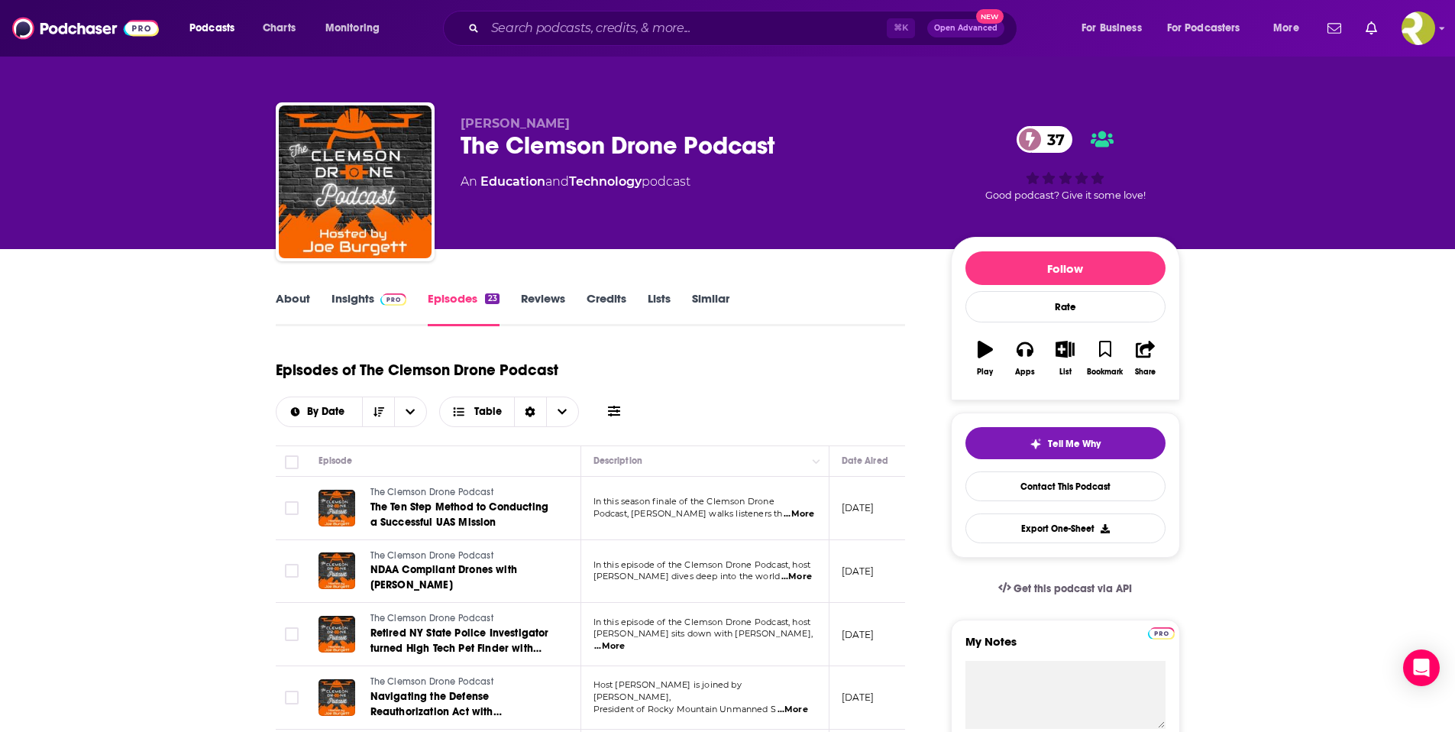
click at [296, 303] on link "About" at bounding box center [293, 308] width 34 height 35
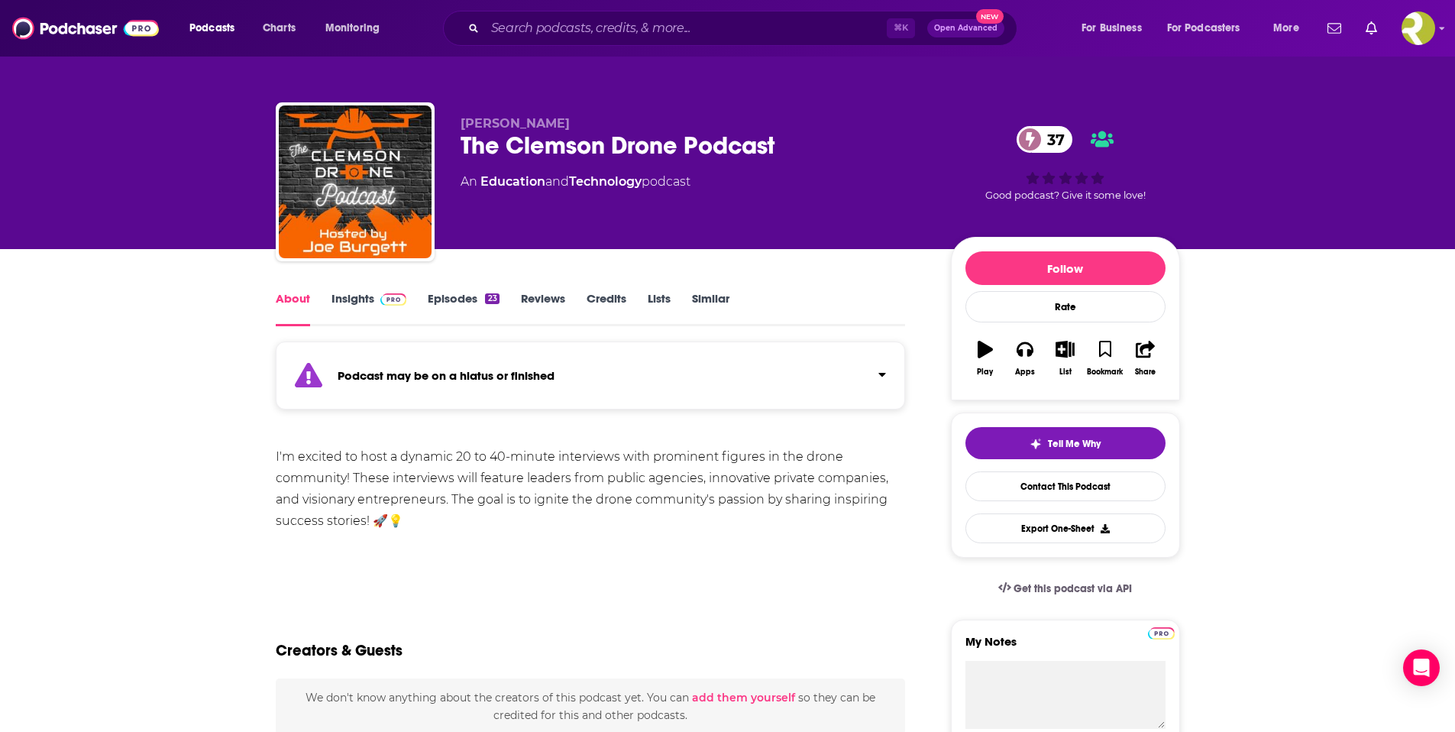
click at [463, 296] on link "Episodes 23" at bounding box center [463, 308] width 71 height 35
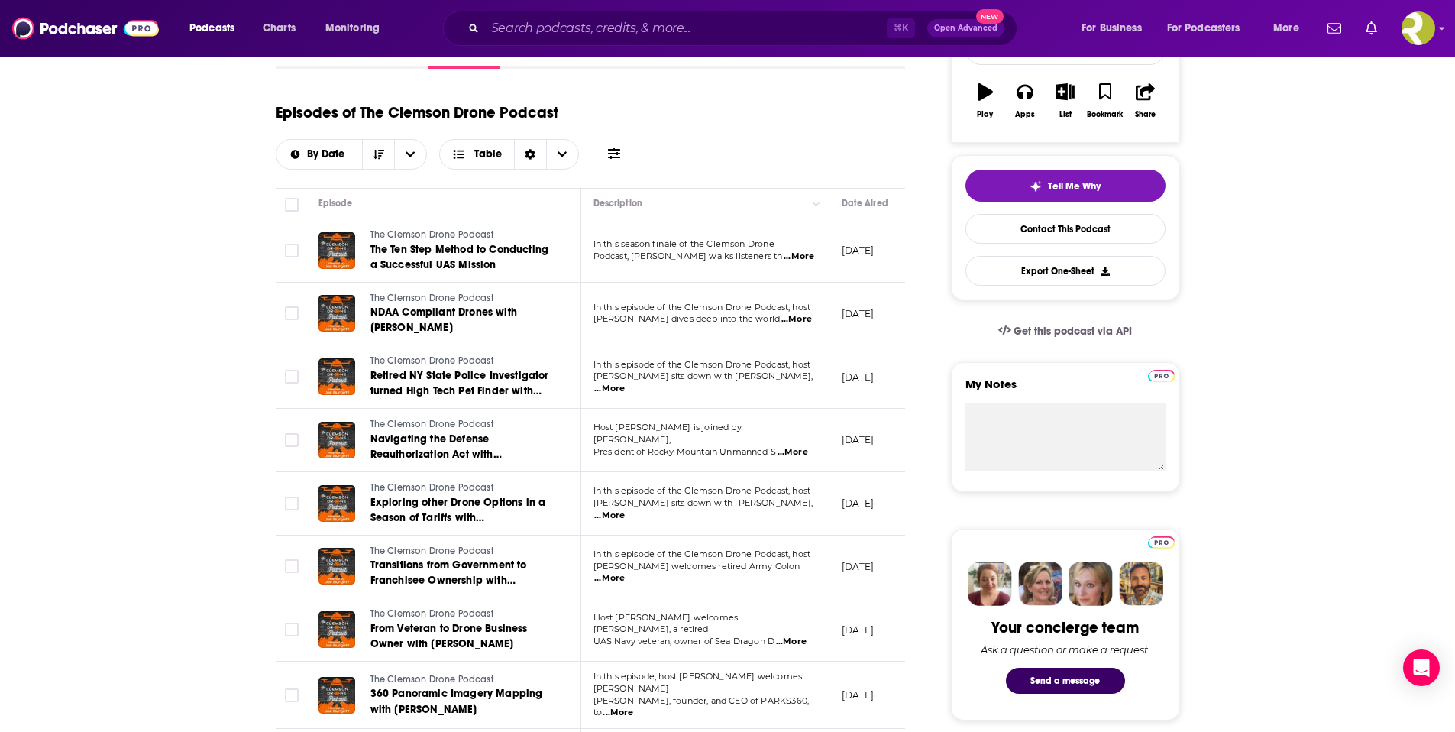
scroll to position [338, 0]
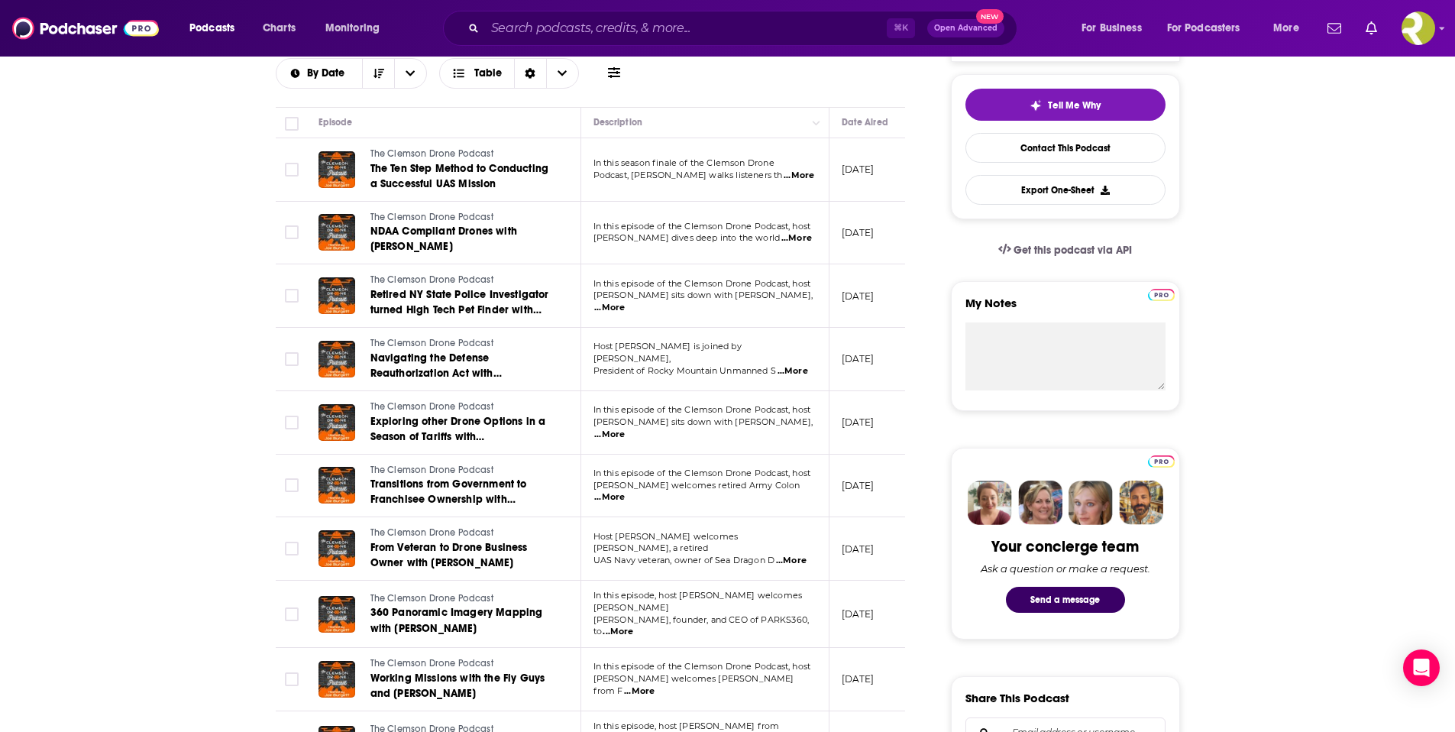
click at [795, 237] on span "...More" at bounding box center [796, 238] width 31 height 12
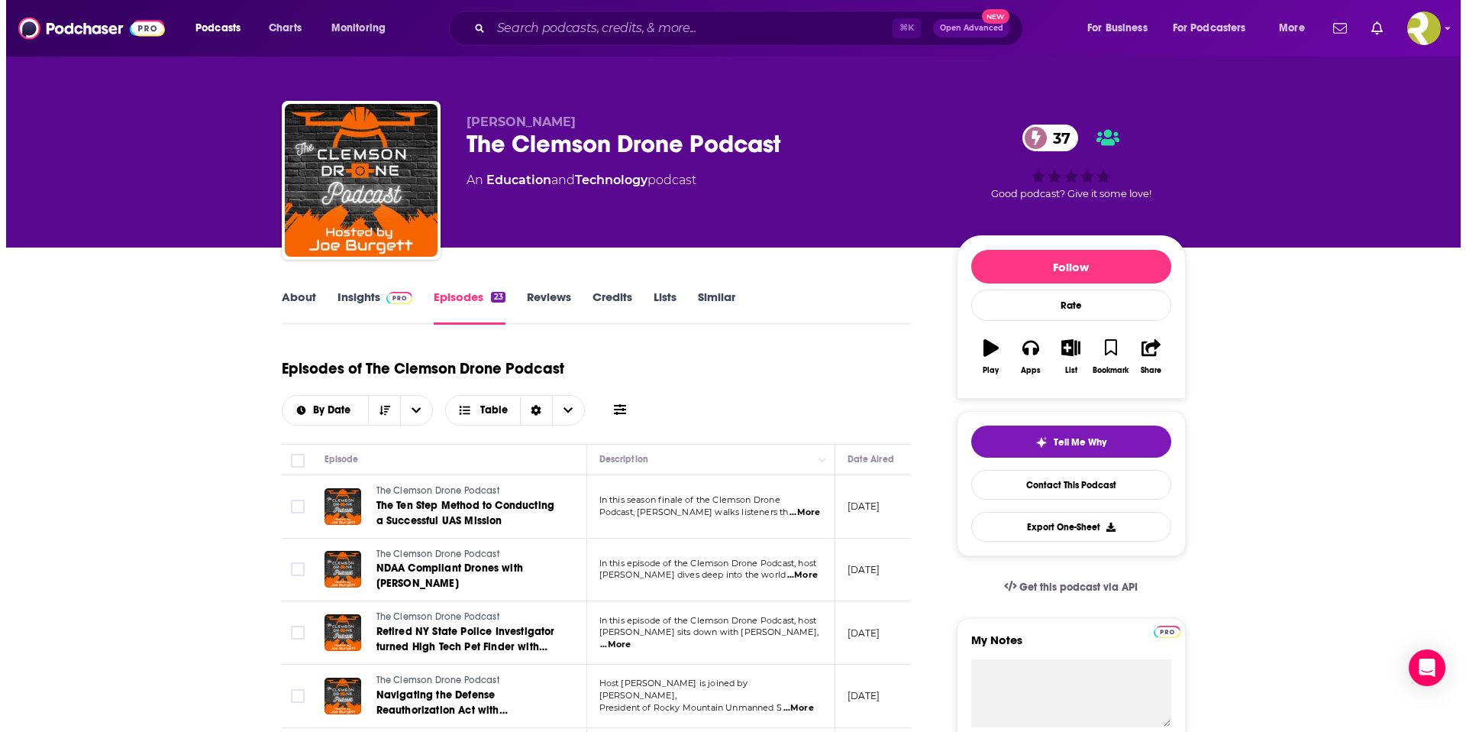
scroll to position [0, 0]
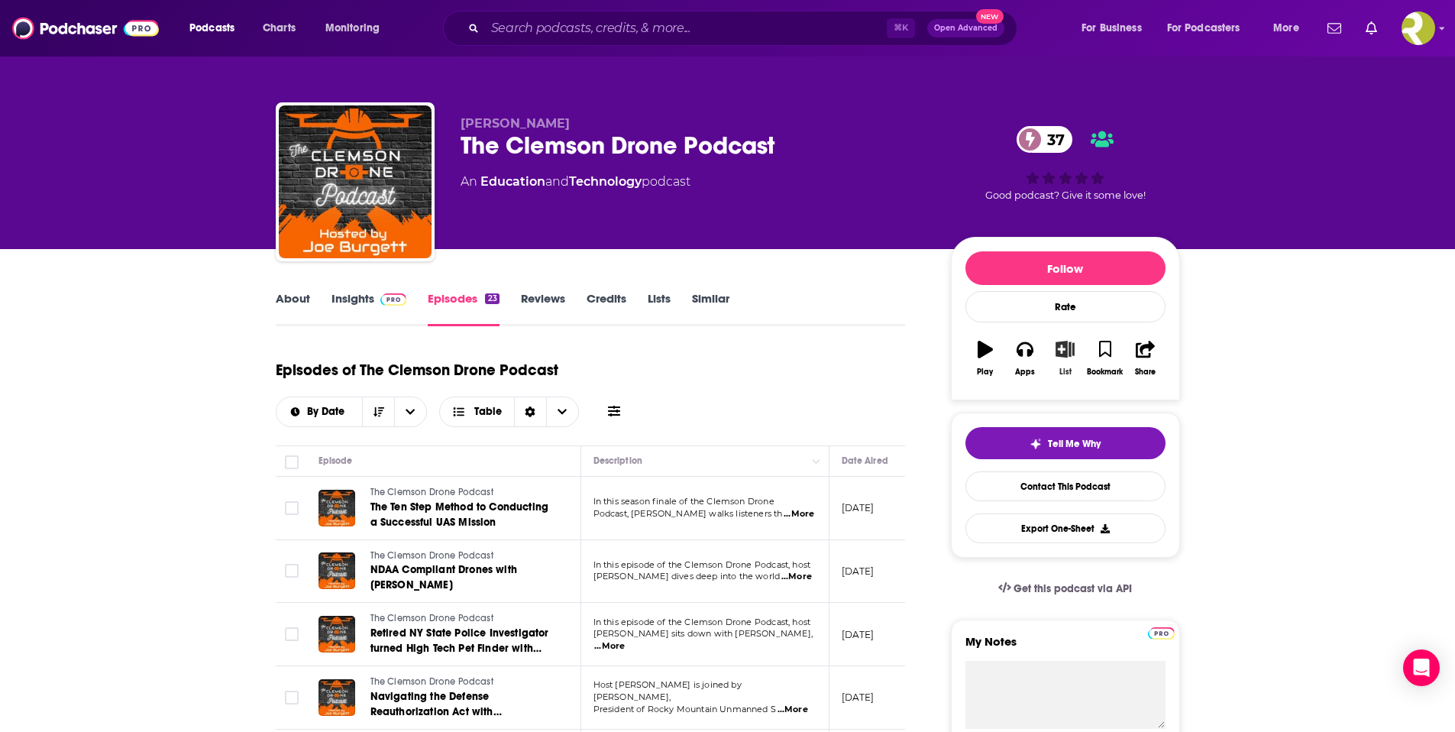
click at [1066, 351] on icon "button" at bounding box center [1065, 349] width 19 height 17
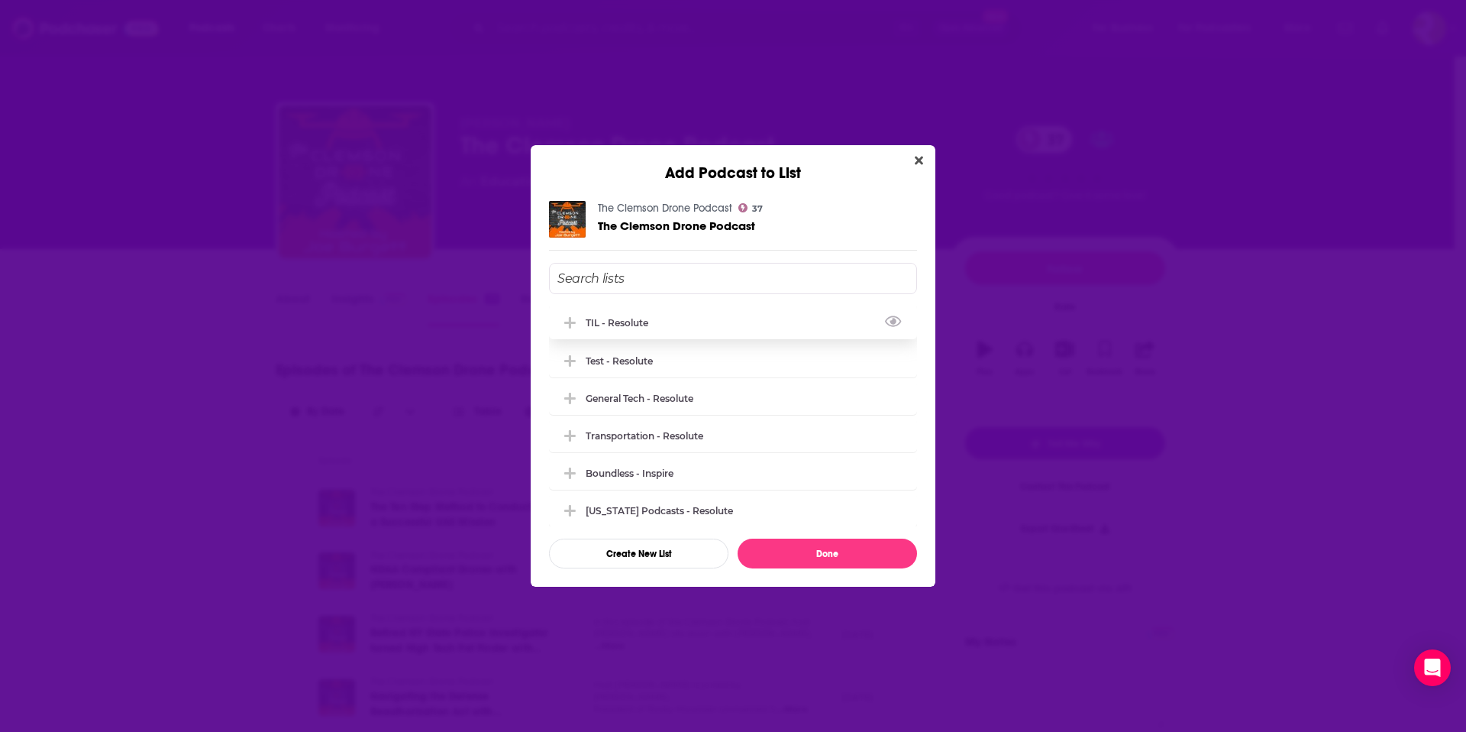
click at [628, 326] on div "TIL - Resolute" at bounding box center [622, 322] width 72 height 11
click at [827, 552] on button "Done" at bounding box center [827, 553] width 179 height 30
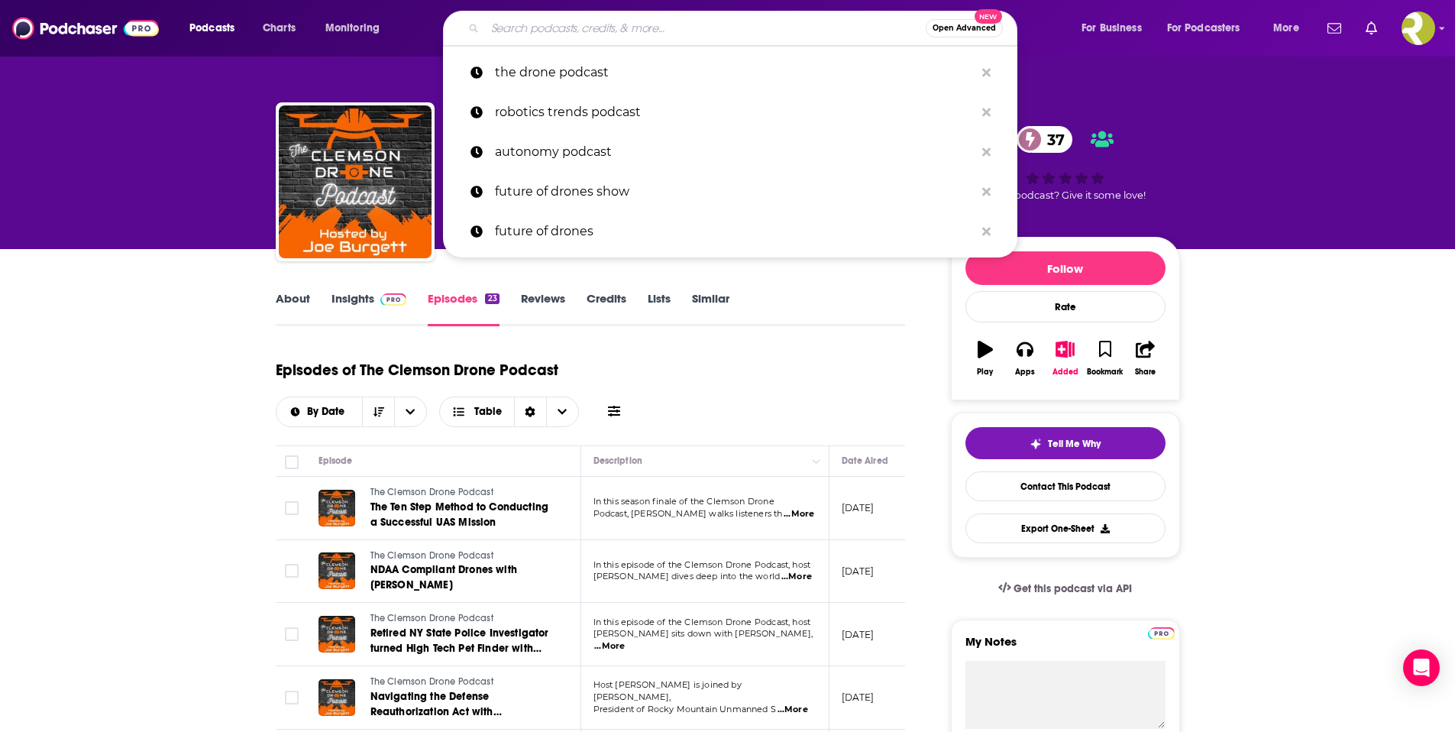
click at [590, 34] on input "Search podcasts, credits, & more..." at bounding box center [705, 28] width 441 height 24
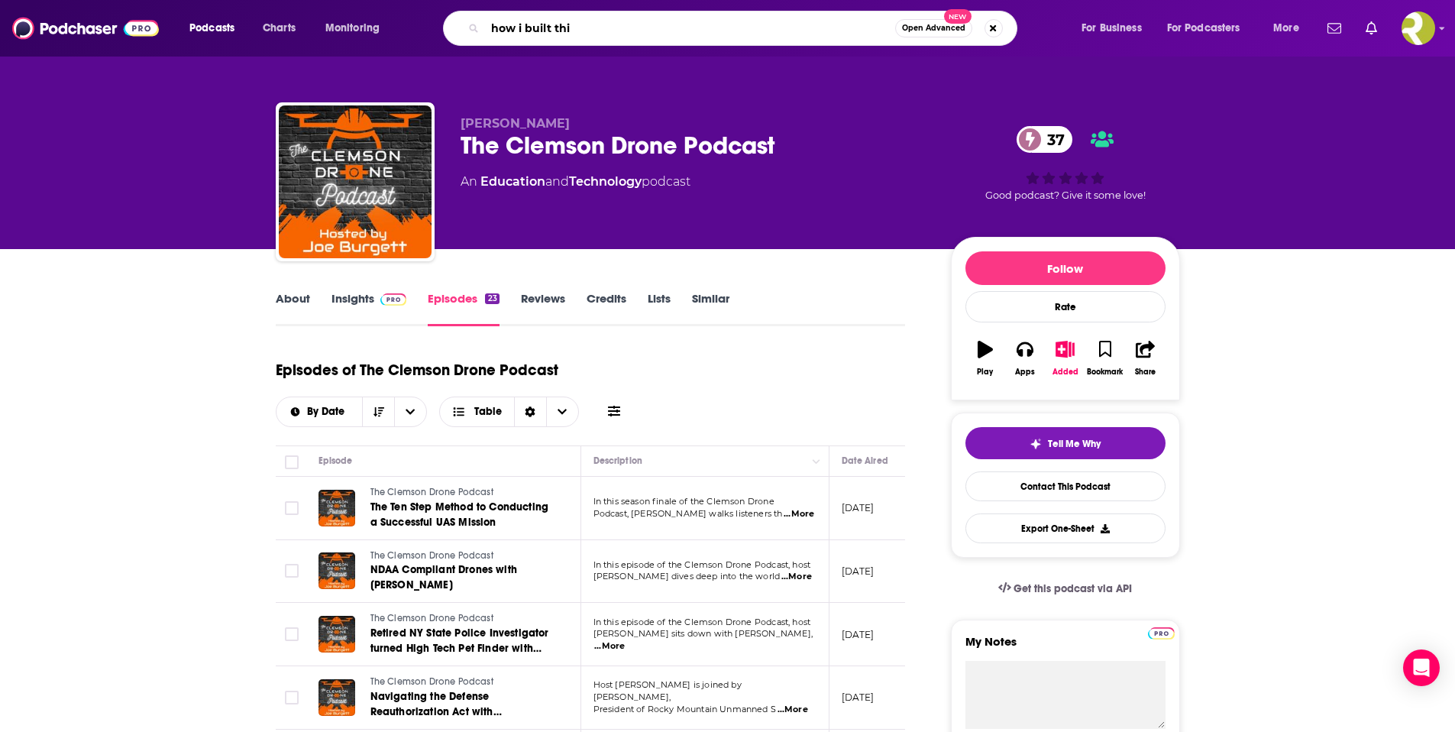
type input "how i built this"
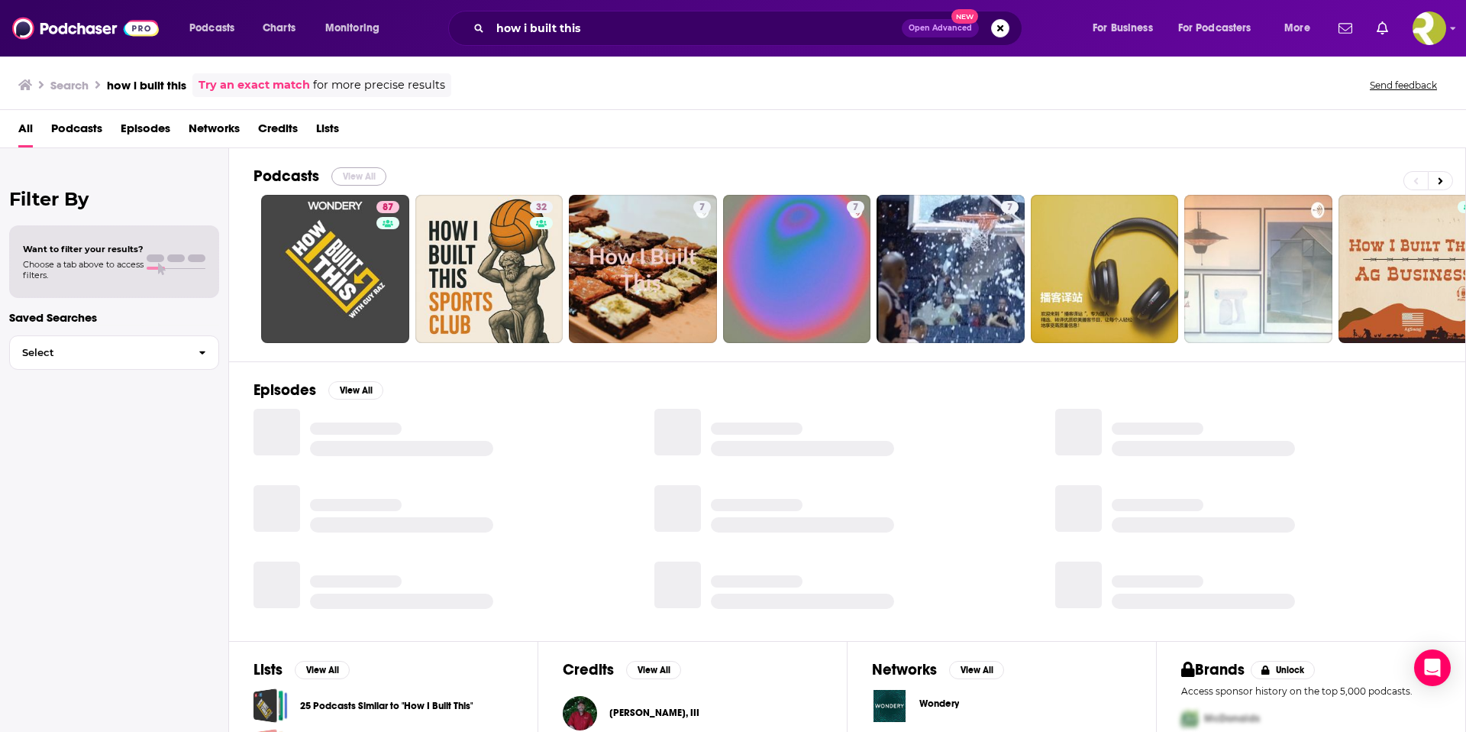
click at [360, 176] on button "View All" at bounding box center [358, 176] width 55 height 18
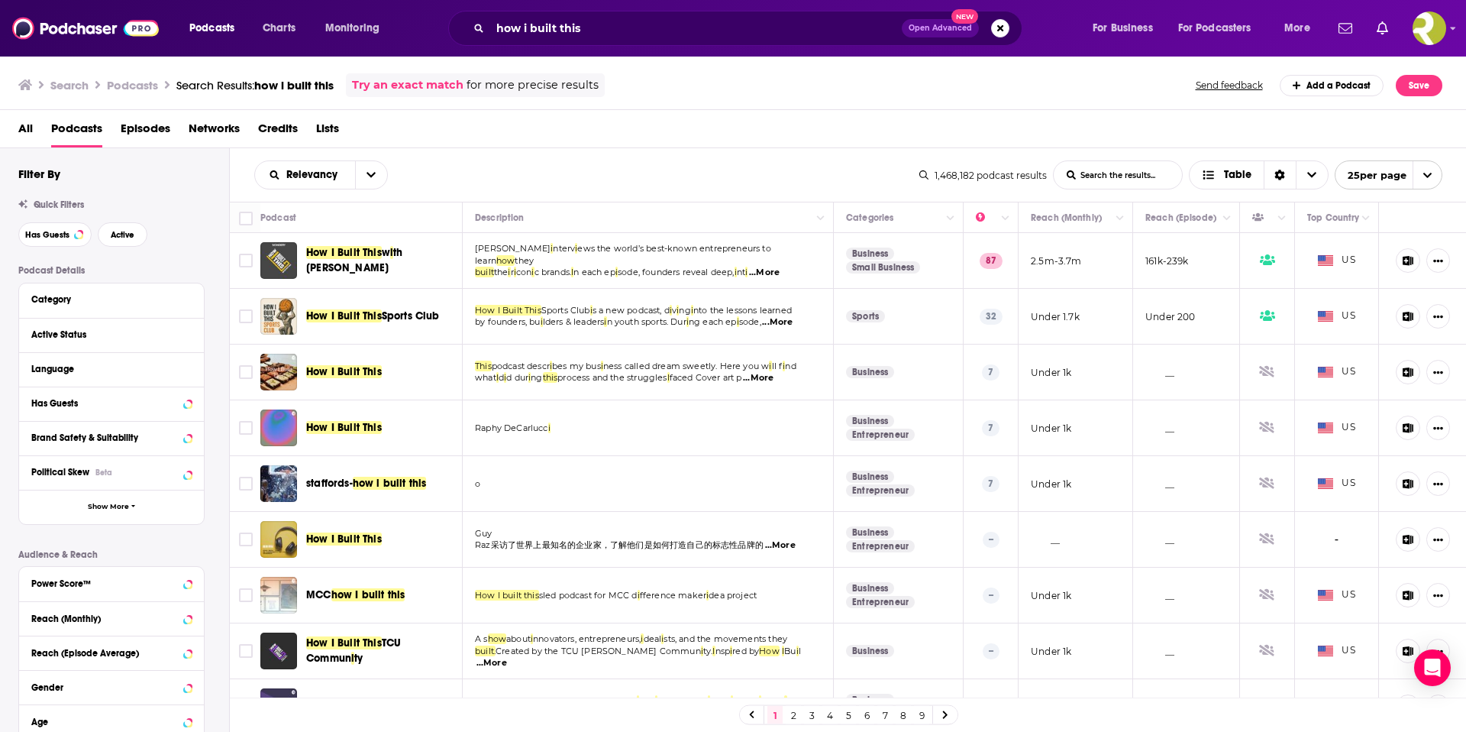
click at [777, 267] on span "...More" at bounding box center [764, 273] width 31 height 12
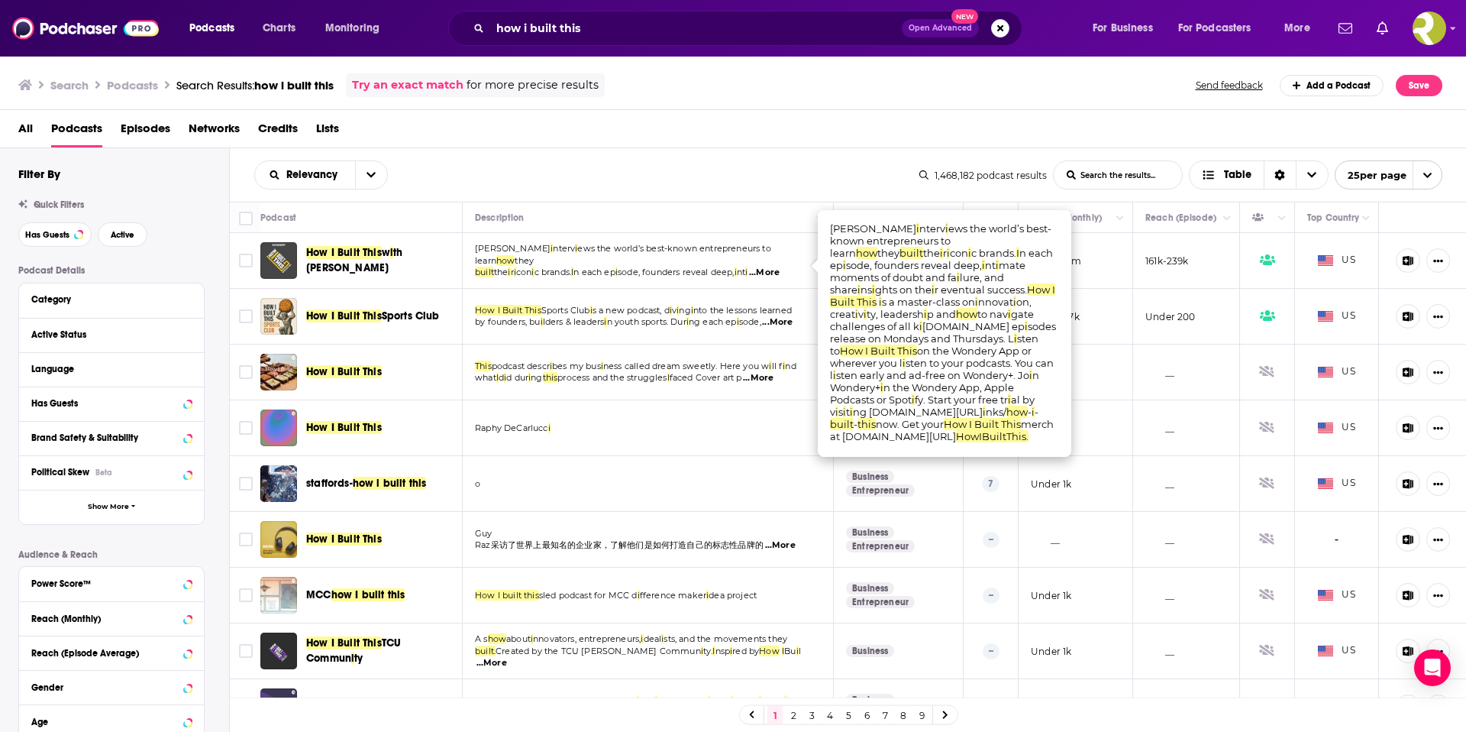
click at [780, 267] on span "...More" at bounding box center [764, 273] width 31 height 12
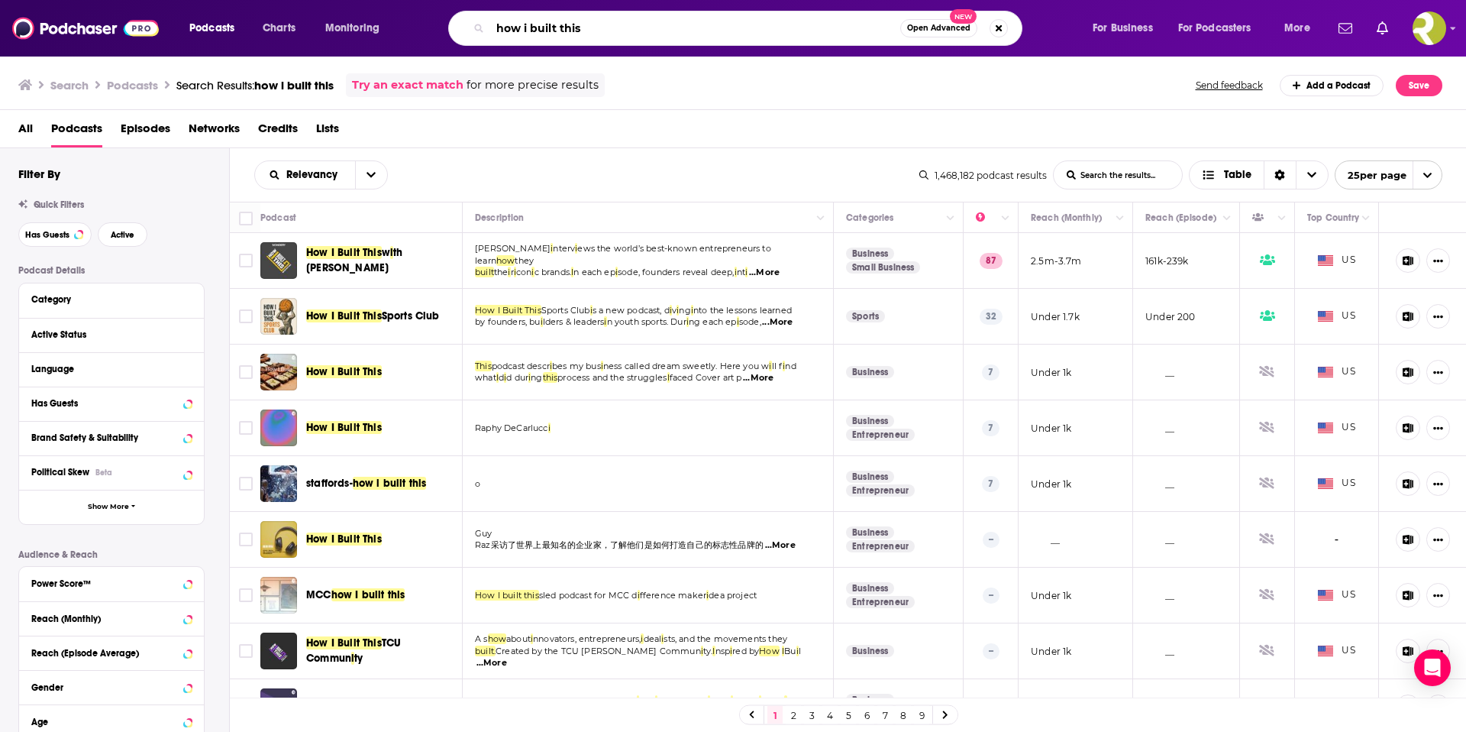
drag, startPoint x: 609, startPoint y: 31, endPoint x: 415, endPoint y: 18, distance: 193.7
click at [415, 18] on div "Podcasts Charts Monitoring how i built this Open Advanced New For Business For …" at bounding box center [752, 28] width 1146 height 35
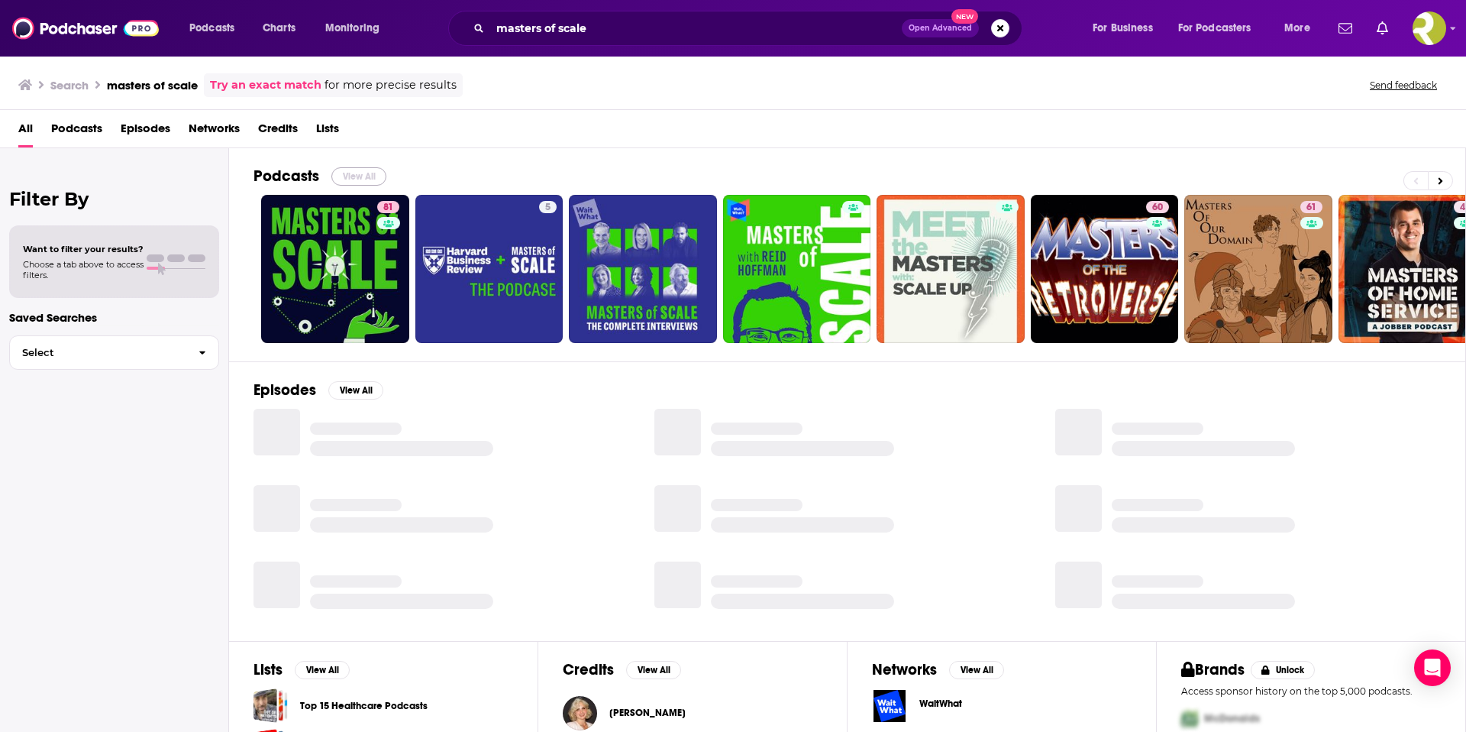
click at [366, 177] on button "View All" at bounding box center [358, 176] width 55 height 18
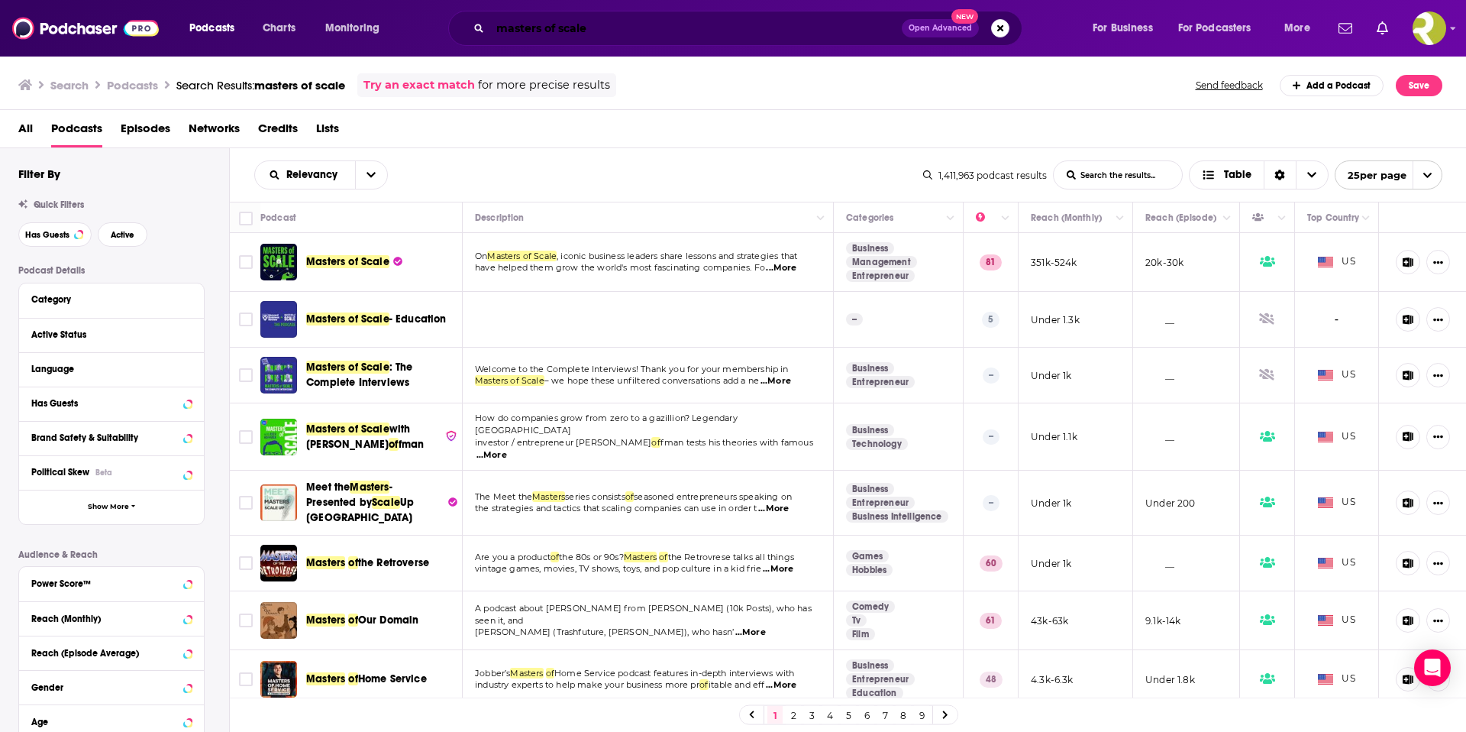
drag, startPoint x: 611, startPoint y: 31, endPoint x: 561, endPoint y: 28, distance: 50.5
click at [571, 30] on input "masters of scale" at bounding box center [696, 28] width 412 height 24
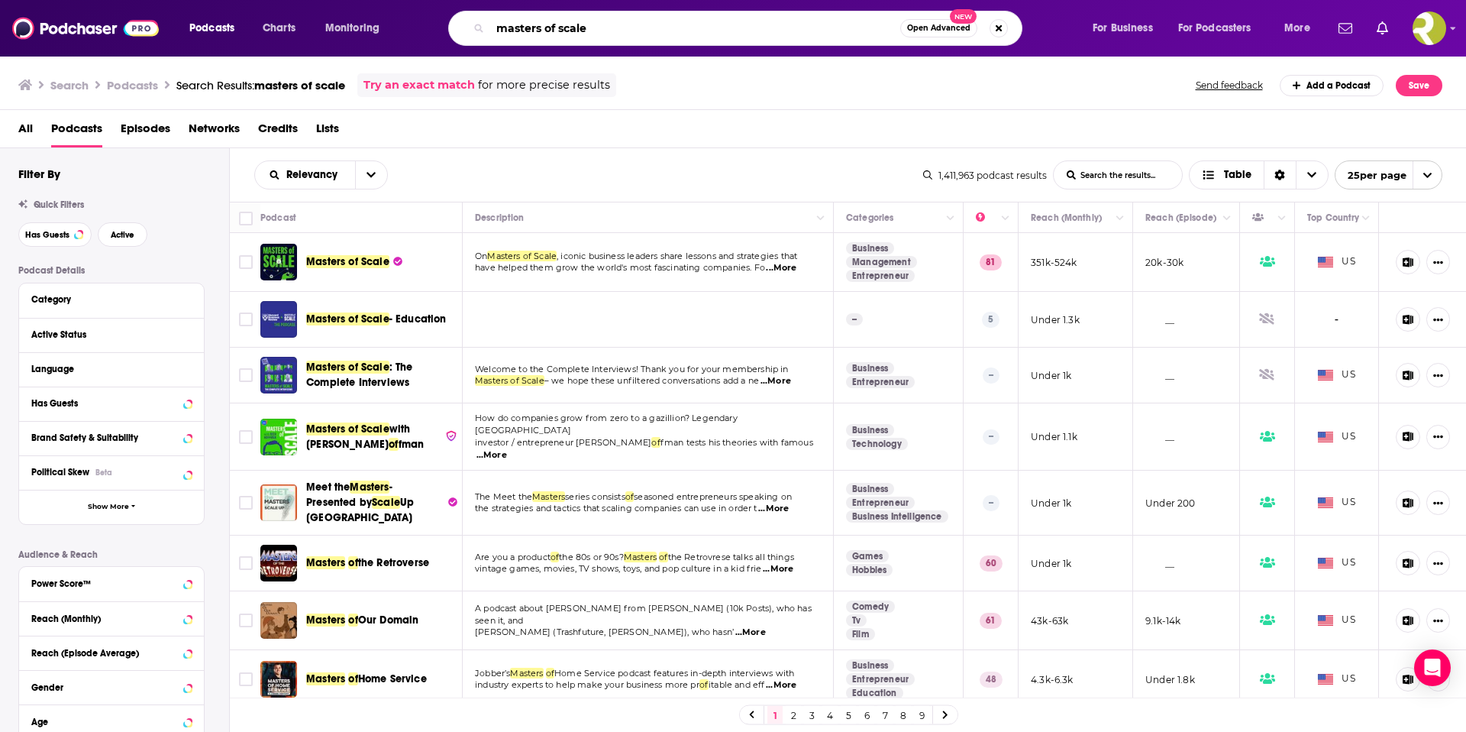
click at [635, 25] on input "masters of scale" at bounding box center [695, 28] width 410 height 24
drag, startPoint x: 600, startPoint y: 28, endPoint x: 435, endPoint y: 21, distance: 165.9
click at [435, 21] on div "masters of scale Open Advanced New" at bounding box center [750, 28] width 653 height 35
type input "the 20 minute vc"
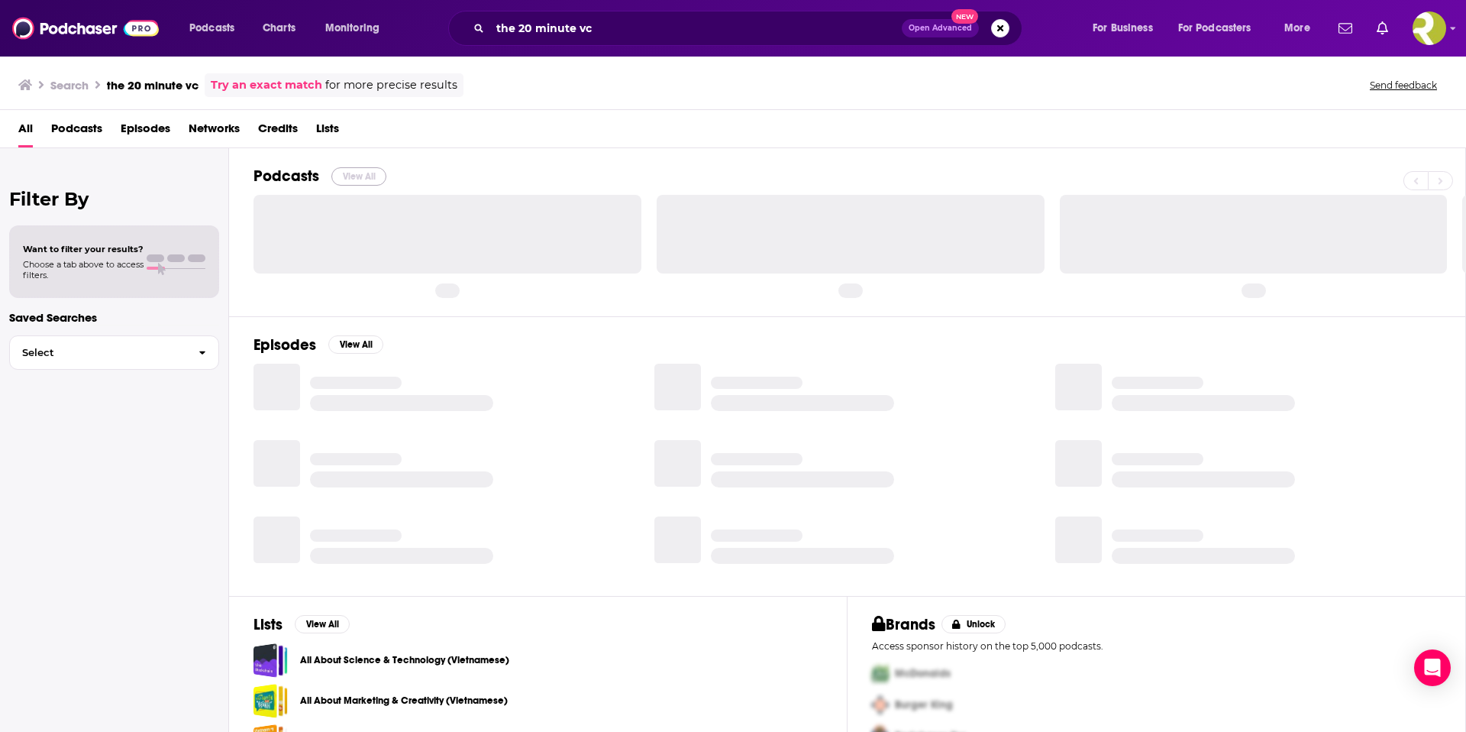
click at [355, 177] on button "View All" at bounding box center [358, 176] width 55 height 18
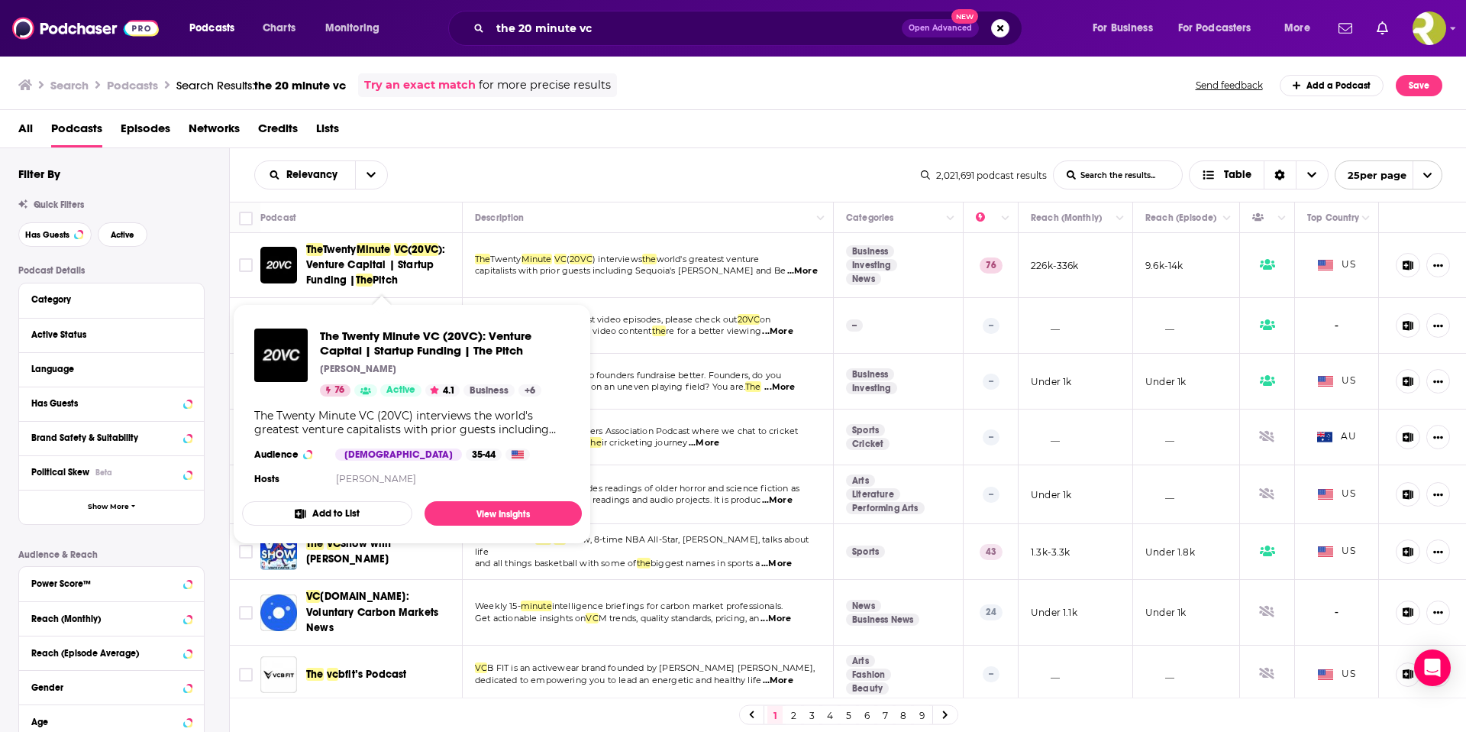
click at [438, 250] on span "20VC" at bounding box center [425, 249] width 27 height 13
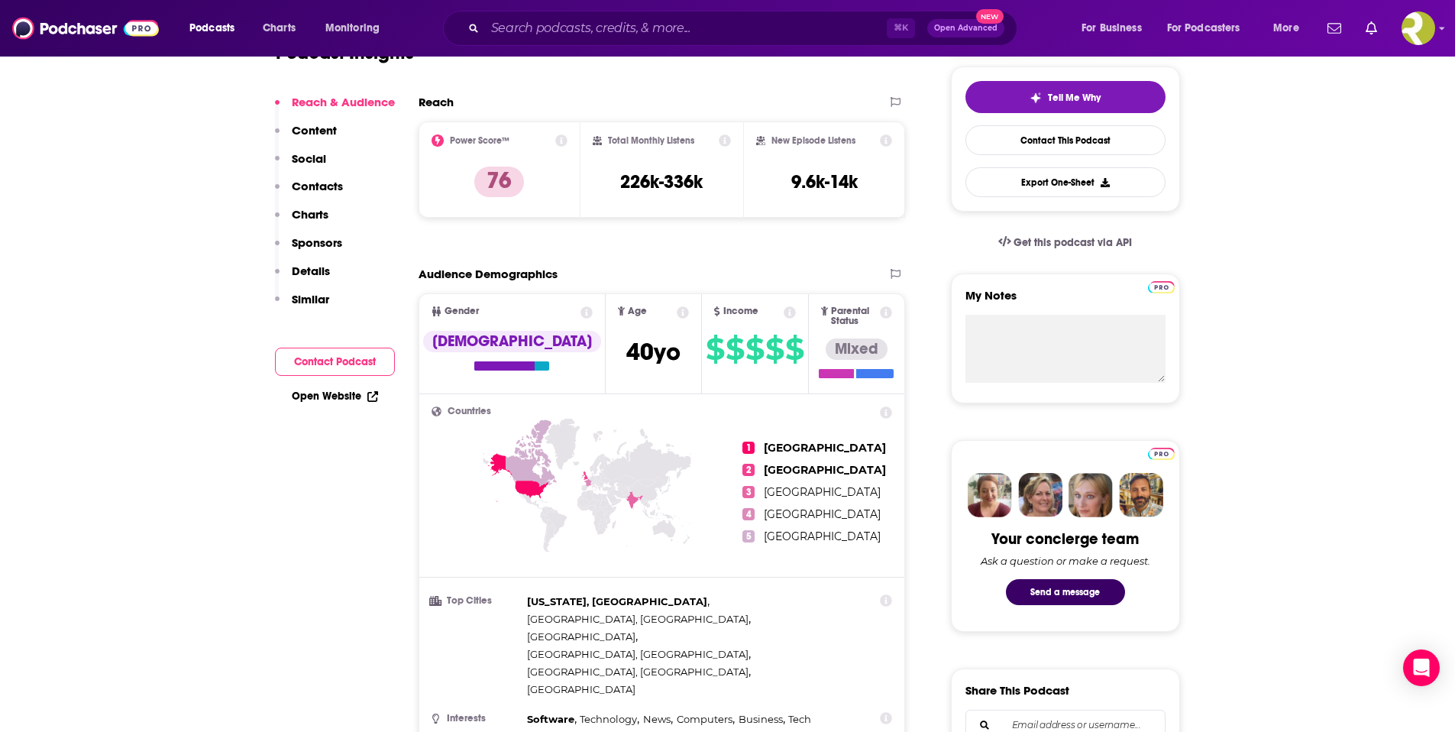
scroll to position [5, 0]
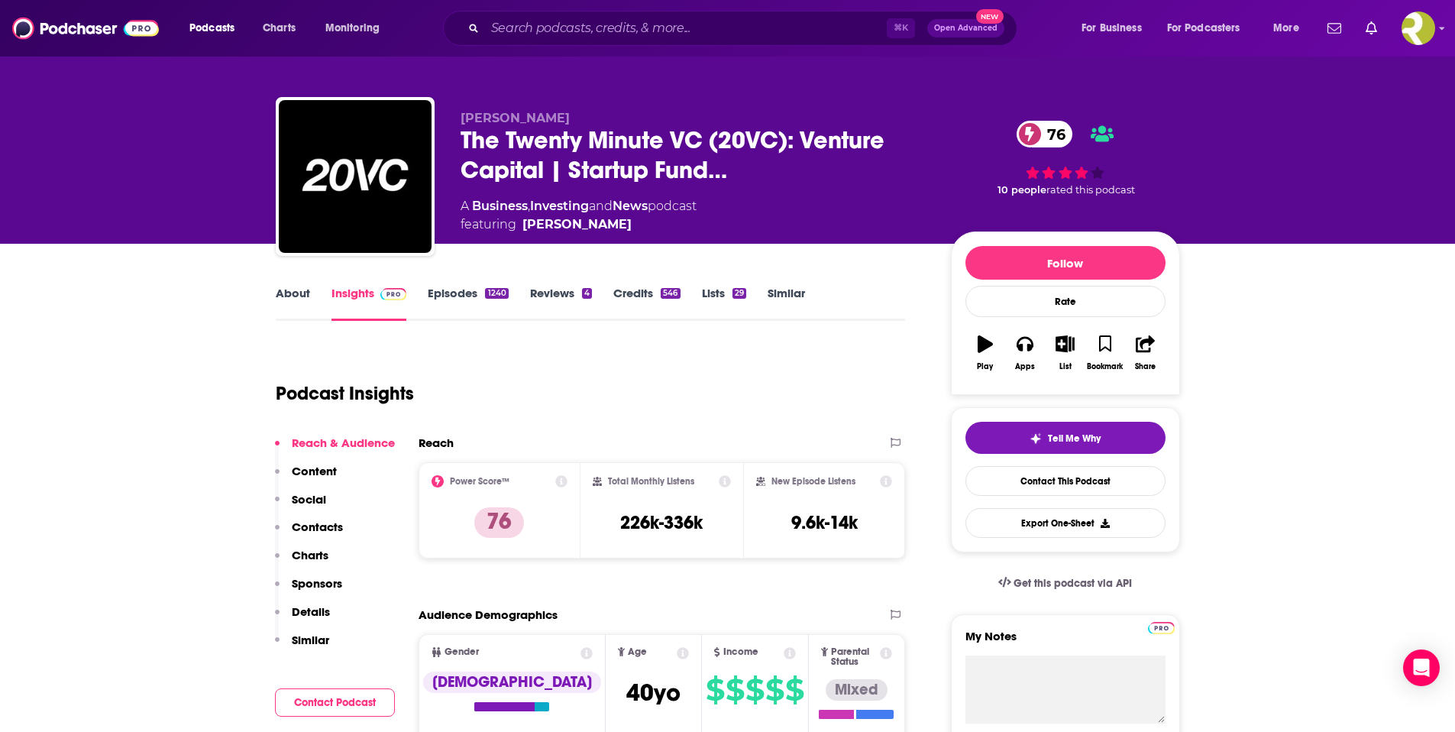
click at [471, 293] on link "Episodes 1240" at bounding box center [468, 303] width 80 height 35
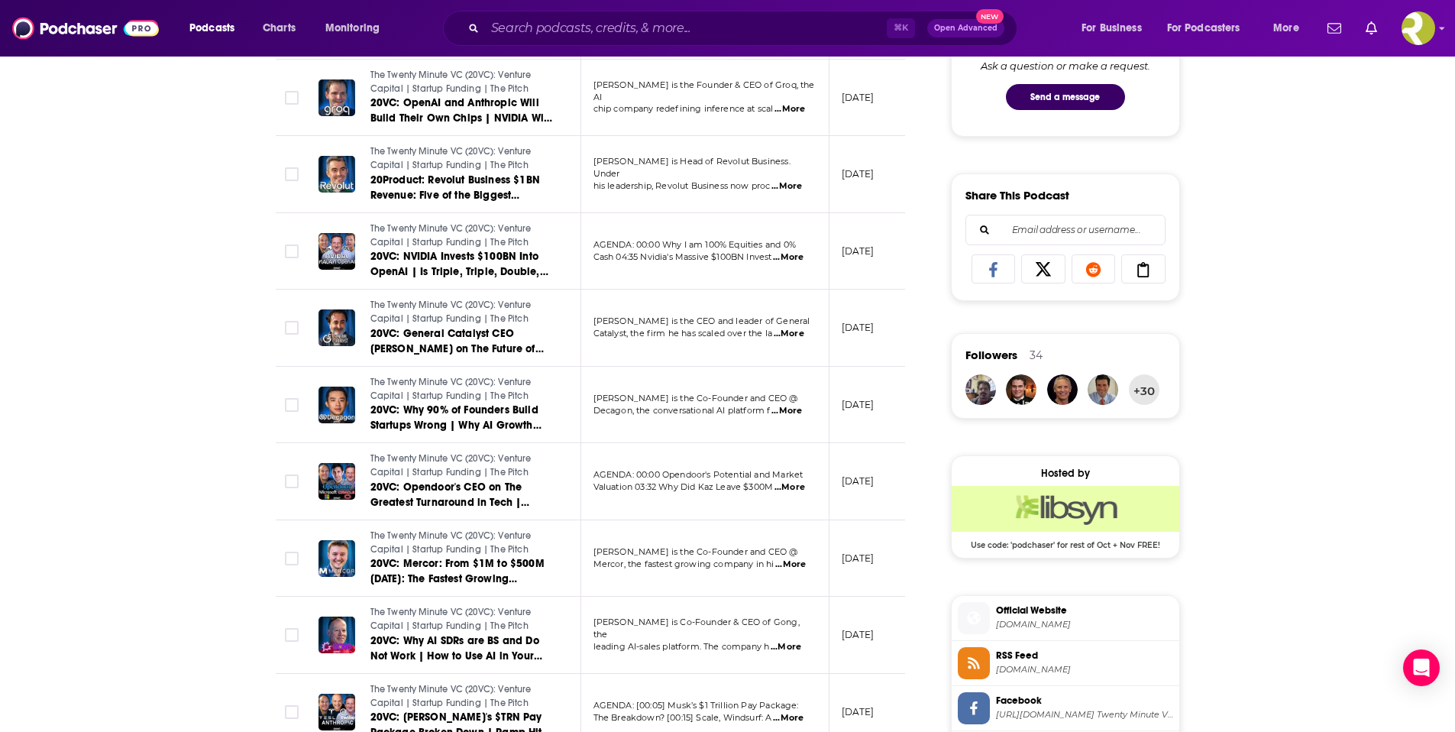
scroll to position [1081, 0]
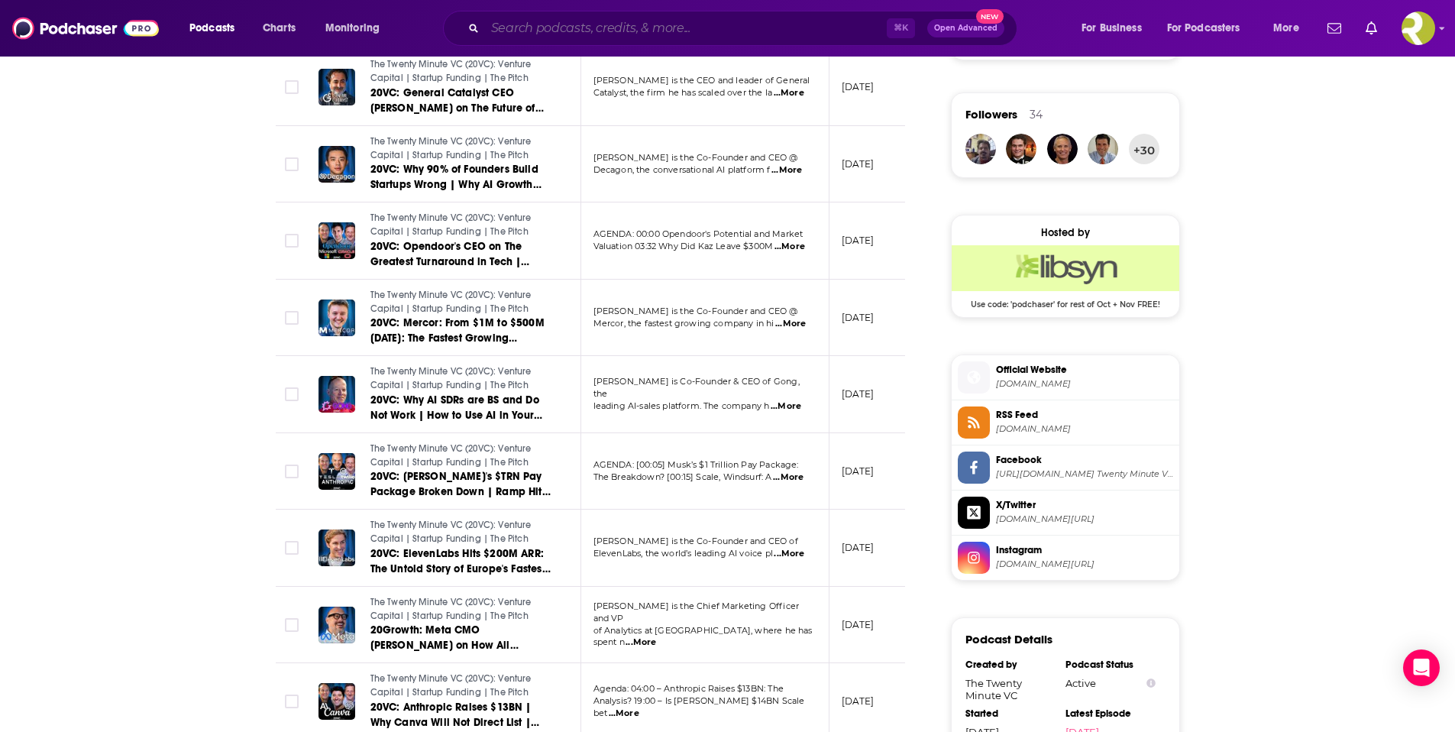
click at [564, 27] on input "Search podcasts, credits, & more..." at bounding box center [686, 28] width 402 height 24
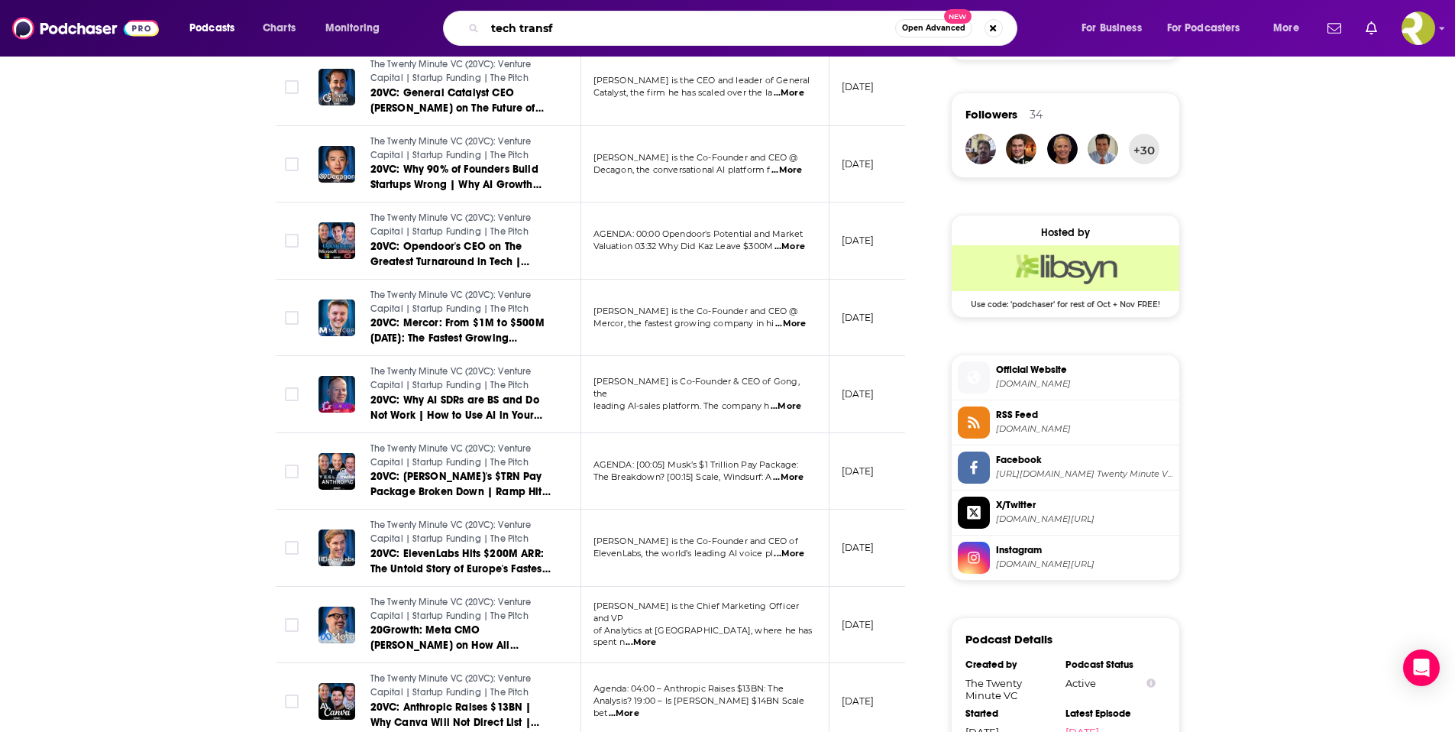
type input "tech transfe"
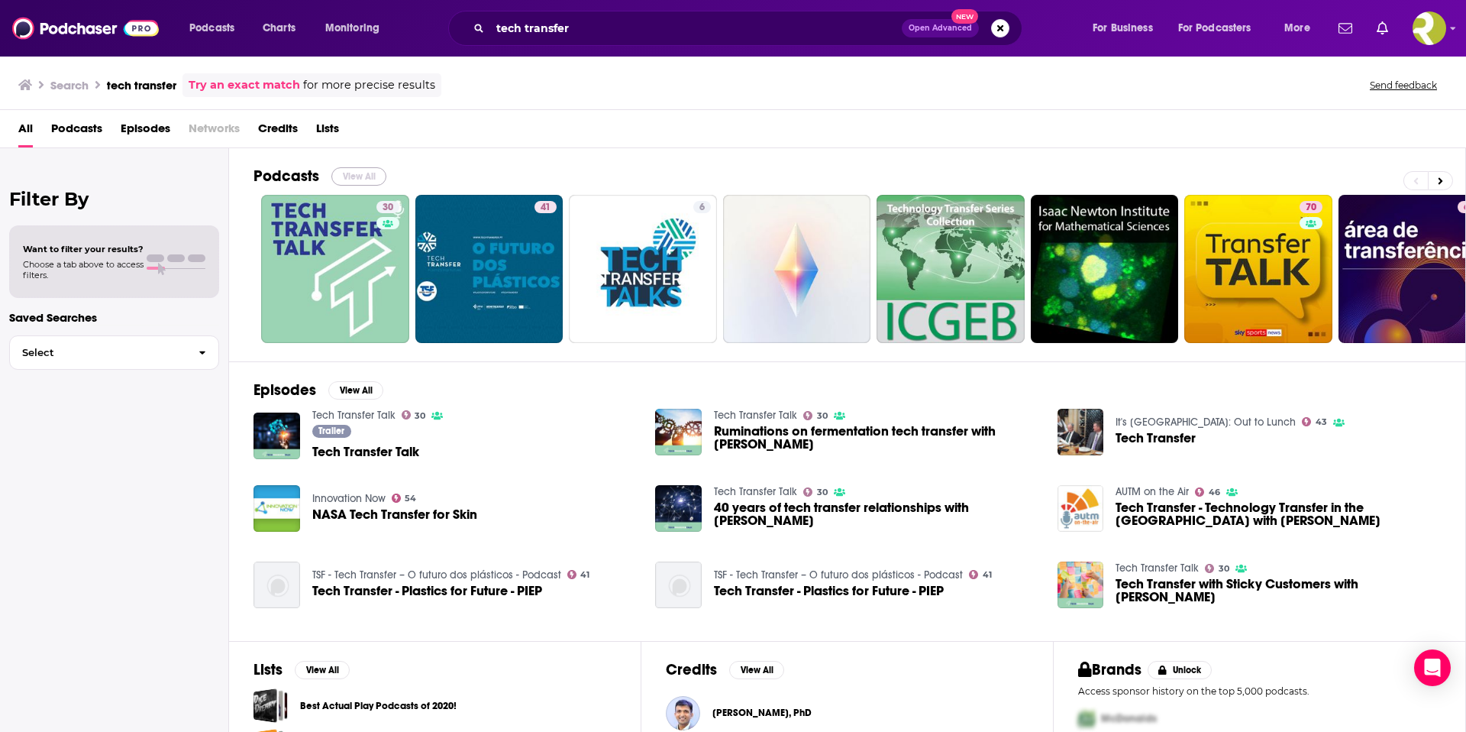
click at [360, 177] on button "View All" at bounding box center [358, 176] width 55 height 18
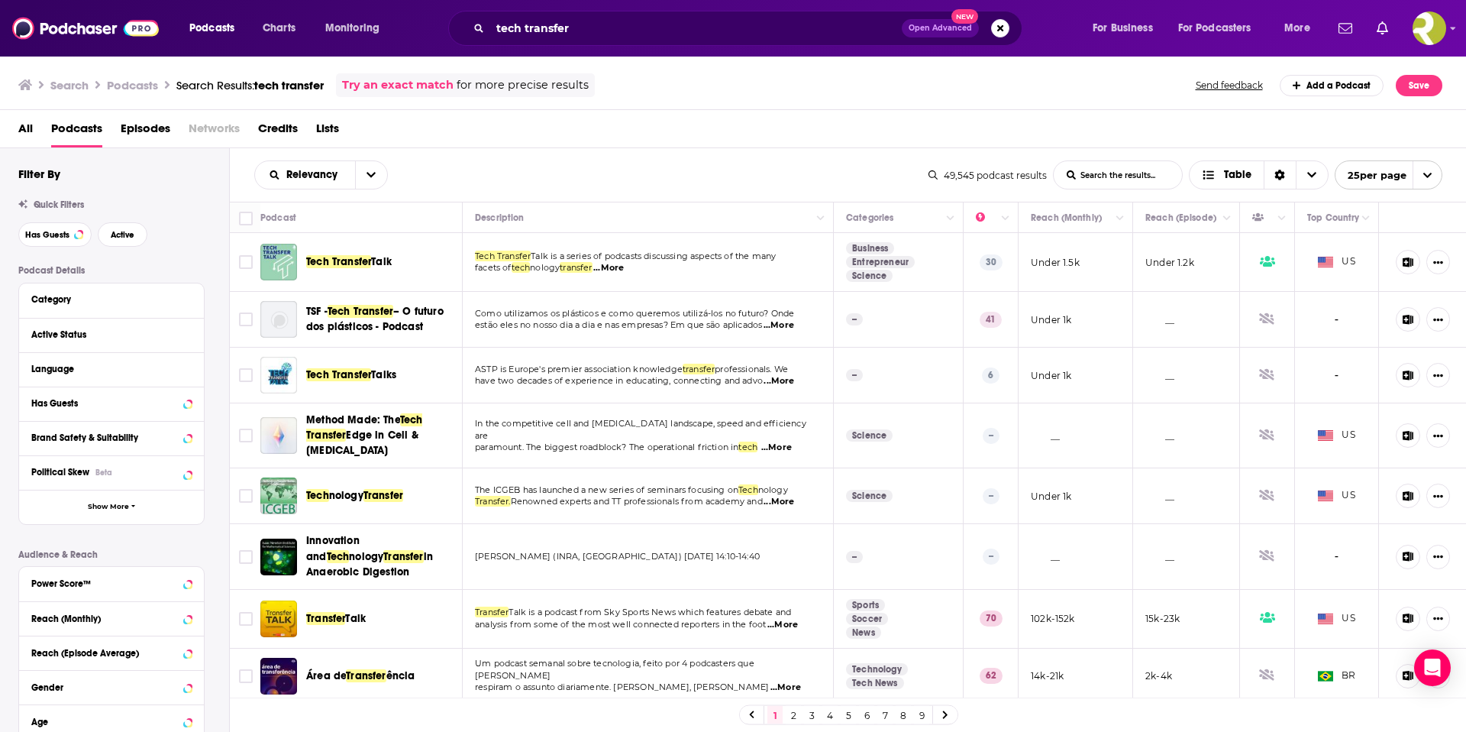
click at [620, 270] on span "...More" at bounding box center [608, 268] width 31 height 12
click at [729, 170] on div "Relevancy List Search Input Search the results... Table" at bounding box center [591, 174] width 674 height 29
click at [315, 263] on span "Tech Transfer" at bounding box center [338, 261] width 65 height 13
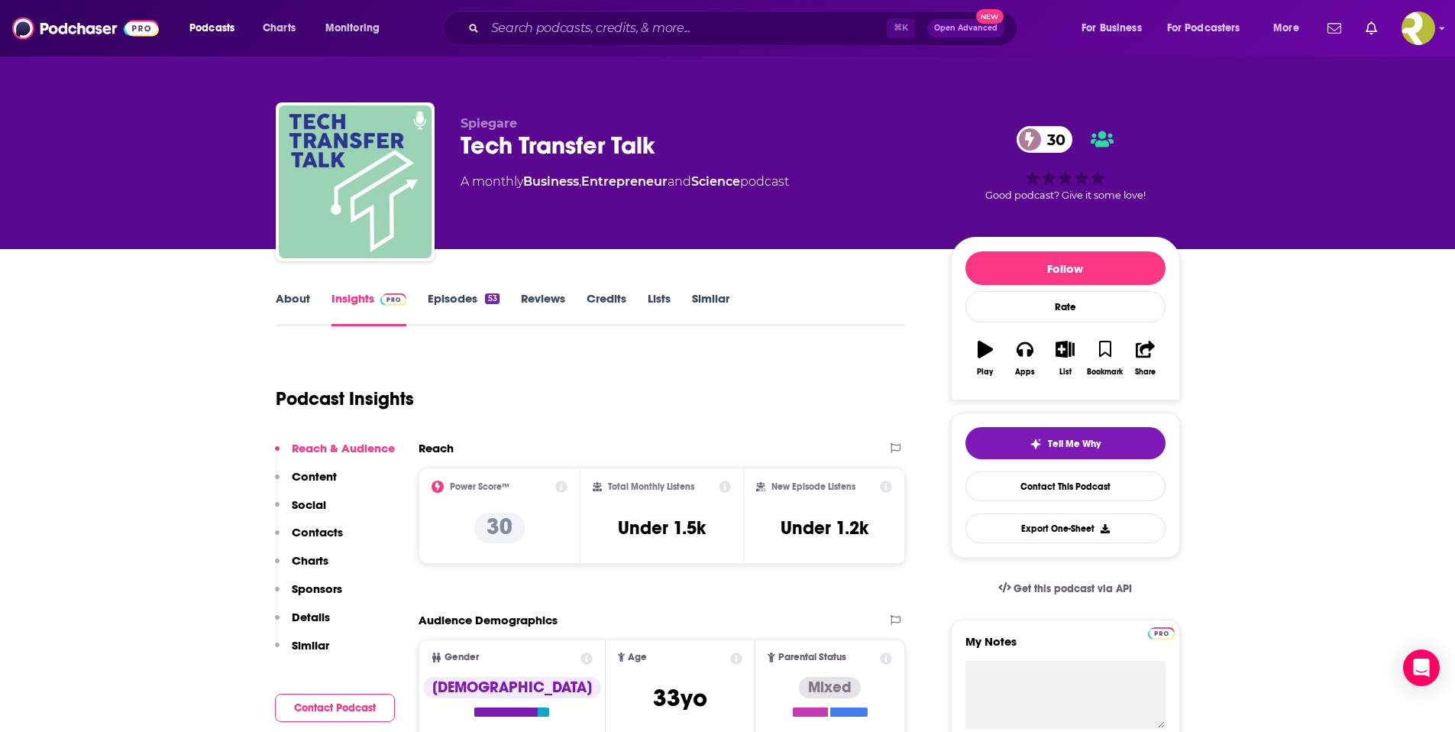
click at [471, 302] on link "Episodes 53" at bounding box center [463, 308] width 71 height 35
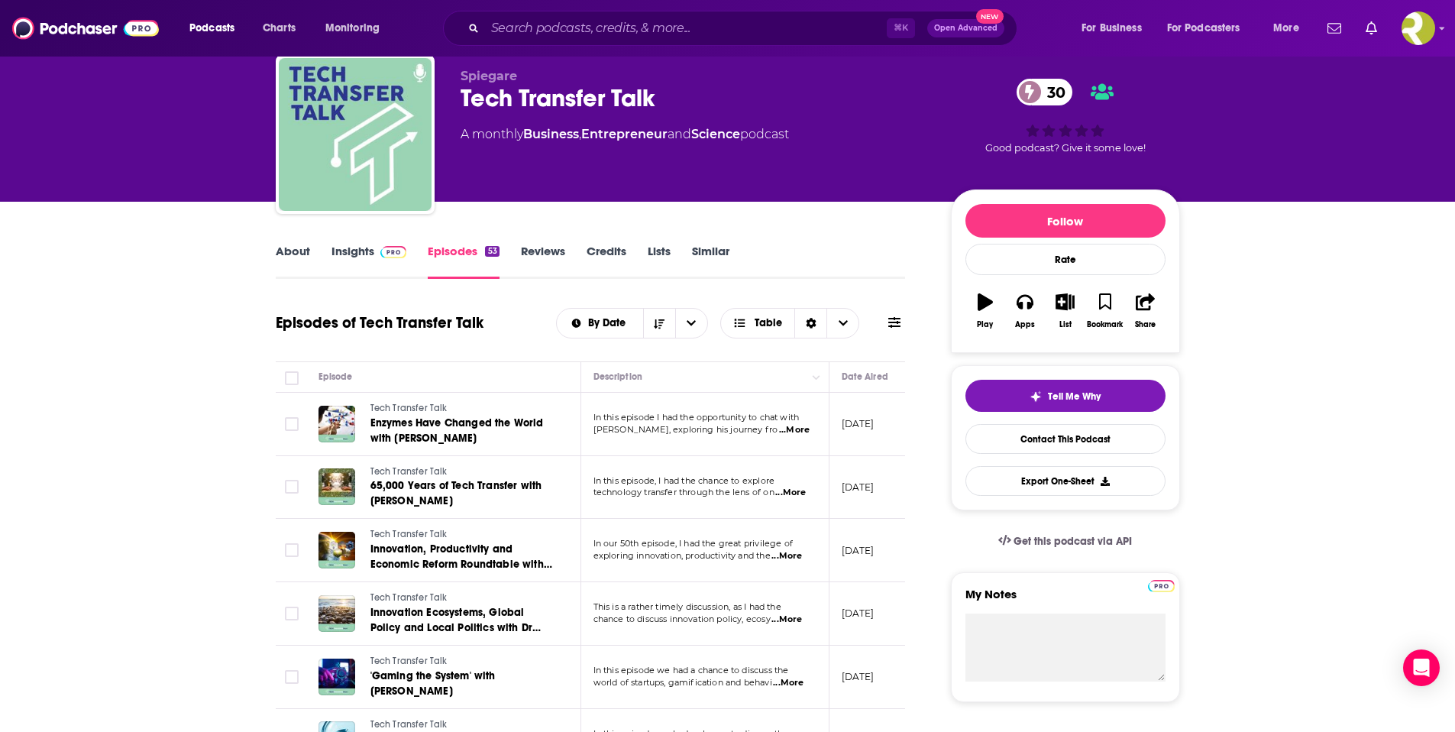
scroll to position [198, 0]
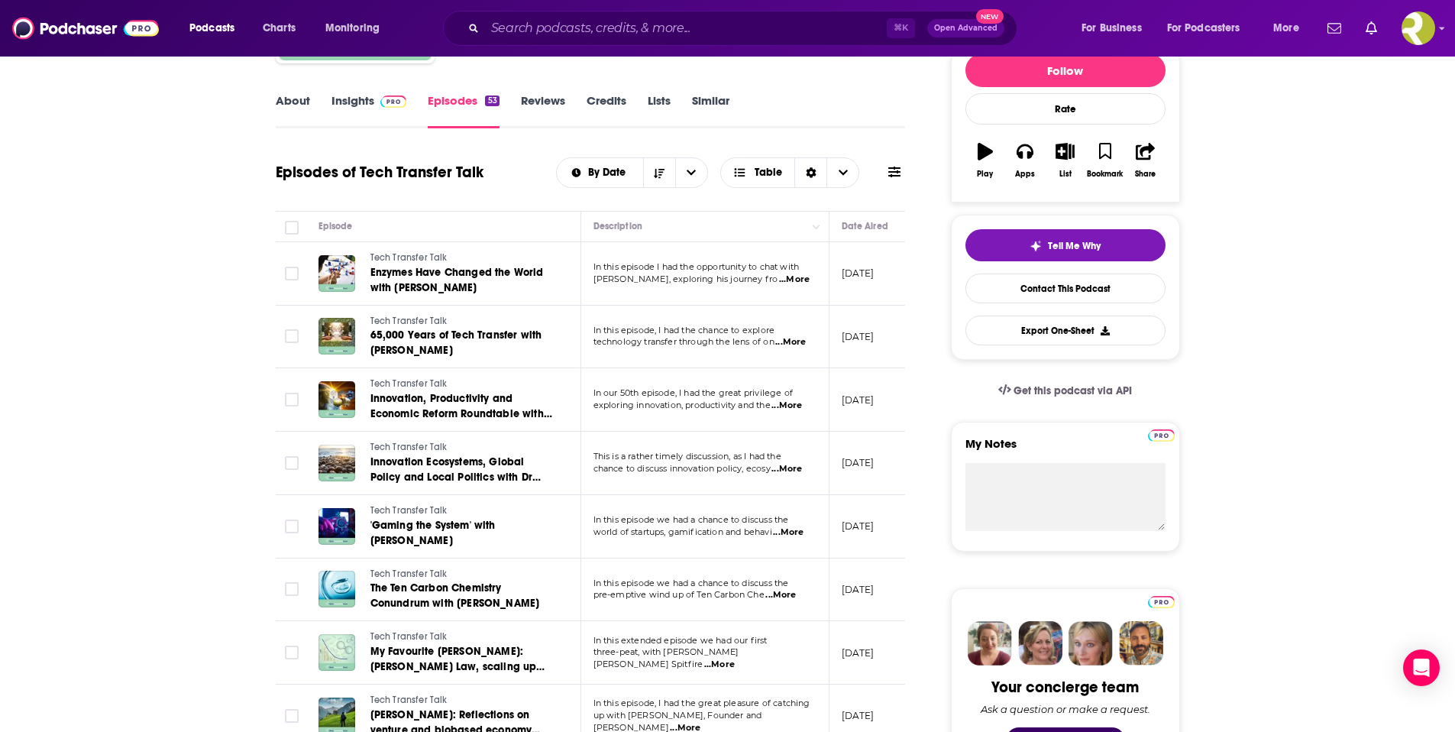
click at [790, 280] on span "...More" at bounding box center [794, 279] width 31 height 12
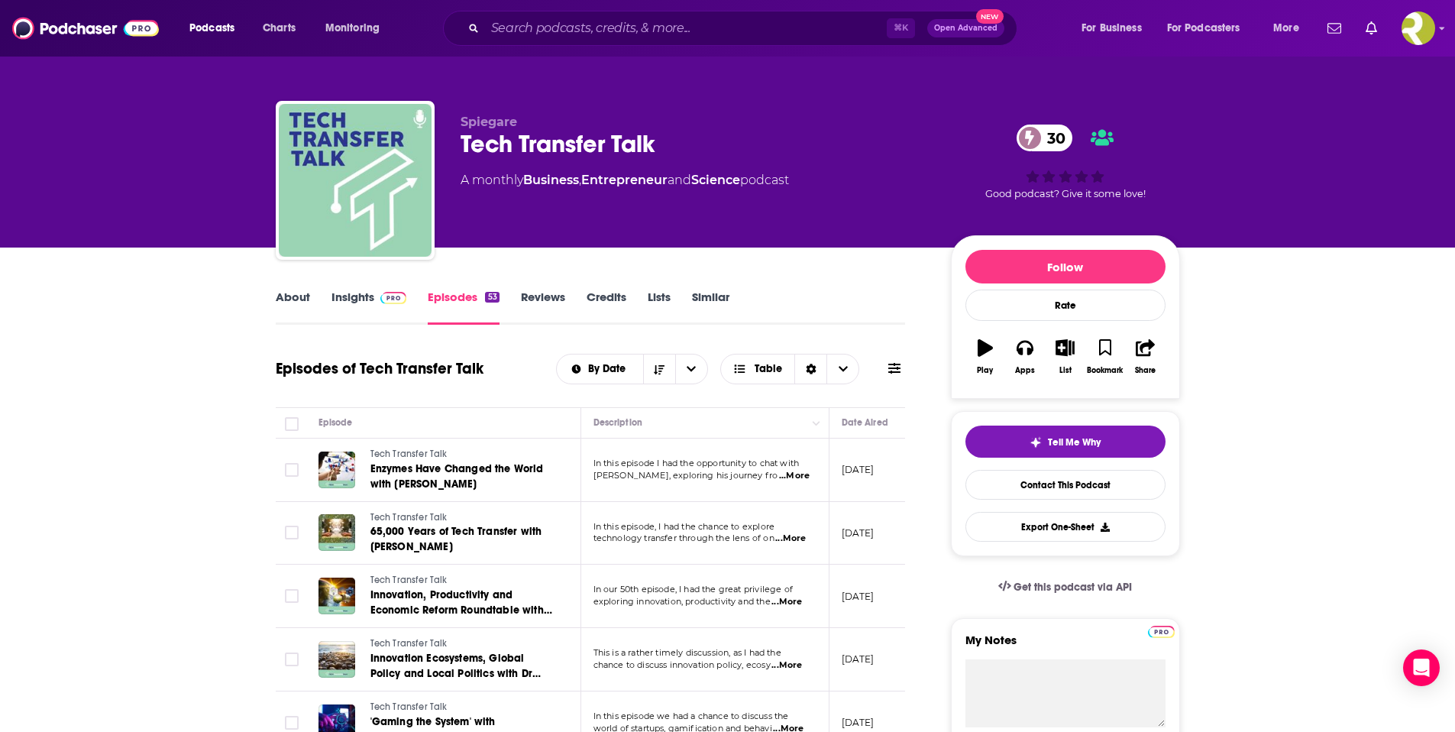
scroll to position [0, 0]
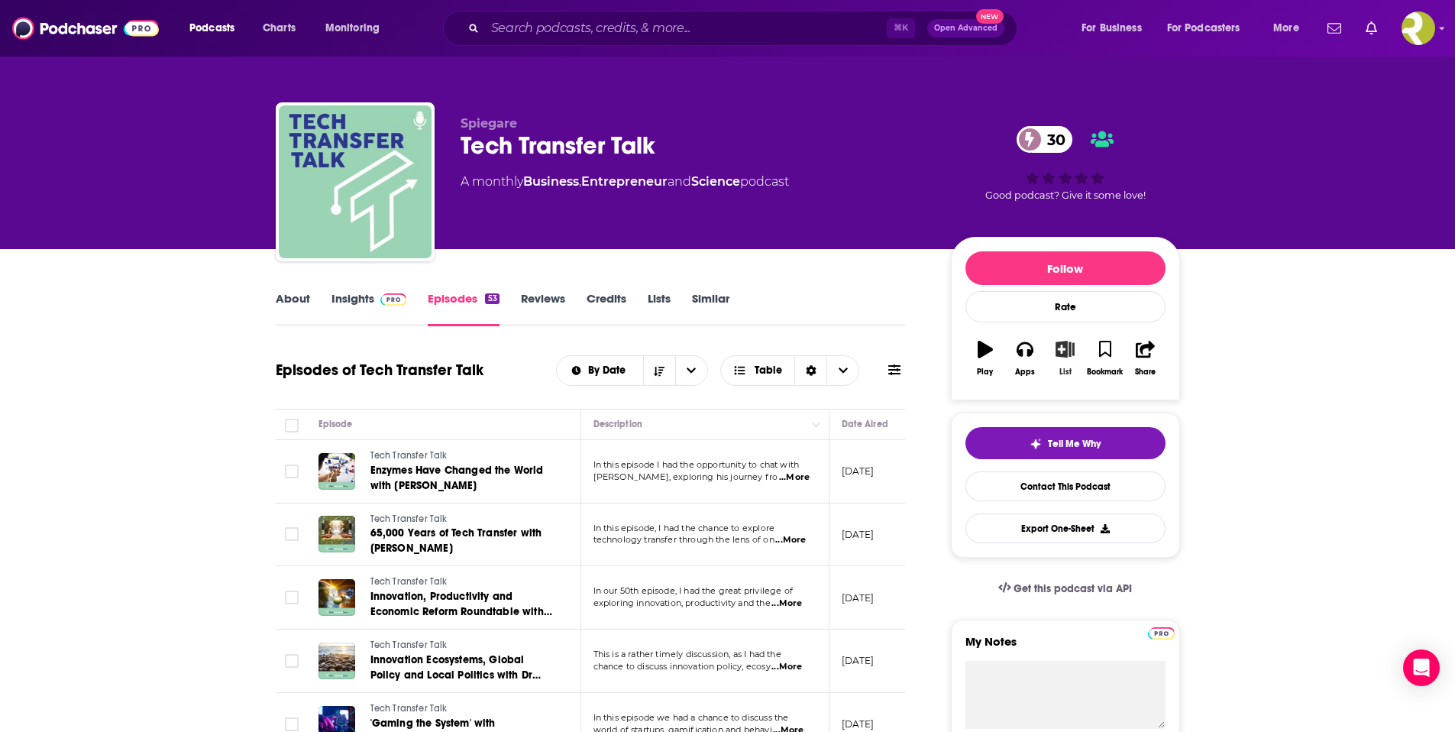
click at [1064, 357] on icon "button" at bounding box center [1065, 349] width 19 height 17
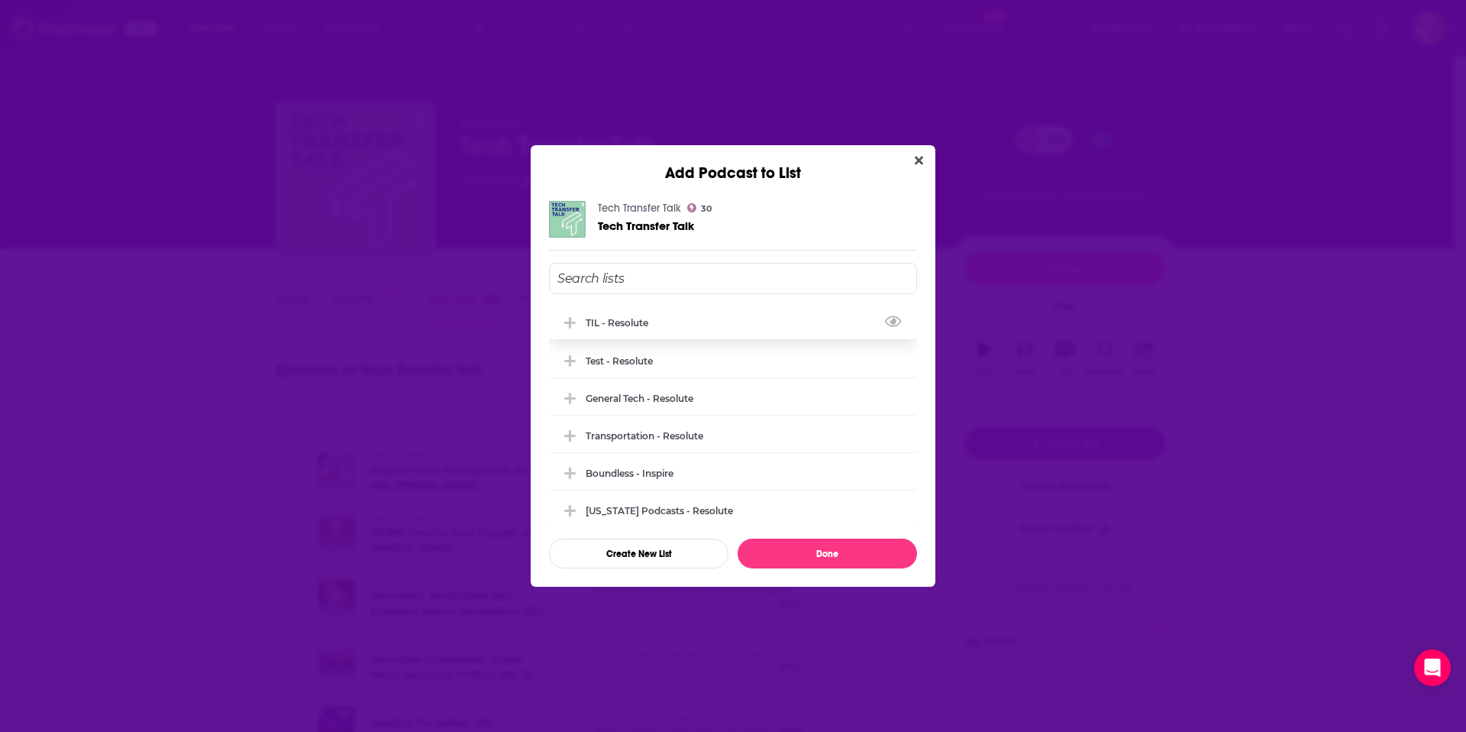
click at [609, 318] on div "TIL - Resolute" at bounding box center [622, 322] width 72 height 11
click at [861, 557] on button "Done" at bounding box center [827, 553] width 179 height 30
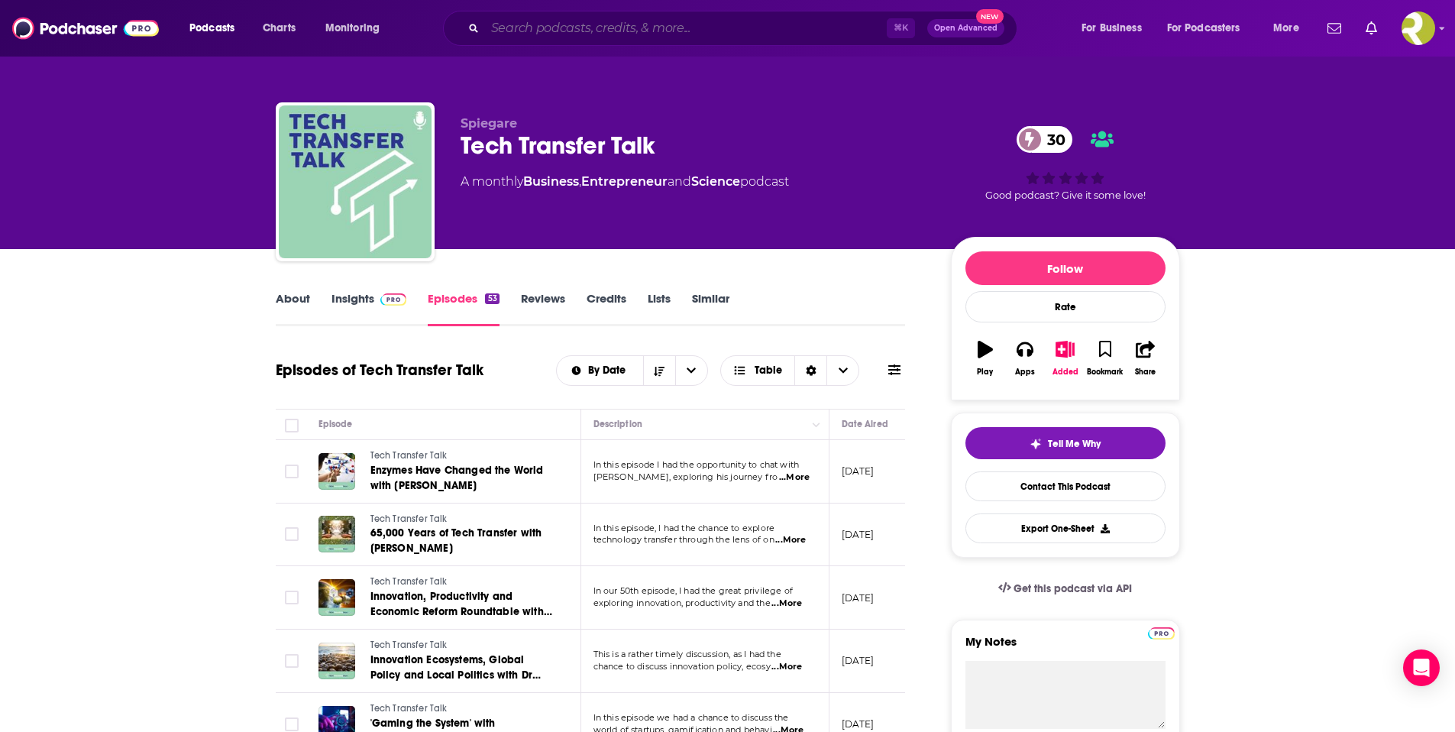
click at [578, 36] on input "Search podcasts, credits, & more..." at bounding box center [686, 28] width 402 height 24
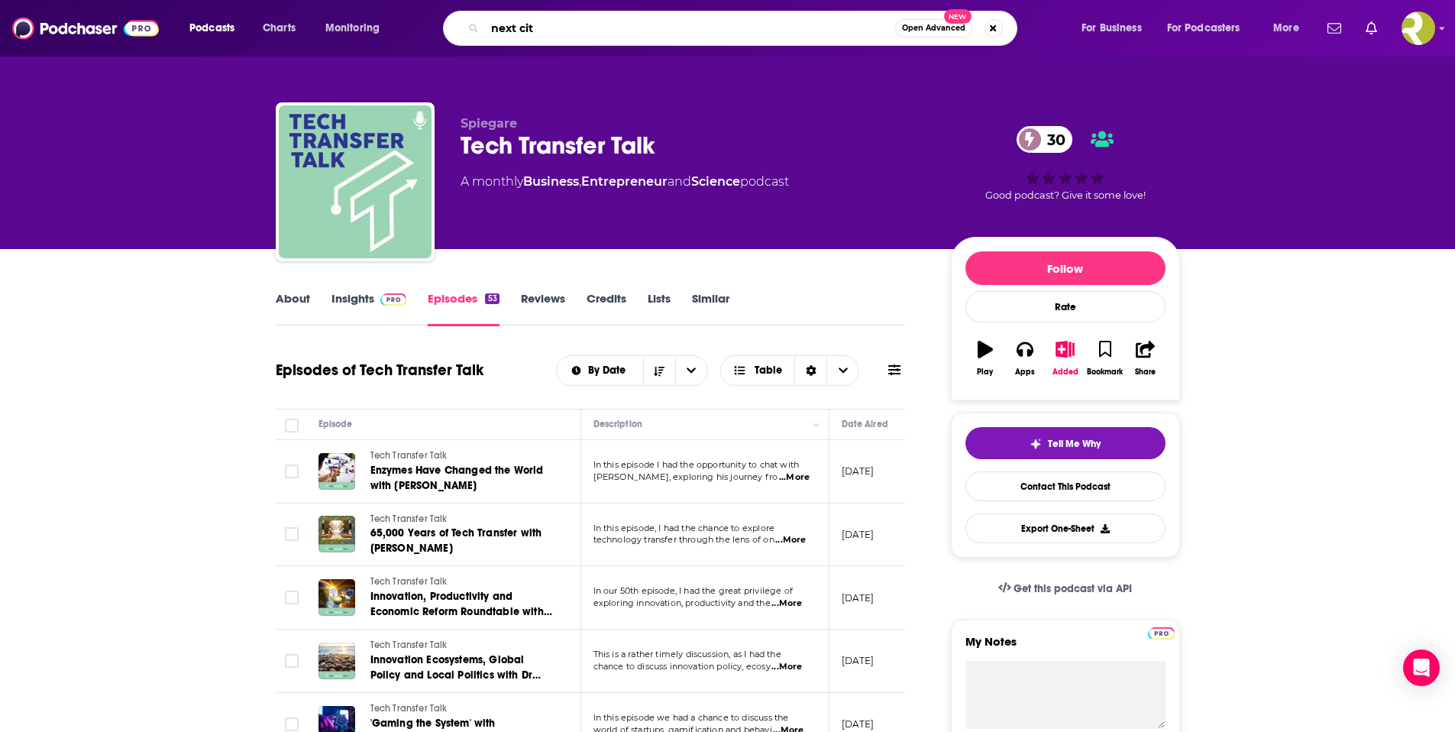
type input "next city"
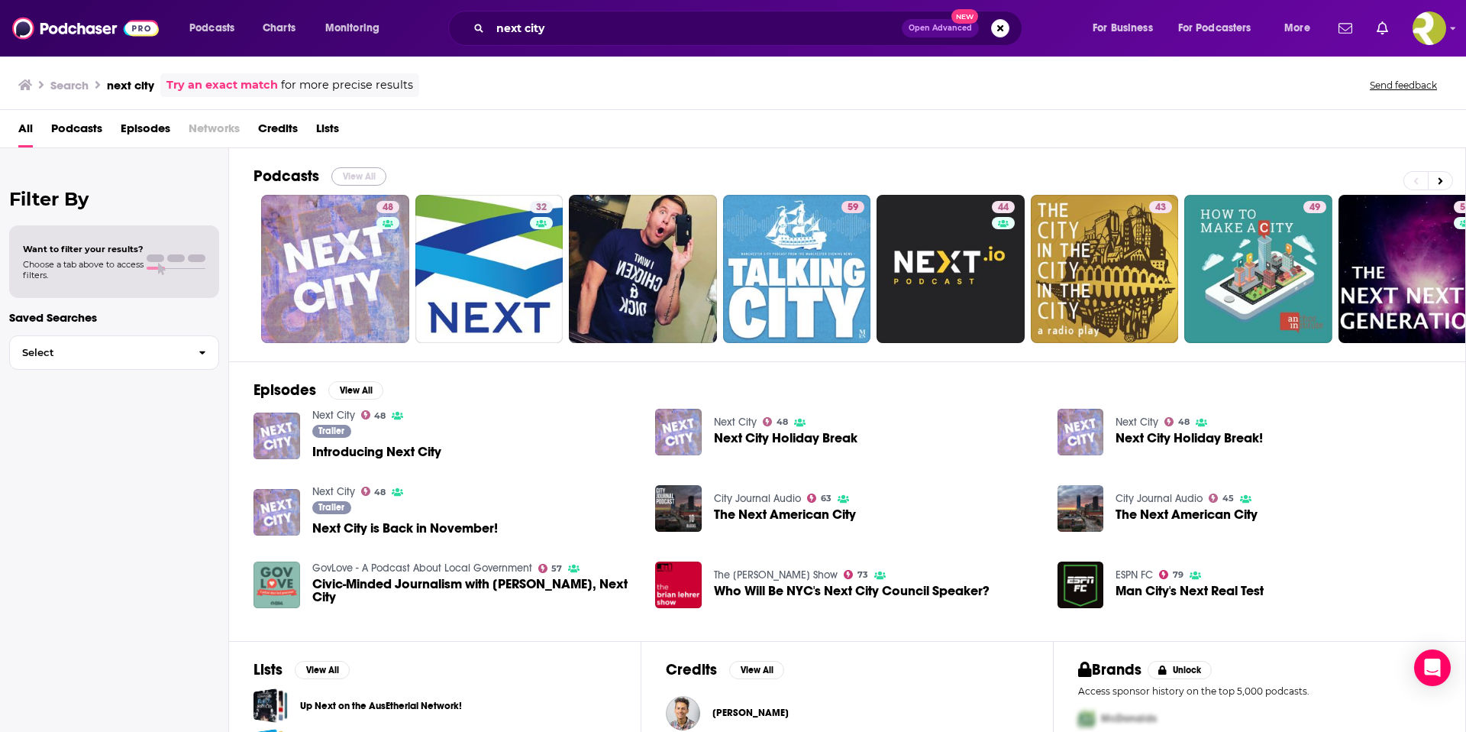
click at [370, 182] on button "View All" at bounding box center [358, 176] width 55 height 18
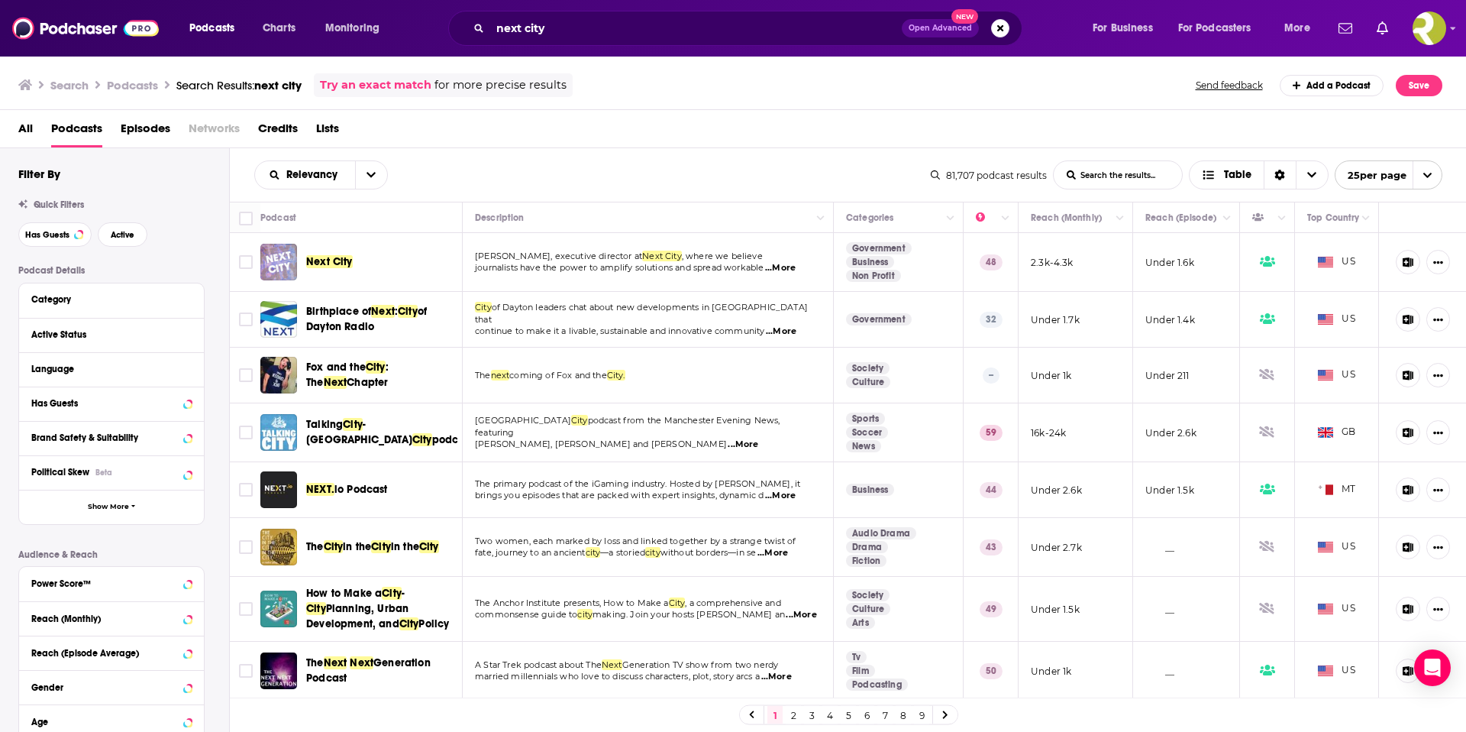
click at [794, 268] on span "...More" at bounding box center [780, 268] width 31 height 12
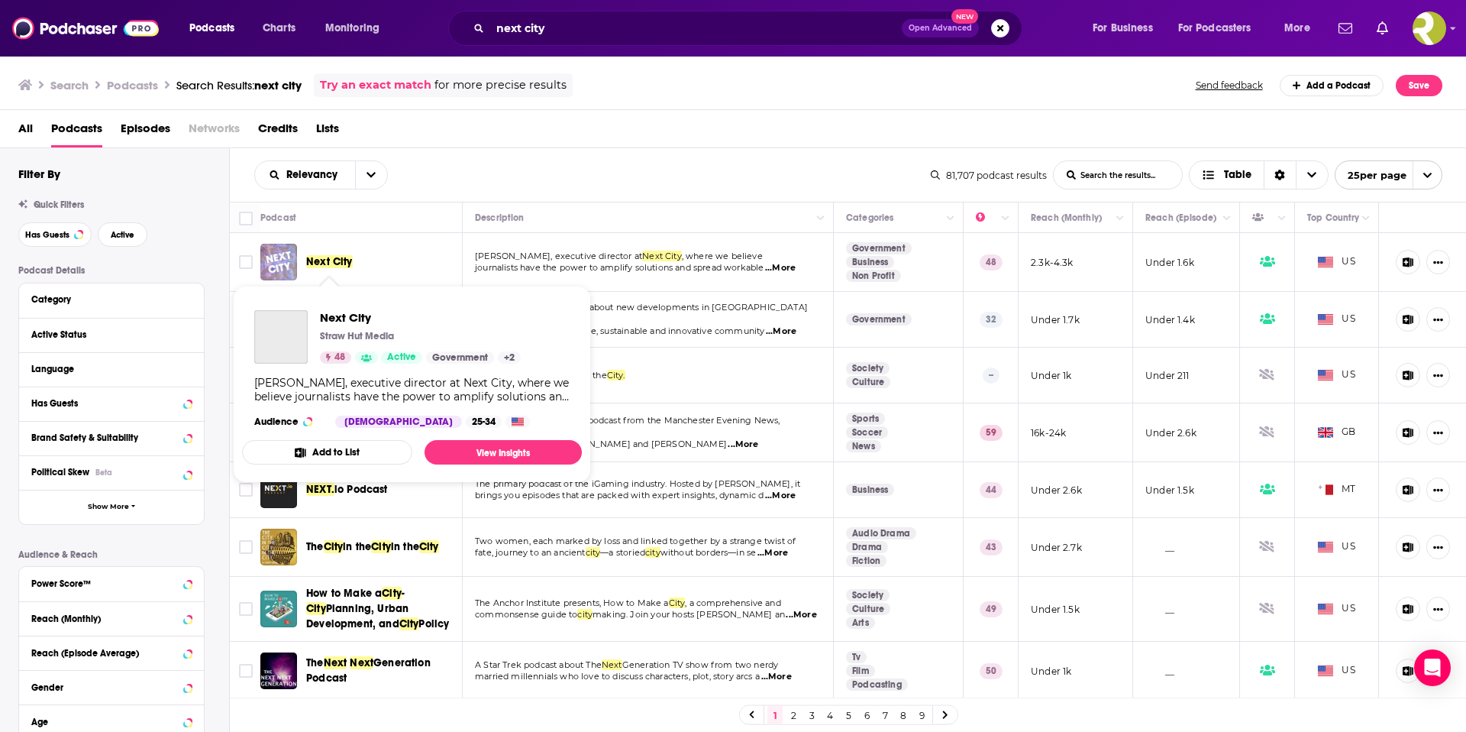
click at [338, 258] on span "Next City" at bounding box center [329, 261] width 47 height 13
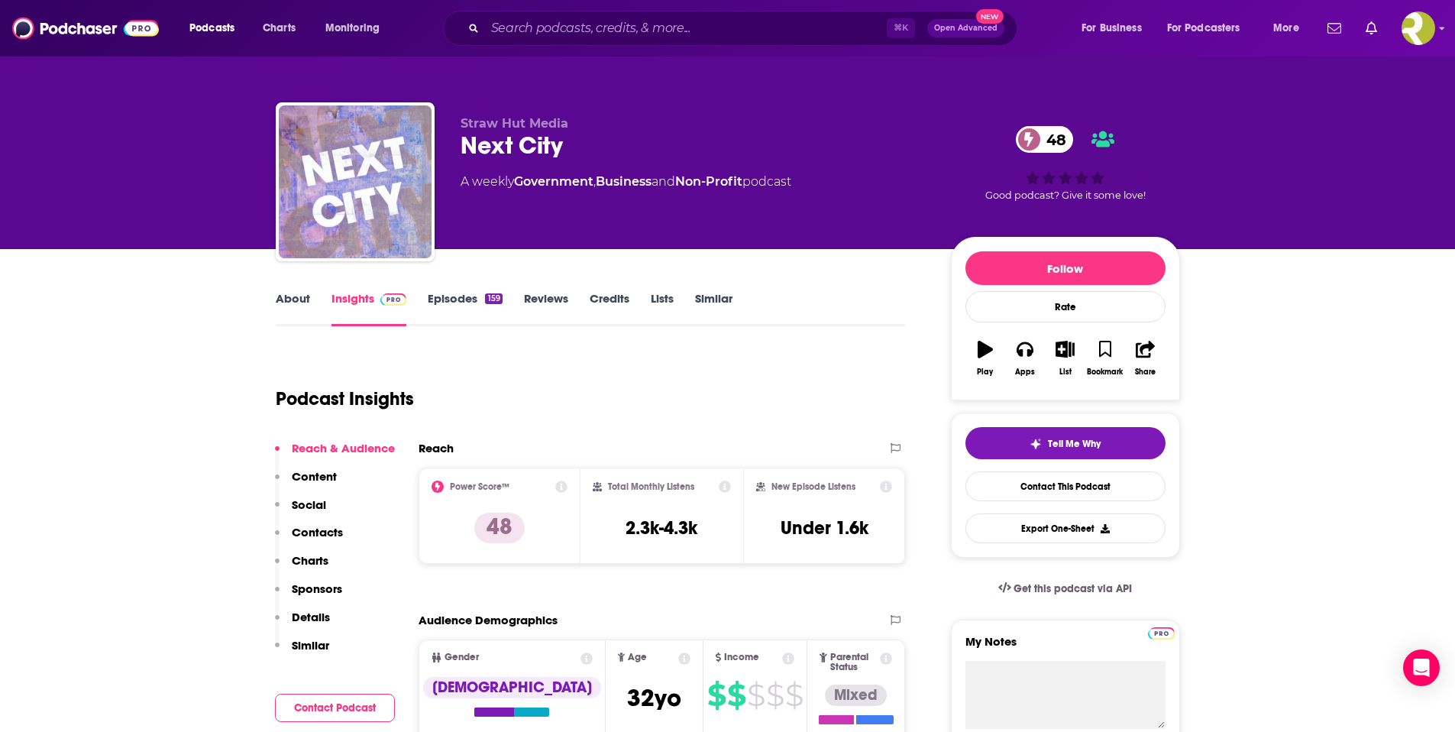
click at [480, 299] on link "Episodes 159" at bounding box center [465, 308] width 74 height 35
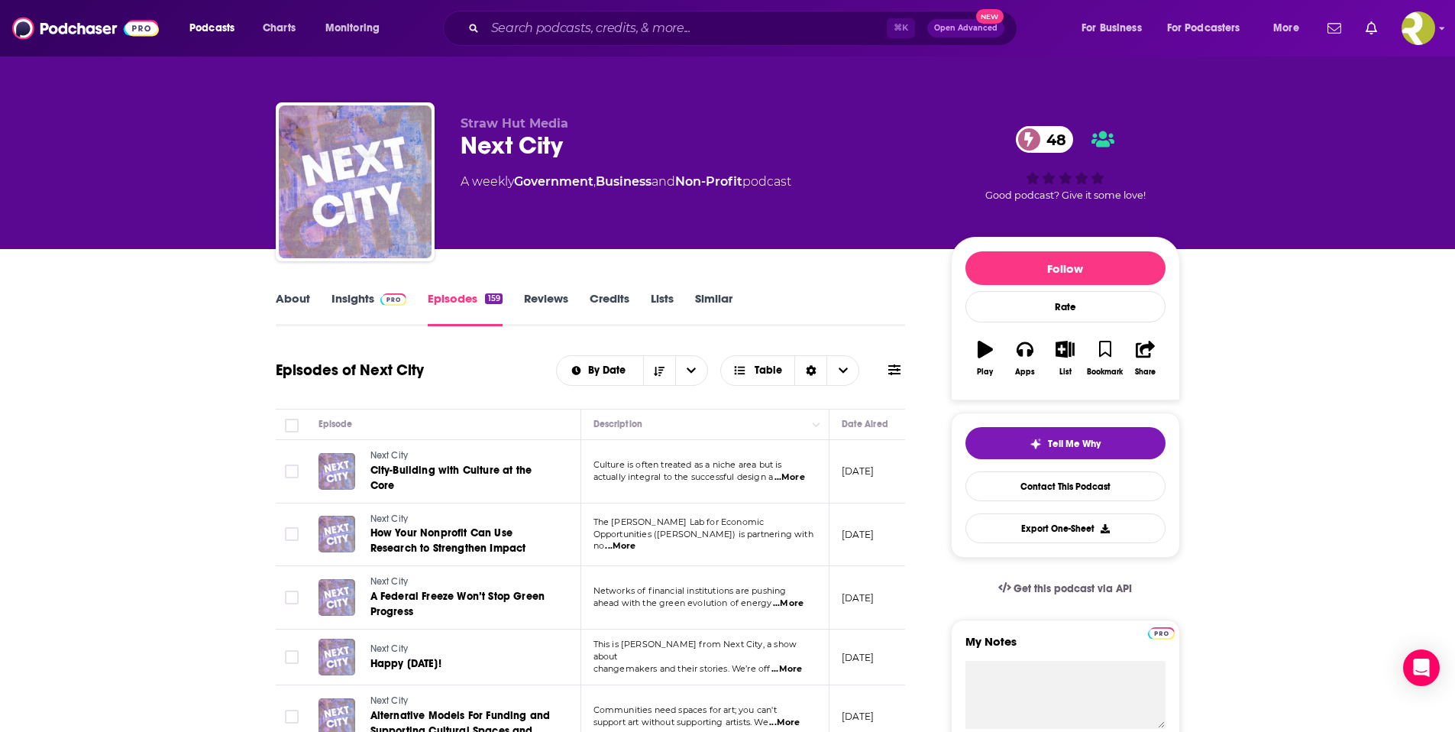
click at [286, 298] on link "About" at bounding box center [293, 308] width 34 height 35
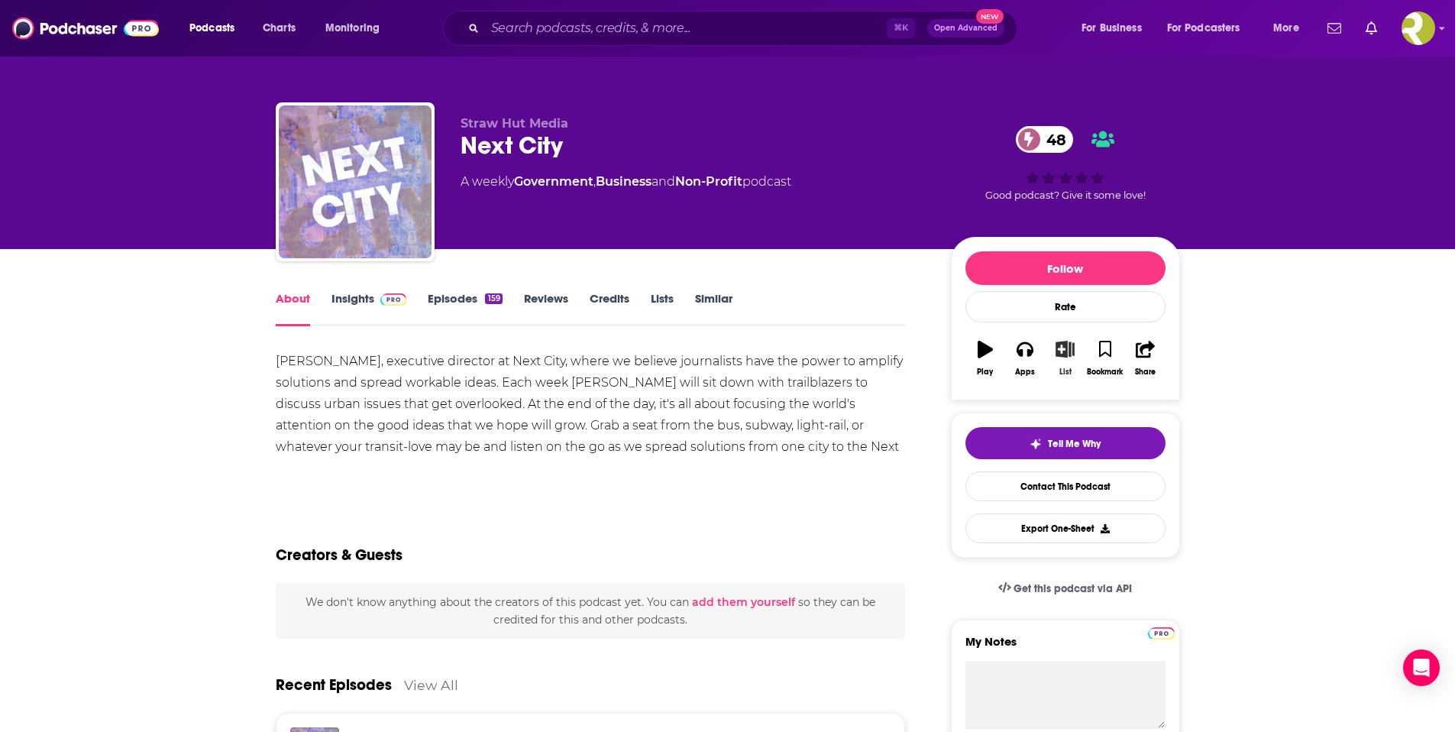
click at [1058, 348] on icon "button" at bounding box center [1065, 349] width 19 height 17
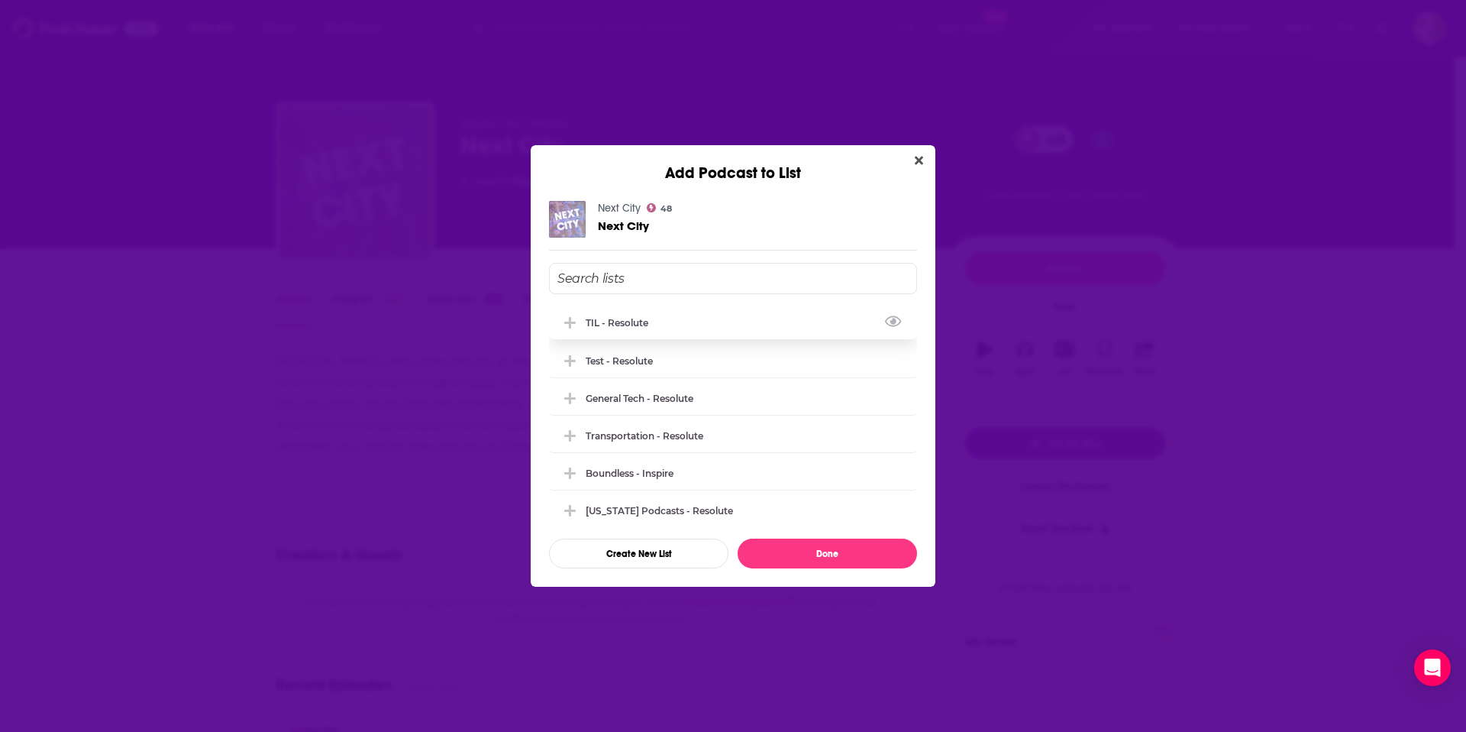
click at [572, 325] on icon "Add Podcast To List" at bounding box center [569, 323] width 11 height 14
click at [569, 355] on icon "Add Podcast To List" at bounding box center [569, 355] width 11 height 11
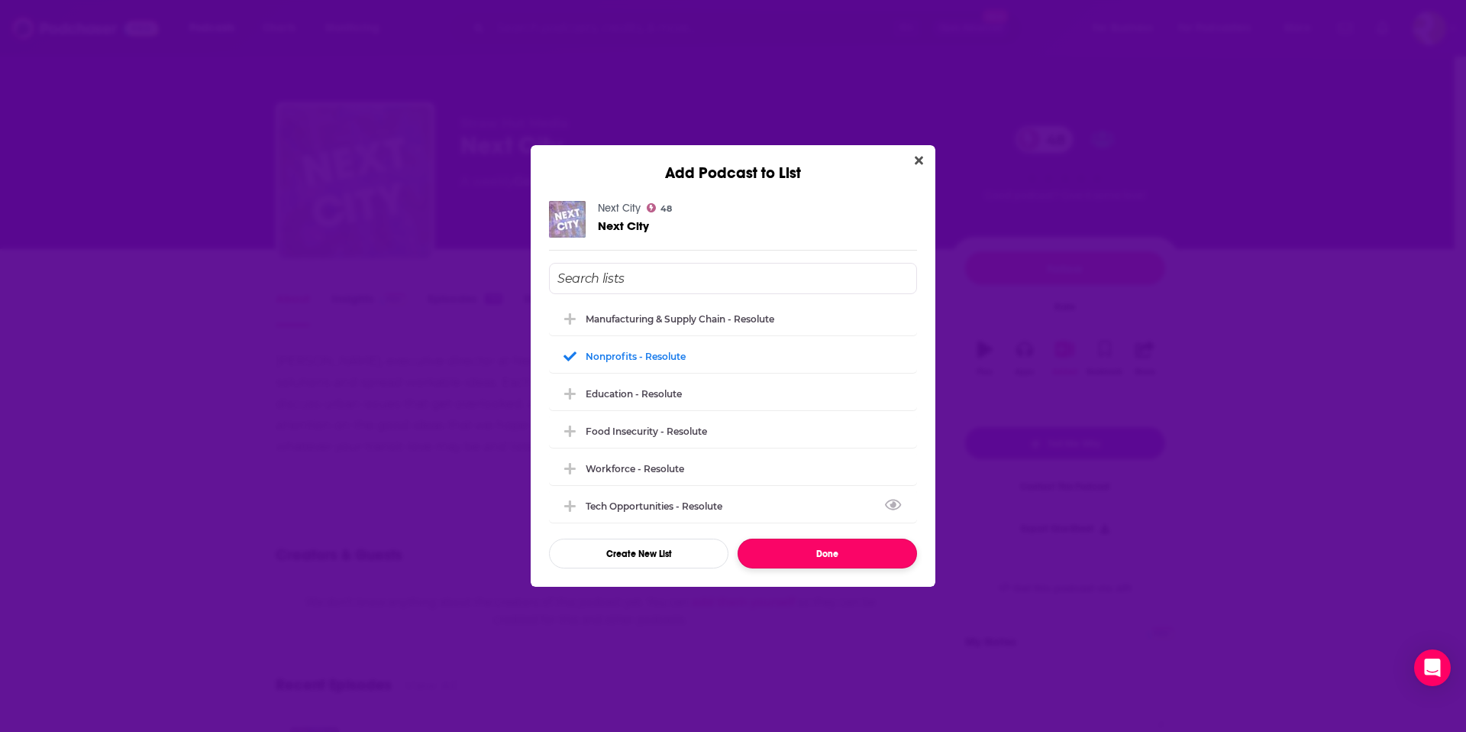
click at [809, 558] on button "Done" at bounding box center [827, 553] width 179 height 30
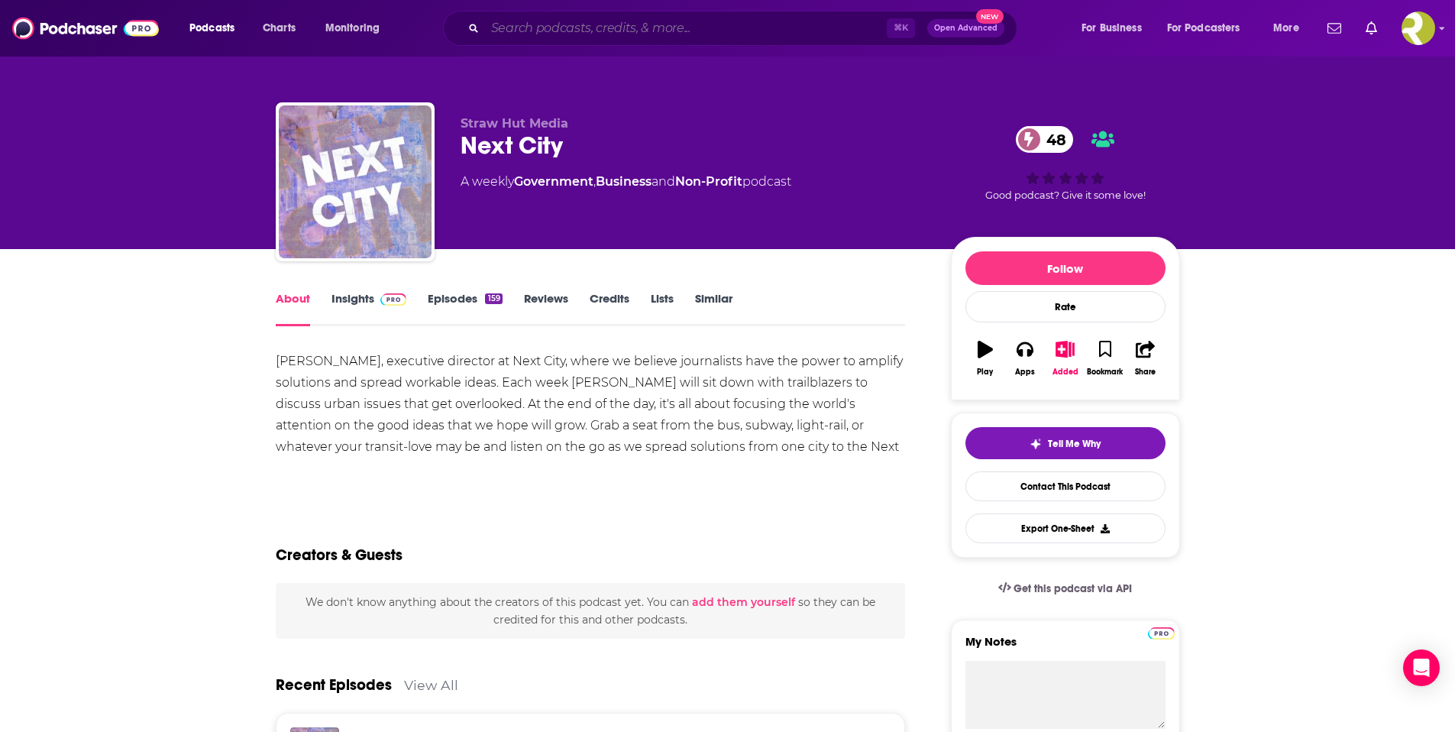
click at [548, 18] on input "Search podcasts, credits, & more..." at bounding box center [686, 28] width 402 height 24
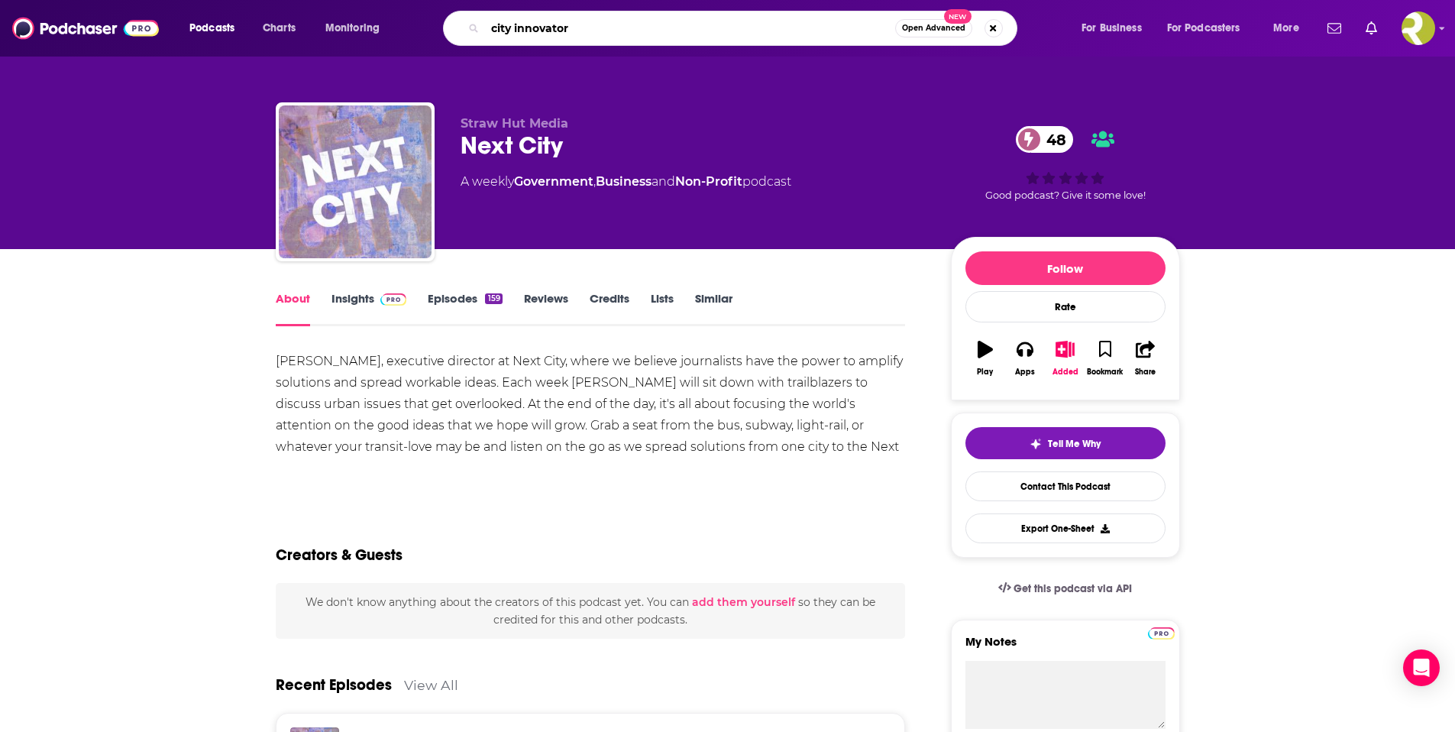
type input "city innovators"
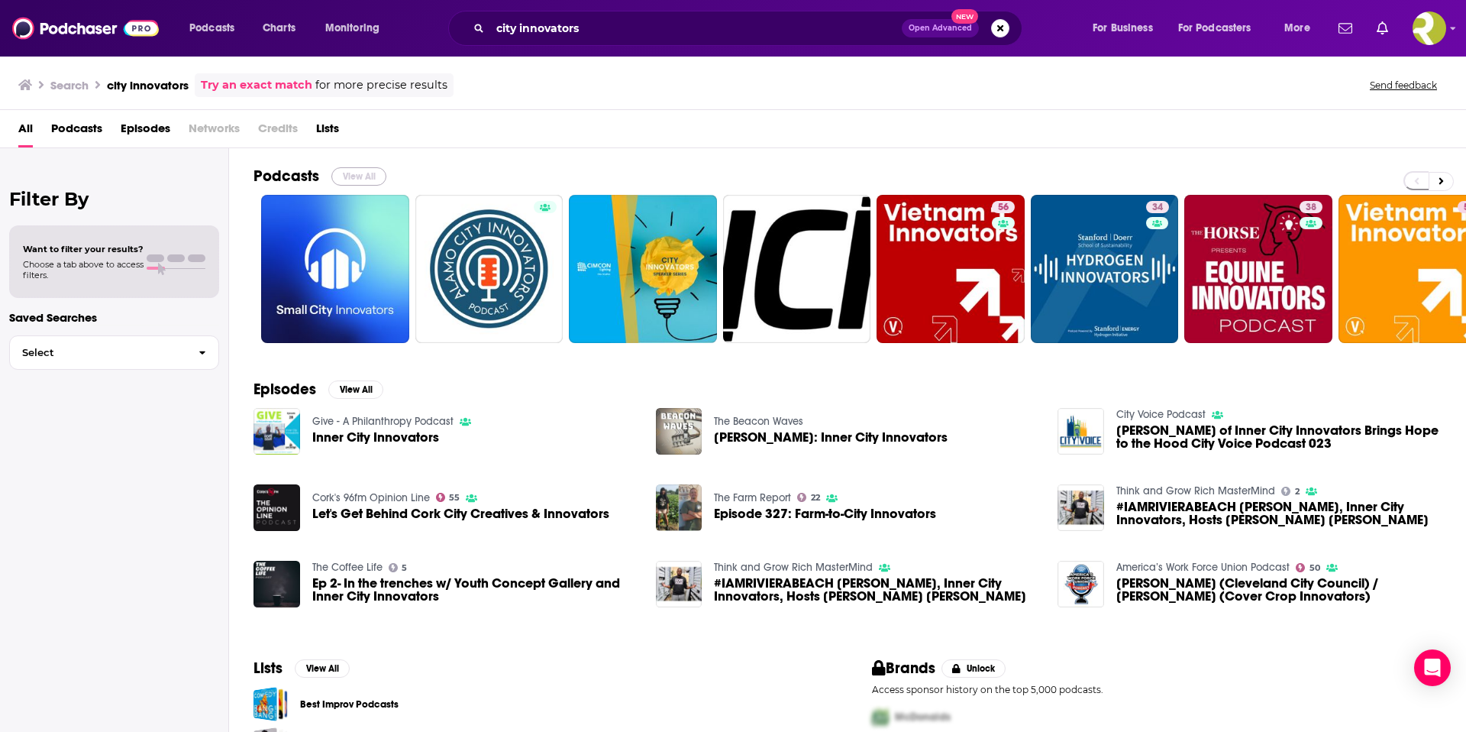
click at [370, 173] on button "View All" at bounding box center [358, 176] width 55 height 18
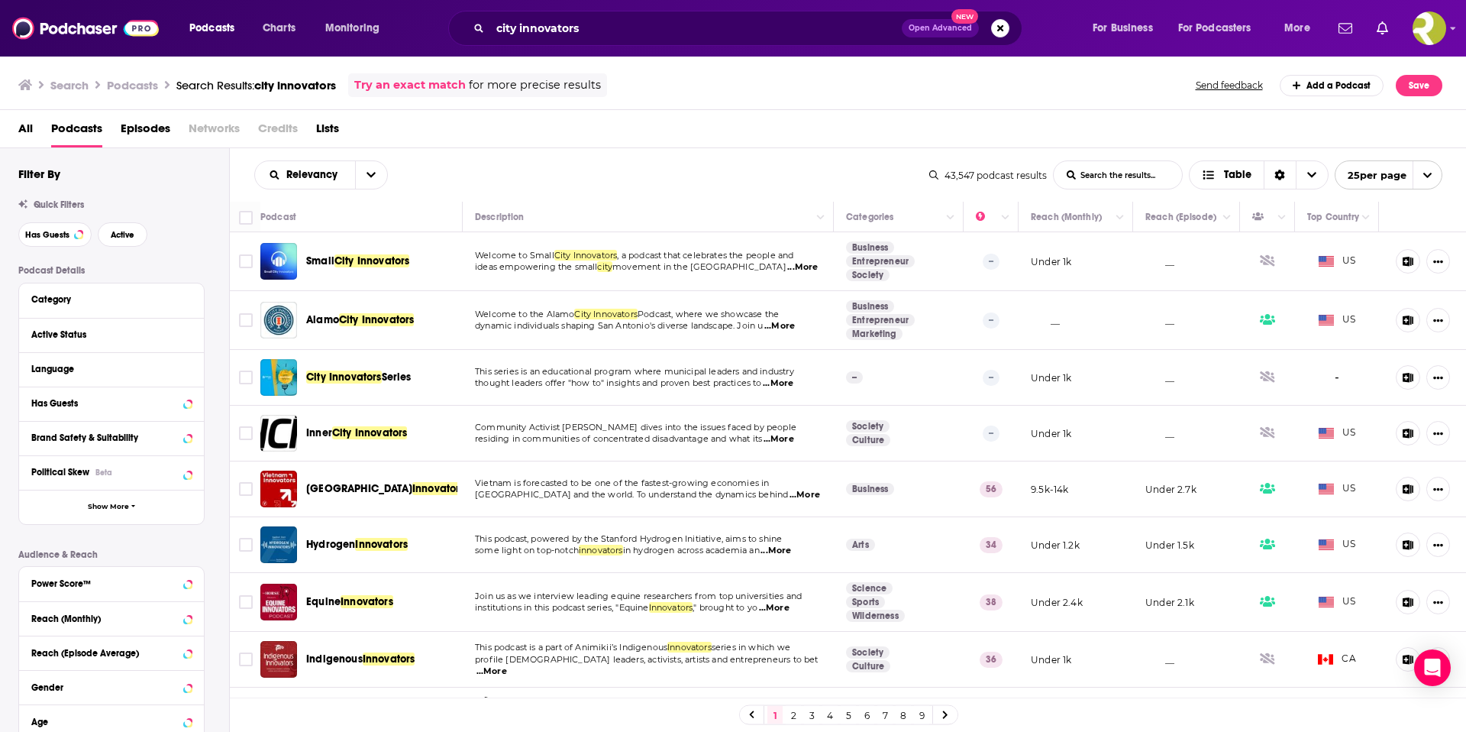
click at [790, 270] on span "...More" at bounding box center [802, 267] width 31 height 12
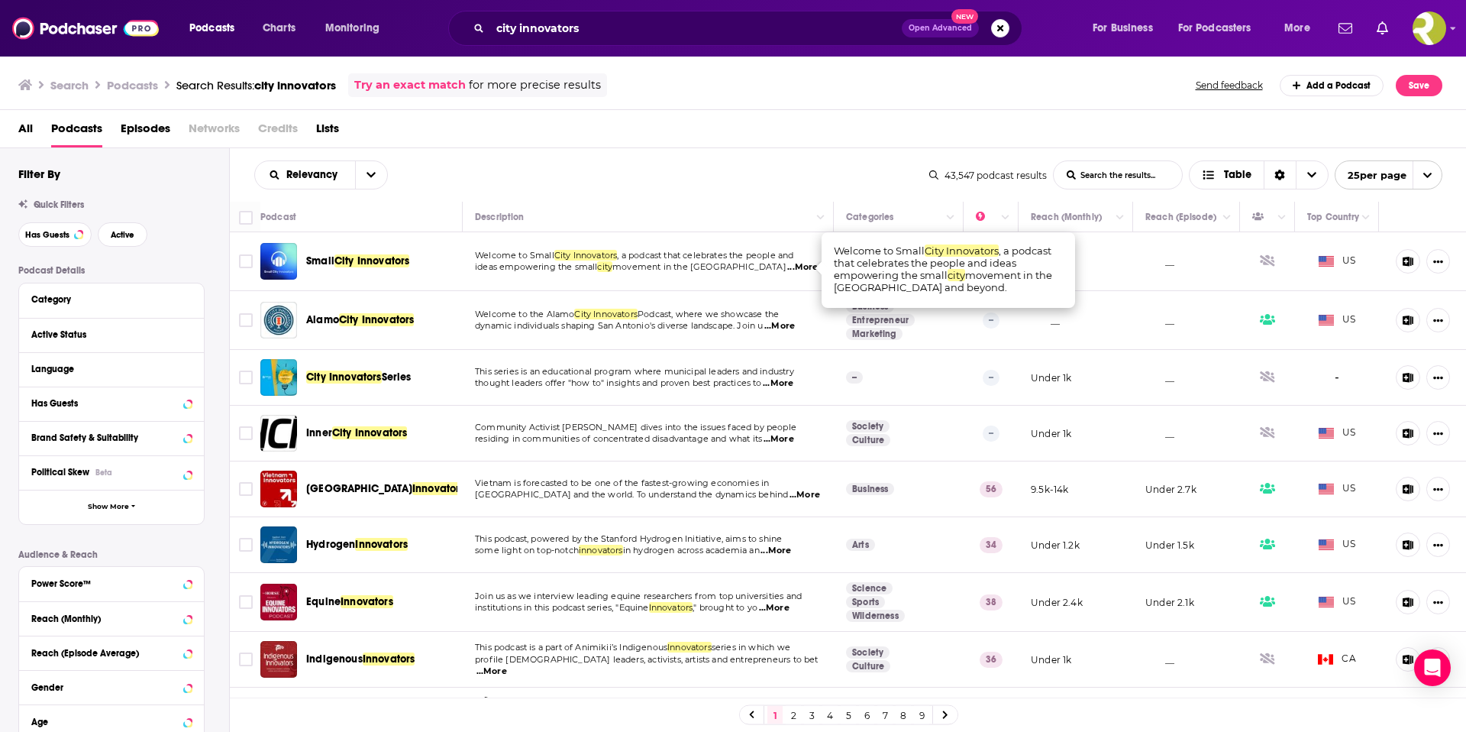
click at [790, 270] on span "...More" at bounding box center [802, 267] width 31 height 12
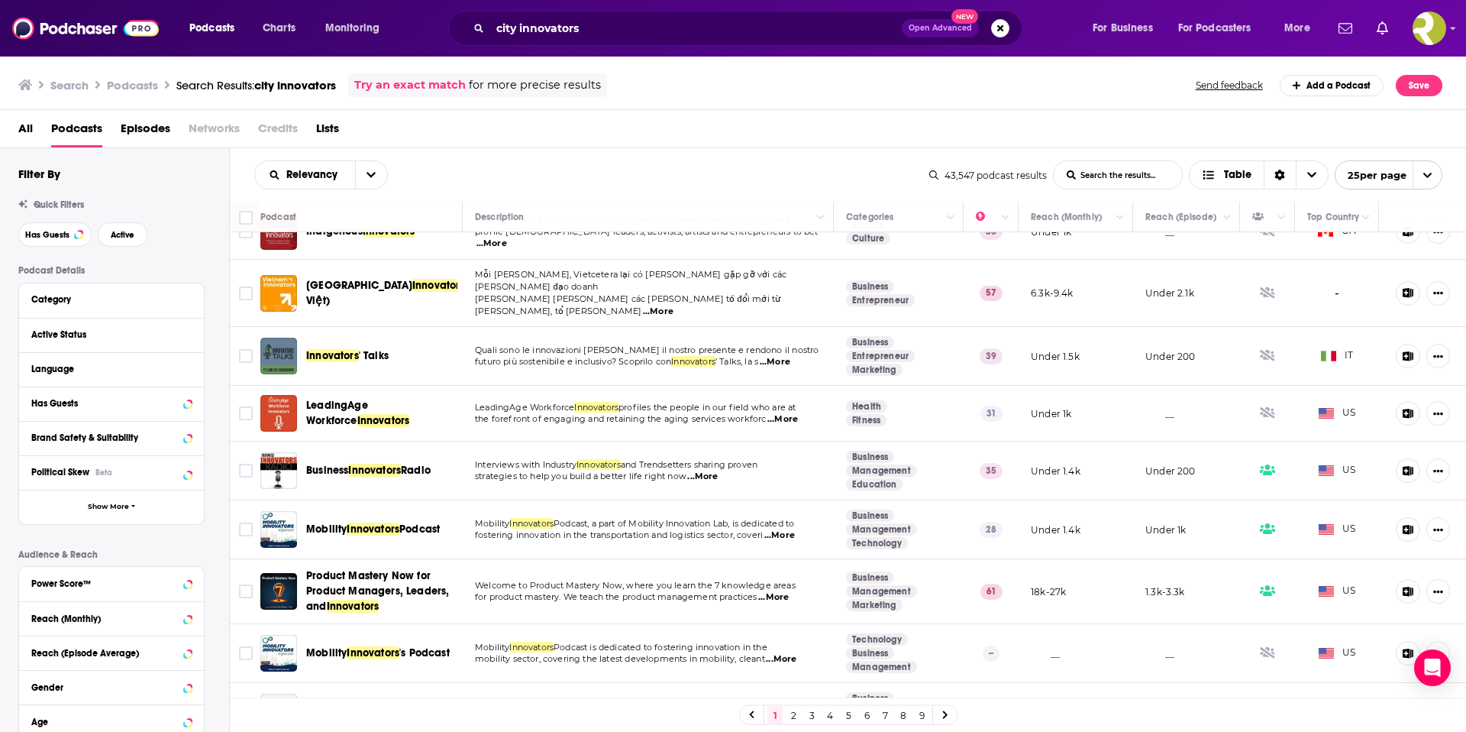
scroll to position [457, 0]
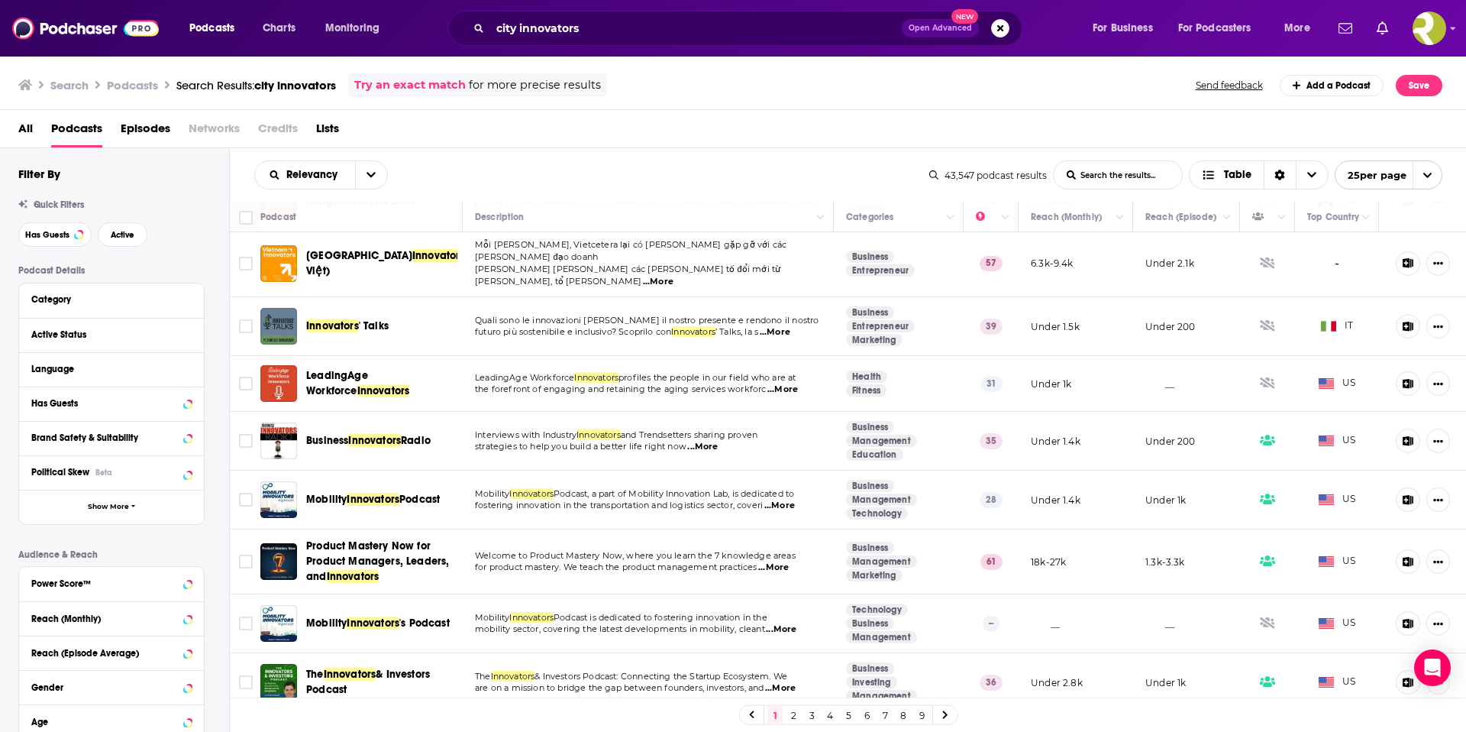
click at [708, 441] on span "...More" at bounding box center [702, 447] width 31 height 12
click at [718, 441] on span "...More" at bounding box center [702, 447] width 31 height 12
click at [784, 499] on span "...More" at bounding box center [780, 505] width 31 height 12
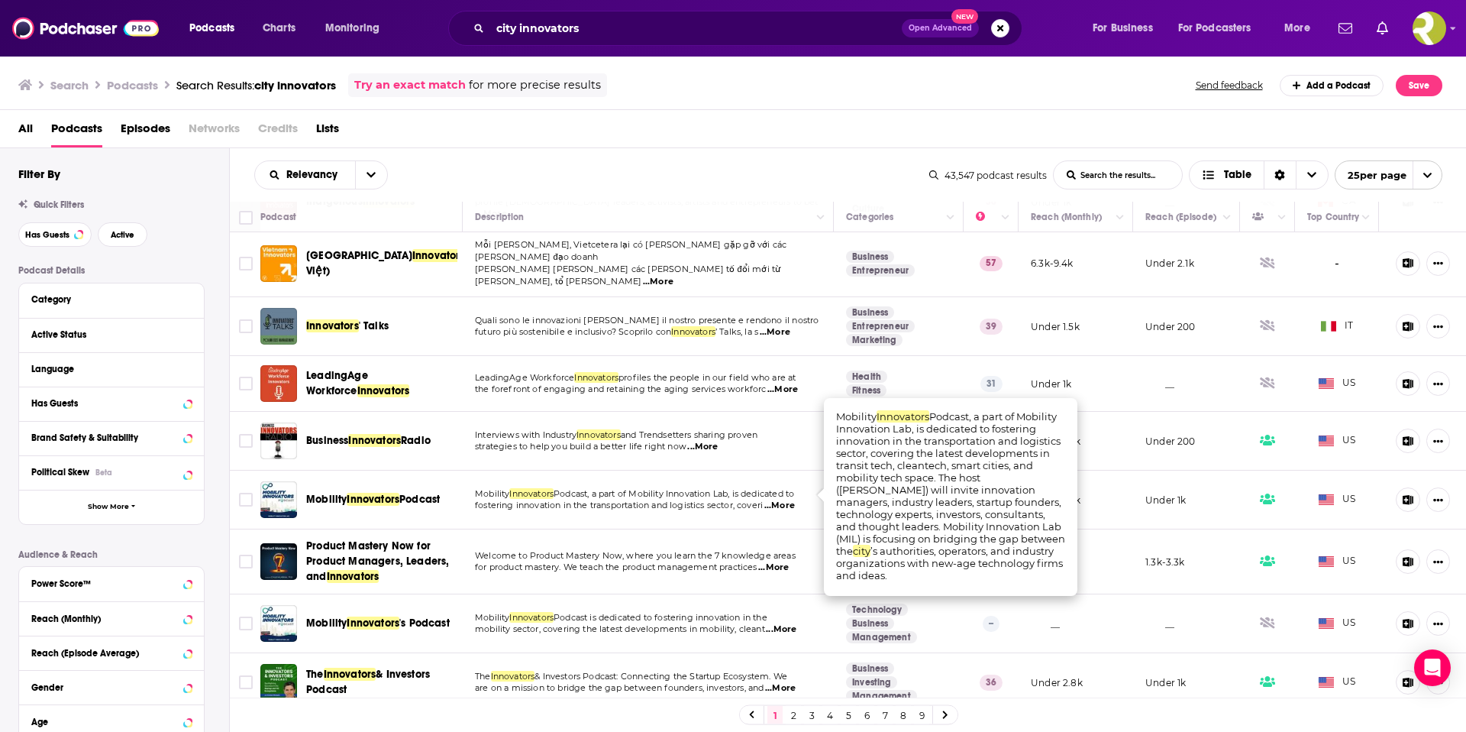
click at [784, 499] on span "...More" at bounding box center [780, 505] width 31 height 12
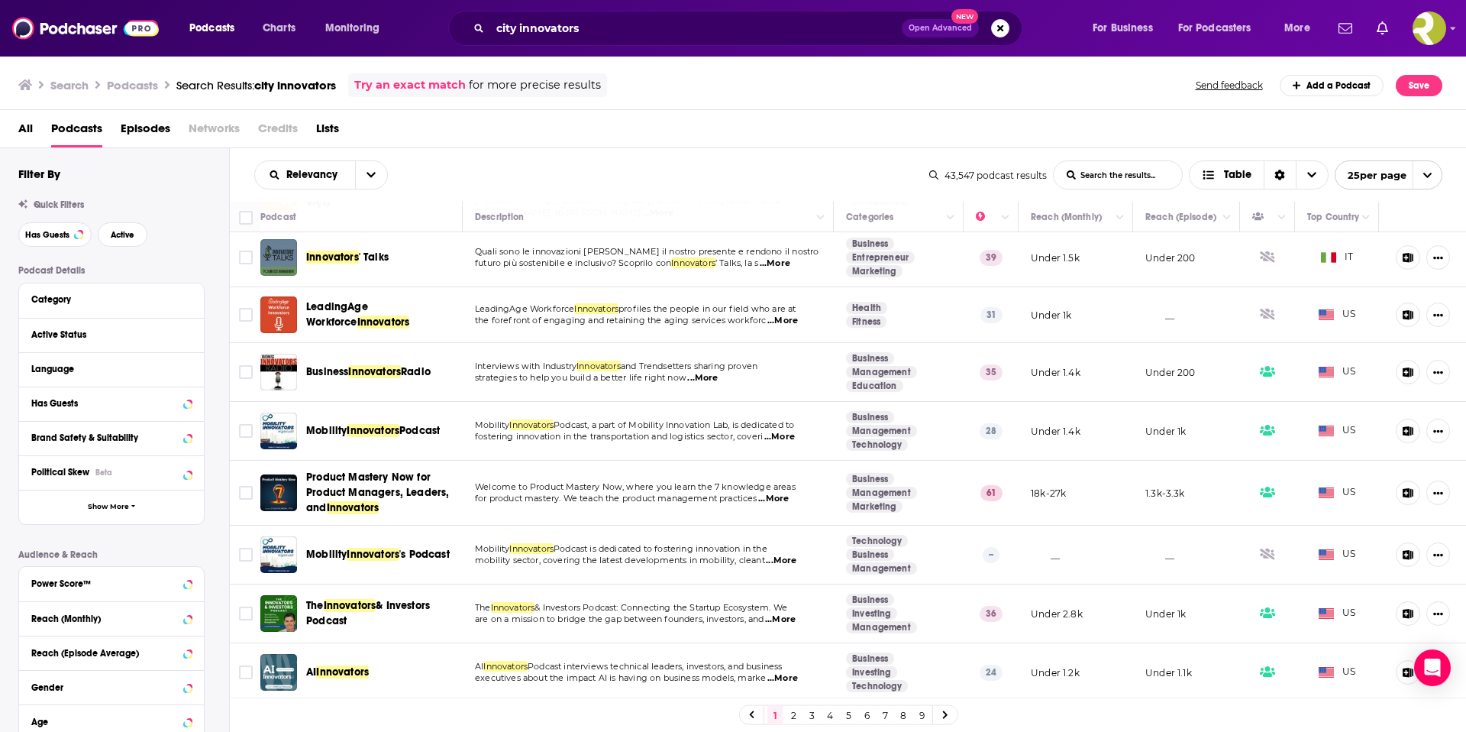
scroll to position [688, 0]
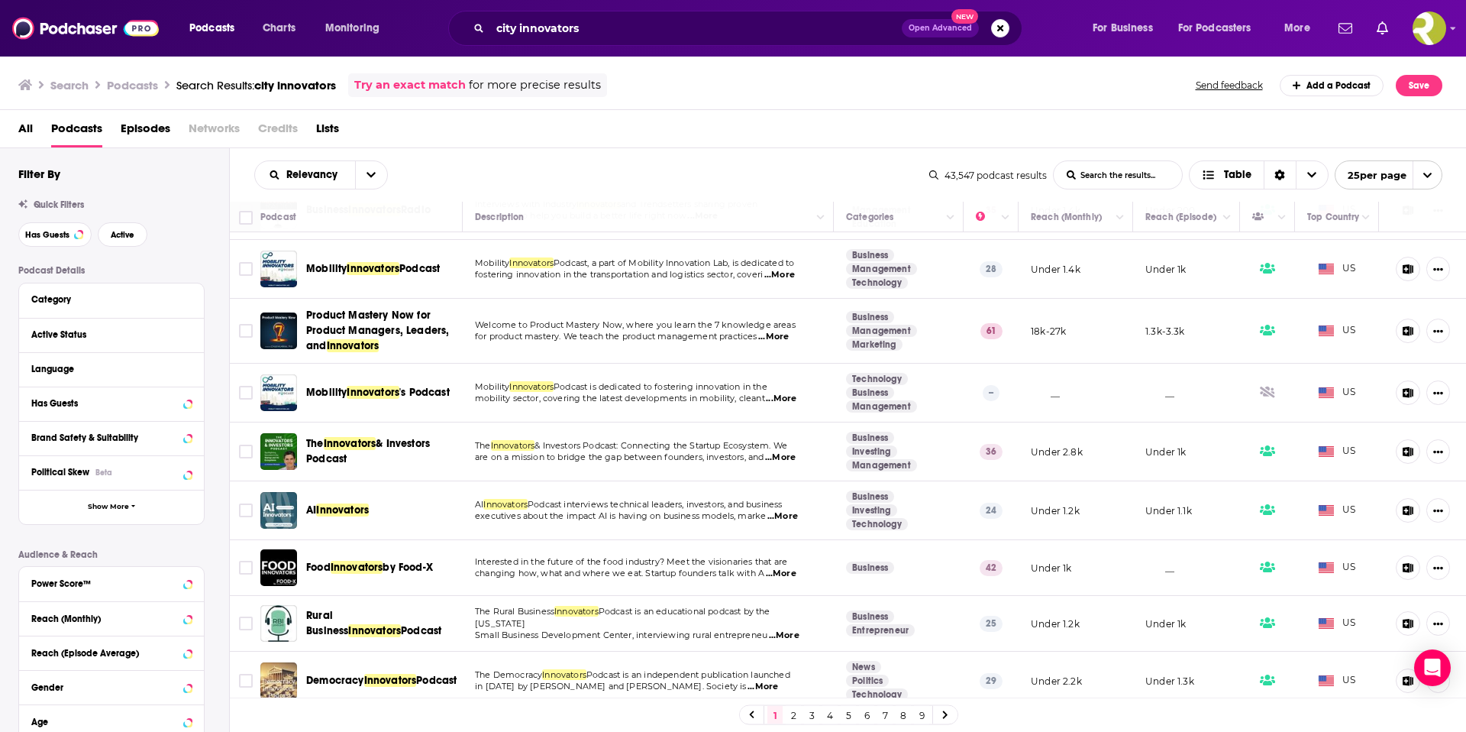
click at [790, 451] on span "...More" at bounding box center [780, 457] width 31 height 12
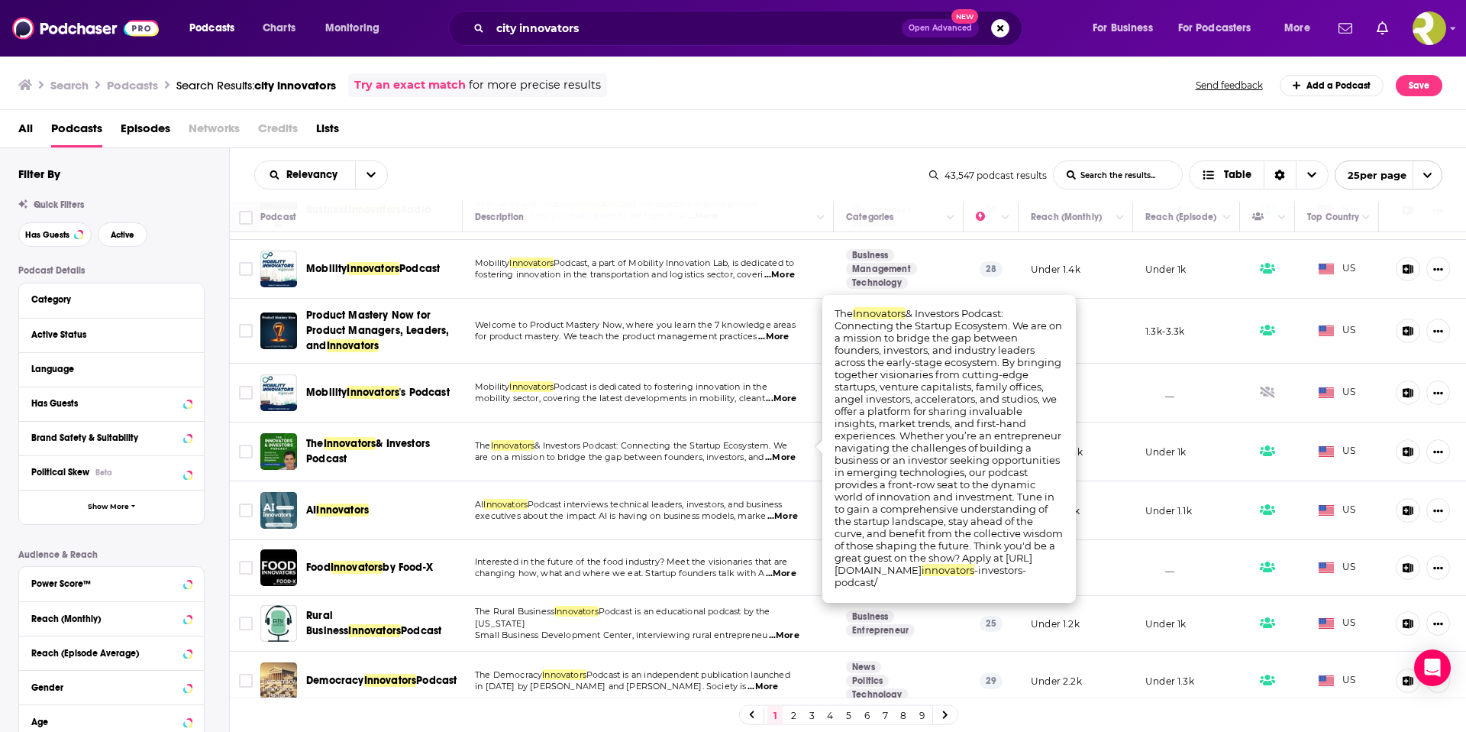
click at [781, 451] on span "...More" at bounding box center [780, 457] width 31 height 12
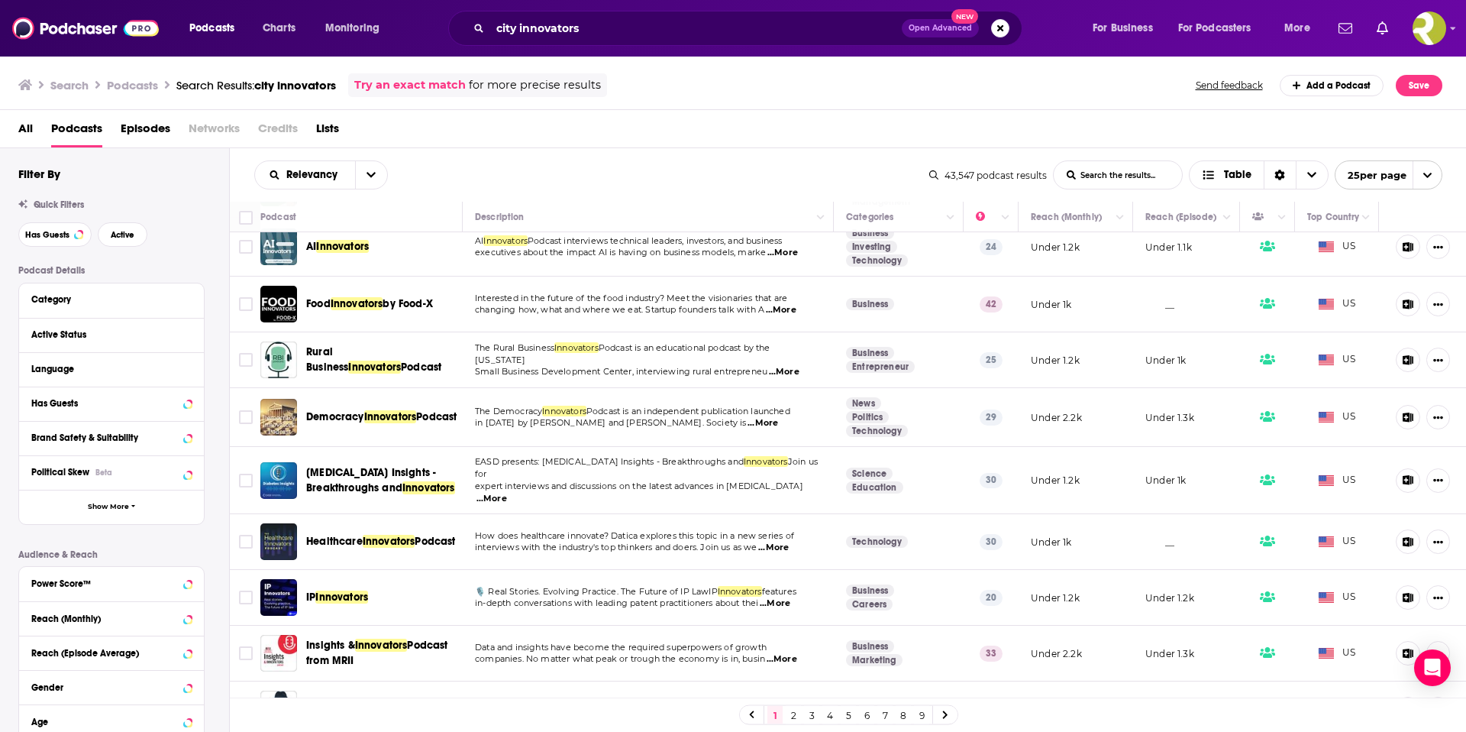
scroll to position [965, 0]
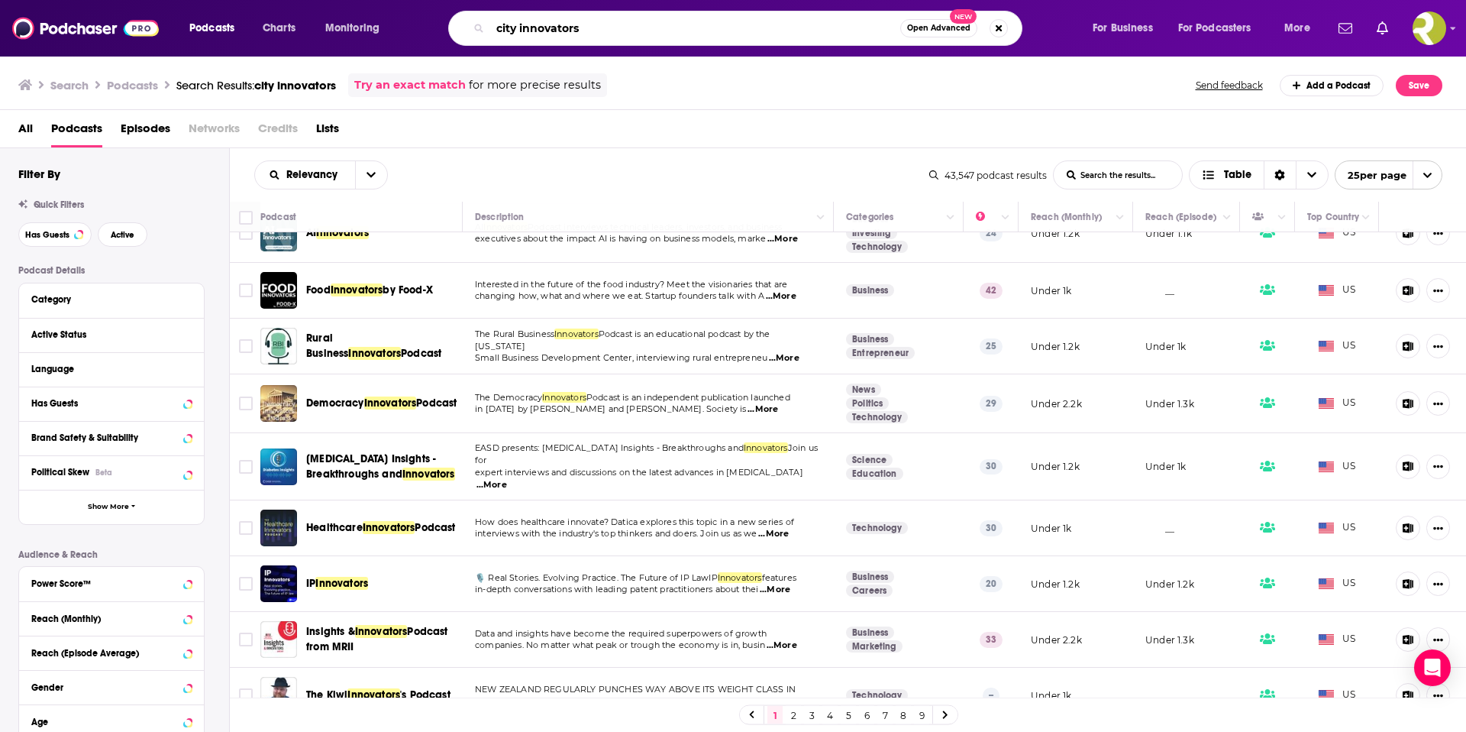
click at [595, 24] on input "city innovators" at bounding box center [695, 28] width 410 height 24
drag, startPoint x: 597, startPoint y: 27, endPoint x: 409, endPoint y: 23, distance: 188.7
click at [409, 23] on div "Podcasts Charts Monitoring city innovators Open Advanced New For Business For P…" at bounding box center [752, 28] width 1146 height 35
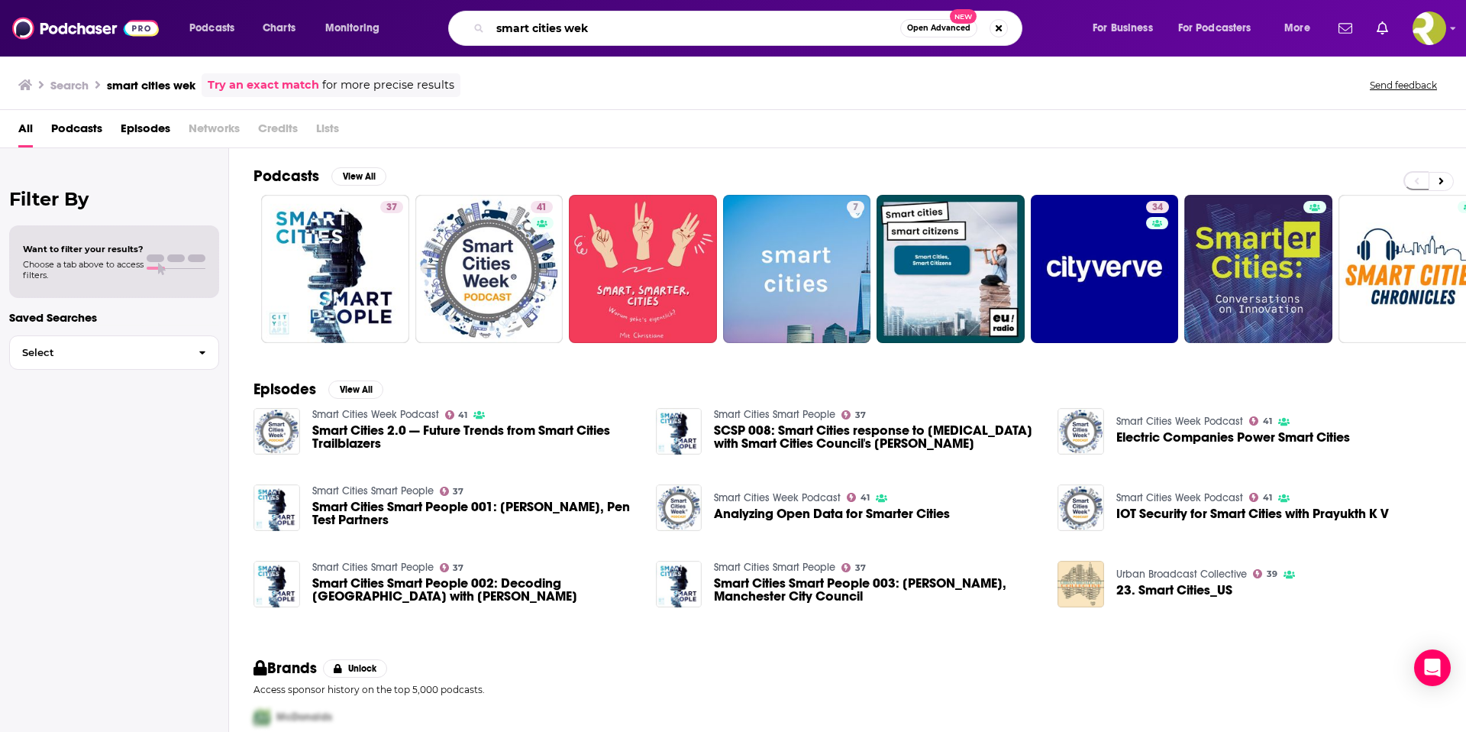
click at [575, 27] on input "smart cities wek" at bounding box center [695, 28] width 410 height 24
type input "smart cities week"
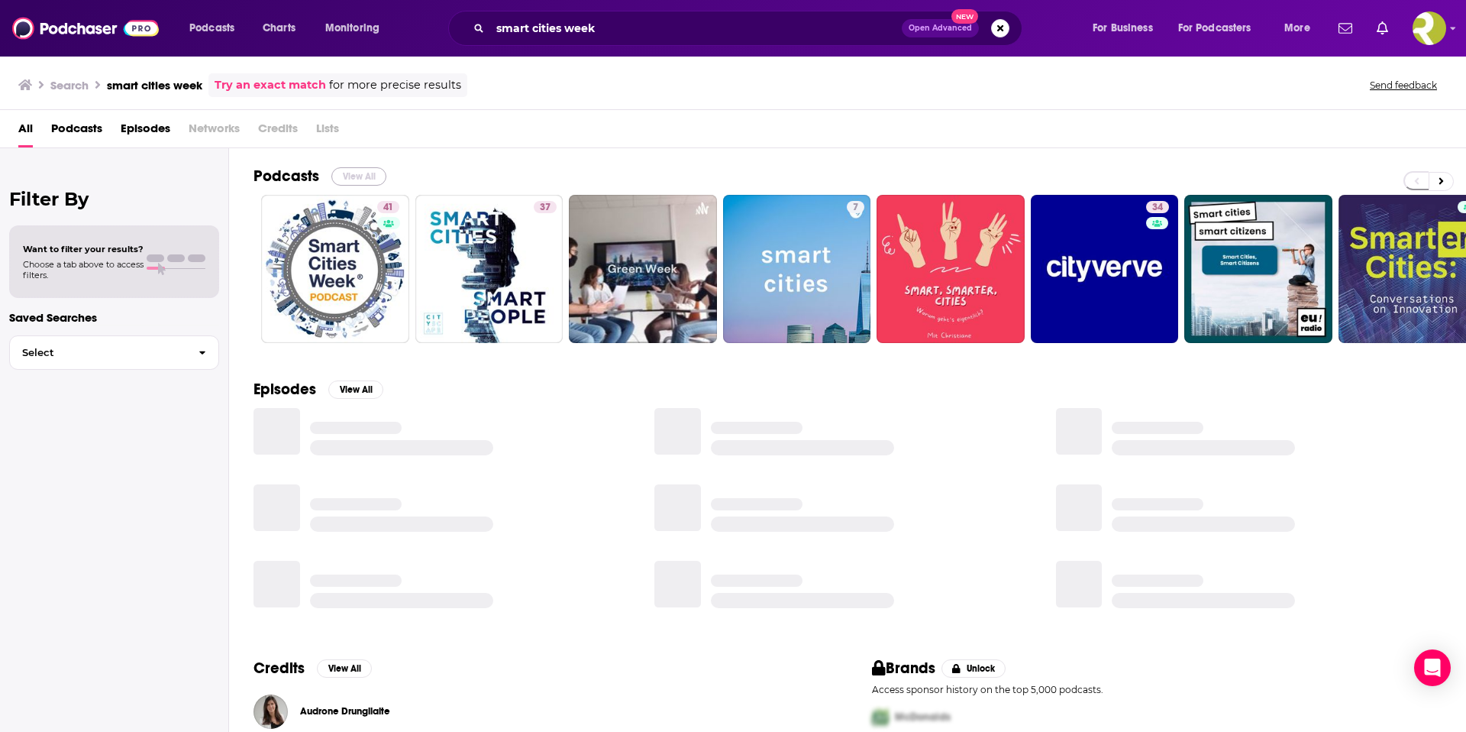
click at [360, 176] on button "View All" at bounding box center [358, 176] width 55 height 18
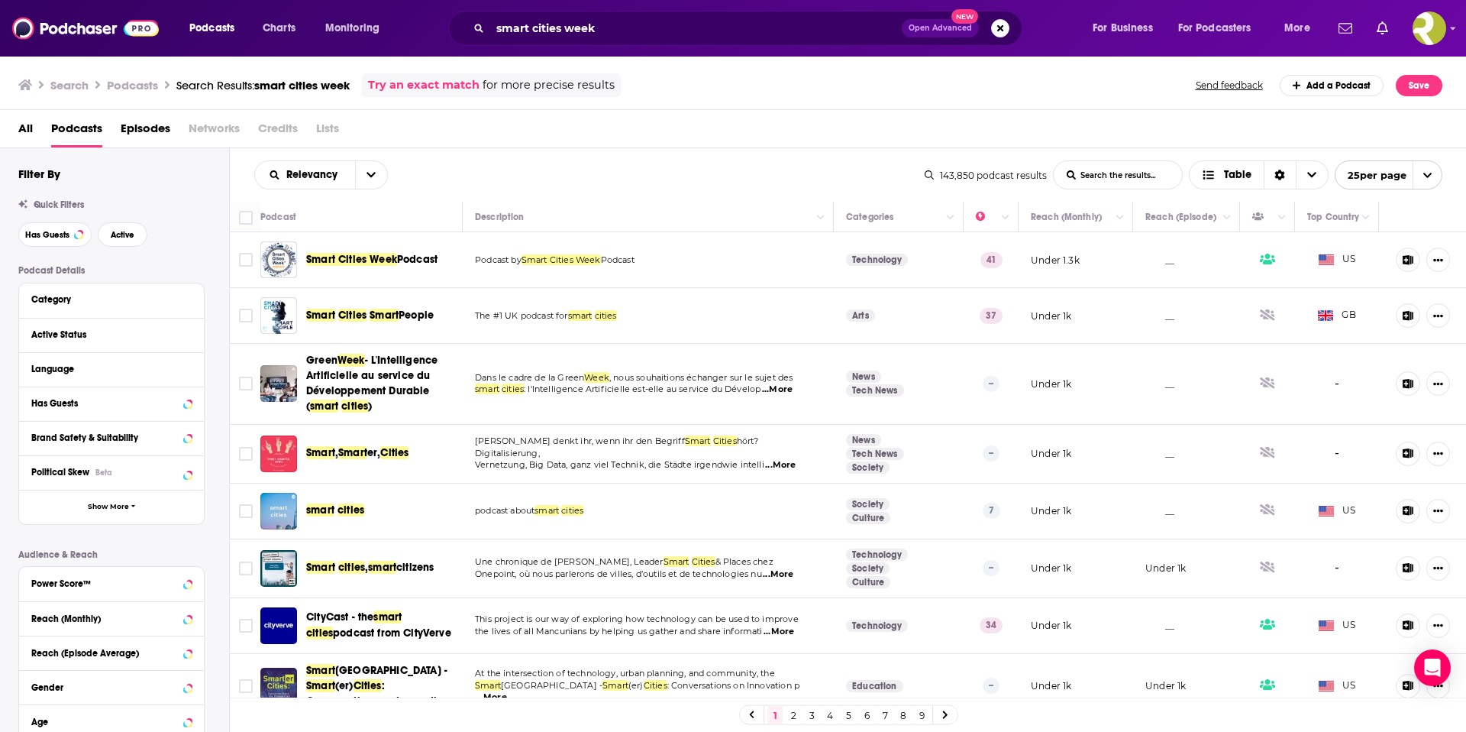
click at [393, 265] on span "Smart Cities Week" at bounding box center [351, 259] width 91 height 13
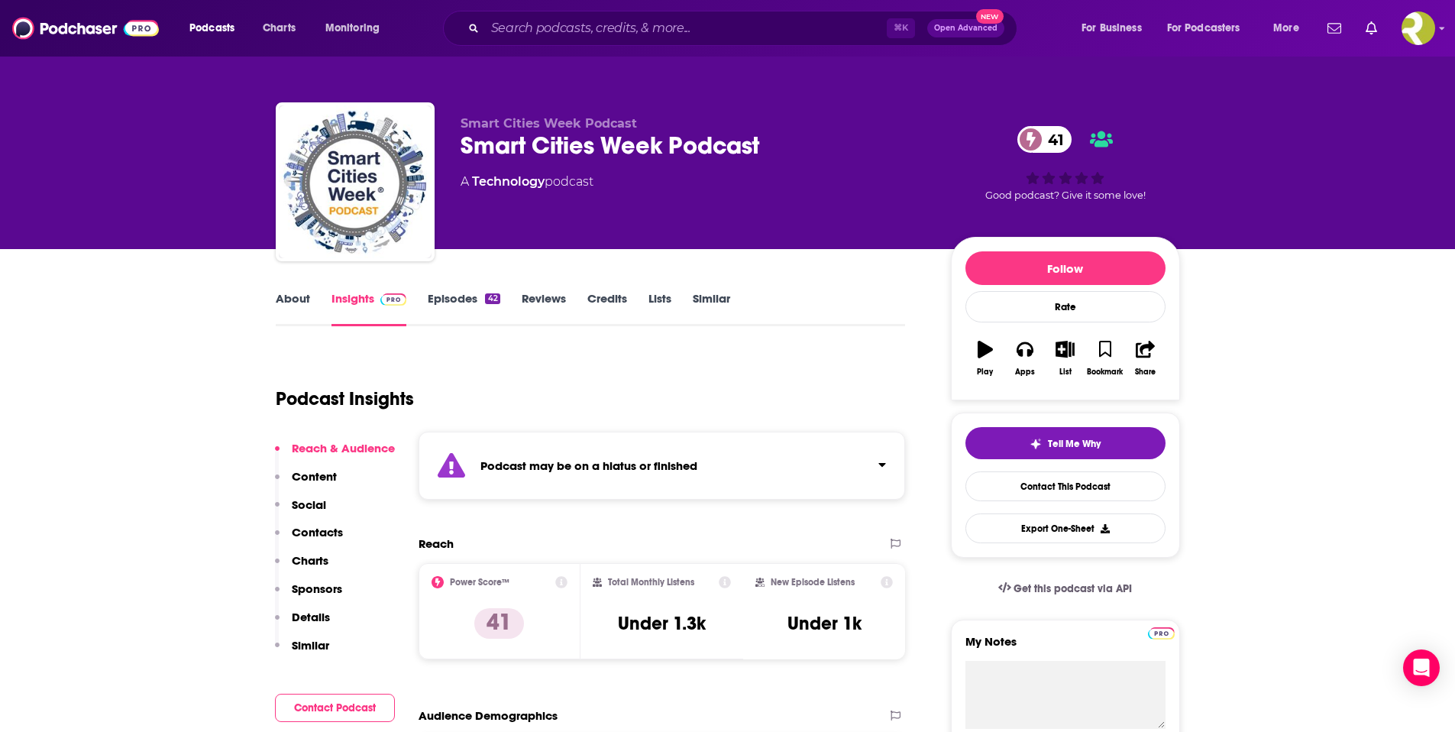
click at [438, 303] on link "Episodes 42" at bounding box center [464, 308] width 72 height 35
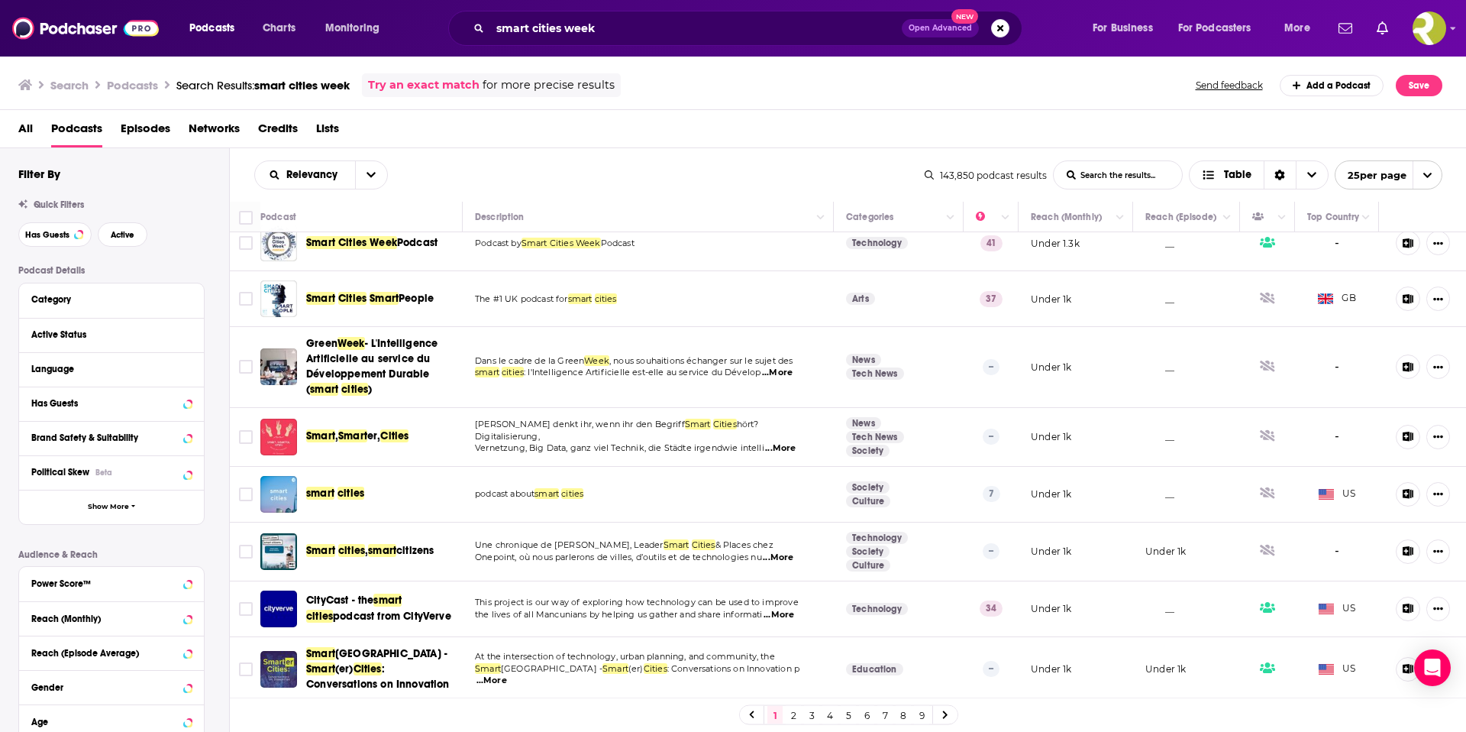
scroll to position [509, 0]
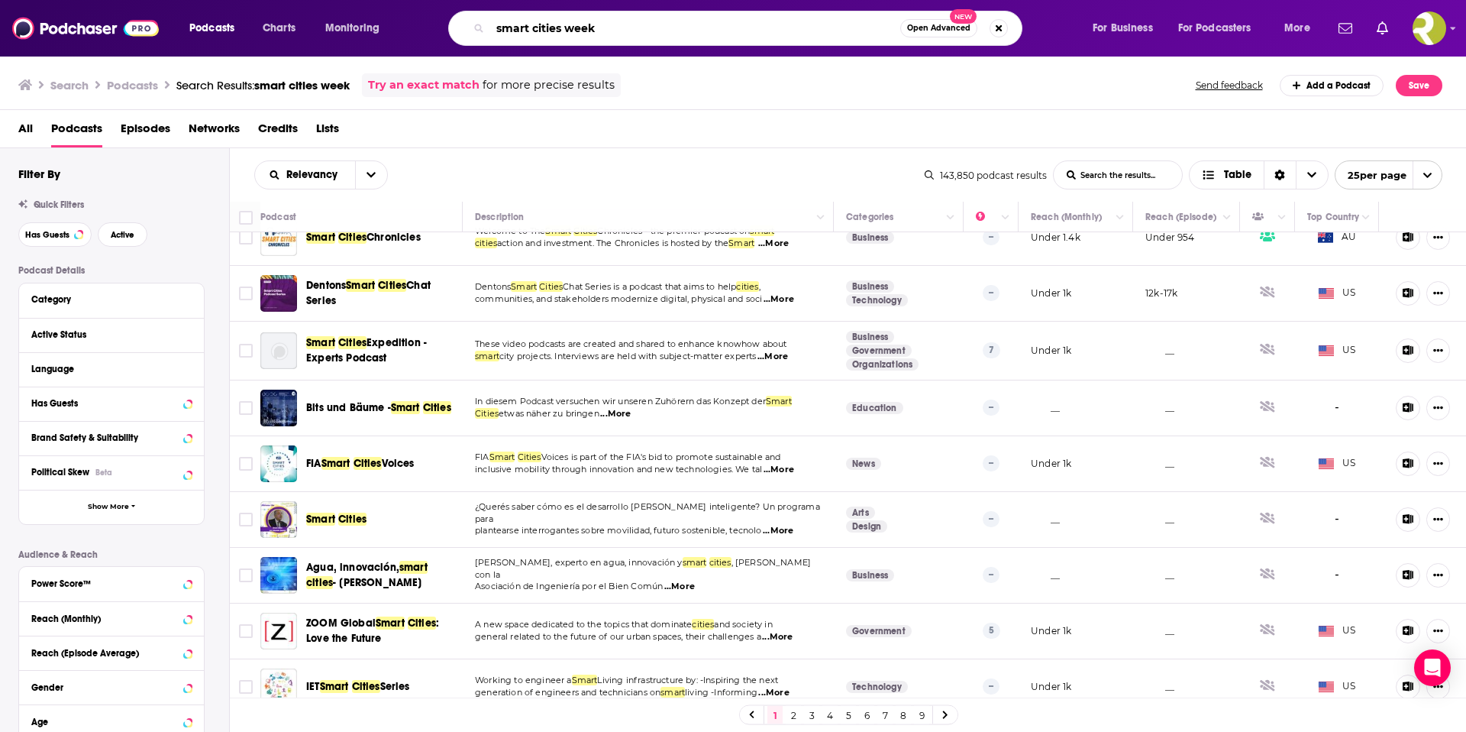
drag, startPoint x: 623, startPoint y: 26, endPoint x: 413, endPoint y: 28, distance: 210.0
click at [413, 28] on div "Podcasts Charts Monitoring smart cities week Open Advanced New For Business For…" at bounding box center [752, 28] width 1146 height 35
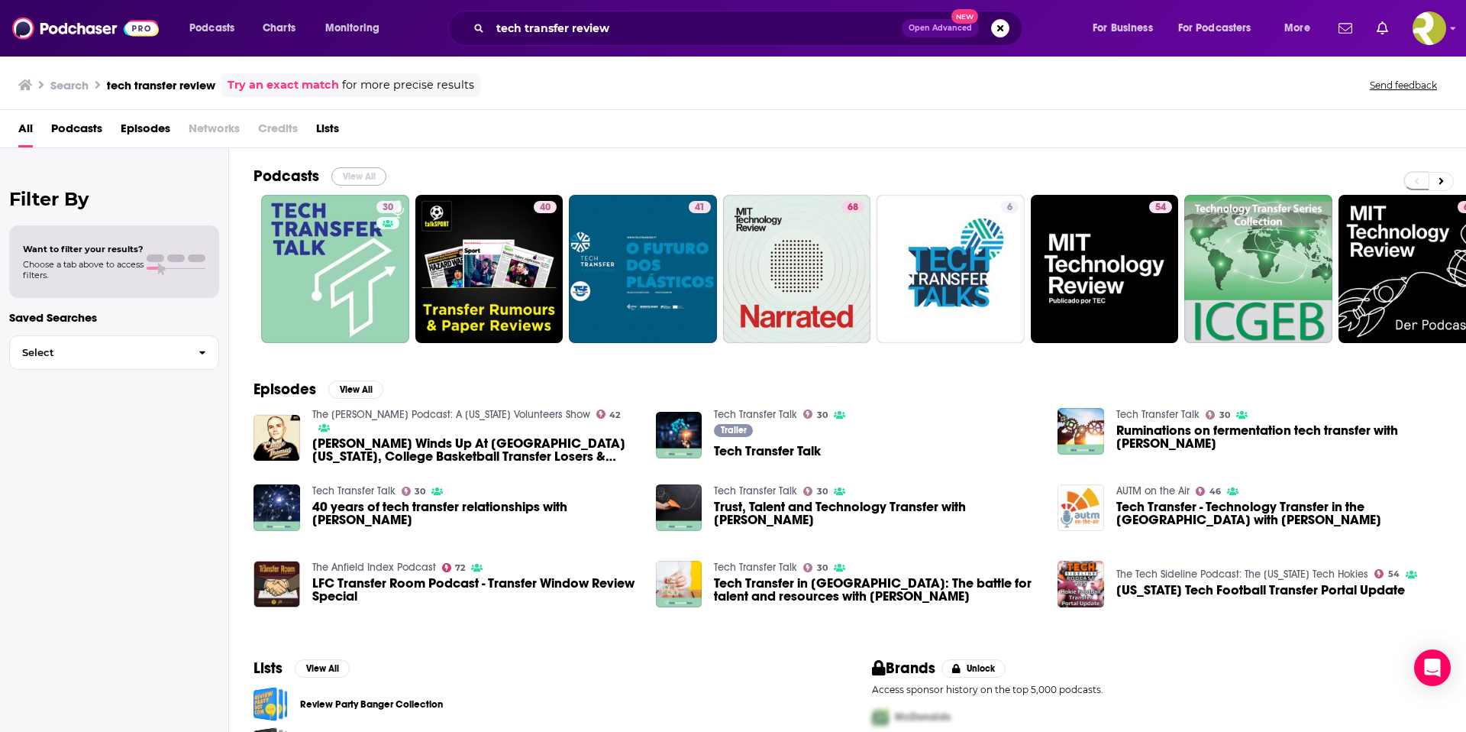
click at [345, 175] on button "View All" at bounding box center [358, 176] width 55 height 18
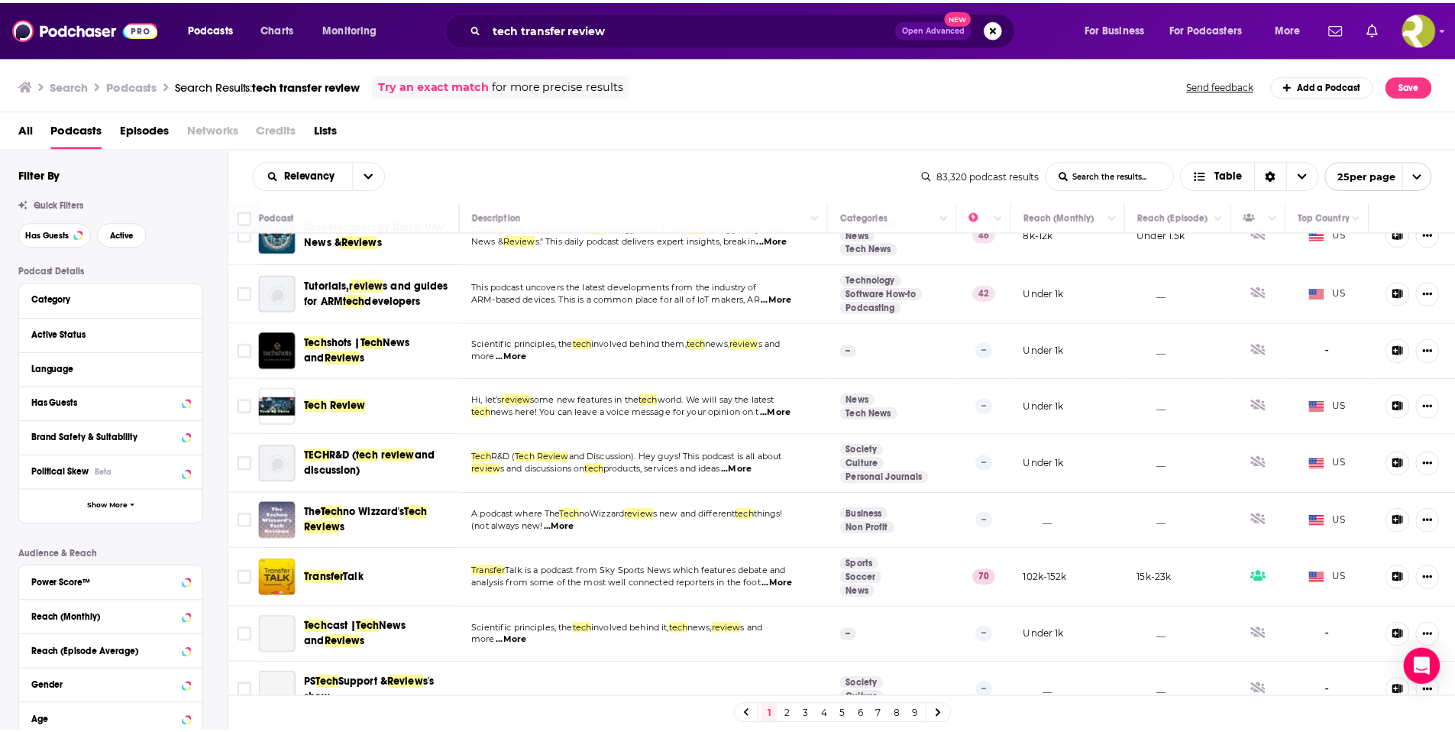
scroll to position [627, 0]
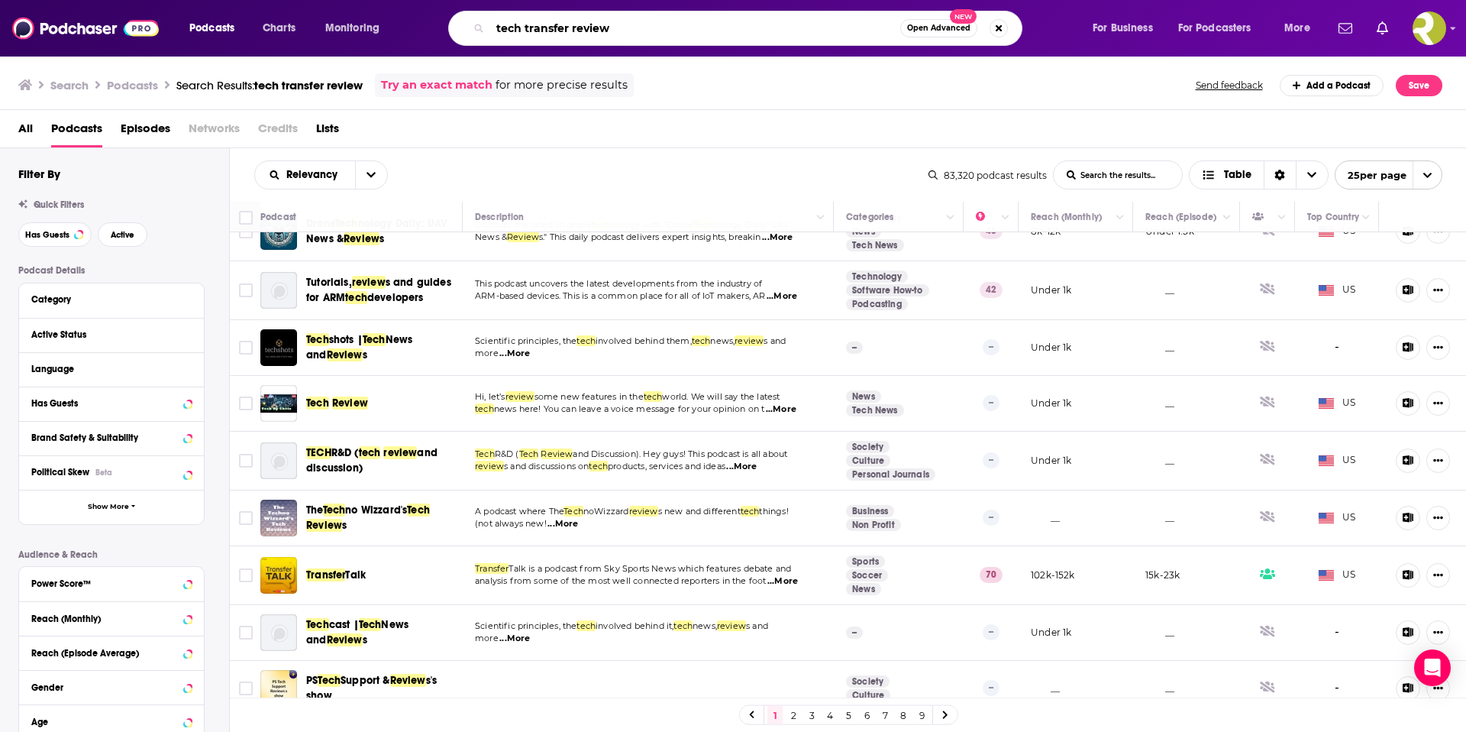
drag, startPoint x: 620, startPoint y: 30, endPoint x: 412, endPoint y: 21, distance: 208.7
click at [412, 21] on div "Podcasts Charts Monitoring tech transfer review Open Advanced New For Business …" at bounding box center [752, 28] width 1146 height 35
type input "future of work"
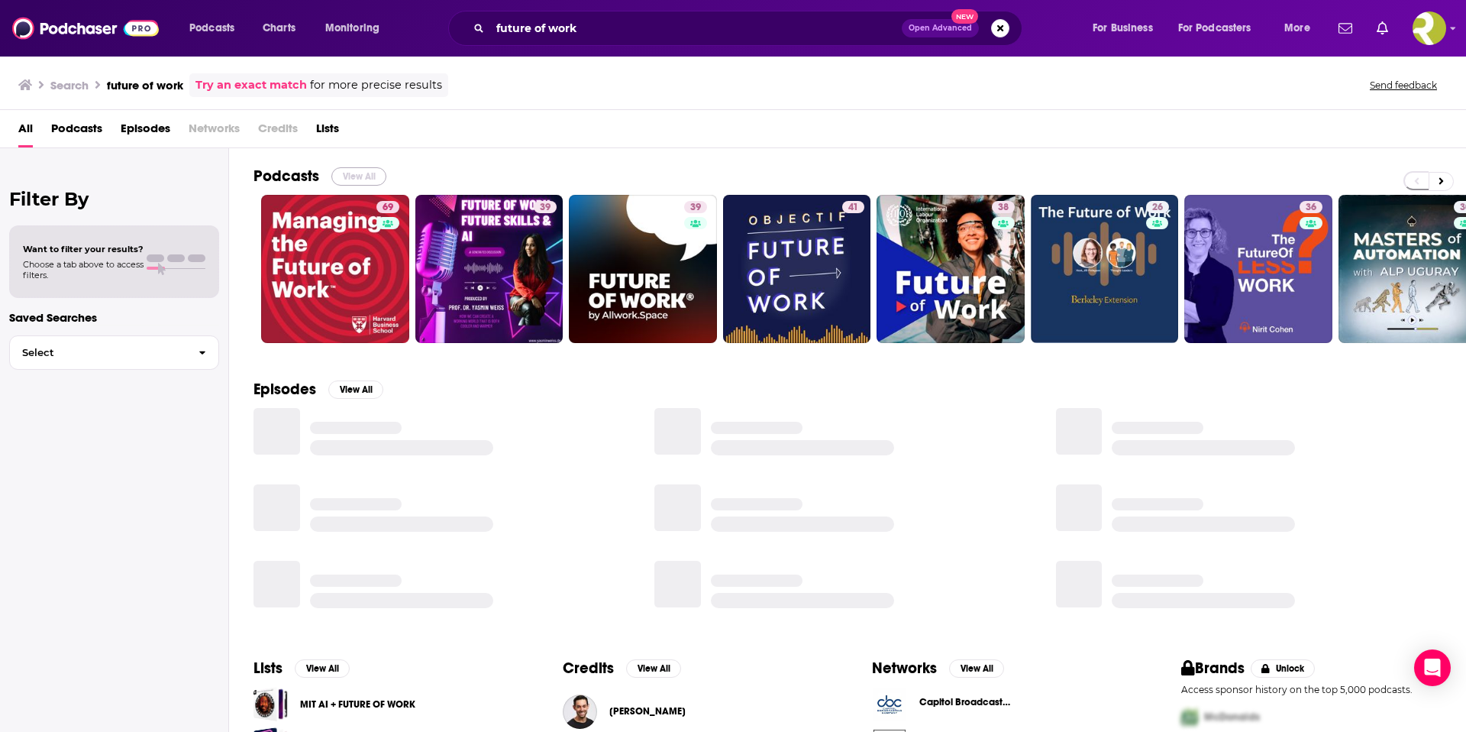
click at [336, 173] on button "View All" at bounding box center [358, 176] width 55 height 18
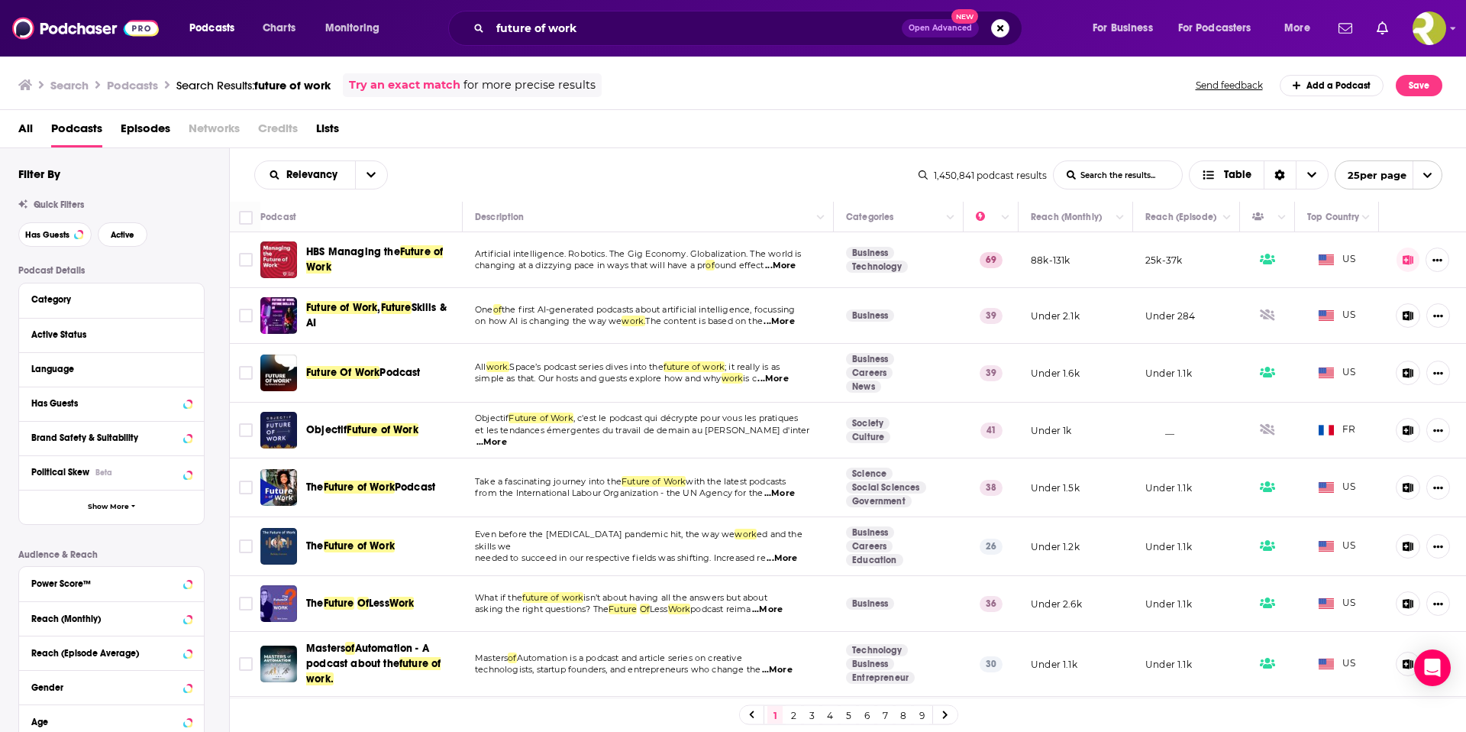
click at [794, 318] on span "...More" at bounding box center [779, 321] width 31 height 12
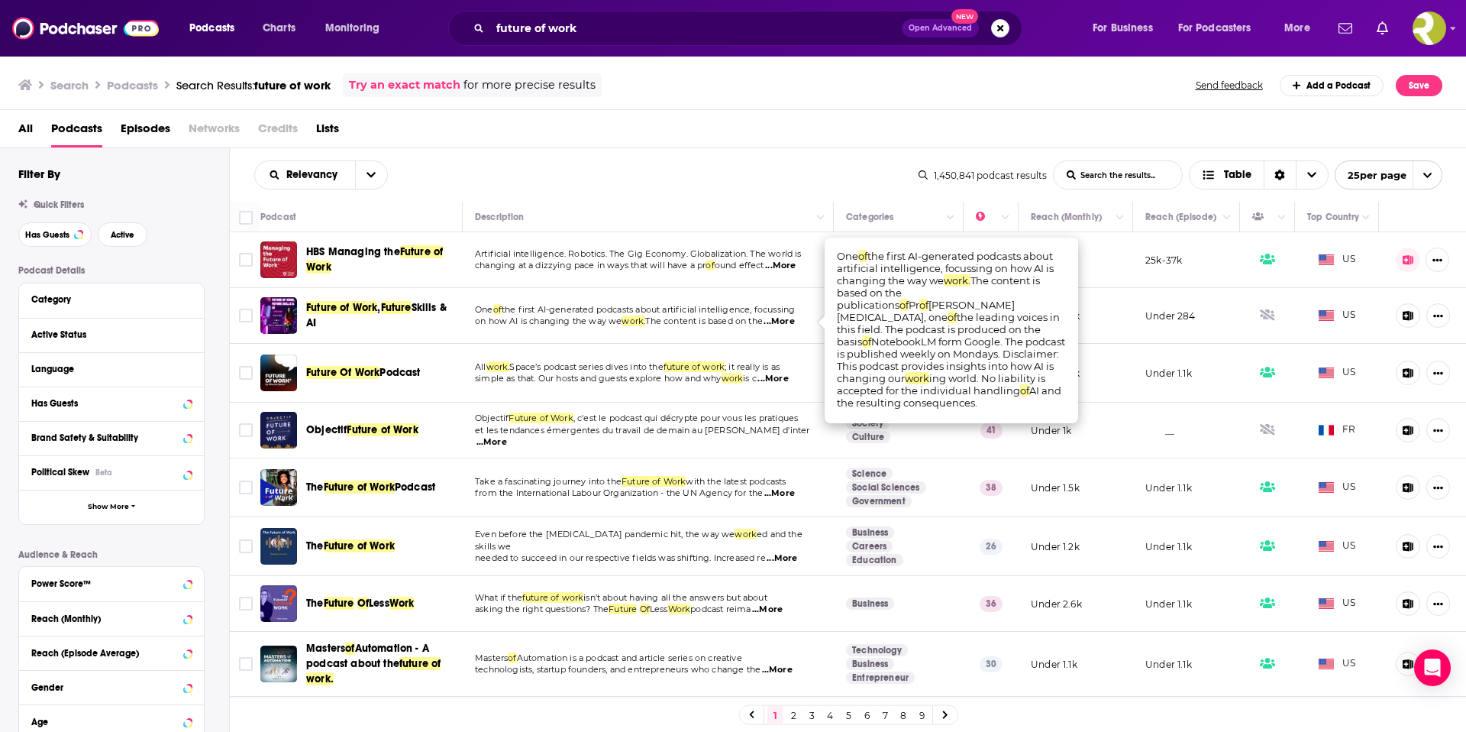
click at [794, 318] on span "...More" at bounding box center [779, 321] width 31 height 12
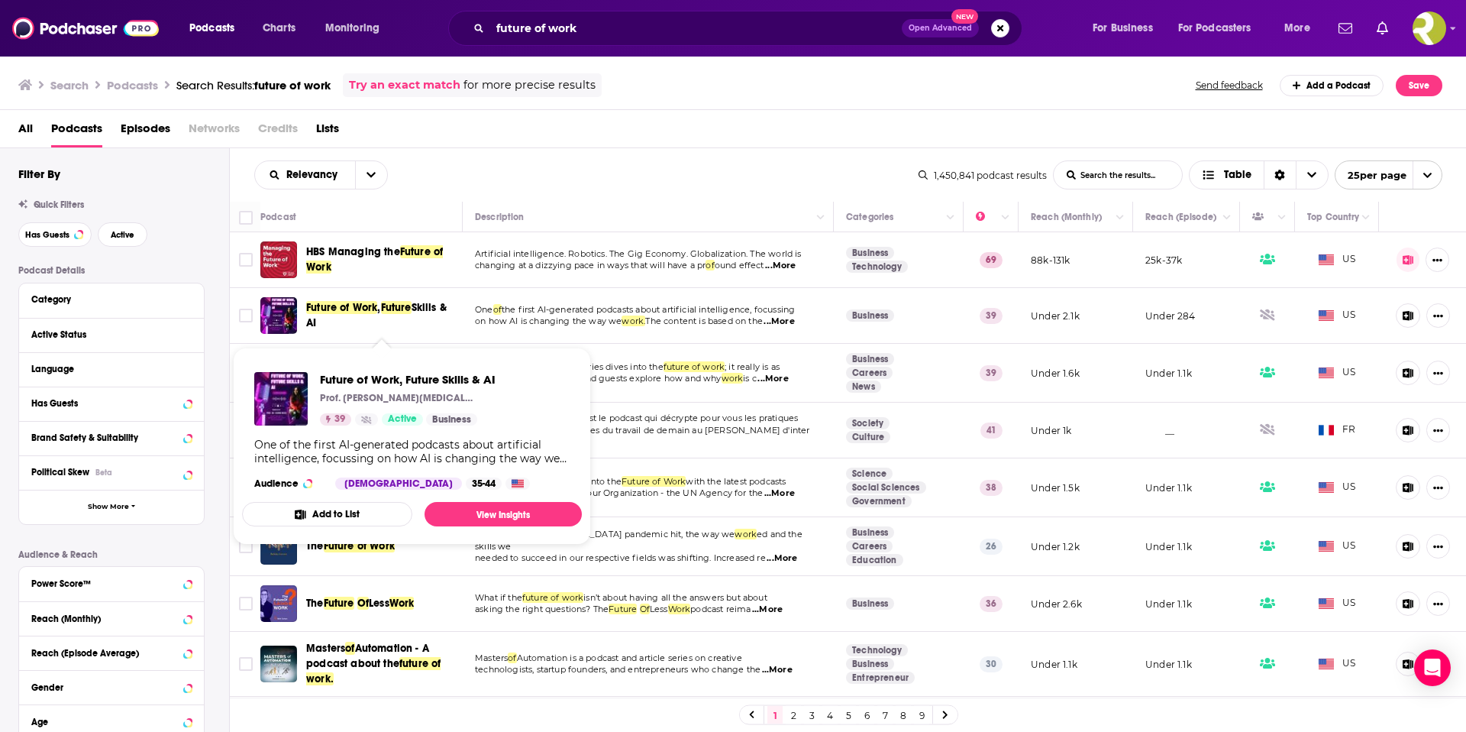
click at [351, 304] on span "Future of Work" at bounding box center [341, 307] width 71 height 13
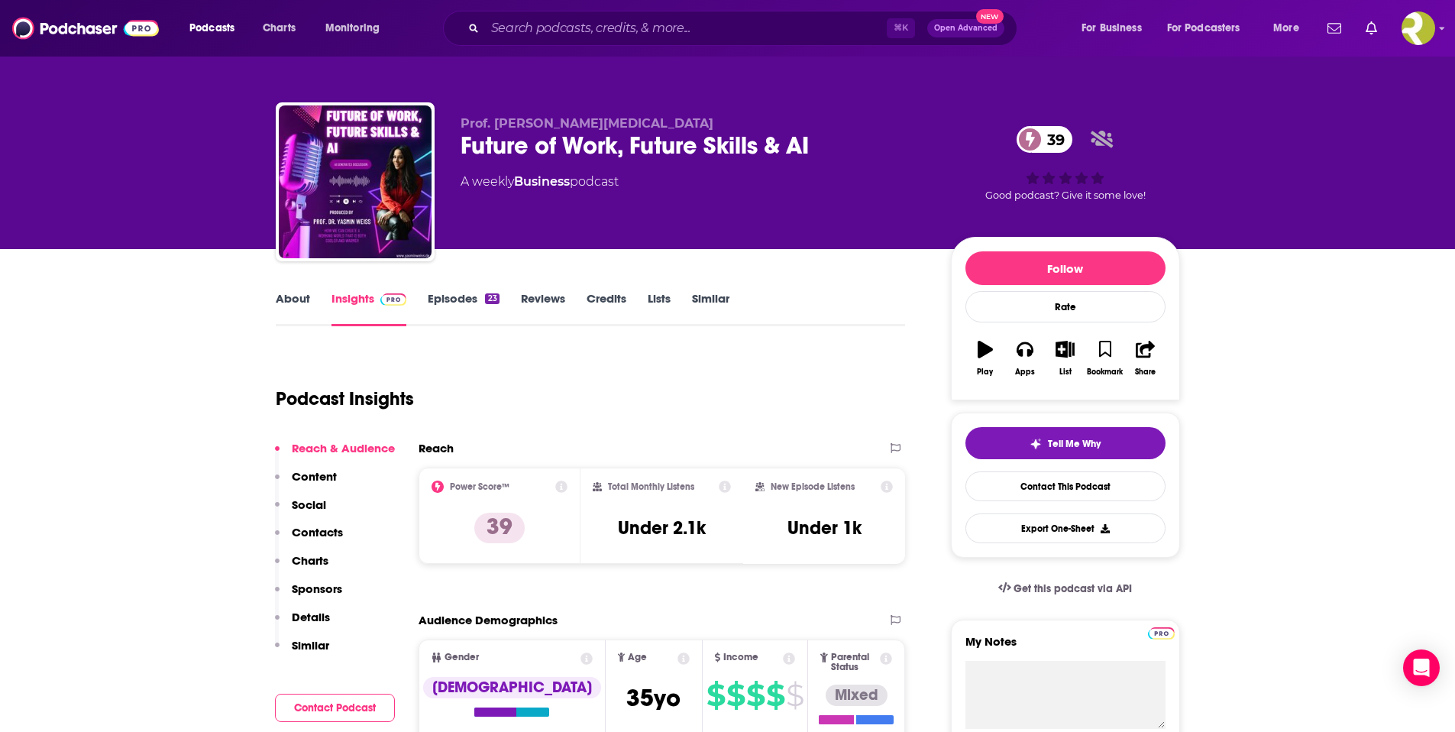
click at [474, 299] on link "Episodes 23" at bounding box center [463, 308] width 71 height 35
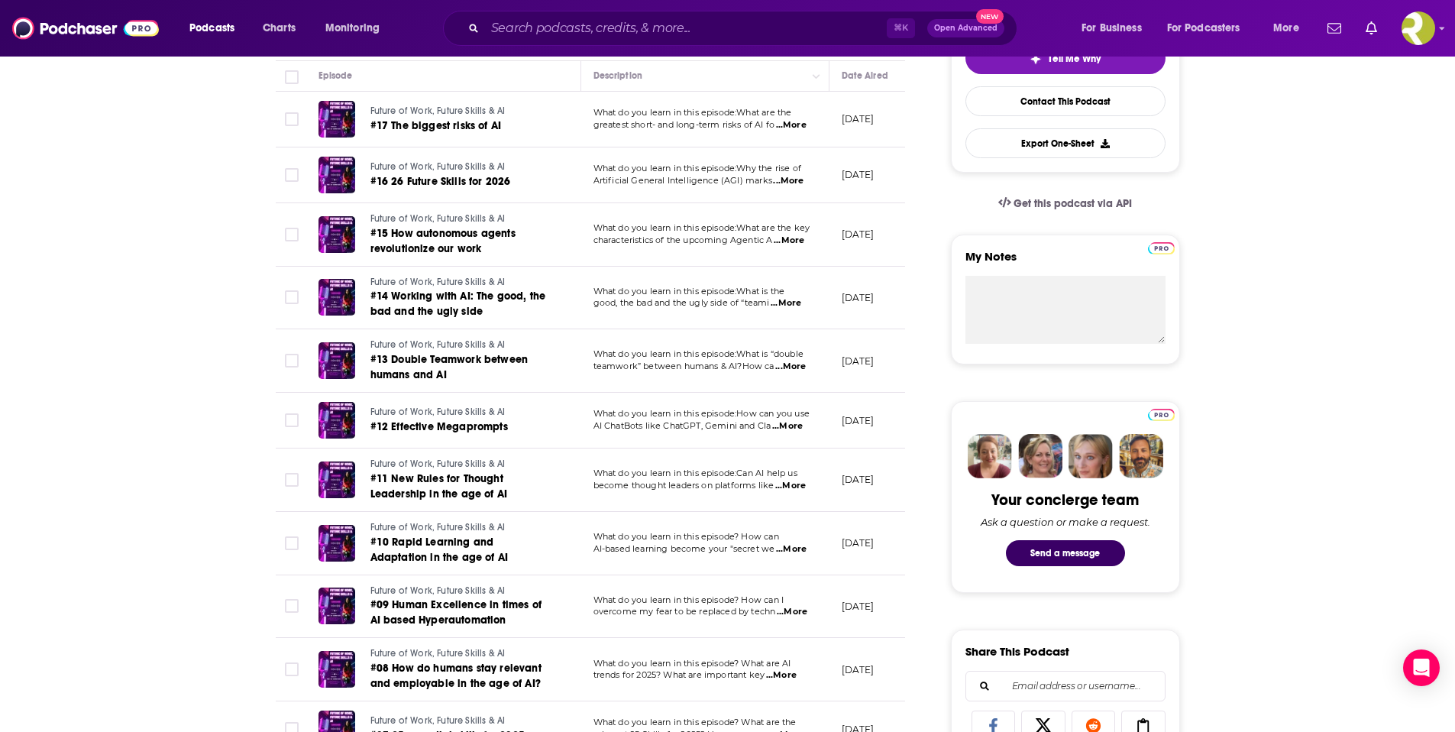
scroll to position [399, 0]
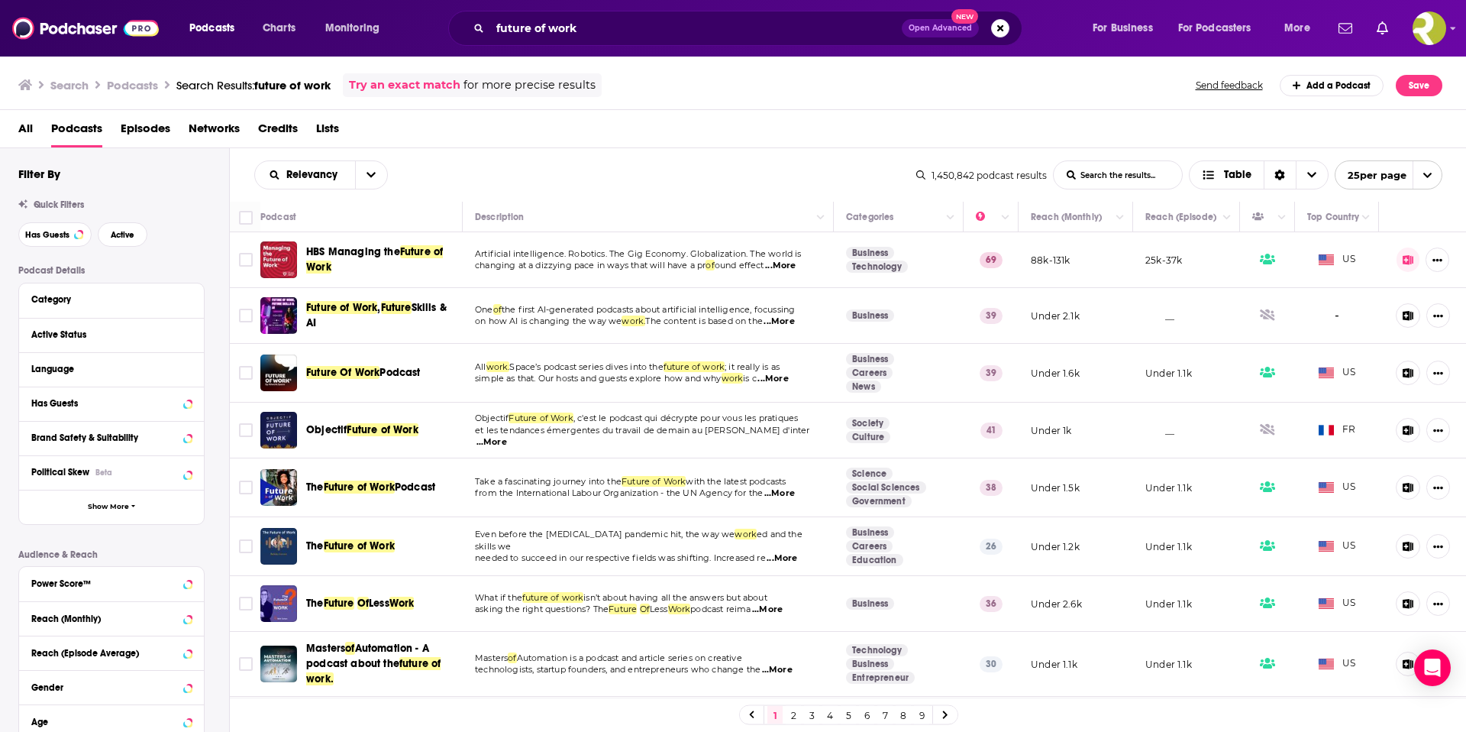
click at [788, 377] on span "...More" at bounding box center [773, 379] width 31 height 12
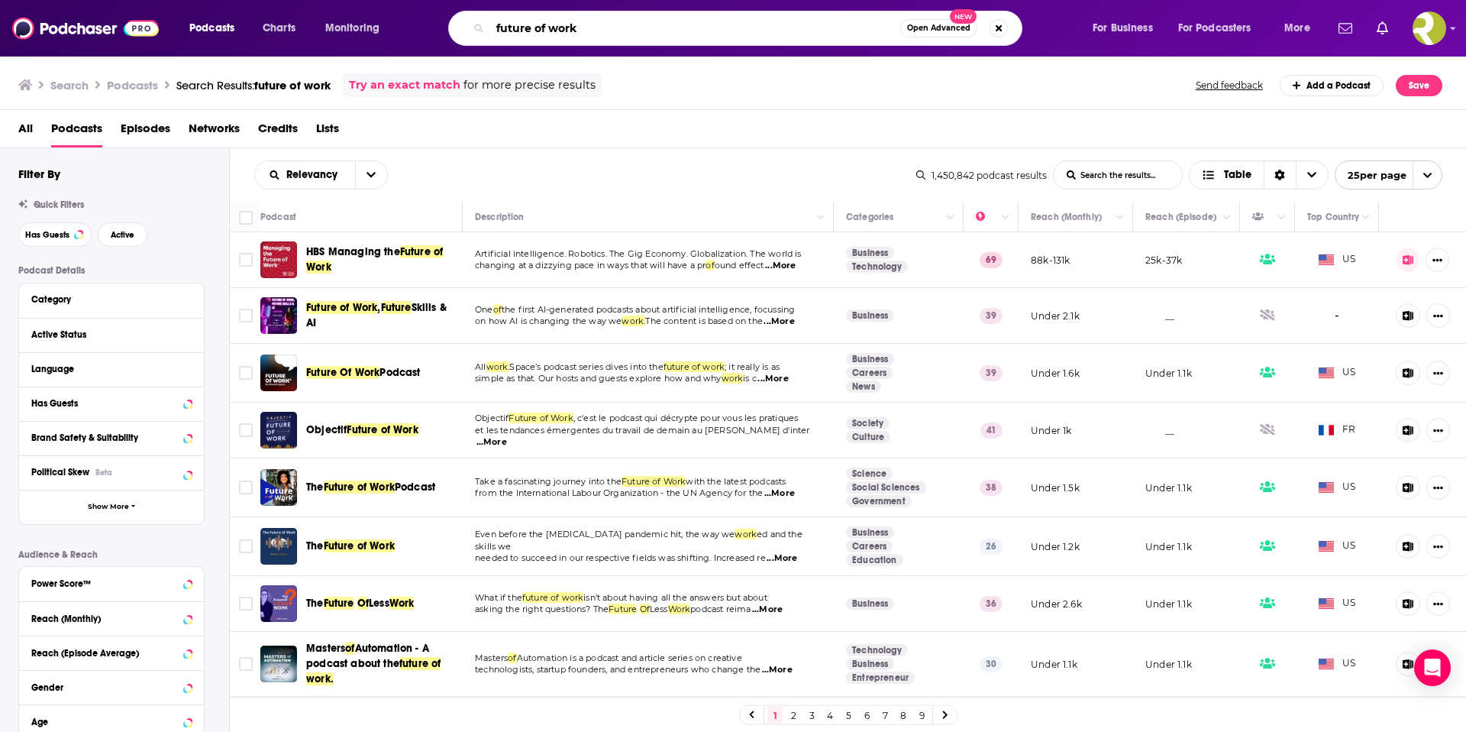
drag, startPoint x: 592, startPoint y: 25, endPoint x: 388, endPoint y: 42, distance: 204.6
click at [388, 42] on div "Podcasts Charts Monitoring future of work Open Advanced New For Business For Po…" at bounding box center [752, 28] width 1146 height 35
drag, startPoint x: 593, startPoint y: 25, endPoint x: 435, endPoint y: 8, distance: 159.0
click at [435, 8] on div "Podcasts Charts Monitoring future of work Open Advanced New For Business For Po…" at bounding box center [733, 28] width 1466 height 57
type input "grow with us"
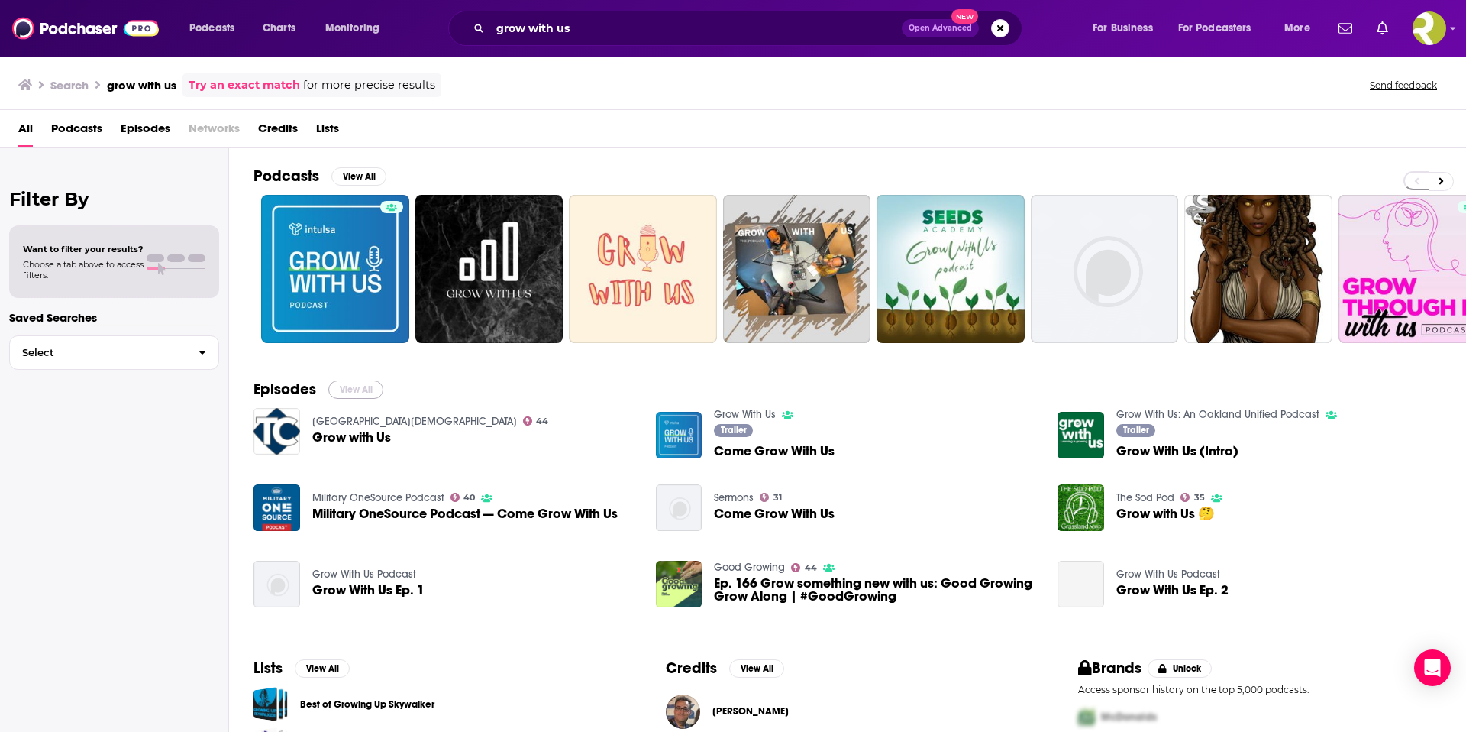
click at [361, 390] on button "View All" at bounding box center [355, 389] width 55 height 18
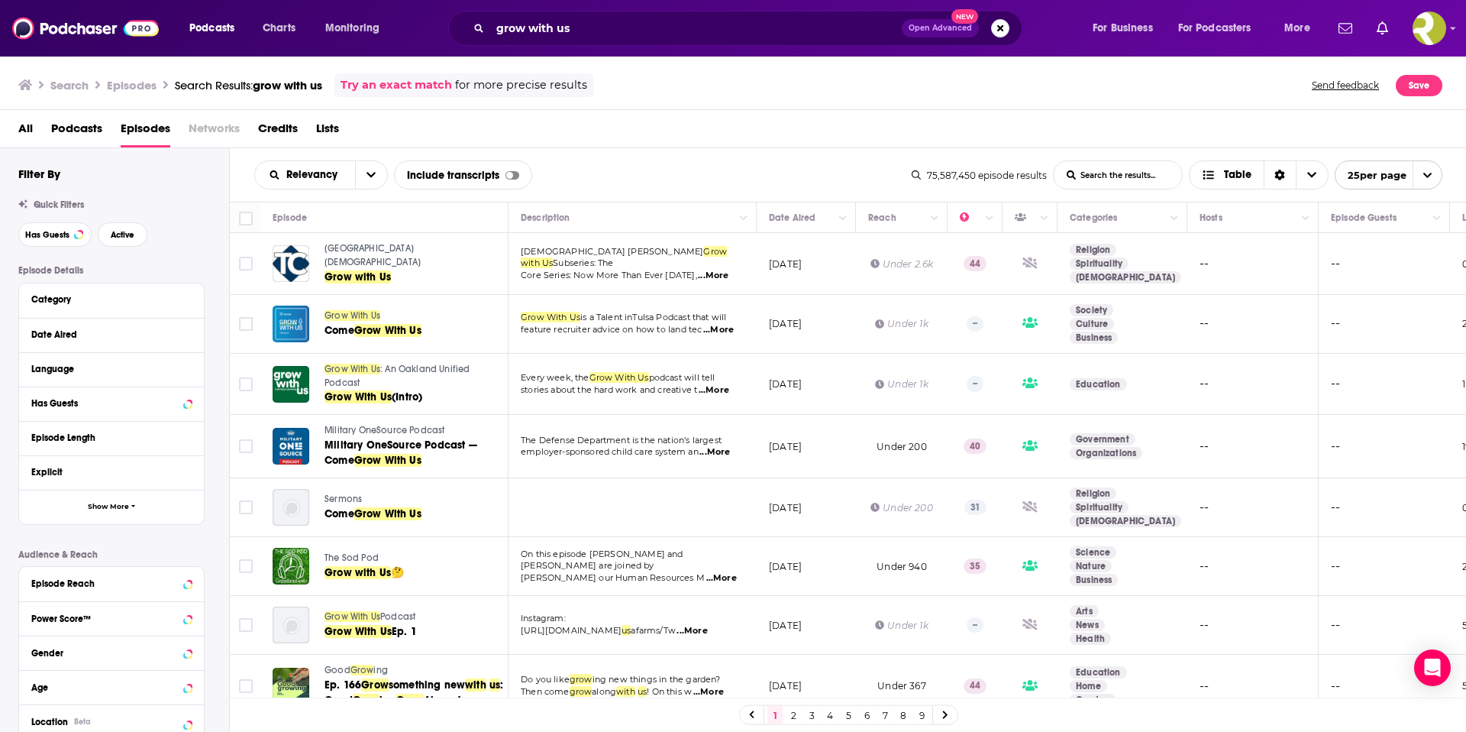
click at [729, 327] on span "...More" at bounding box center [718, 330] width 31 height 12
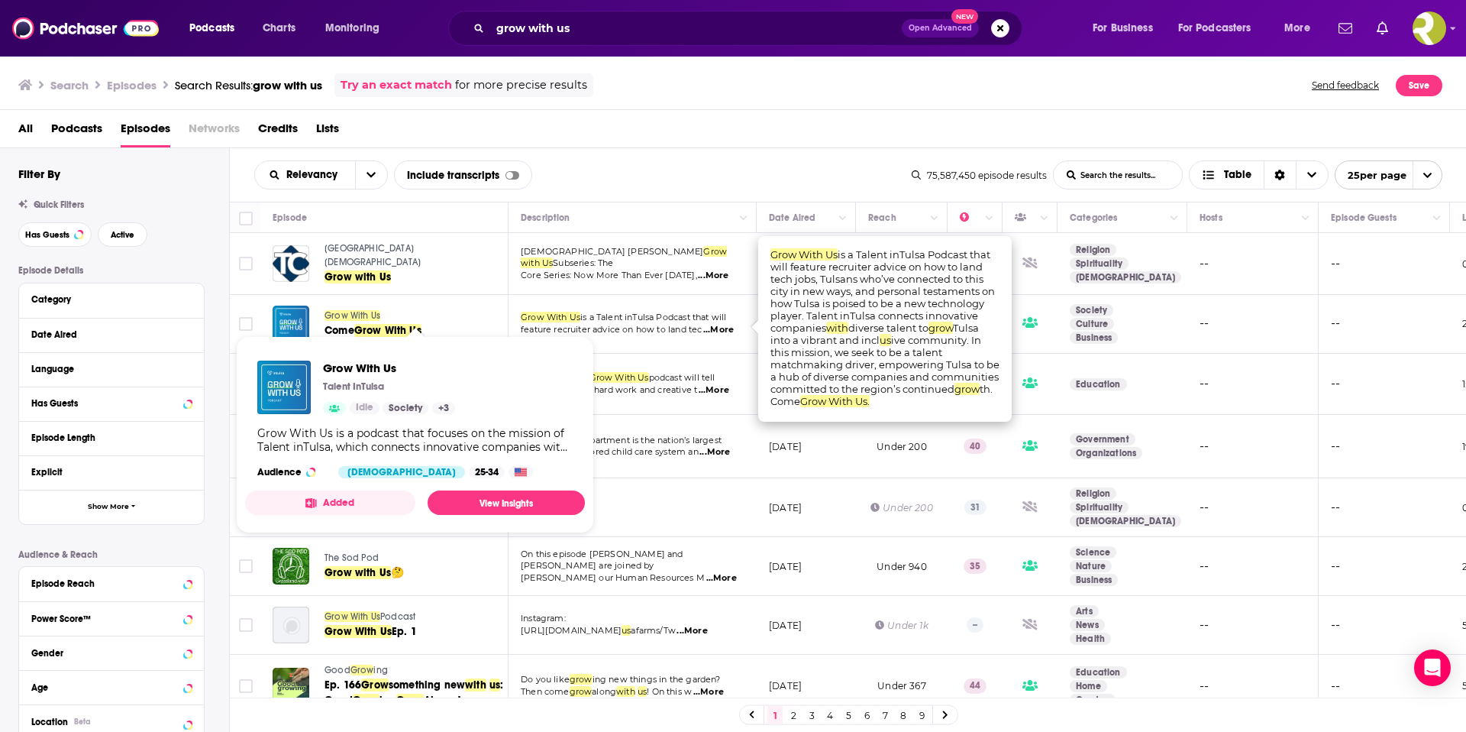
click at [346, 328] on span "Grow With Us Talent InTulsa Idle Society + 3 Grow With Us is a podcast that foc…" at bounding box center [415, 434] width 358 height 215
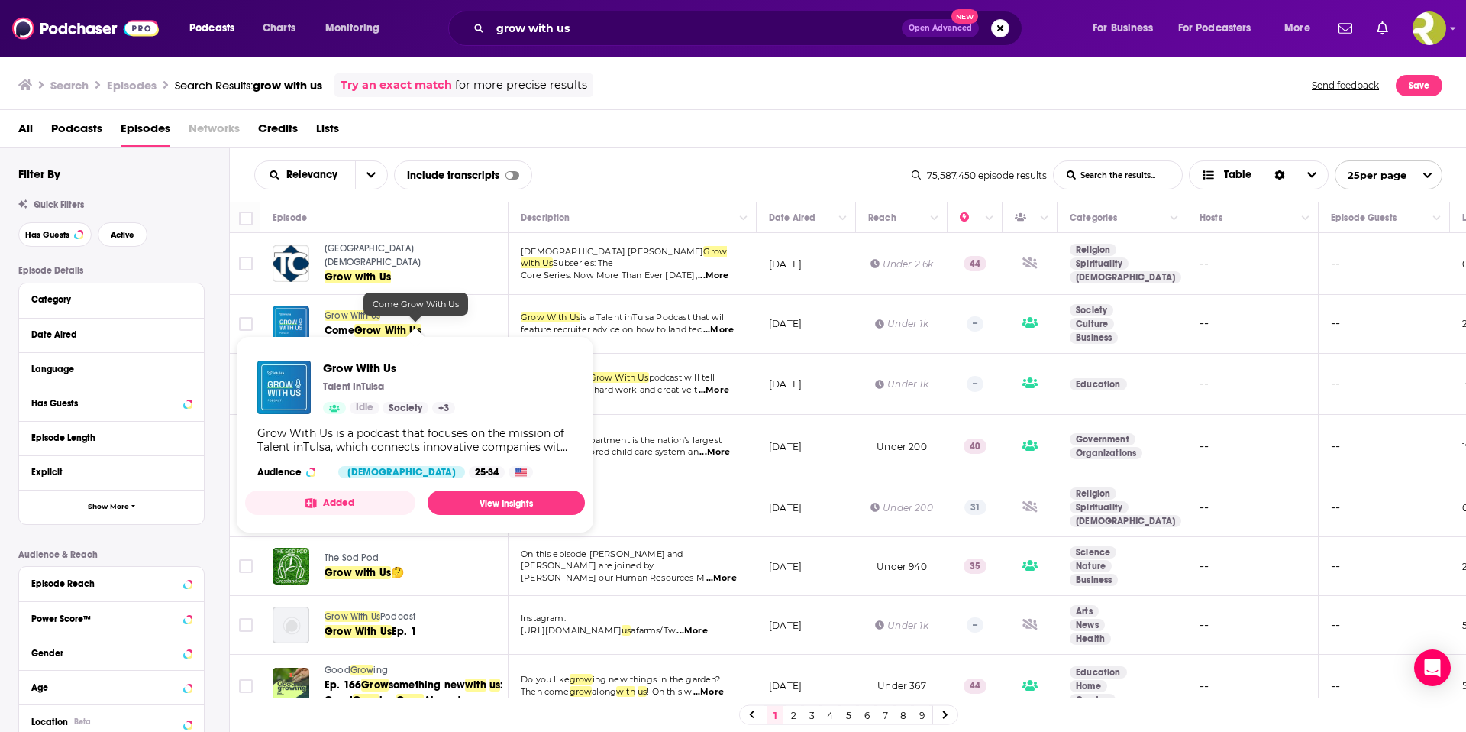
click at [355, 316] on span "Grow With Us" at bounding box center [353, 315] width 56 height 11
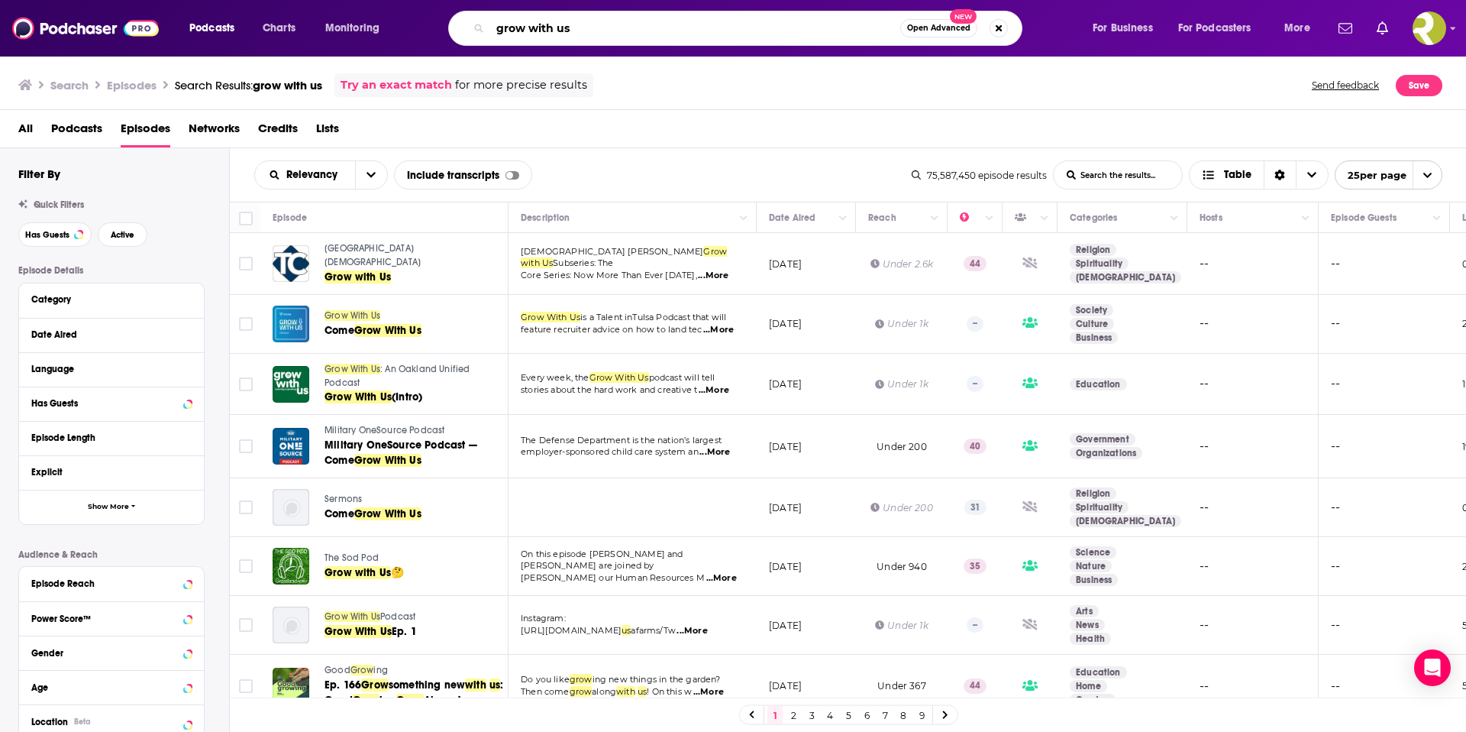
drag, startPoint x: 576, startPoint y: 22, endPoint x: 426, endPoint y: 10, distance: 150.2
click at [426, 11] on div "grow with us Open Advanced New" at bounding box center [750, 28] width 653 height 35
type input "downtown tulsa"
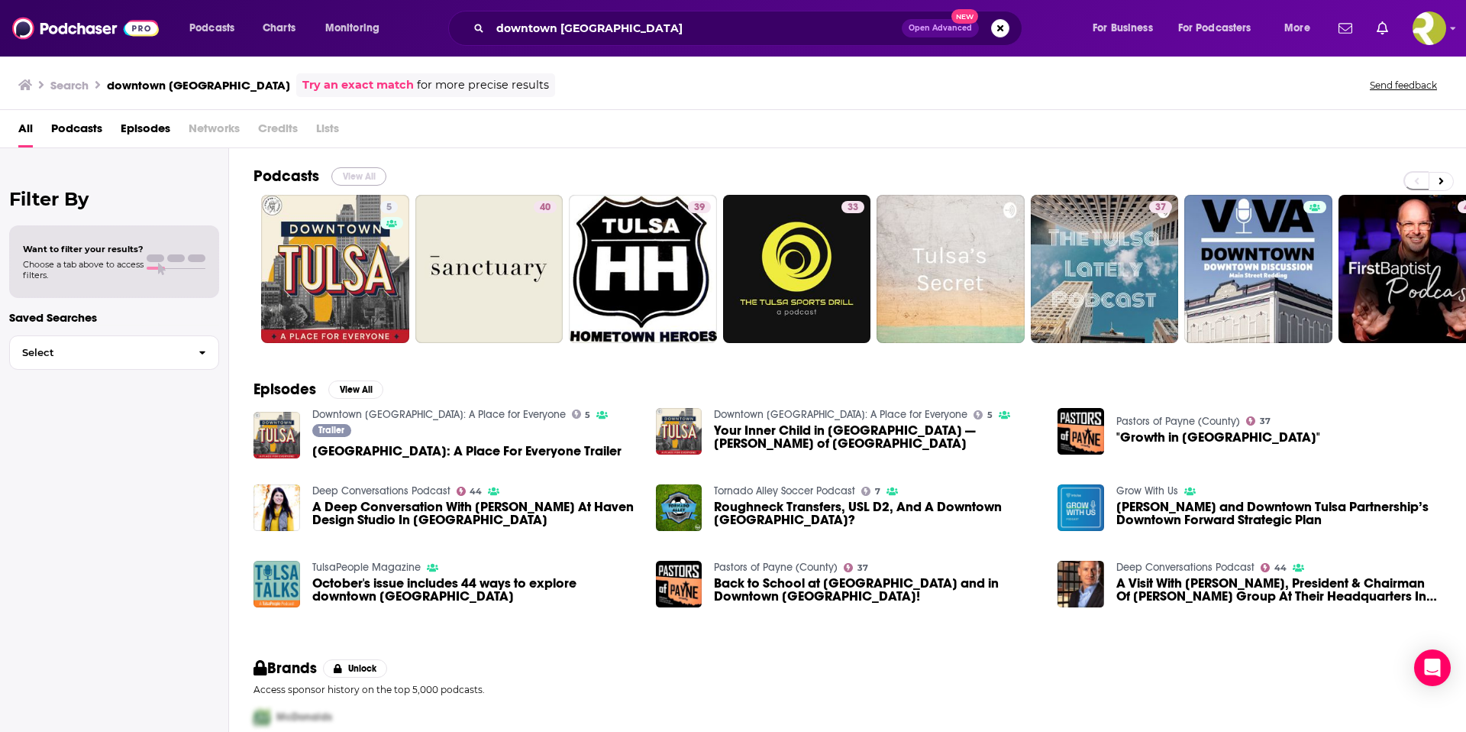
click at [366, 180] on button "View All" at bounding box center [358, 176] width 55 height 18
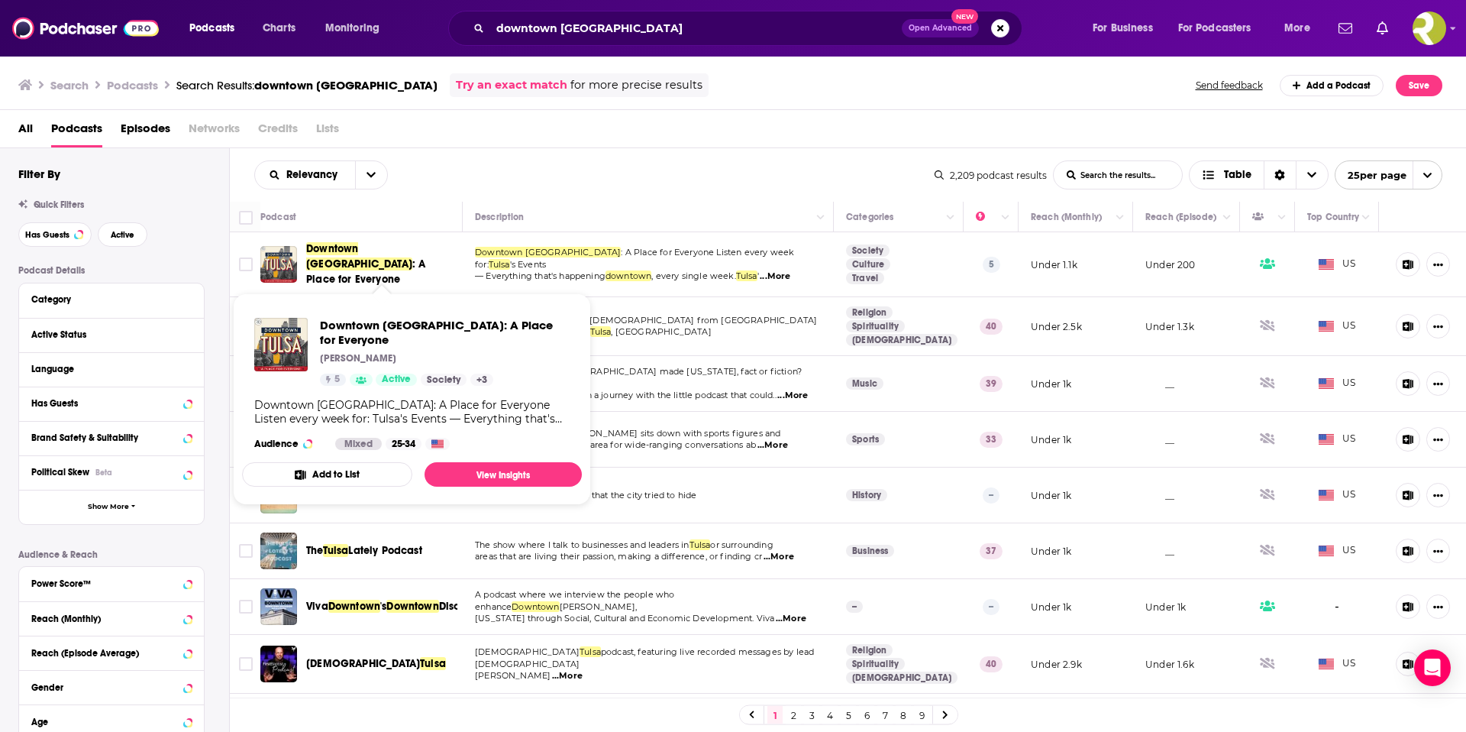
click at [322, 256] on span "Downtown Tulsa" at bounding box center [359, 256] width 106 height 28
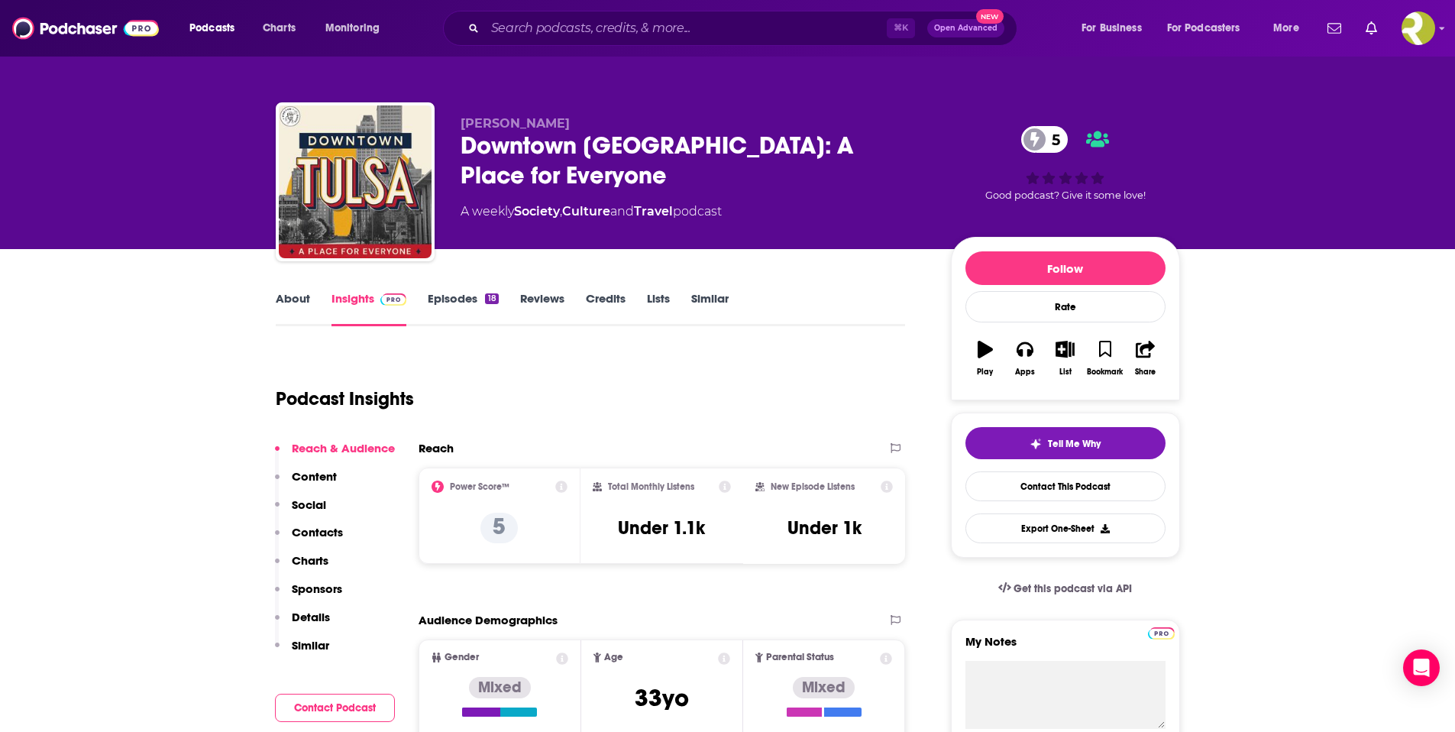
click at [460, 297] on link "Episodes 18" at bounding box center [463, 308] width 70 height 35
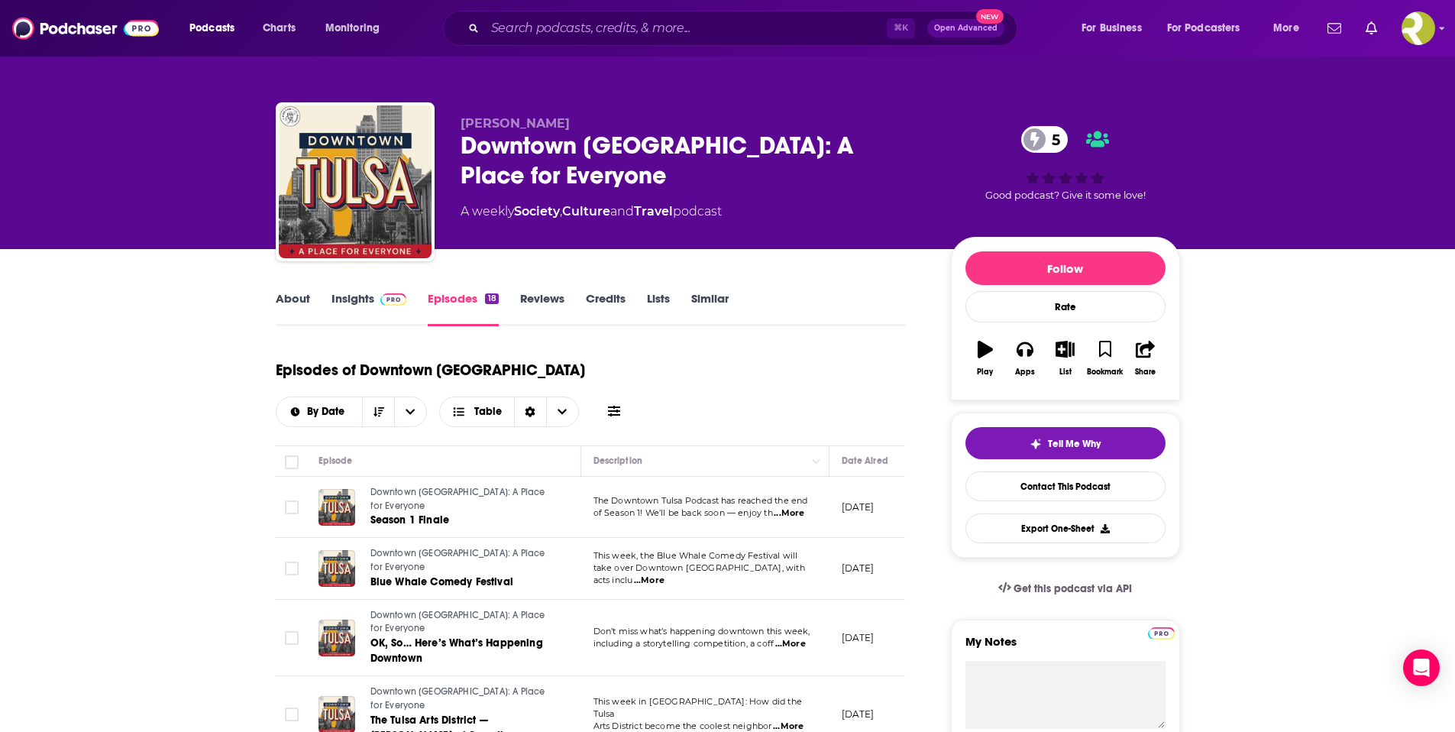
click at [288, 302] on link "About" at bounding box center [293, 308] width 34 height 35
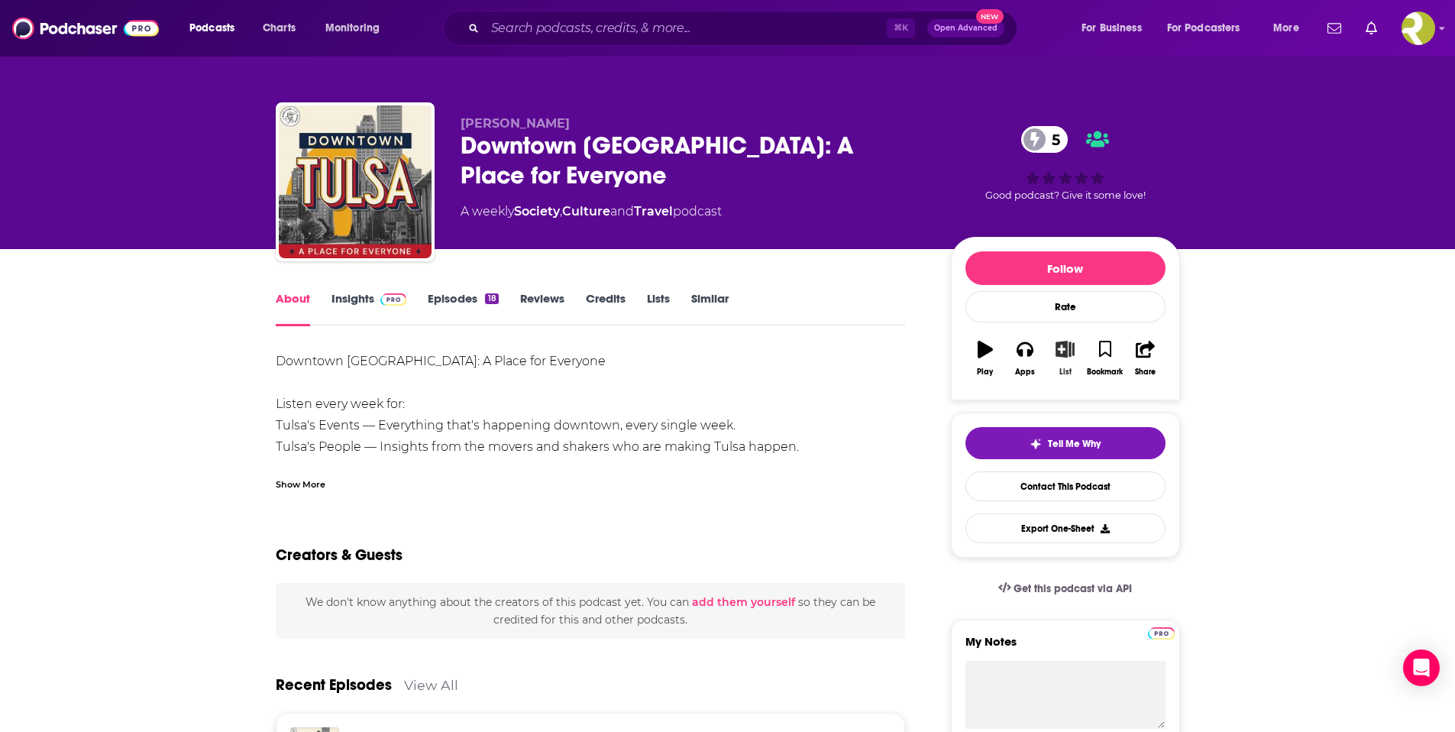
click at [1065, 351] on icon "button" at bounding box center [1065, 349] width 19 height 17
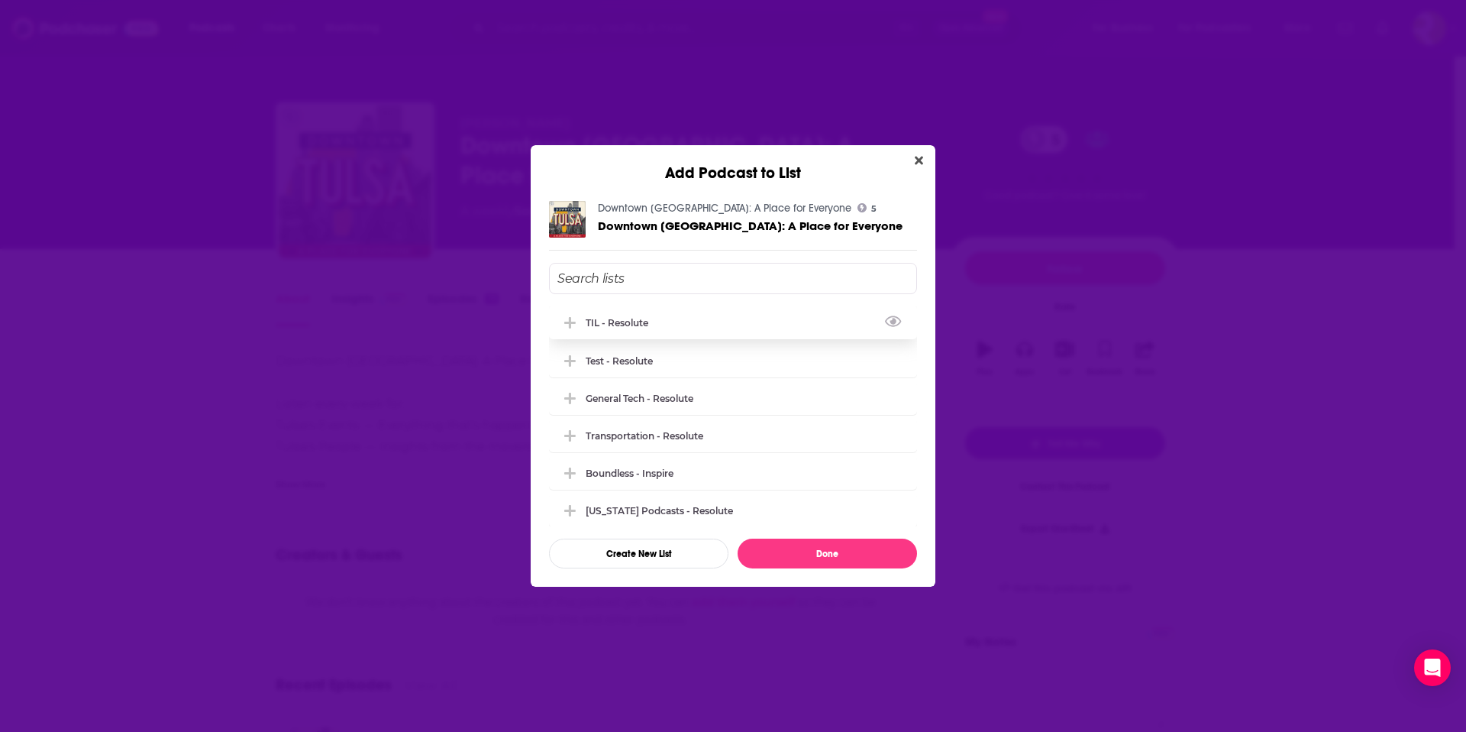
click at [574, 323] on icon "Add Podcast To List" at bounding box center [569, 322] width 11 height 11
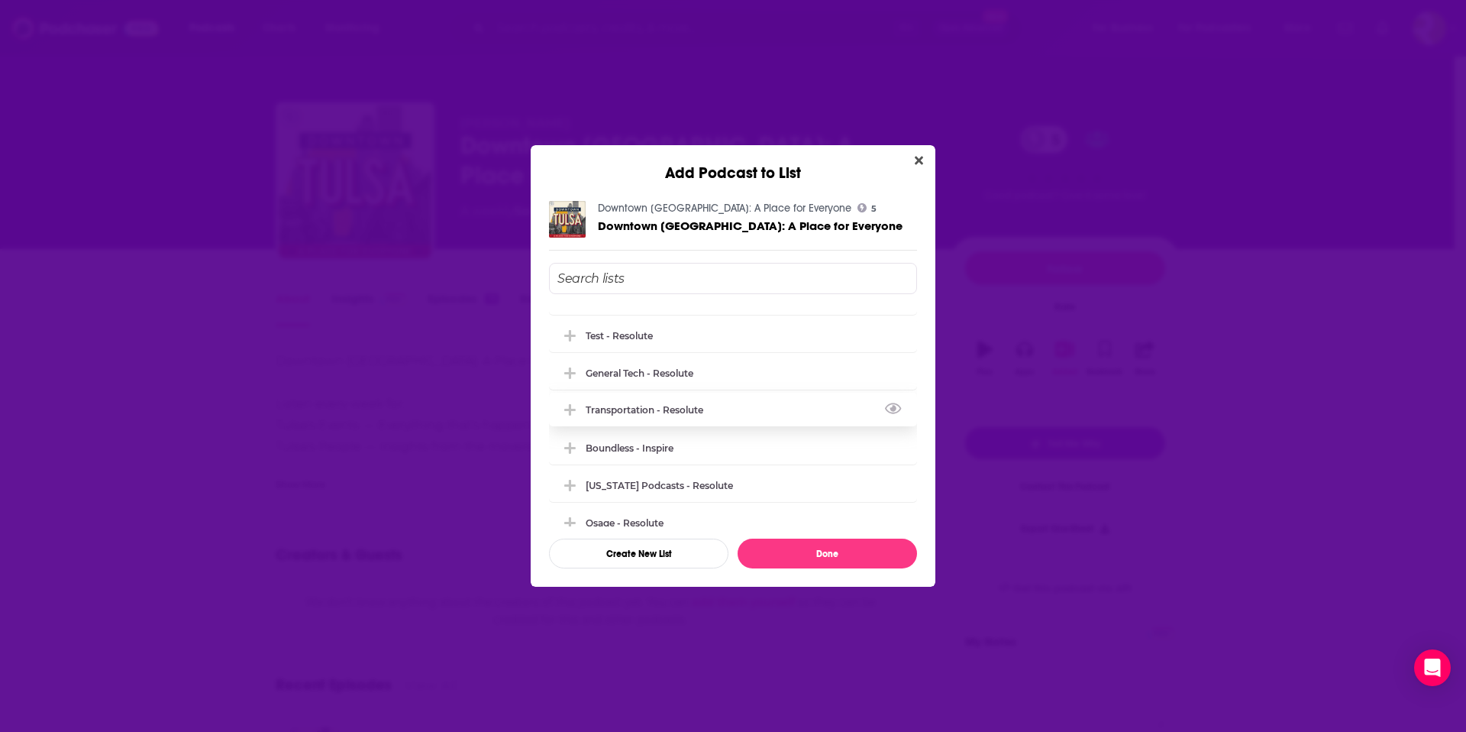
scroll to position [39, 0]
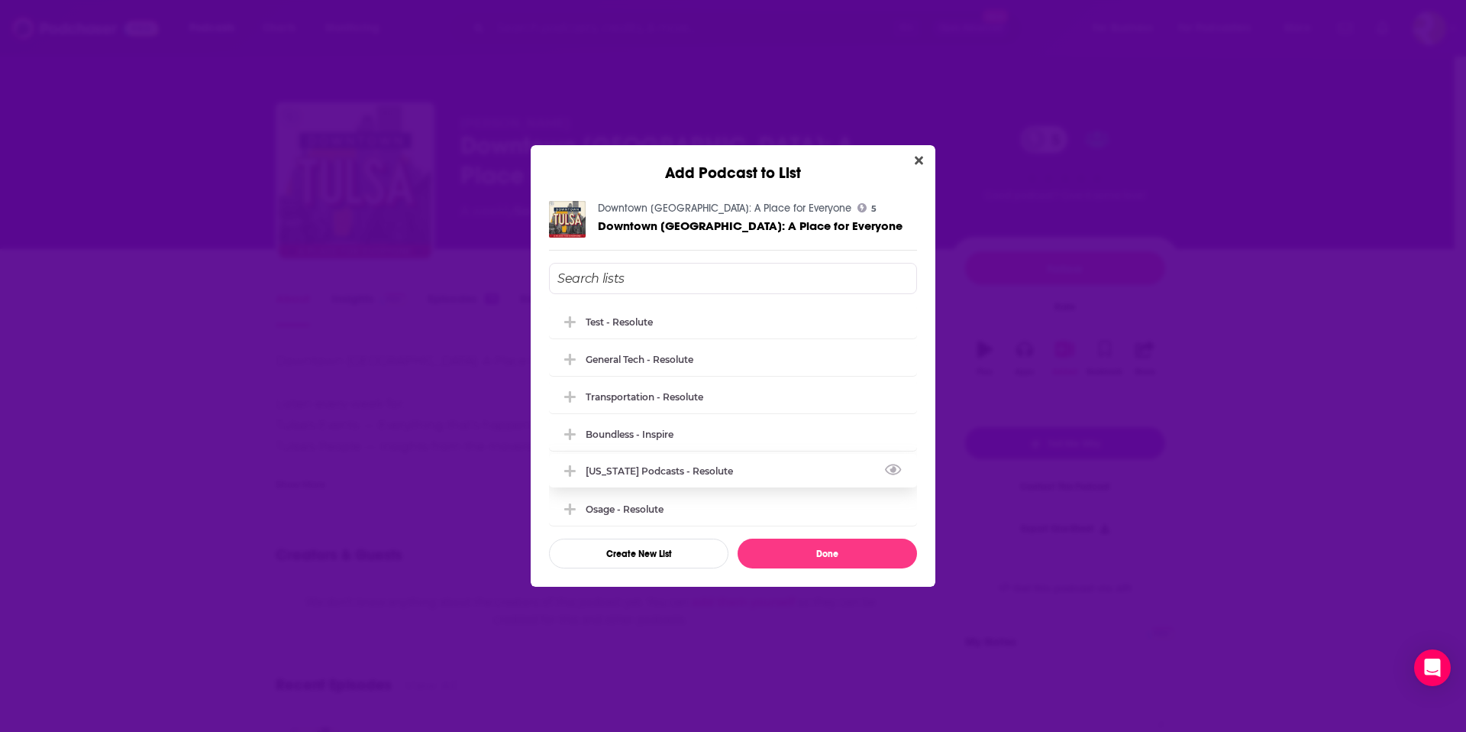
click at [577, 473] on button "Add Podcast To List" at bounding box center [571, 471] width 27 height 16
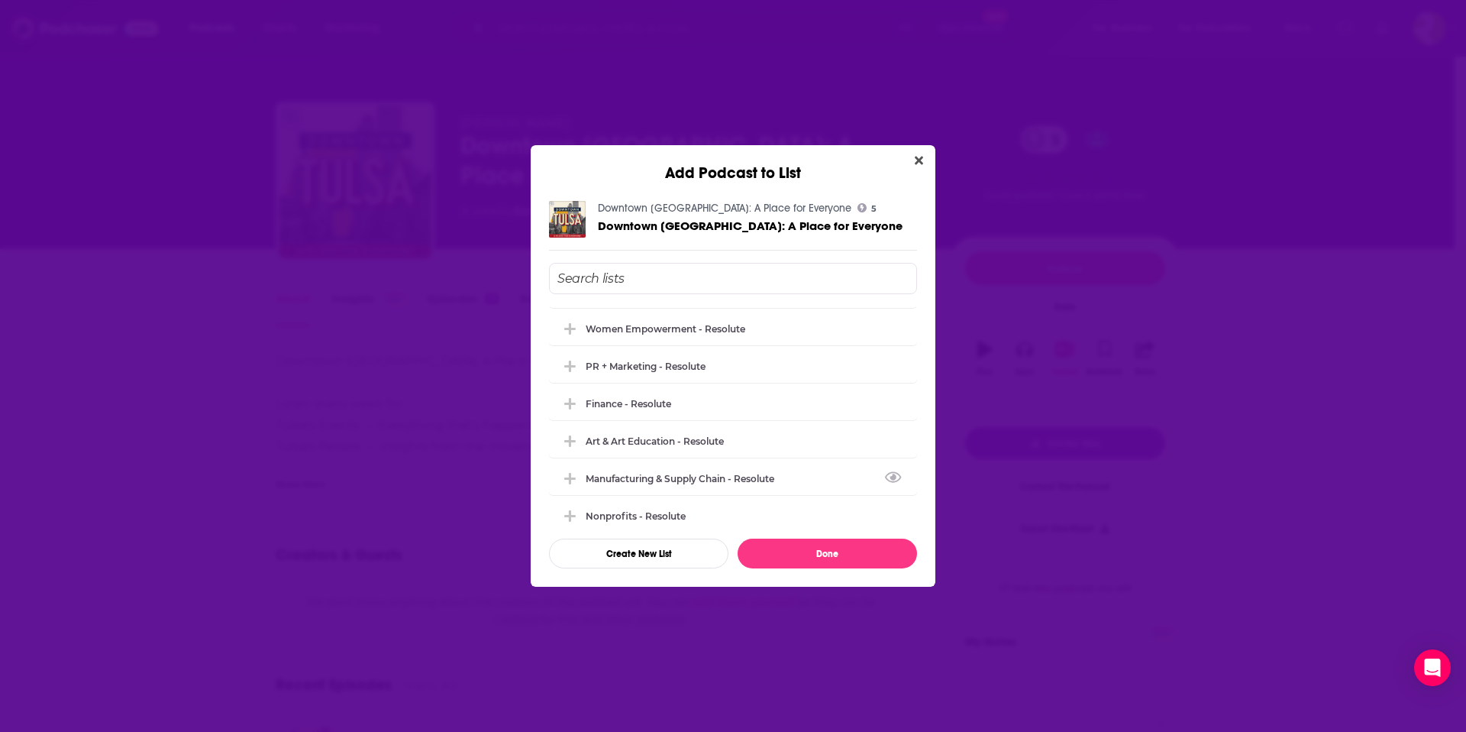
scroll to position [372, 0]
click at [822, 556] on button "Done" at bounding box center [827, 553] width 179 height 30
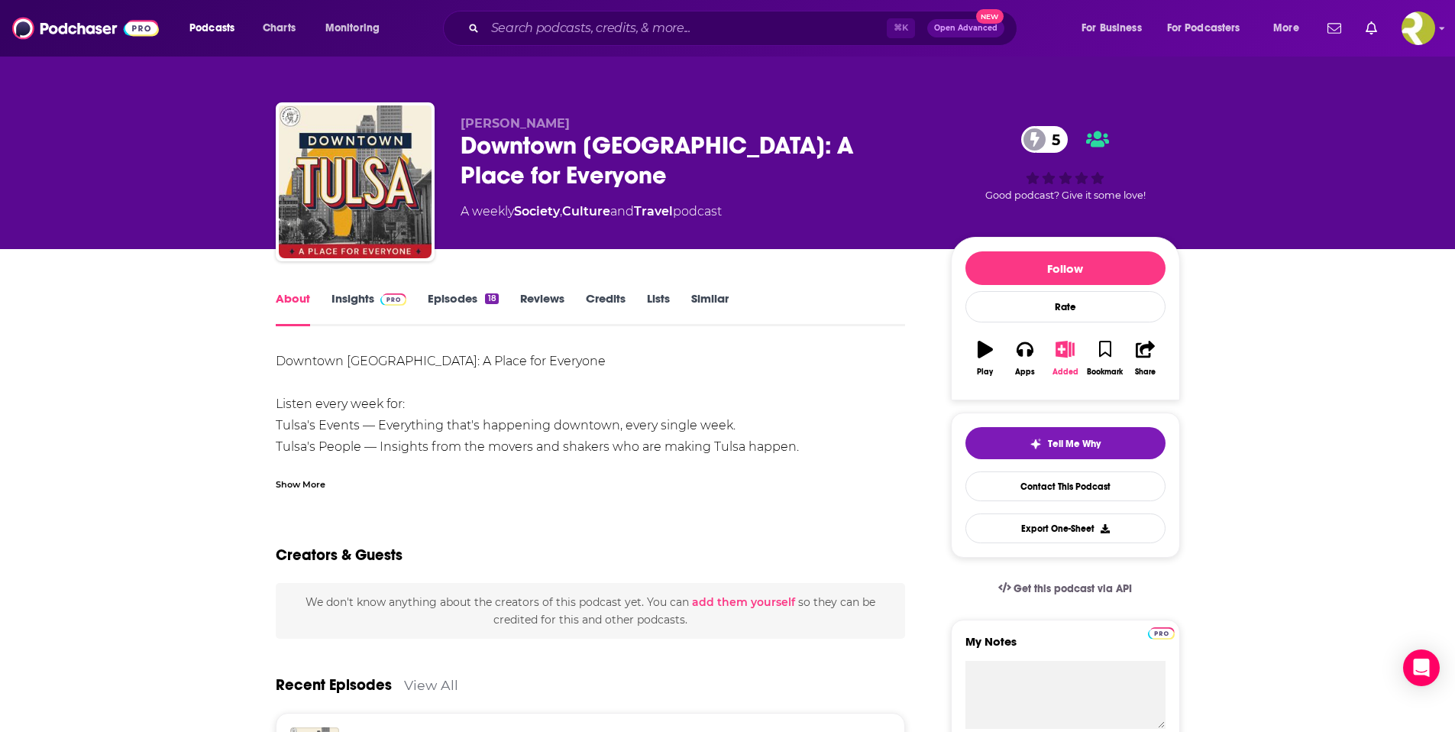
click at [1065, 351] on icon "button" at bounding box center [1065, 349] width 19 height 17
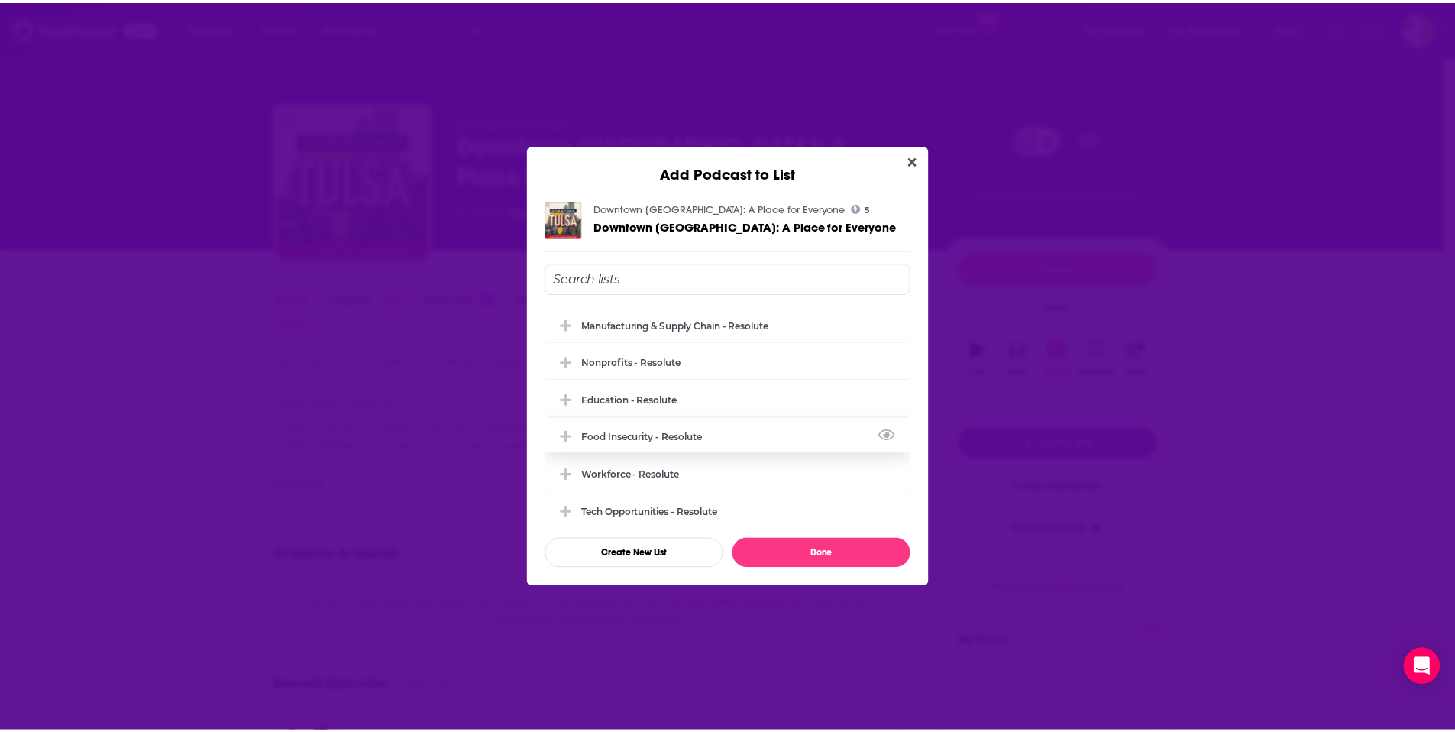
scroll to position [529, 0]
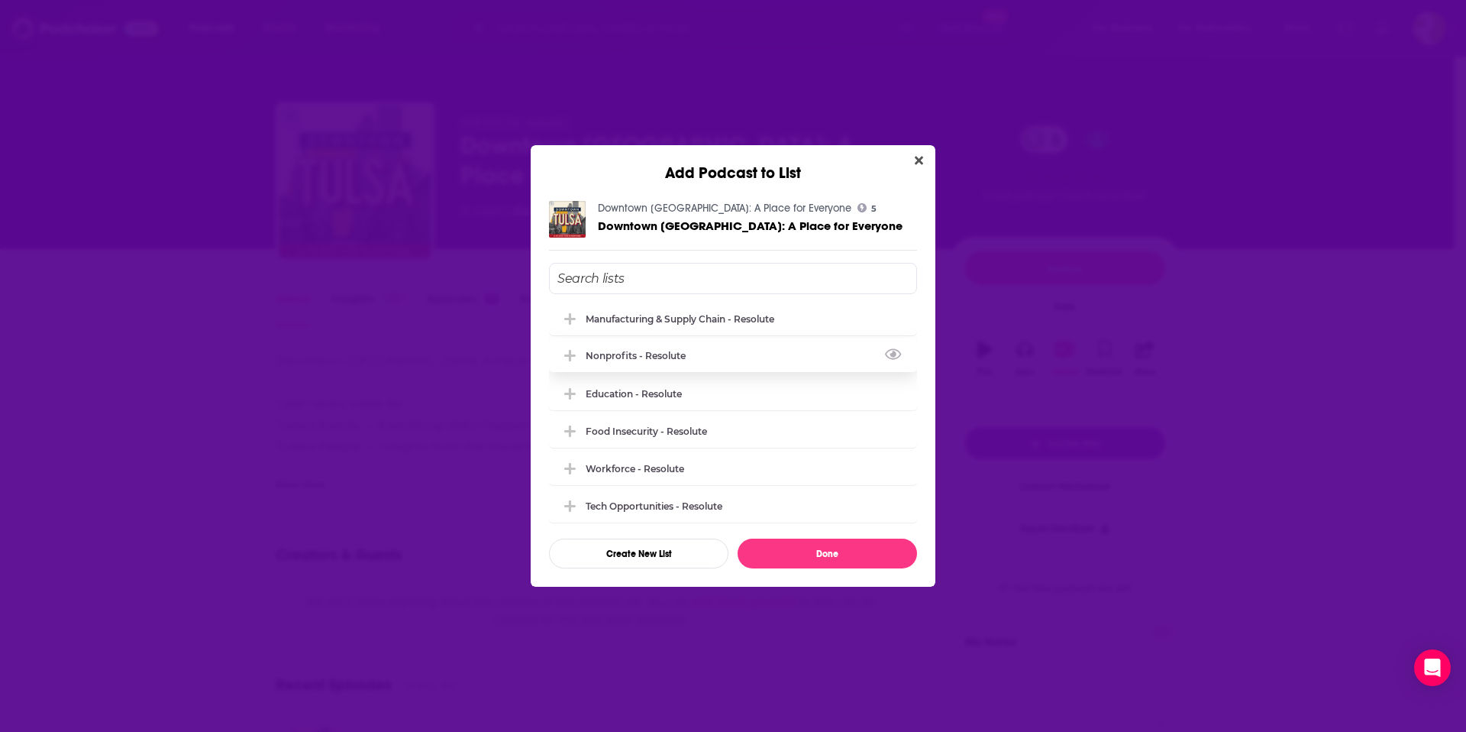
click at [571, 358] on icon "Add Podcast To List" at bounding box center [569, 356] width 11 height 14
click at [810, 545] on button "Done" at bounding box center [827, 553] width 179 height 30
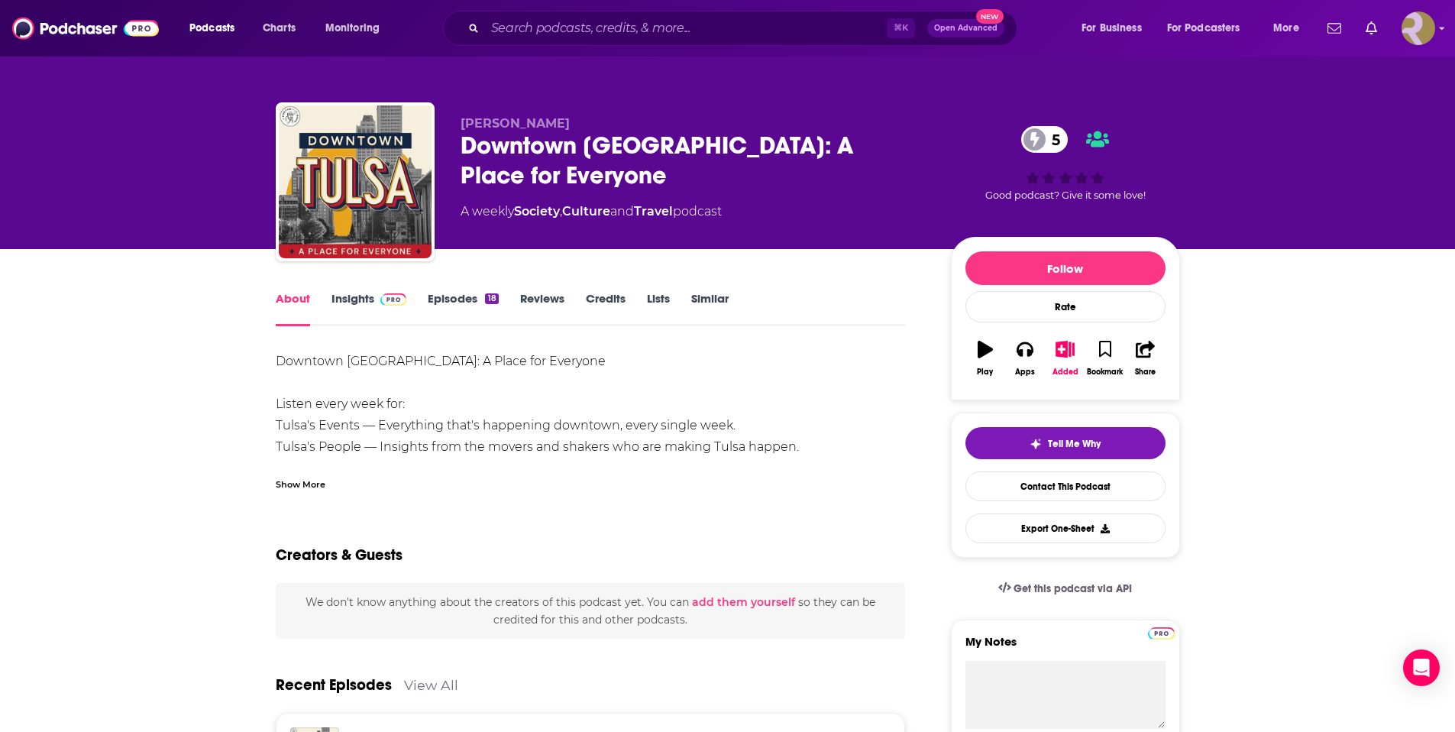
click at [1421, 20] on img "Logged in as ResoluteTulsa" at bounding box center [1418, 28] width 34 height 34
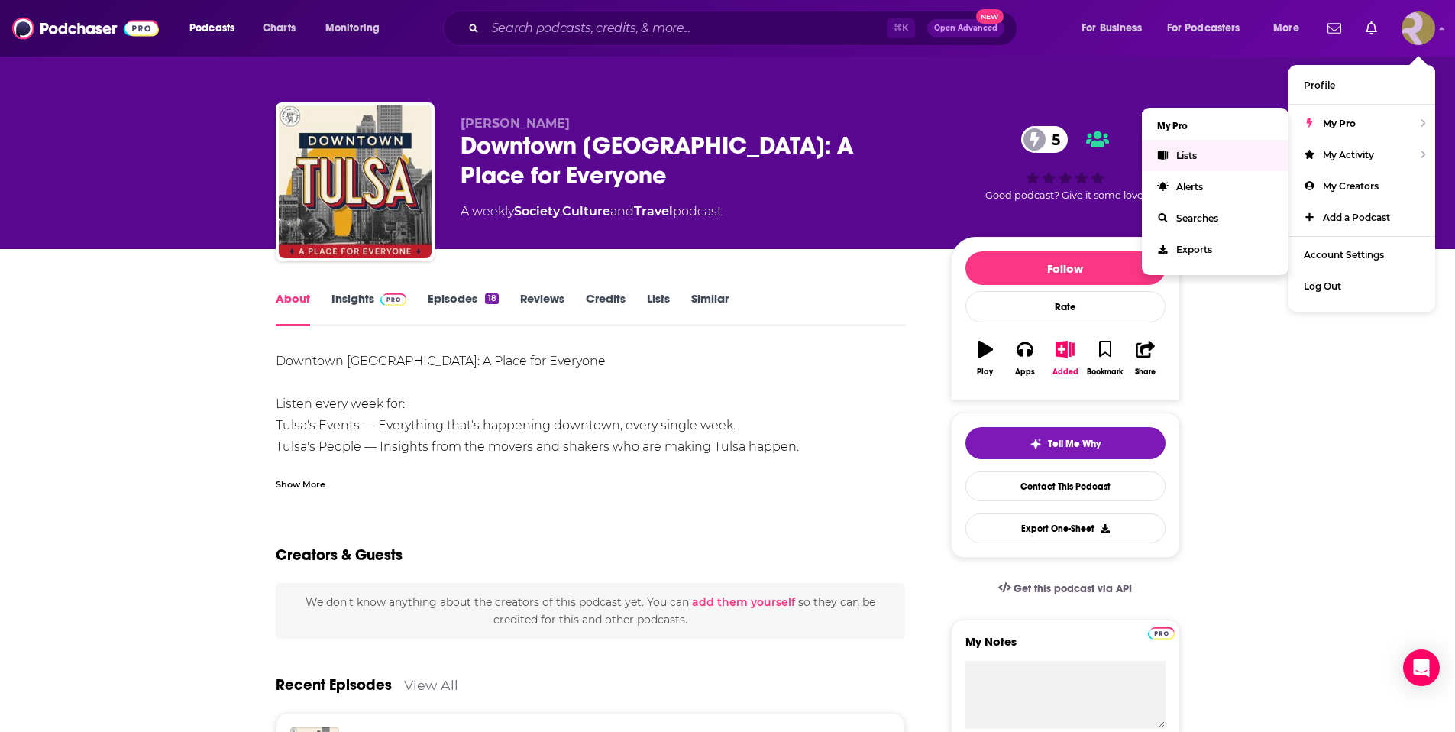
click at [1223, 144] on link "Lists" at bounding box center [1215, 155] width 147 height 31
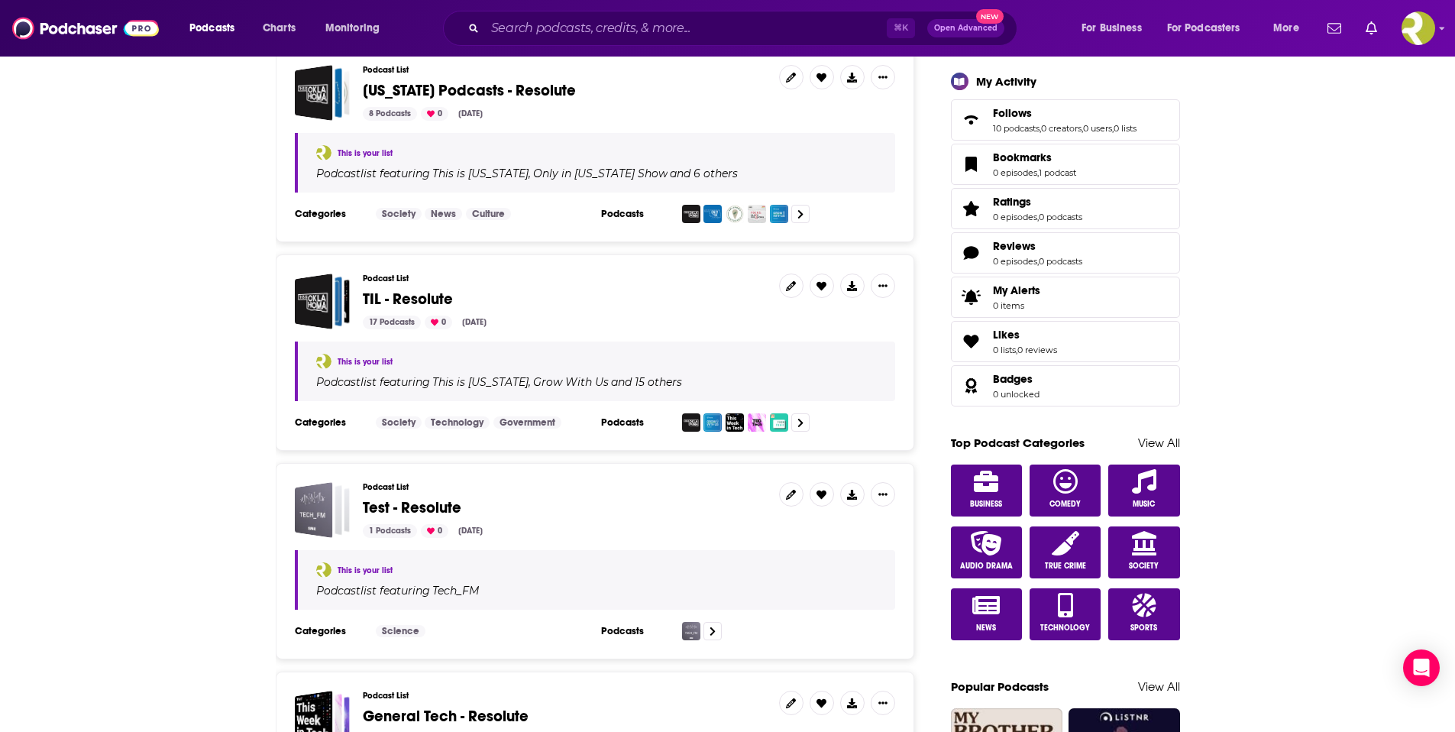
scroll to position [535, 0]
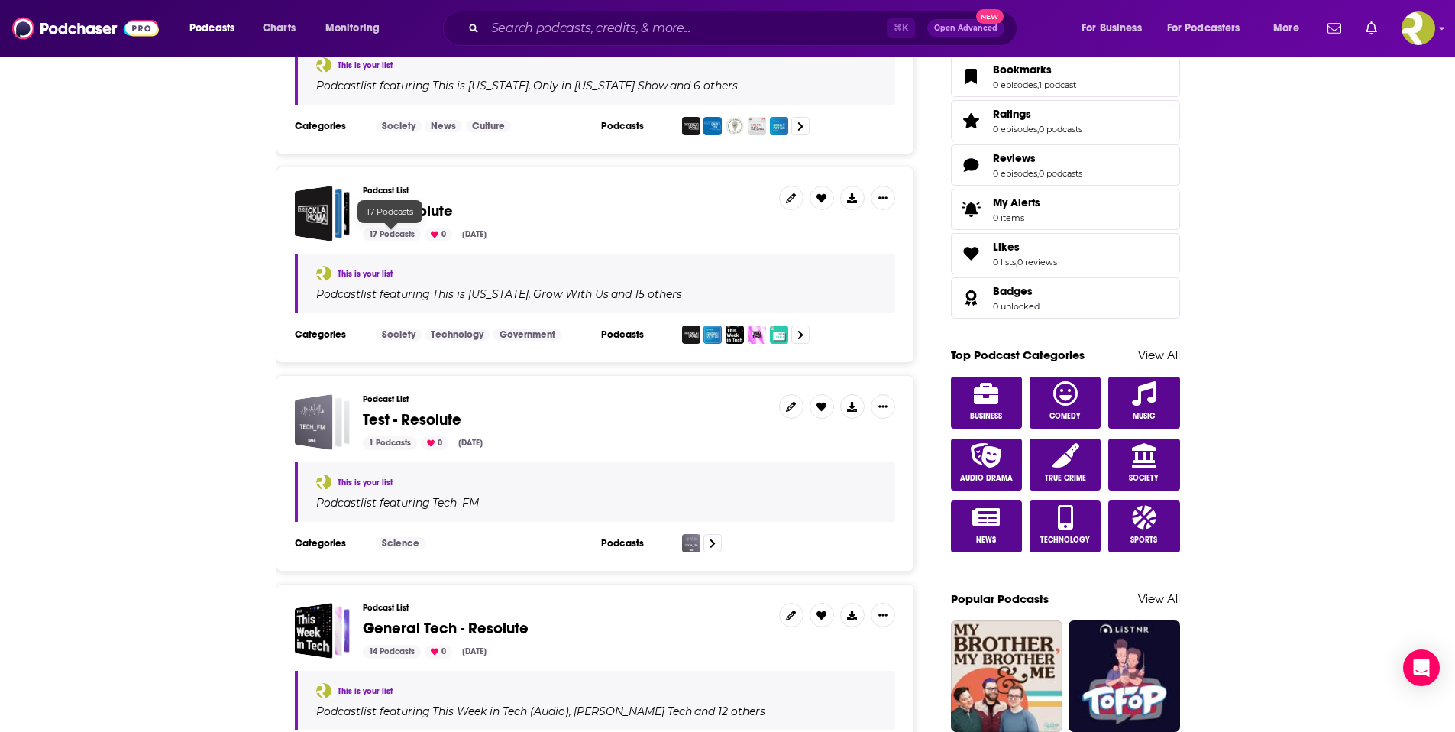
click at [392, 238] on div "17 Podcasts" at bounding box center [392, 235] width 58 height 14
click at [412, 212] on span "TIL - Resolute" at bounding box center [408, 211] width 90 height 19
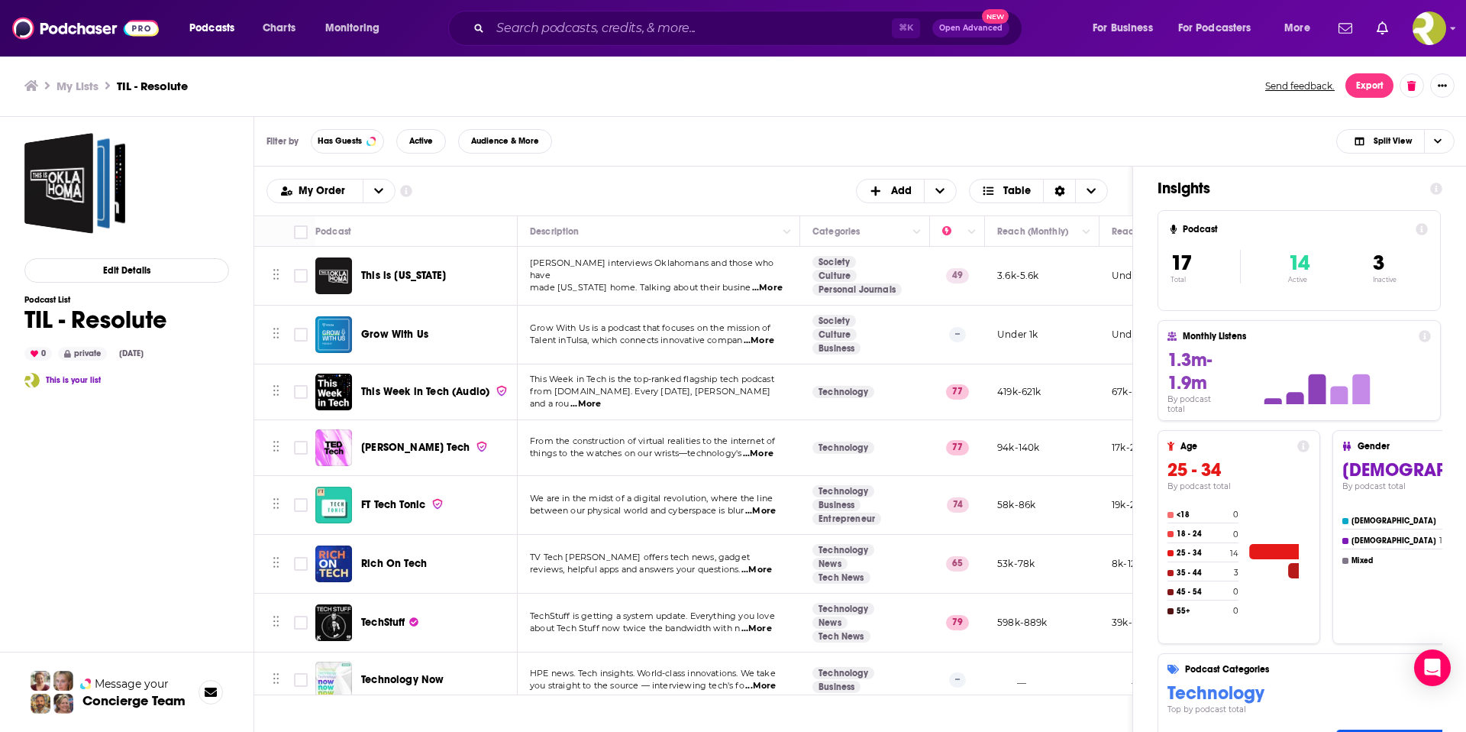
click at [765, 283] on span "...More" at bounding box center [767, 288] width 31 height 12
click at [768, 339] on span "...More" at bounding box center [759, 341] width 31 height 12
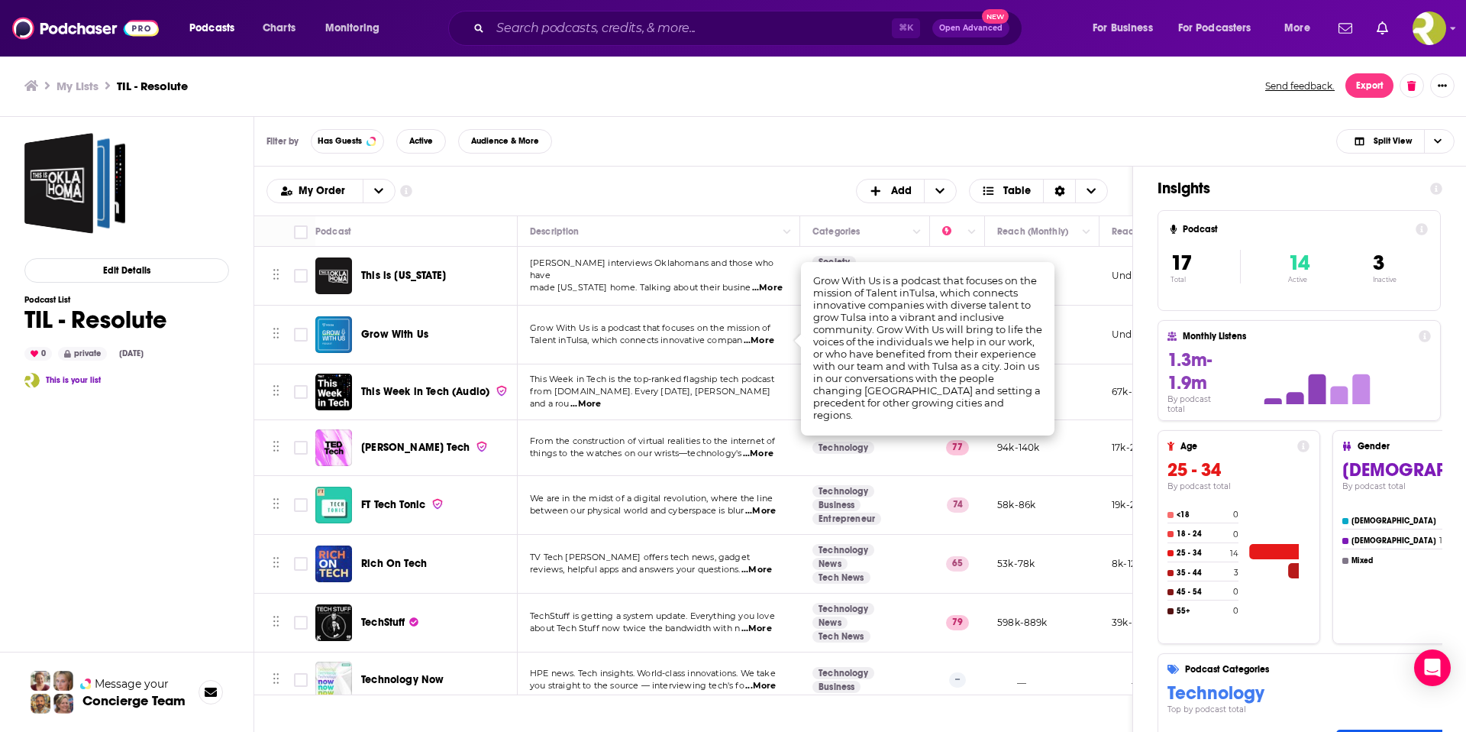
click at [768, 339] on span "...More" at bounding box center [759, 341] width 31 height 12
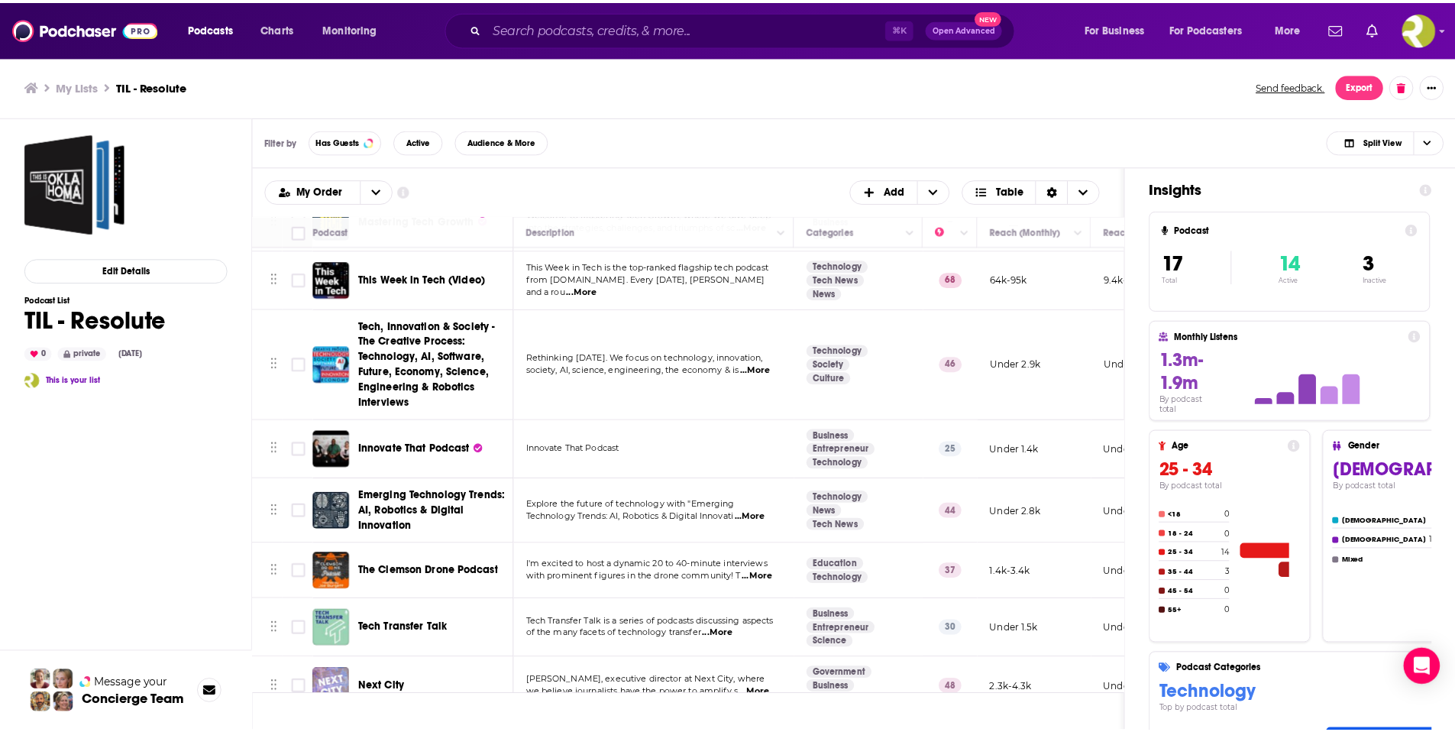
scroll to position [609, 0]
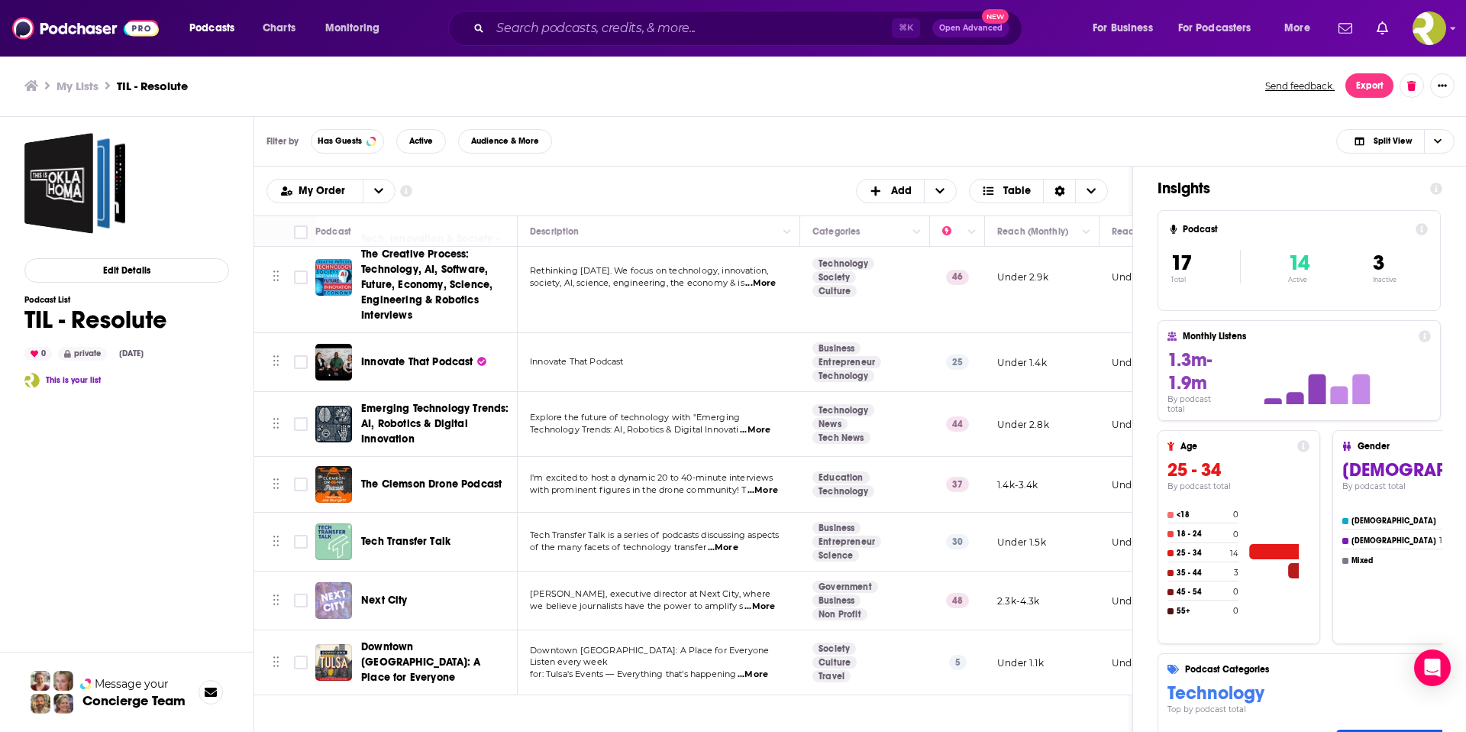
click at [387, 644] on span "Downtown Tulsa: A Place for Everyone" at bounding box center [420, 662] width 119 height 44
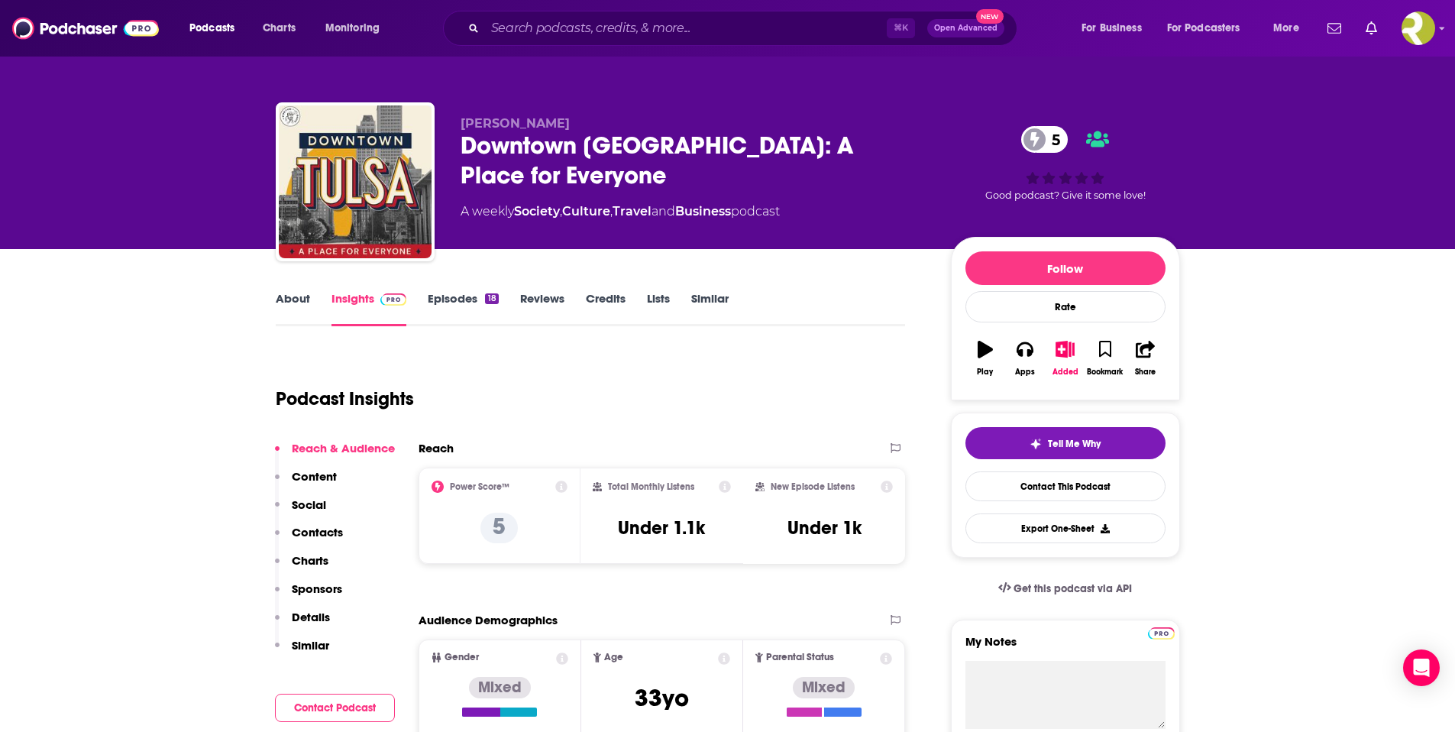
click at [474, 302] on link "Episodes 18" at bounding box center [463, 308] width 70 height 35
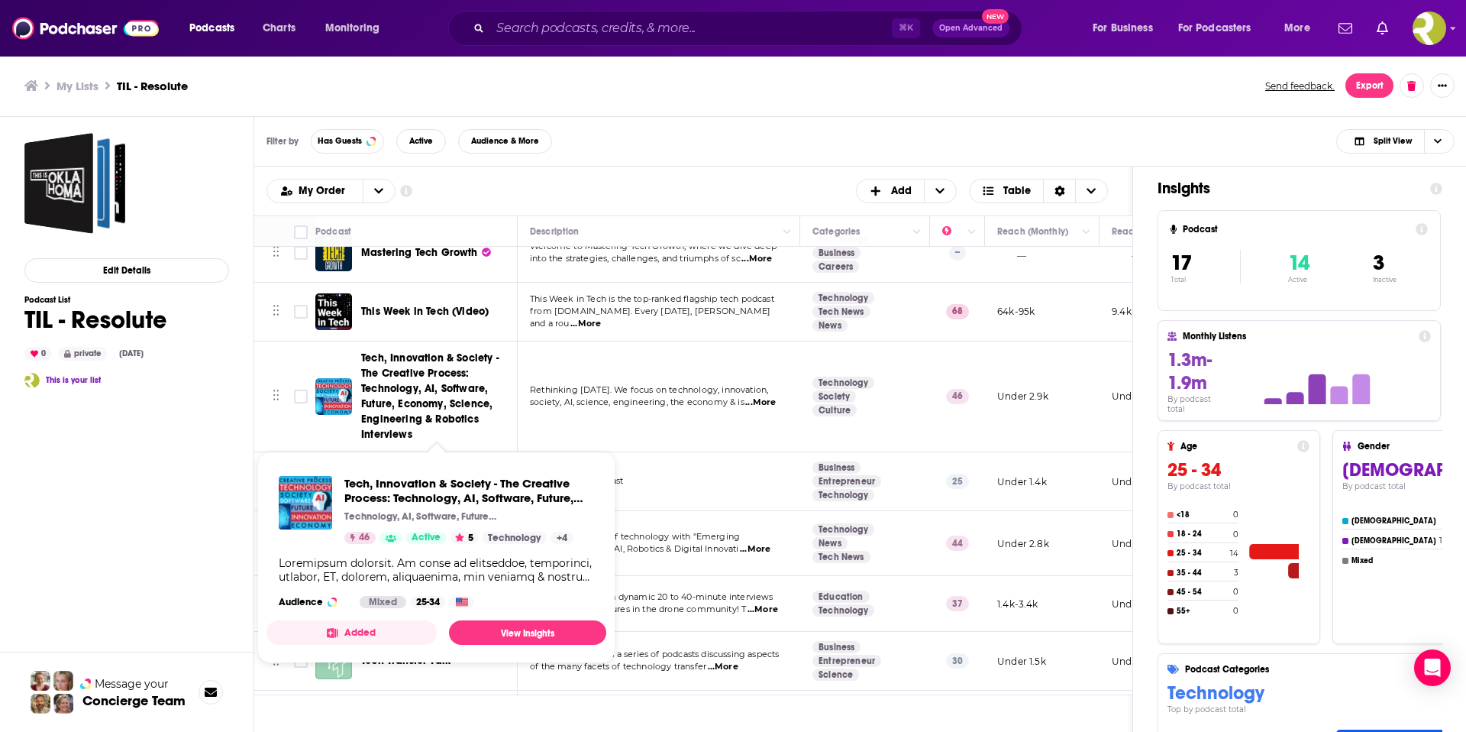
scroll to position [609, 0]
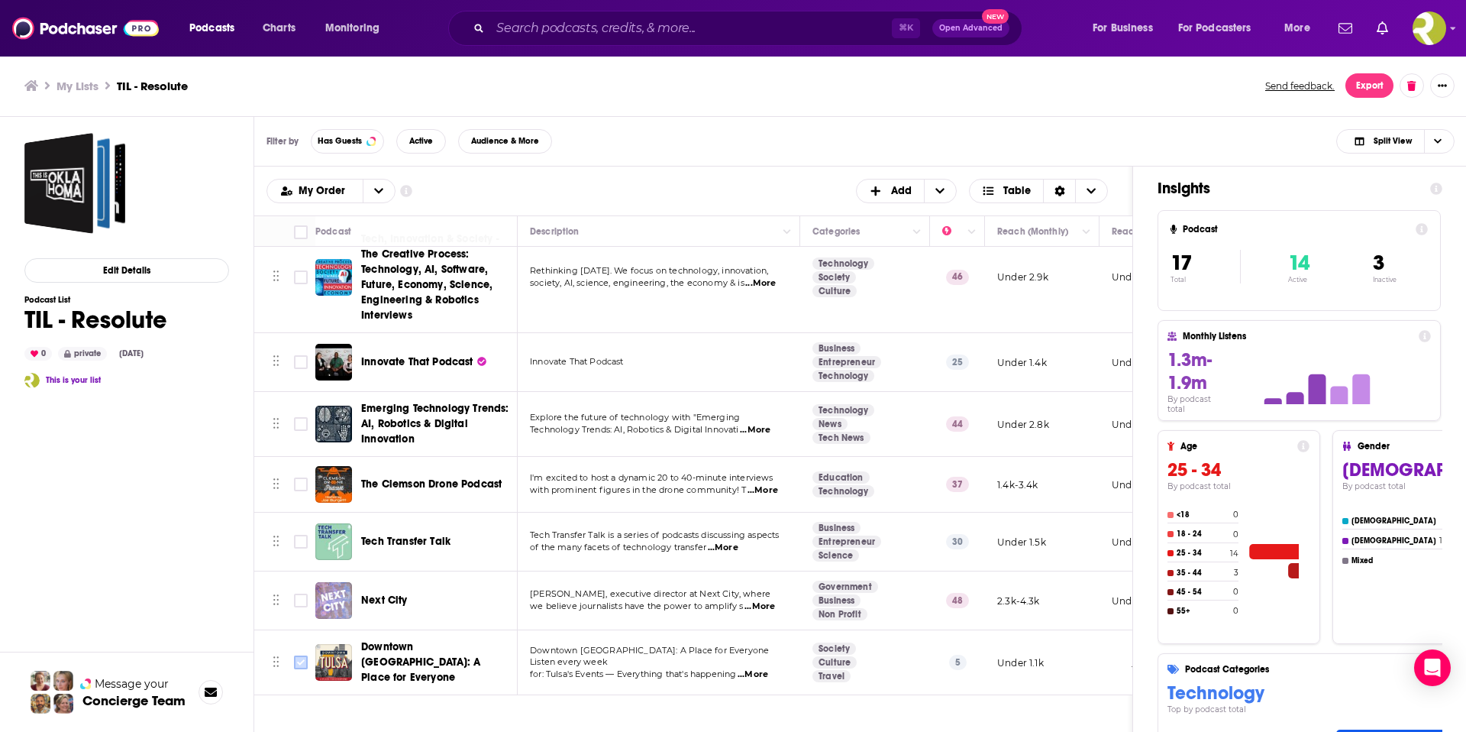
click at [299, 655] on input "Toggle select row" at bounding box center [301, 662] width 14 height 14
checkbox input "true"
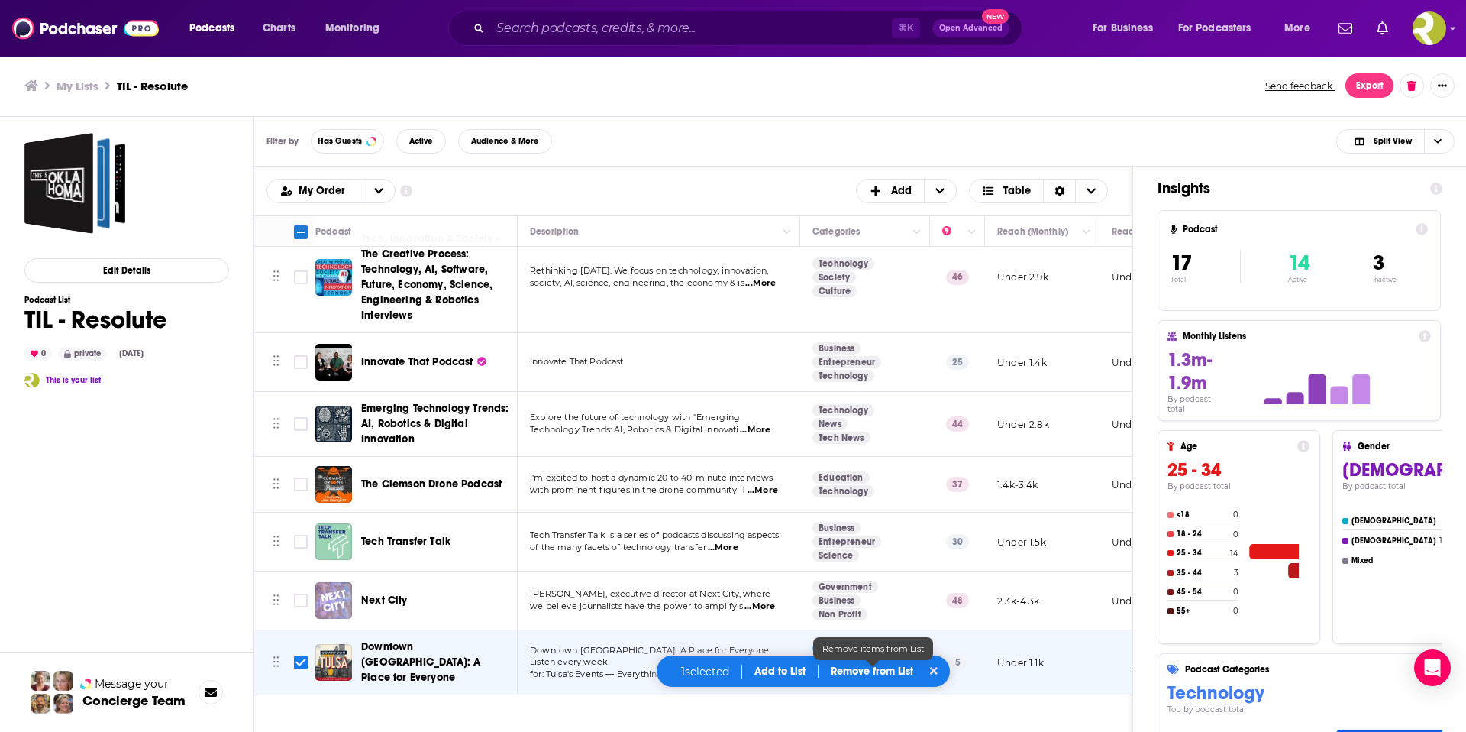
click at [878, 673] on p "Remove from List" at bounding box center [872, 670] width 82 height 13
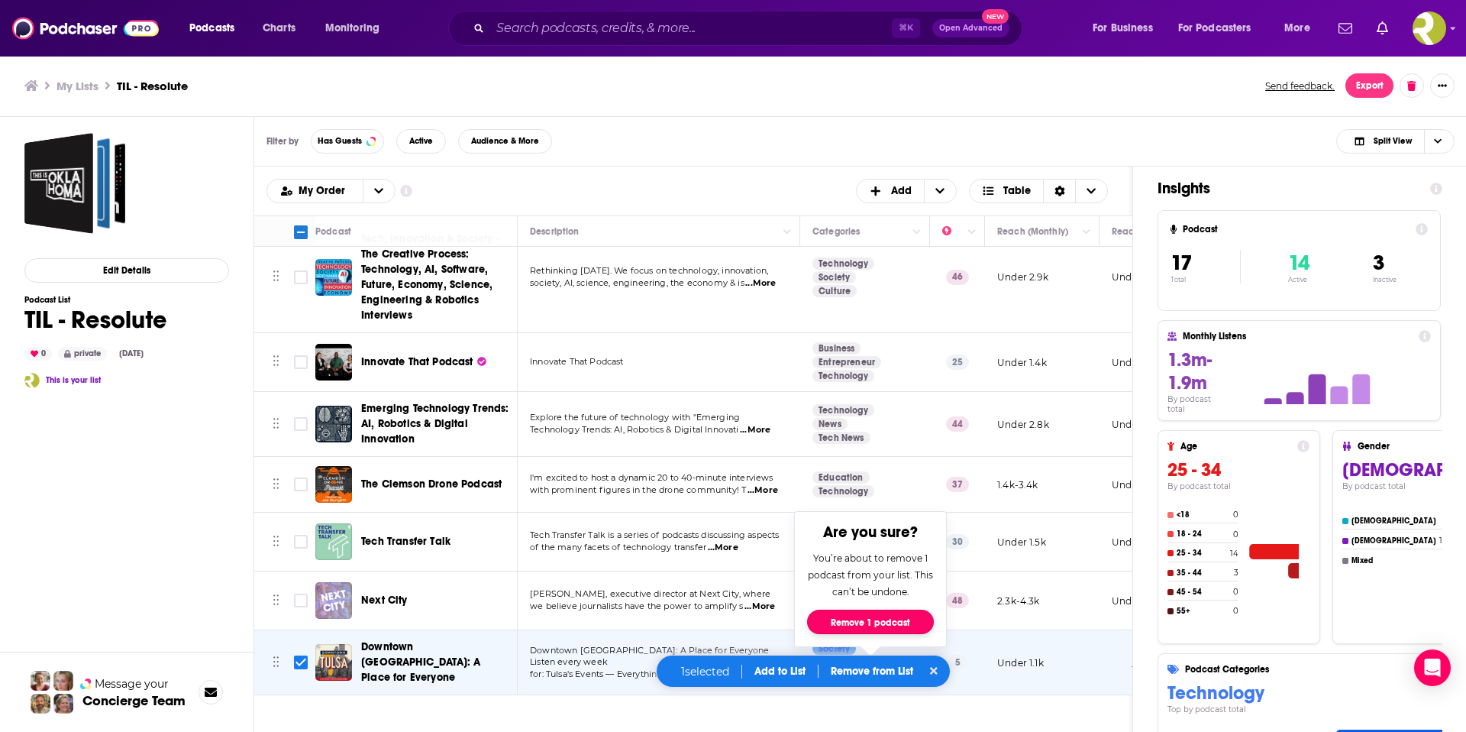
click at [868, 619] on button "Remove 1 podcast" at bounding box center [870, 621] width 127 height 24
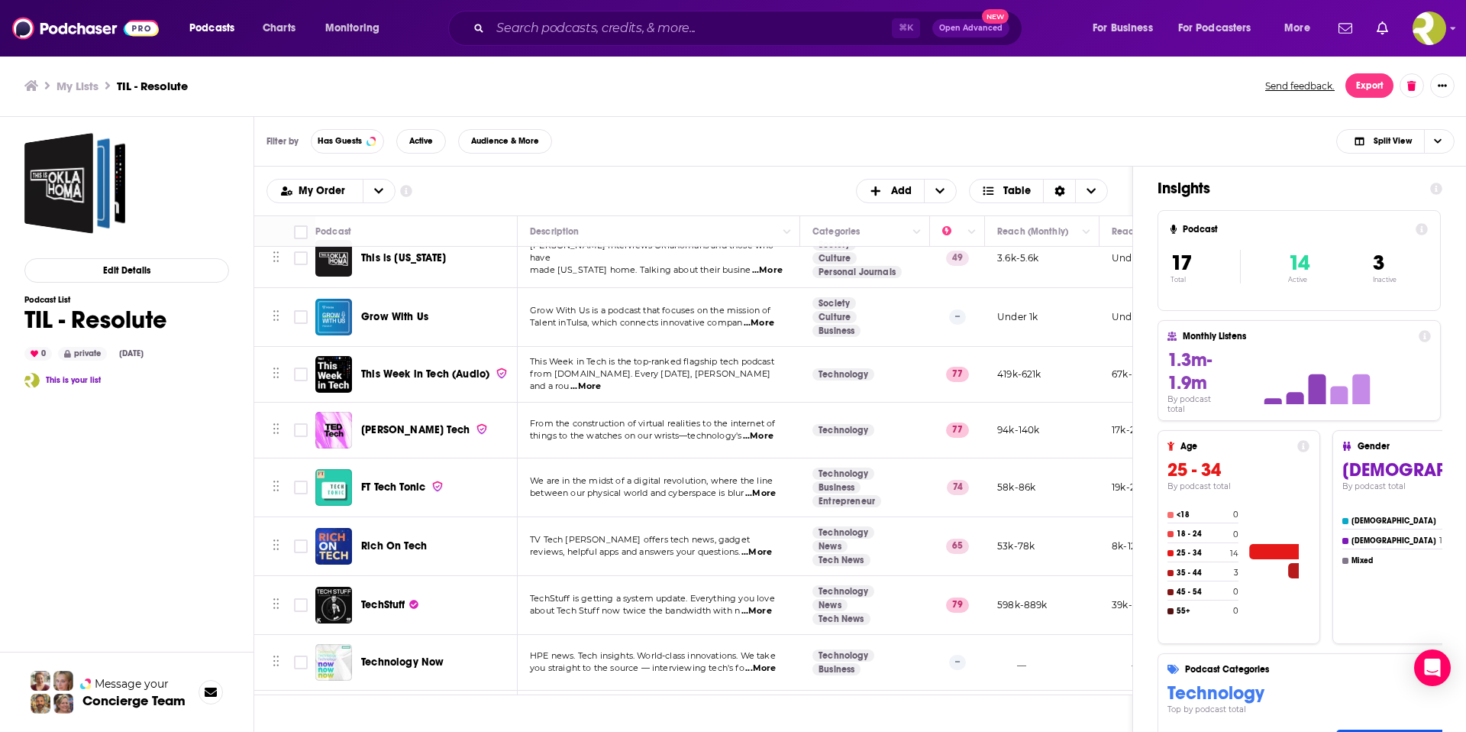
scroll to position [0, 0]
